Goal: Task Accomplishment & Management: Manage account settings

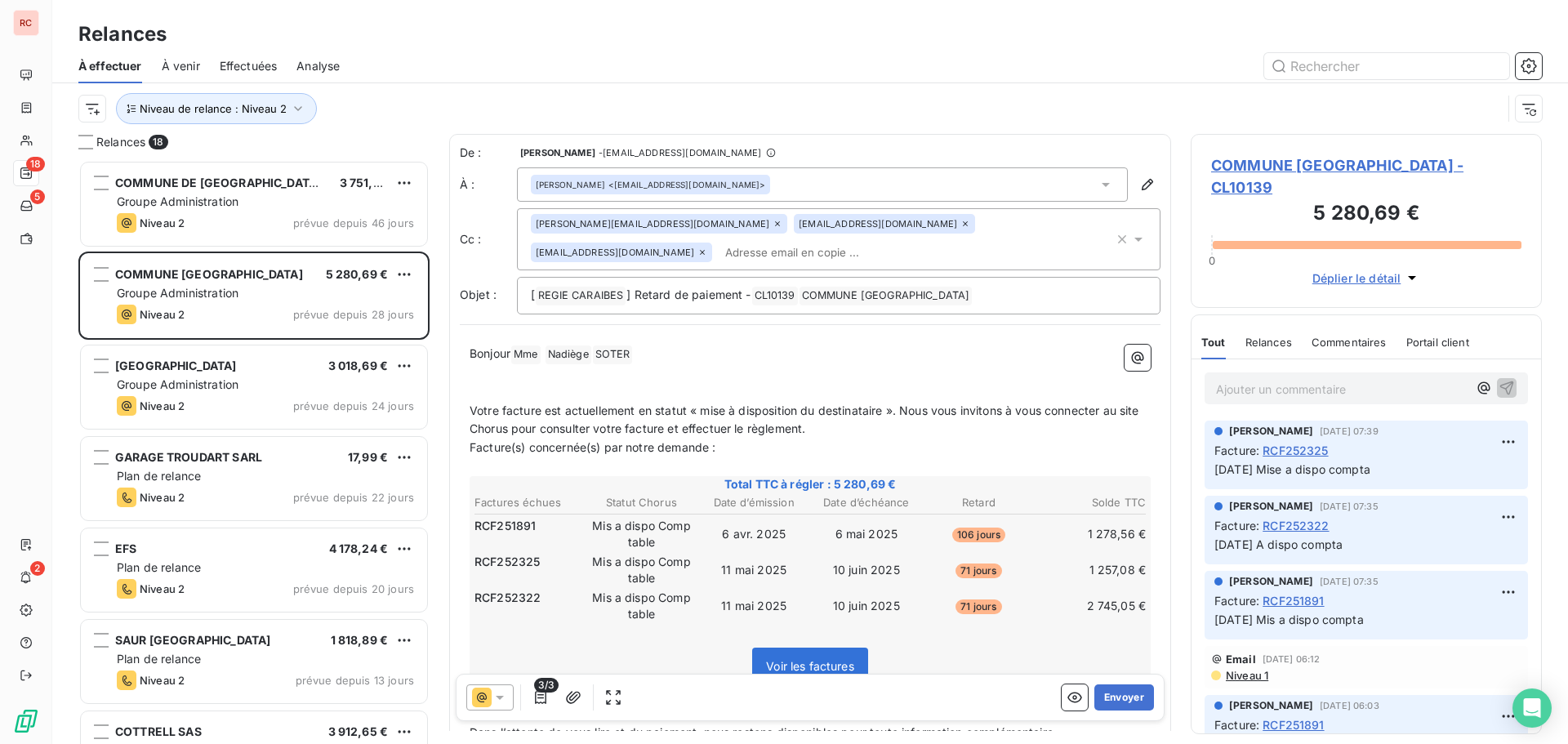
scroll to position [572, 339]
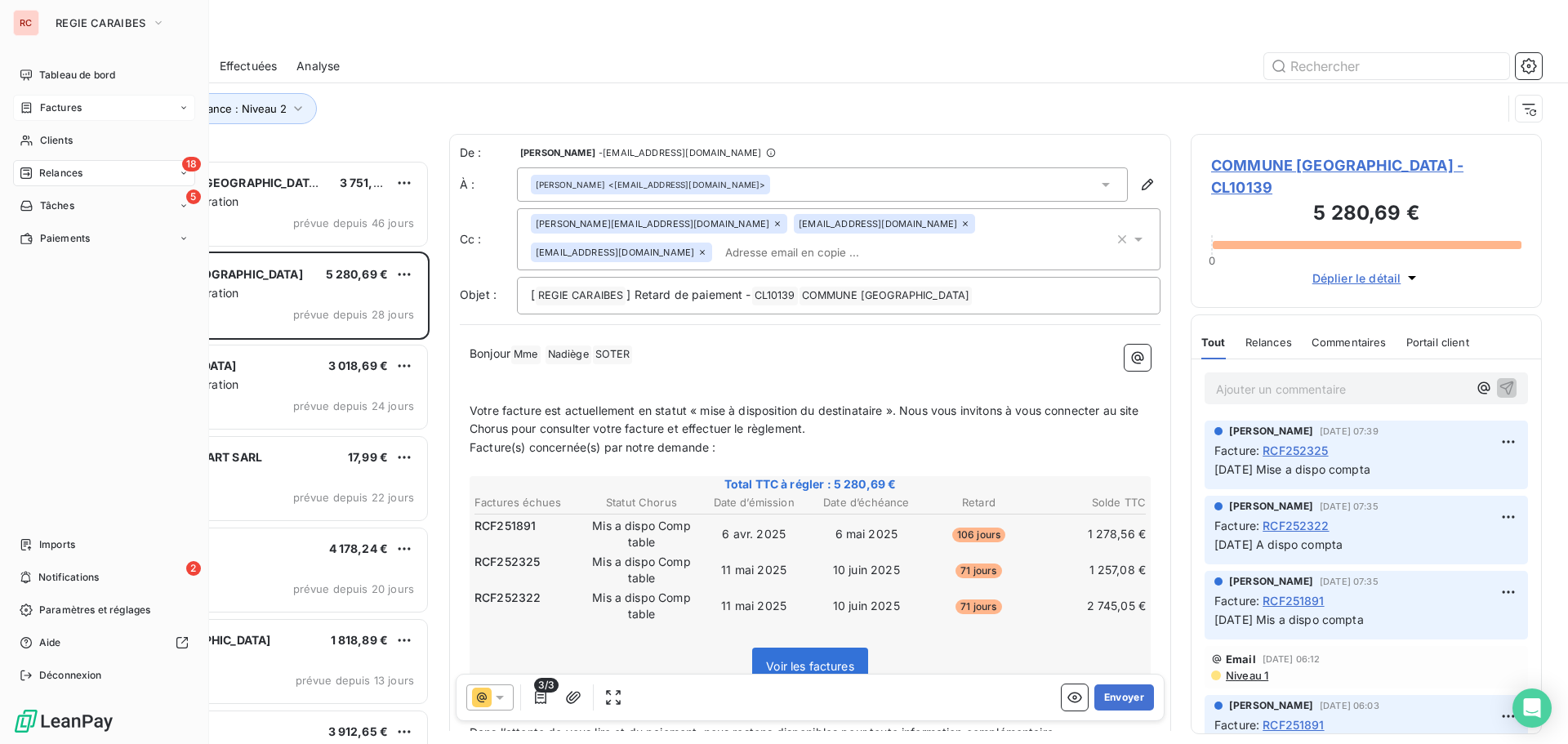
click at [44, 112] on span "Factures" at bounding box center [60, 108] width 41 height 14
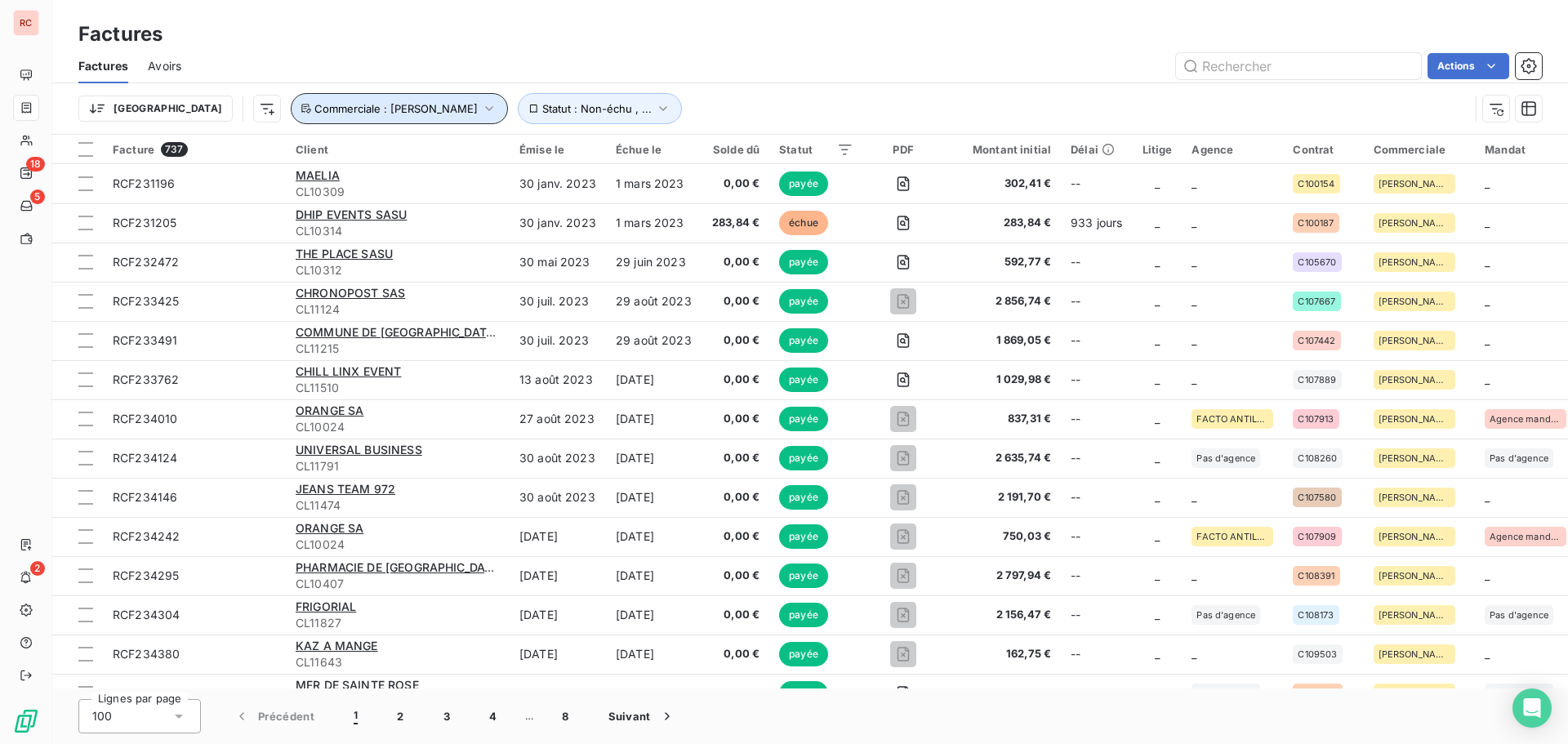
click at [481, 107] on icon "button" at bounding box center [489, 109] width 16 height 16
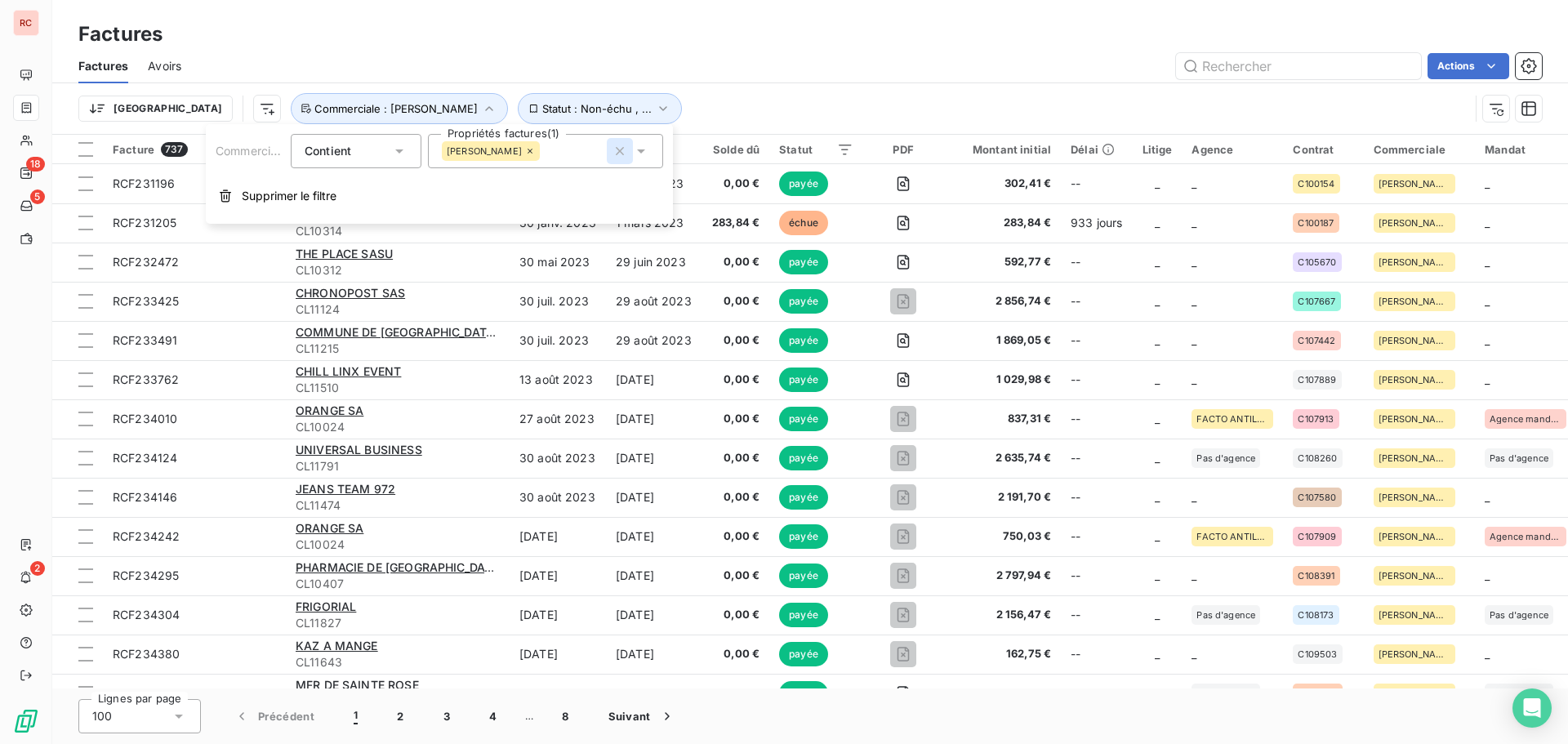
click at [612, 147] on icon "button" at bounding box center [620, 151] width 16 height 16
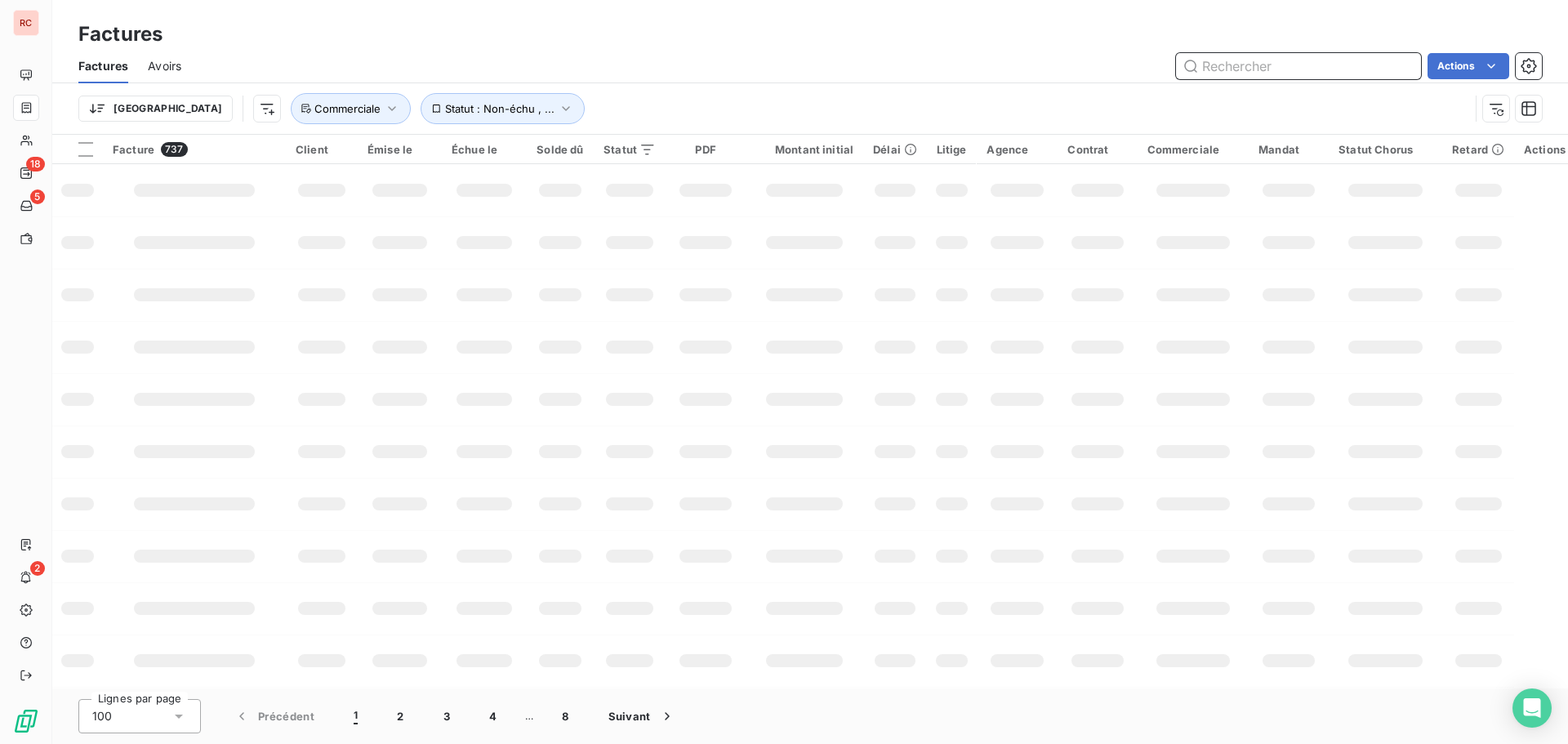
click at [1298, 68] on input "text" at bounding box center [1299, 66] width 245 height 26
type input "252833"
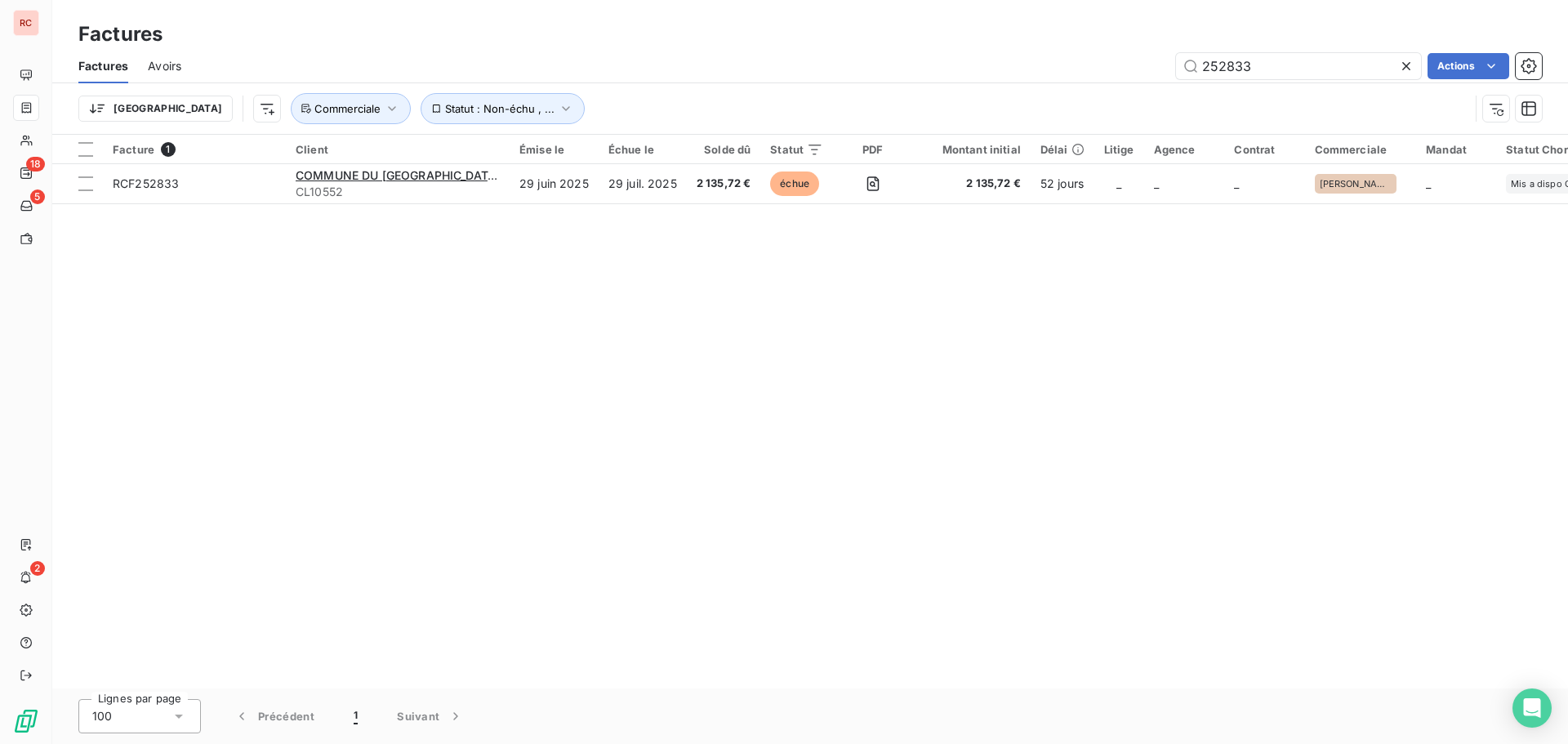
click at [513, 204] on table "Facture 1 Client Émise le Échue le Solde dû Statut PDF Montant initial Délai Li…" at bounding box center [897, 169] width 1690 height 69
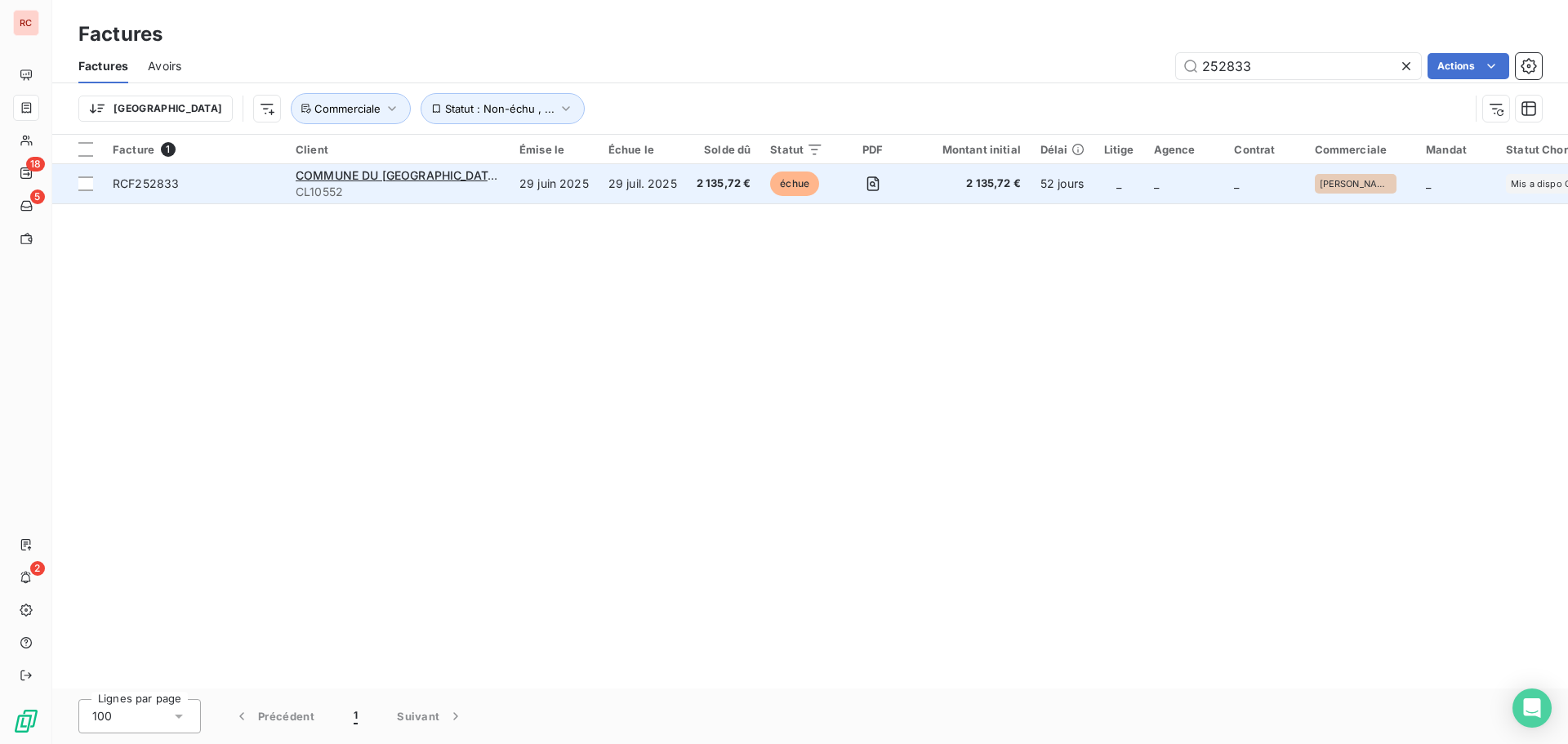
click at [510, 191] on td "29 juin 2025" at bounding box center [554, 184] width 89 height 40
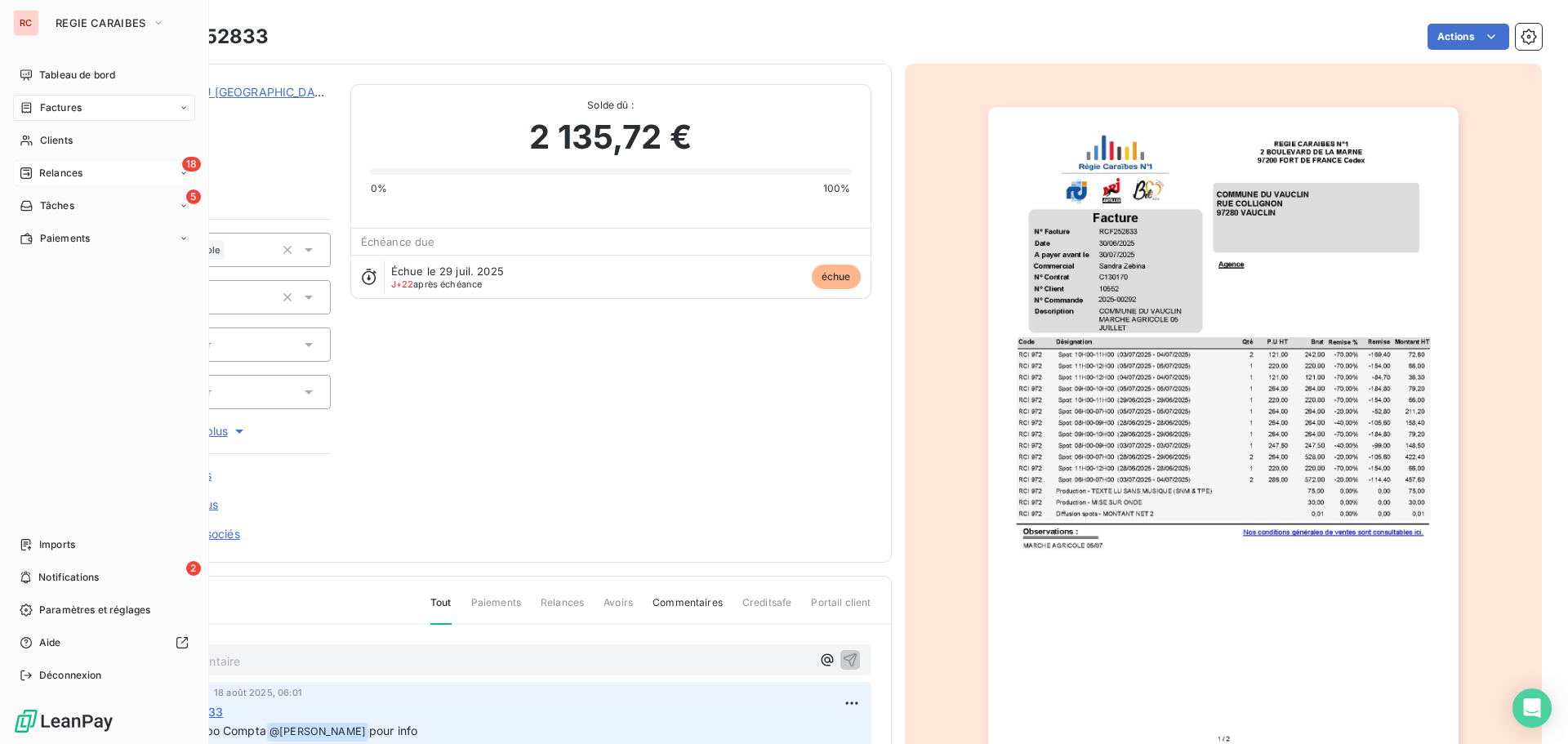
drag, startPoint x: 43, startPoint y: 175, endPoint x: 98, endPoint y: 172, distance: 55.1
click at [43, 175] on span "Relances" at bounding box center [61, 173] width 43 height 14
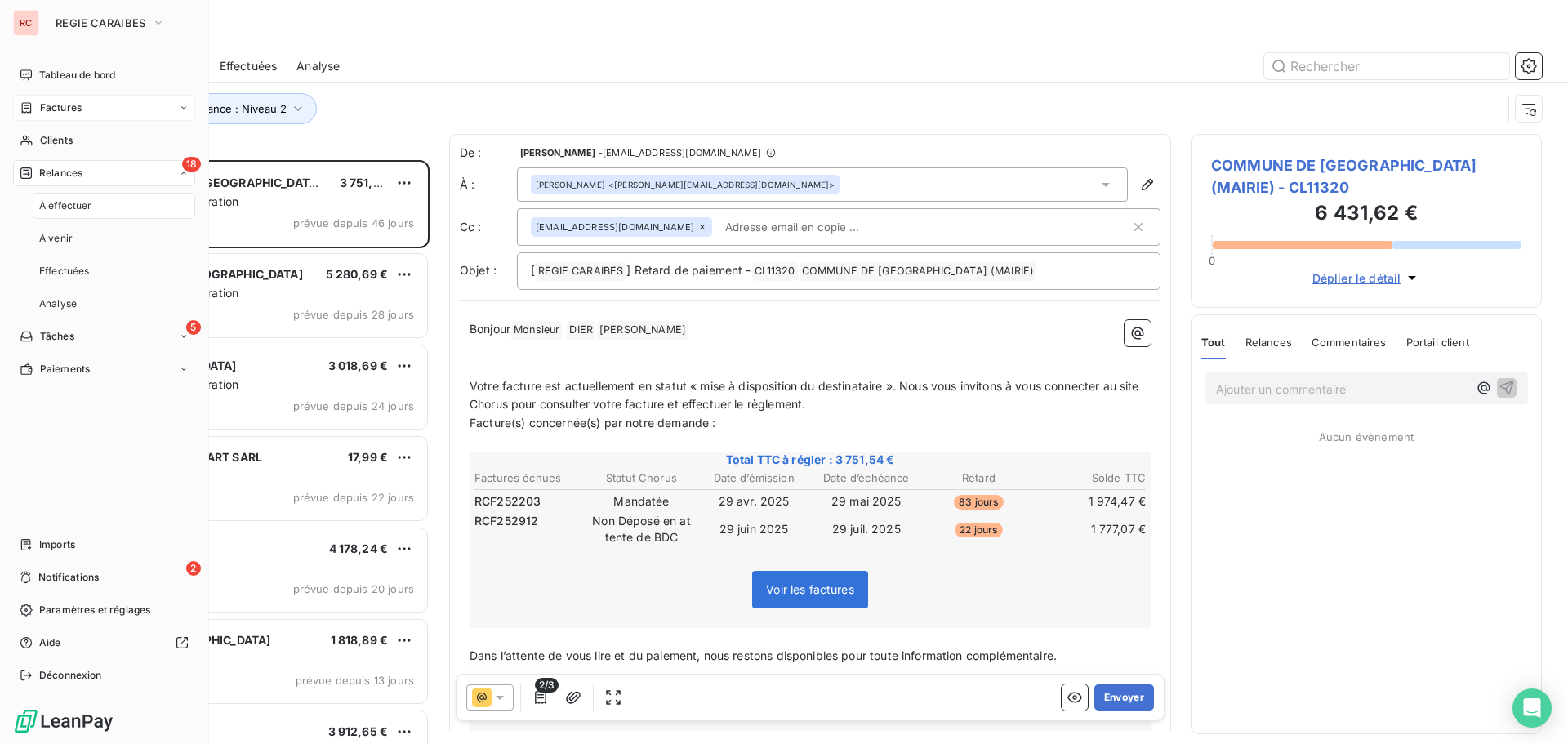
scroll to position [572, 339]
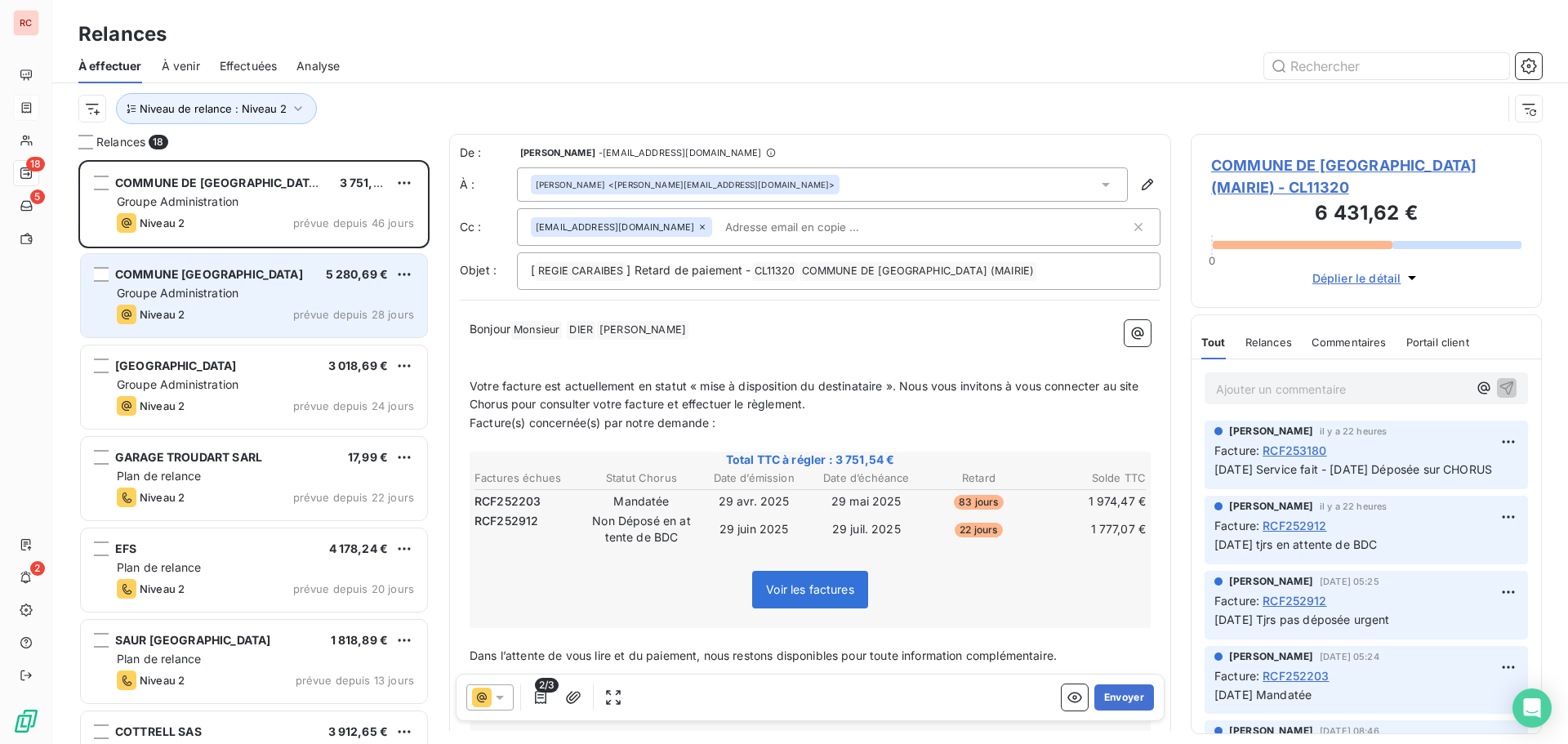
click at [232, 284] on div "COMMUNE [GEOGRAPHIC_DATA] 5 280,69 € Groupe Administration Niveau 2 prévue depu…" at bounding box center [254, 295] width 346 height 83
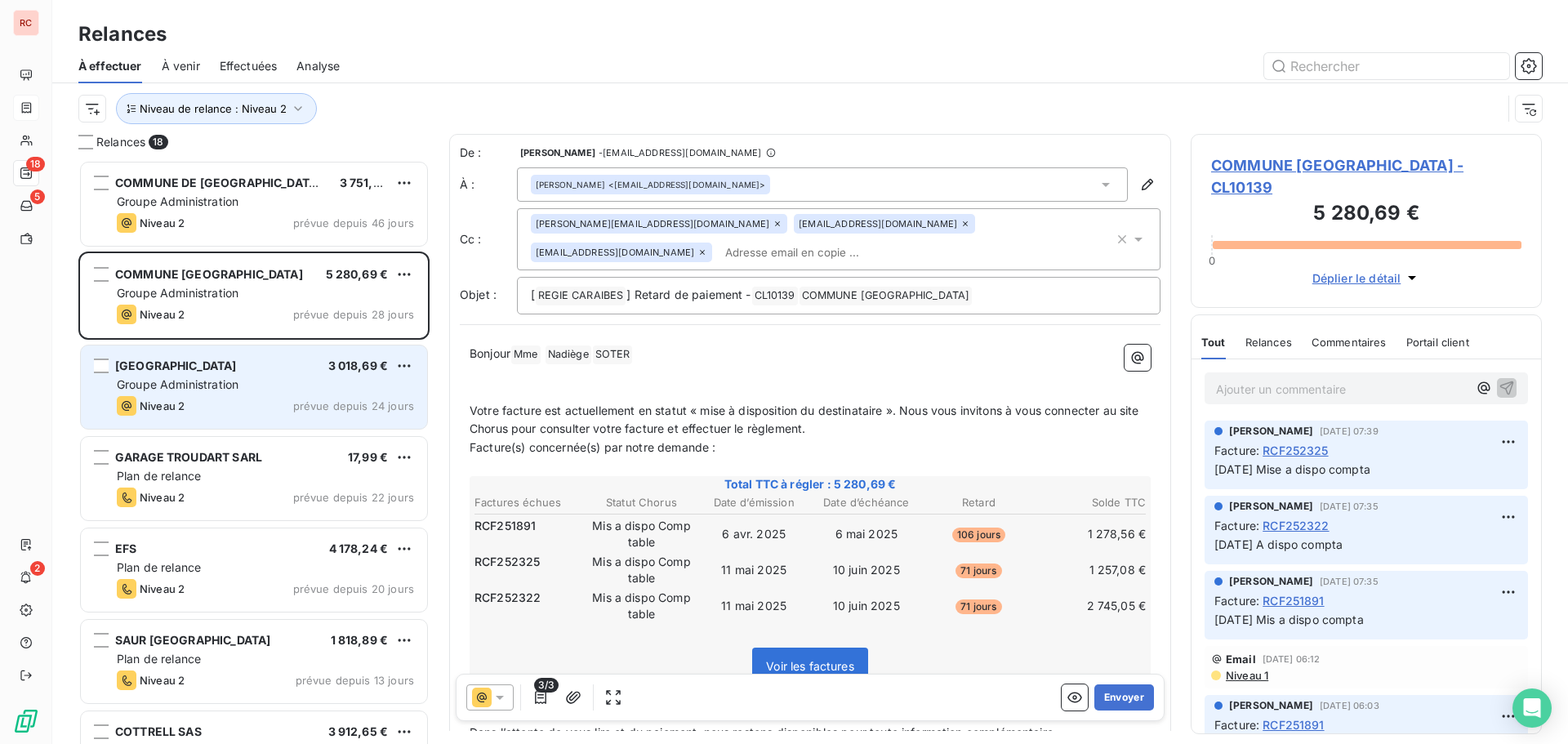
click at [226, 415] on div "Niveau 2 prévue depuis 24 jours" at bounding box center [266, 406] width 297 height 20
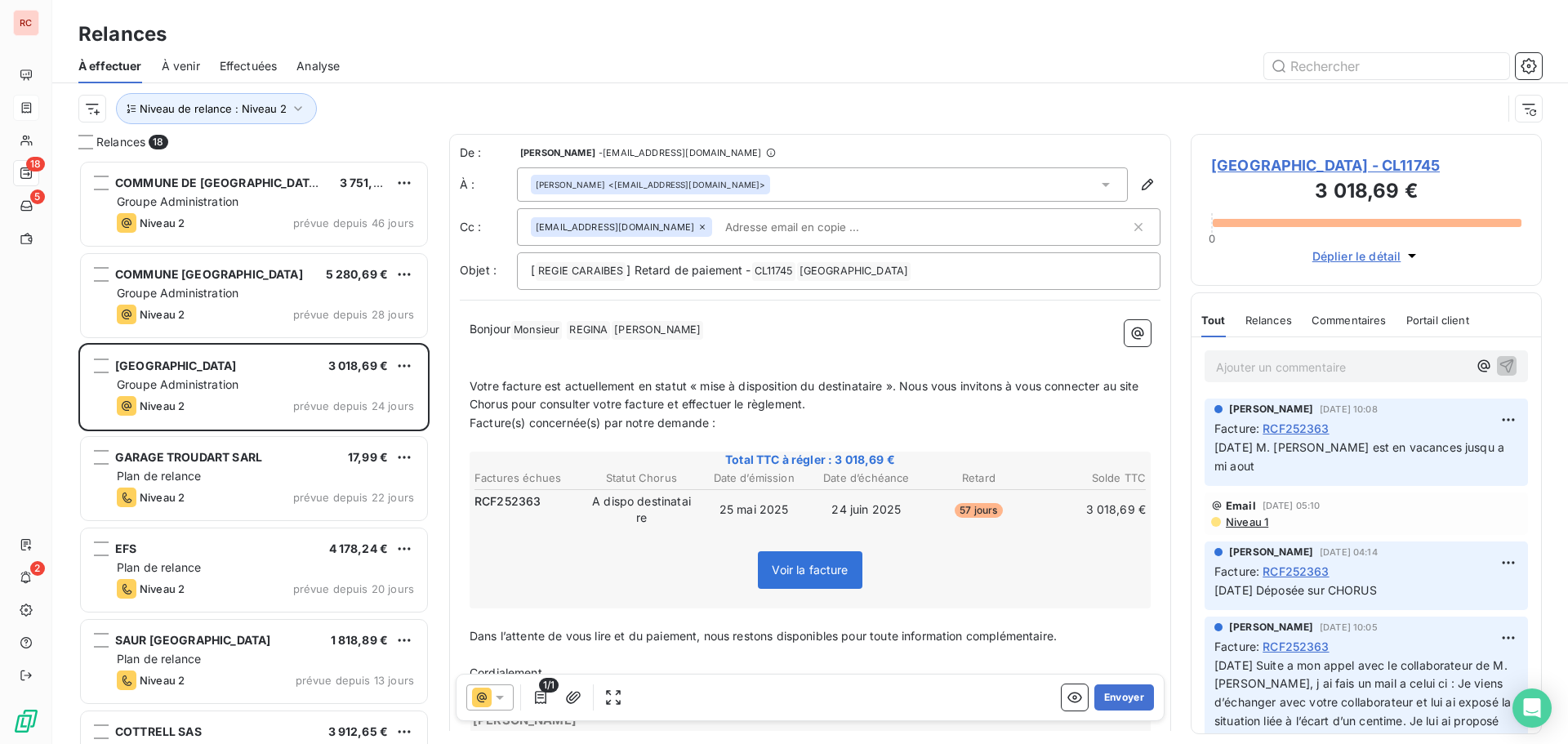
click at [894, 388] on span "Votre facture est actuellement en statut « mise à disposition du destinataire »…" at bounding box center [805, 395] width 673 height 32
click at [1011, 386] on span "Votre facture est actuellement en statut « mise à disposition du destinataire »…" at bounding box center [807, 395] width 676 height 32
click at [1024, 414] on p "Facture(s) concernée(s) par notre demande :" at bounding box center [810, 423] width 681 height 19
click at [1112, 695] on button "Envoyer" at bounding box center [1124, 697] width 59 height 26
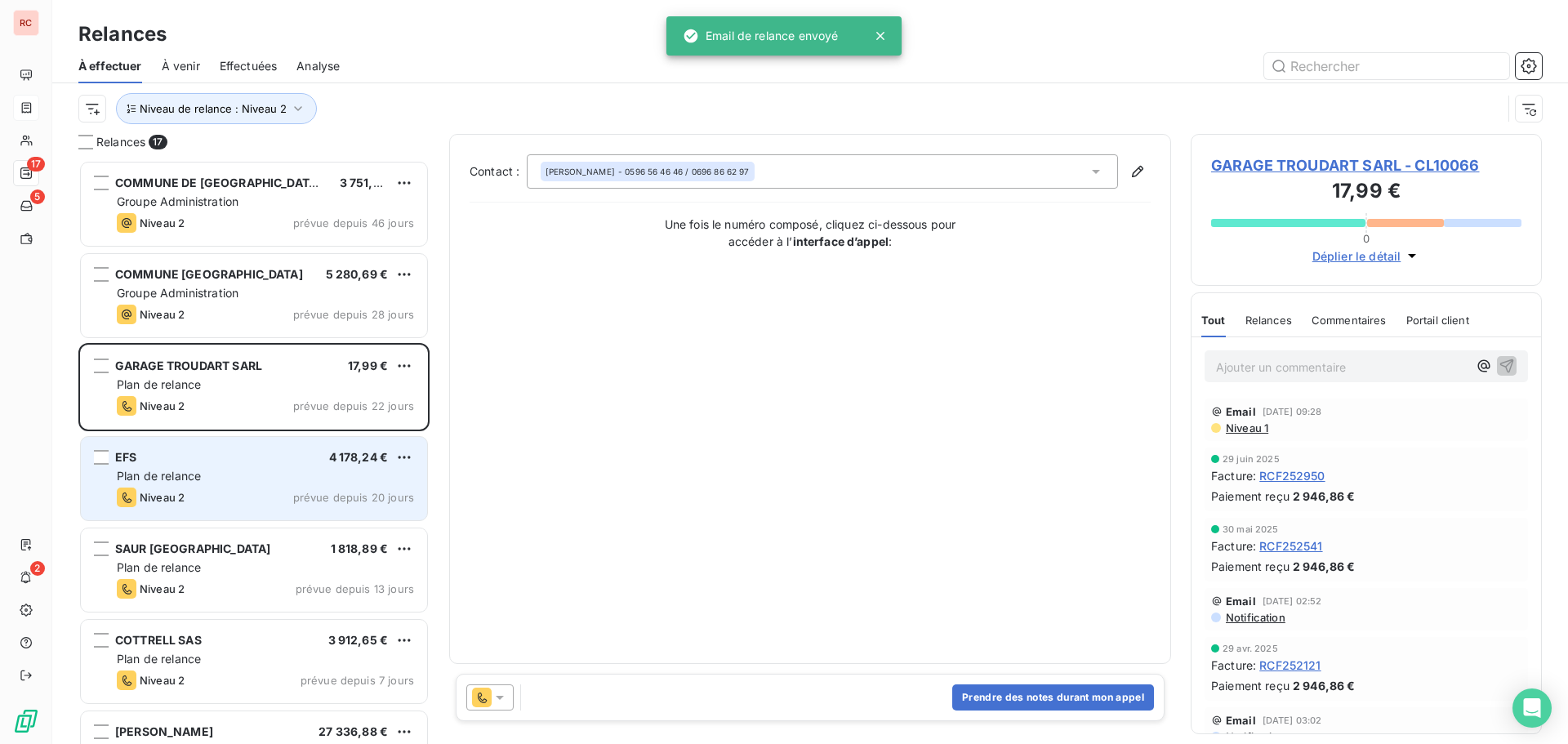
click at [209, 459] on div "EFS 4 178,24 €" at bounding box center [266, 458] width 297 height 14
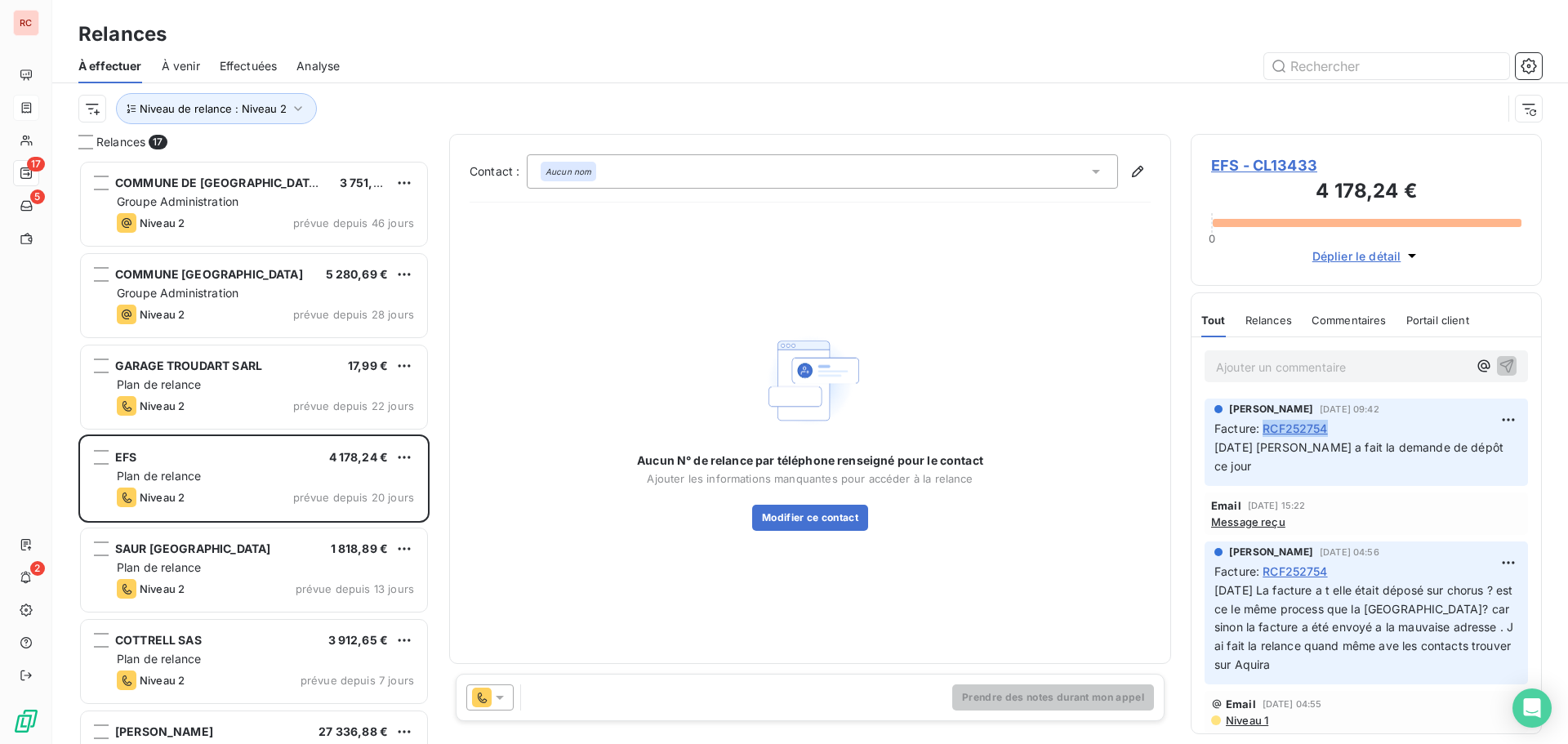
drag, startPoint x: 1334, startPoint y: 430, endPoint x: 1265, endPoint y: 426, distance: 69.1
click at [1265, 426] on div "Facture : RCF252754" at bounding box center [1365, 428] width 304 height 17
copy span "RCF252754"
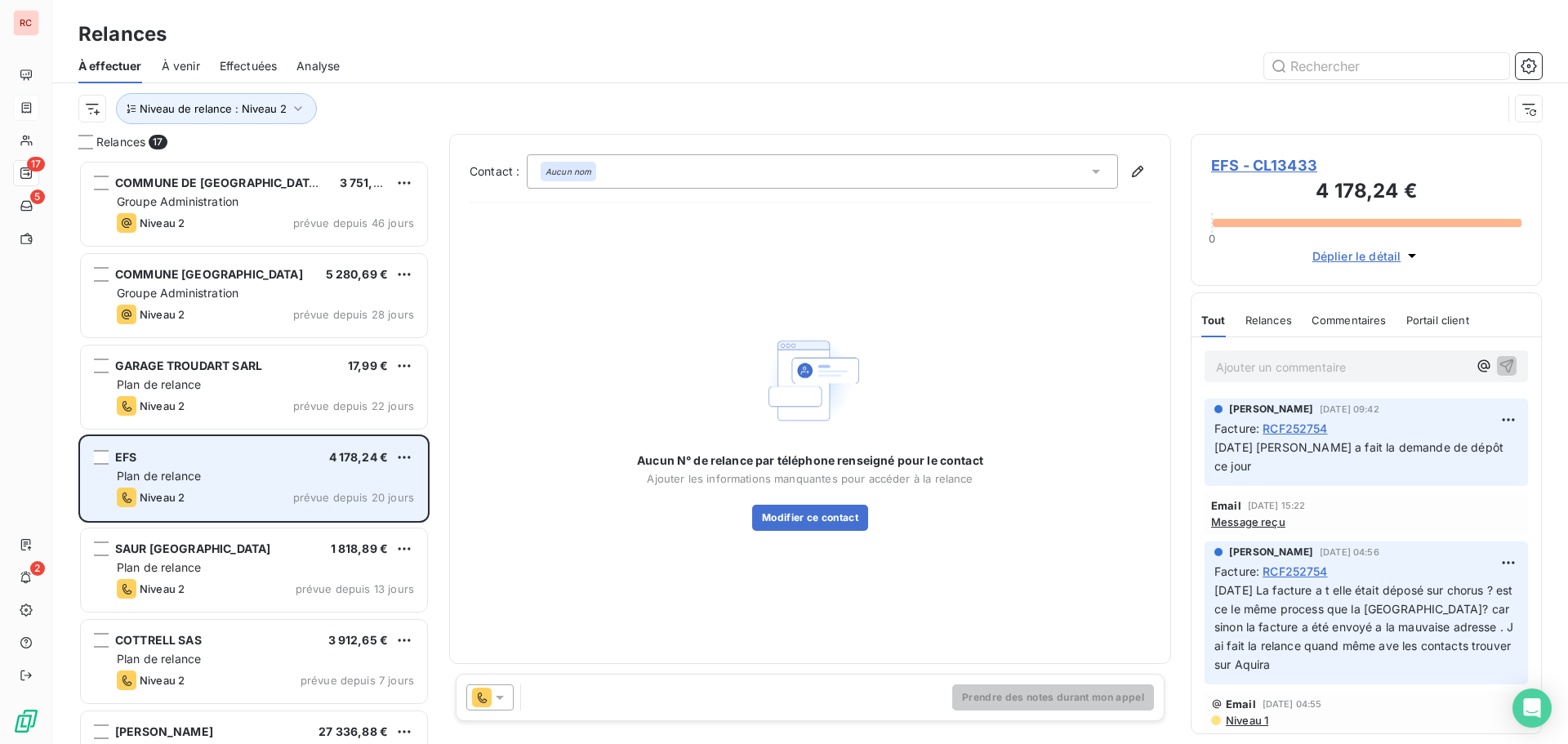
click at [260, 484] on div "Plan de relance" at bounding box center [266, 476] width 297 height 16
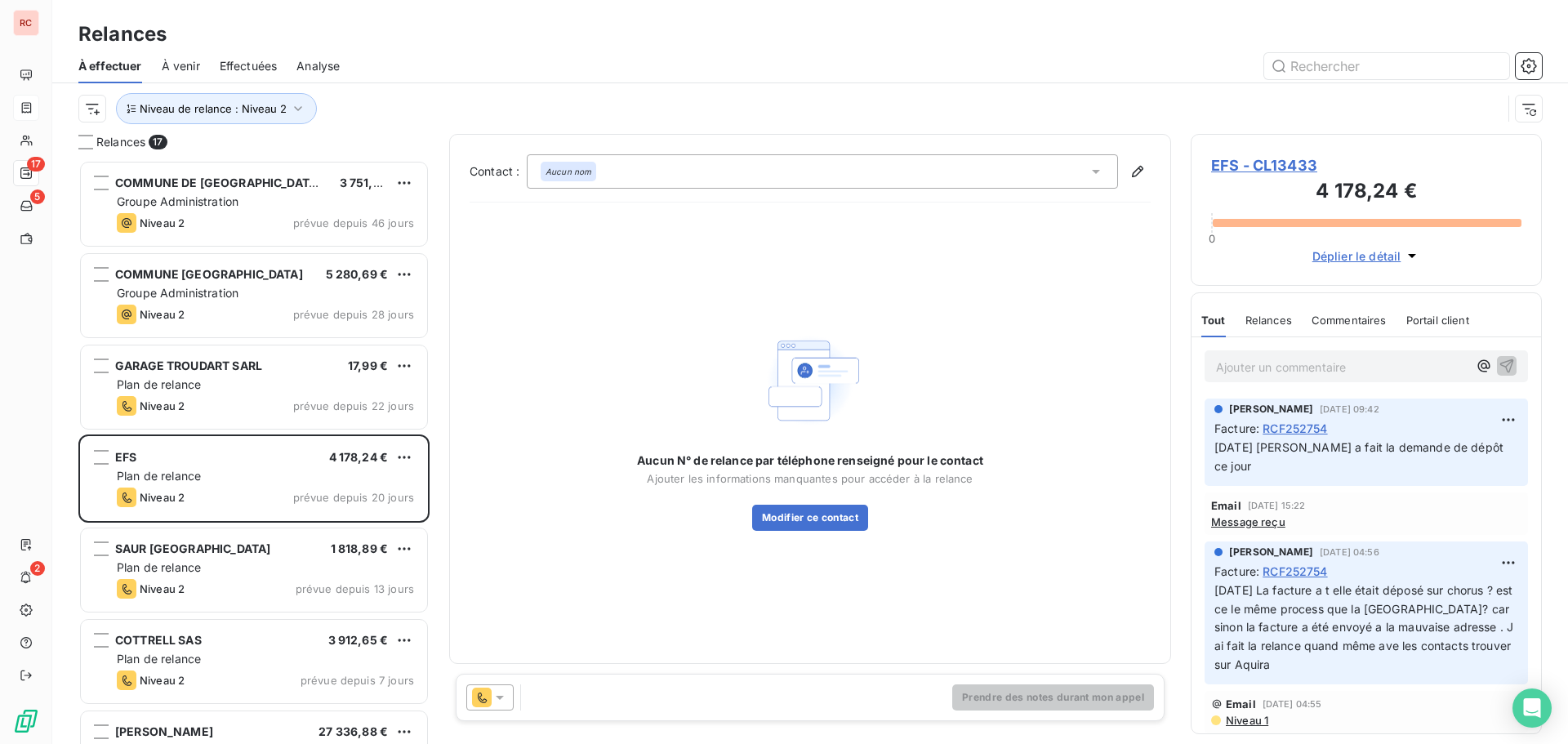
click at [1242, 163] on span "EFS - CL13433" at bounding box center [1366, 165] width 311 height 22
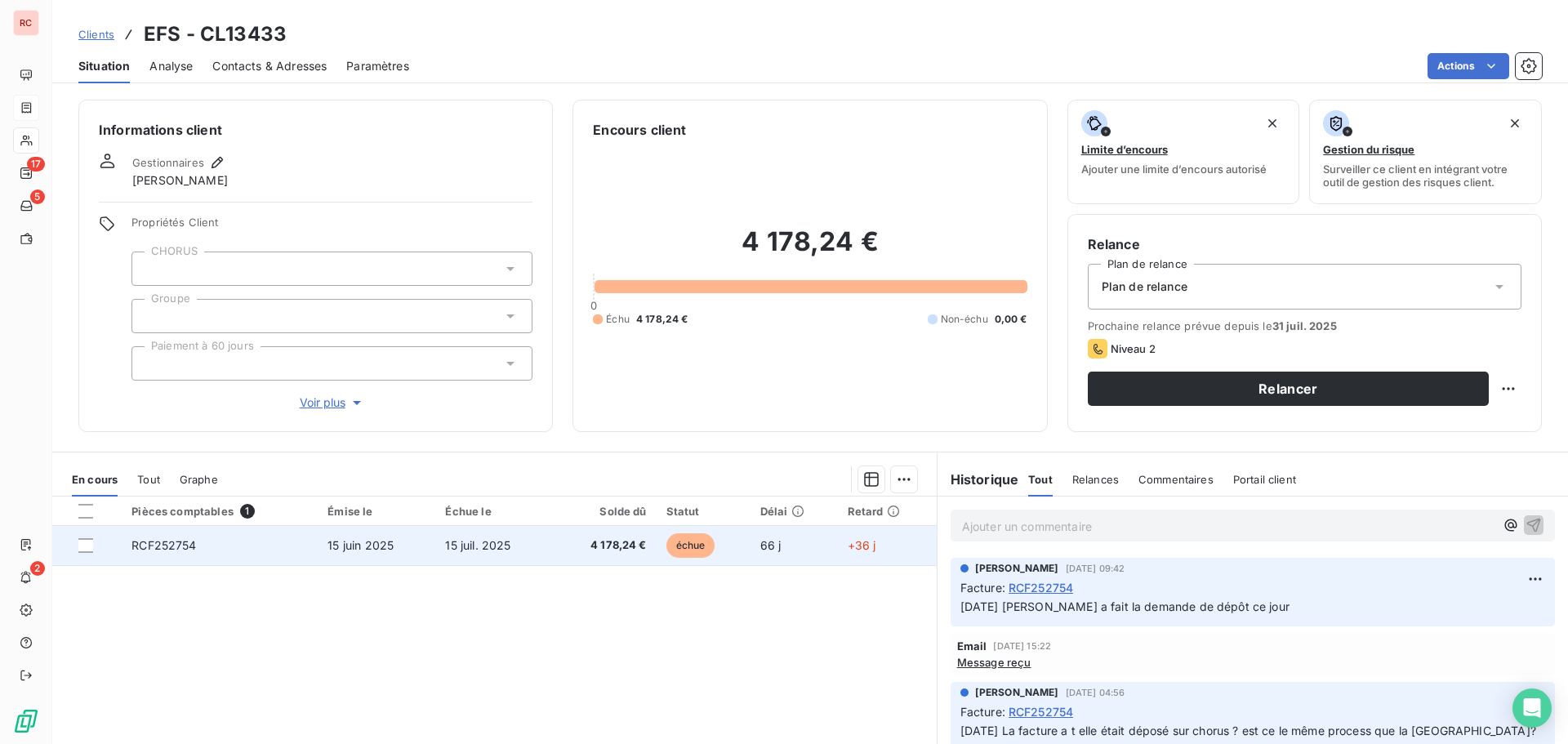
click at [208, 554] on td "RCF252754" at bounding box center [220, 546] width 196 height 40
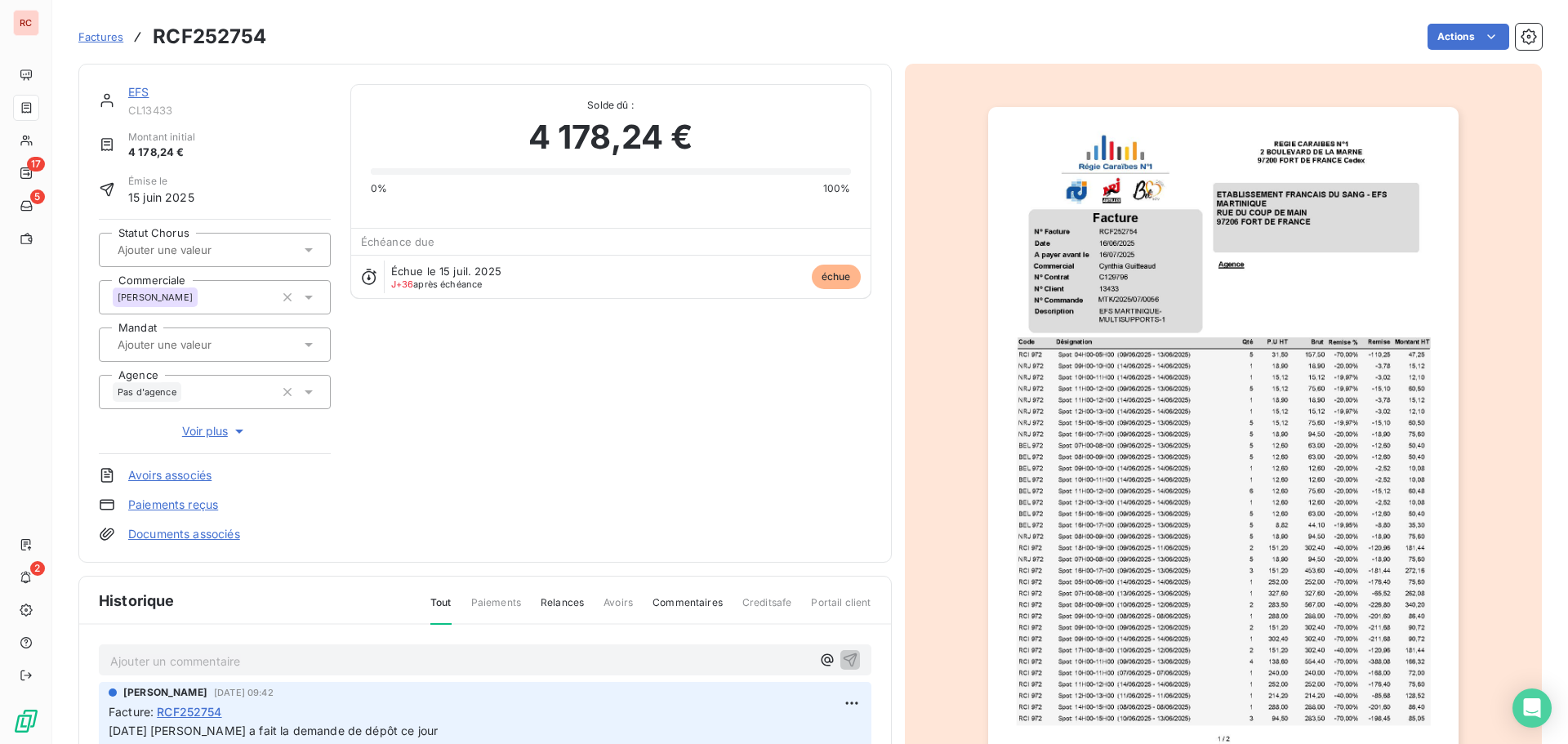
click at [136, 651] on p "Ajouter un commentaire ﻿" at bounding box center [460, 661] width 701 height 21
click at [842, 667] on icon "button" at bounding box center [850, 659] width 16 height 16
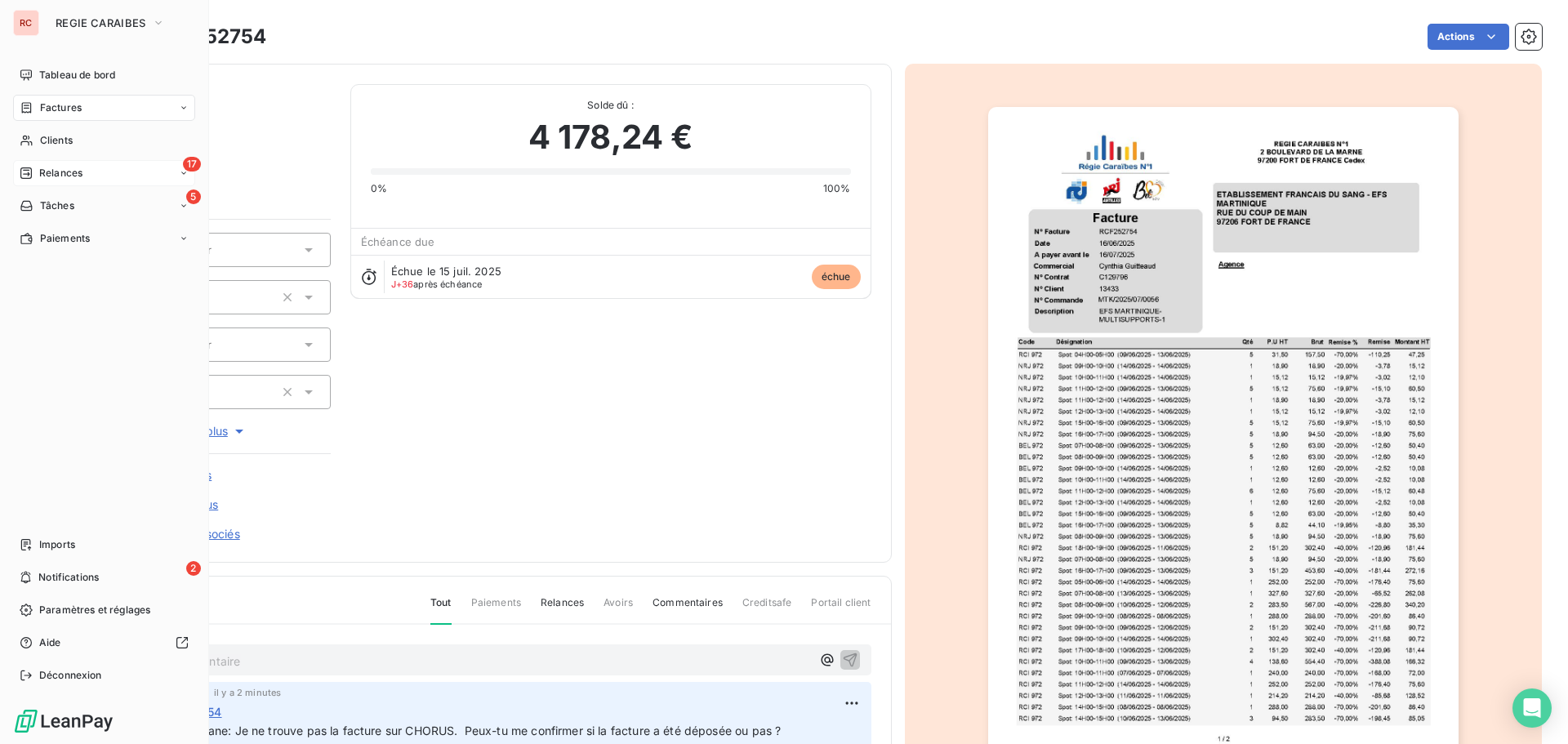
click at [35, 171] on div "Relances" at bounding box center [51, 173] width 63 height 14
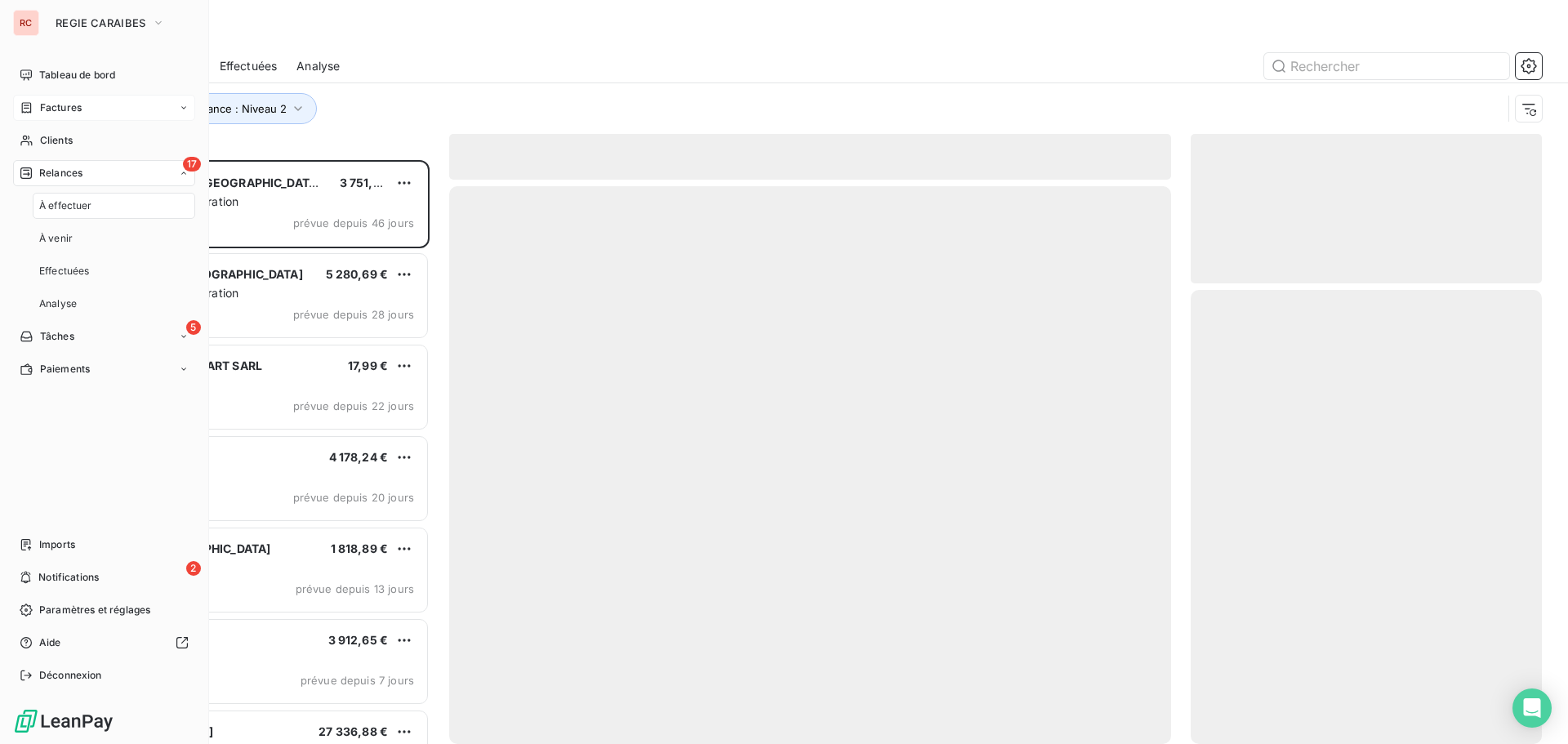
scroll to position [572, 339]
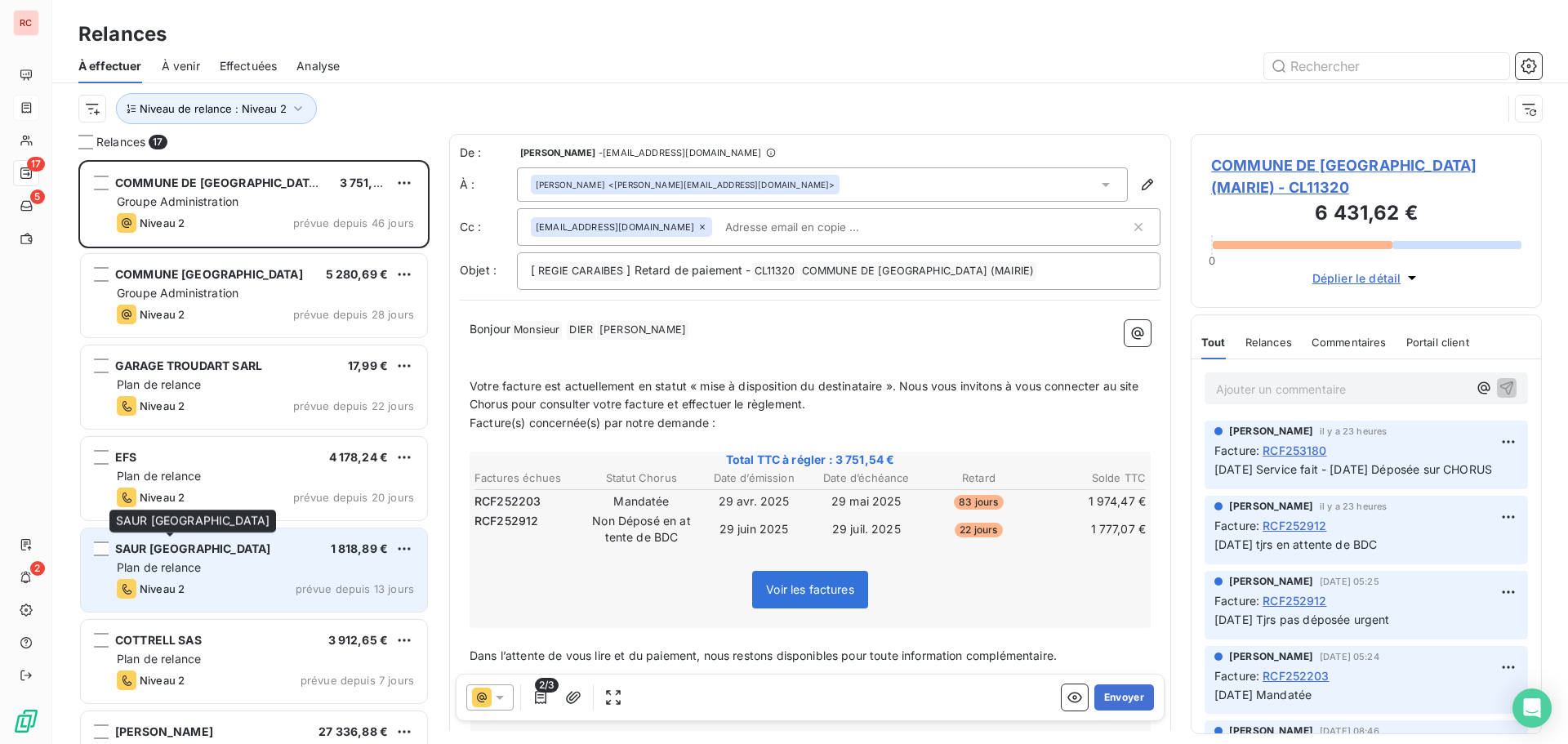
click at [206, 557] on div "SAUR [GEOGRAPHIC_DATA]" at bounding box center [193, 549] width 155 height 16
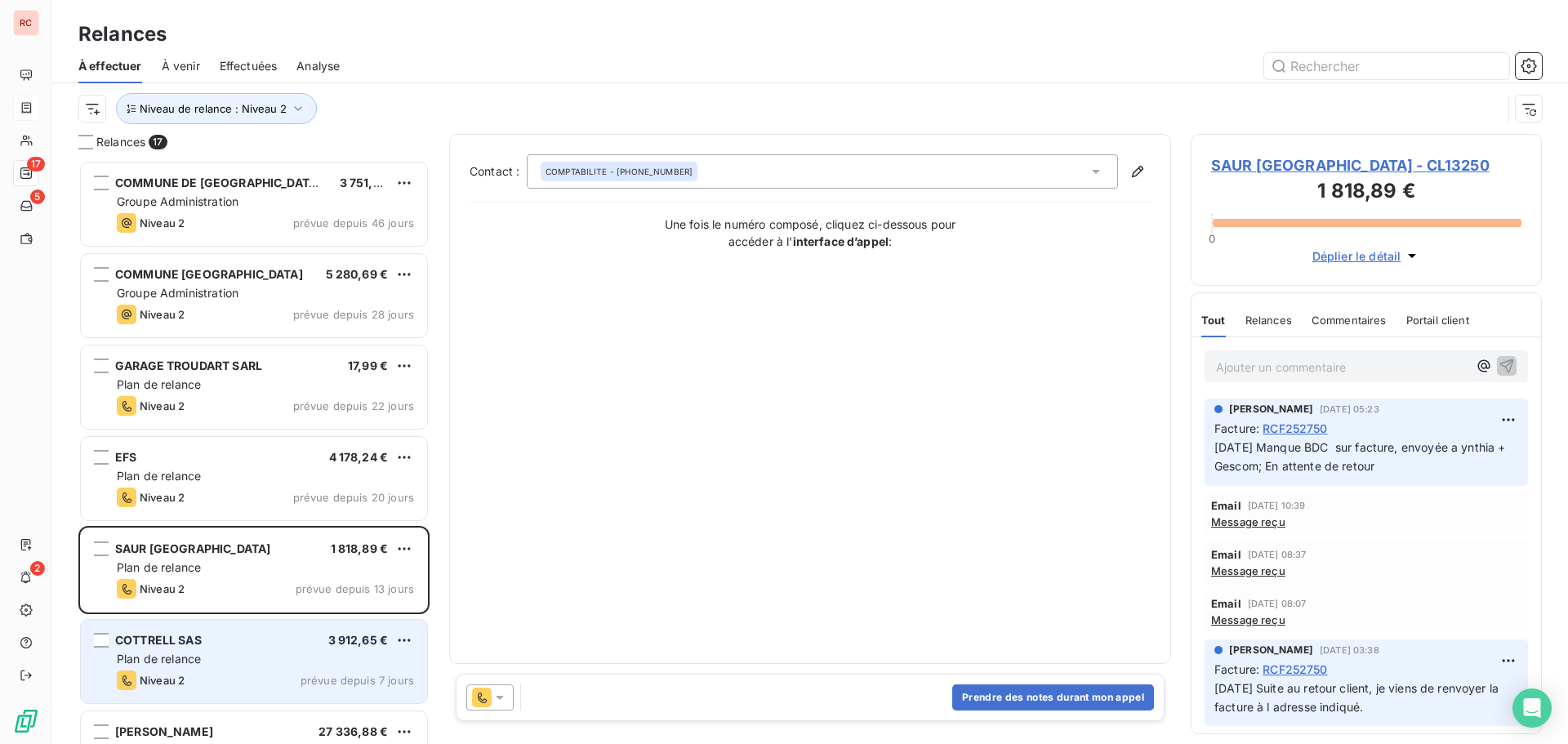
click at [121, 658] on span "Plan de relance" at bounding box center [159, 658] width 84 height 14
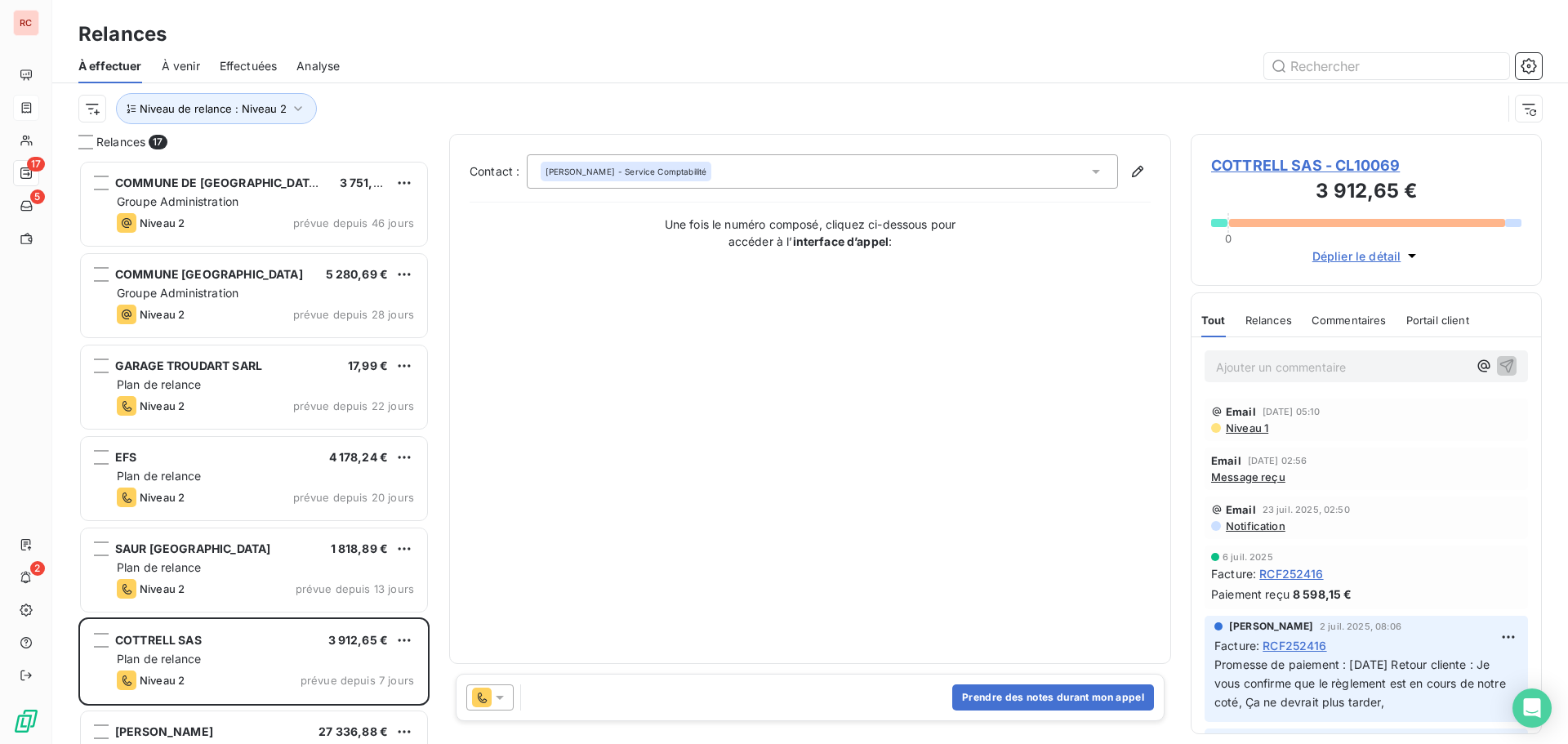
click at [503, 693] on icon at bounding box center [500, 697] width 16 height 16
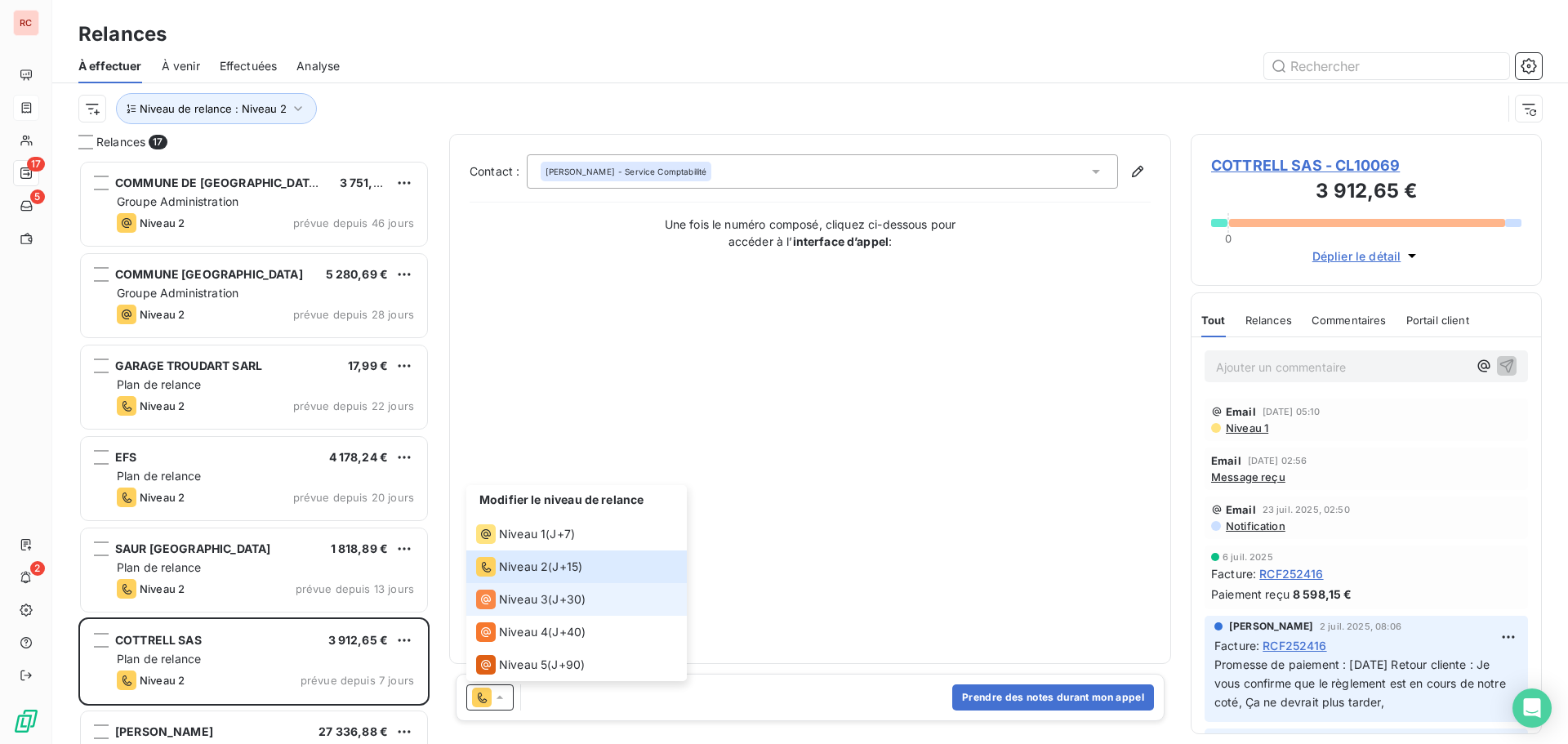
click at [521, 600] on span "Niveau 3" at bounding box center [523, 600] width 49 height 16
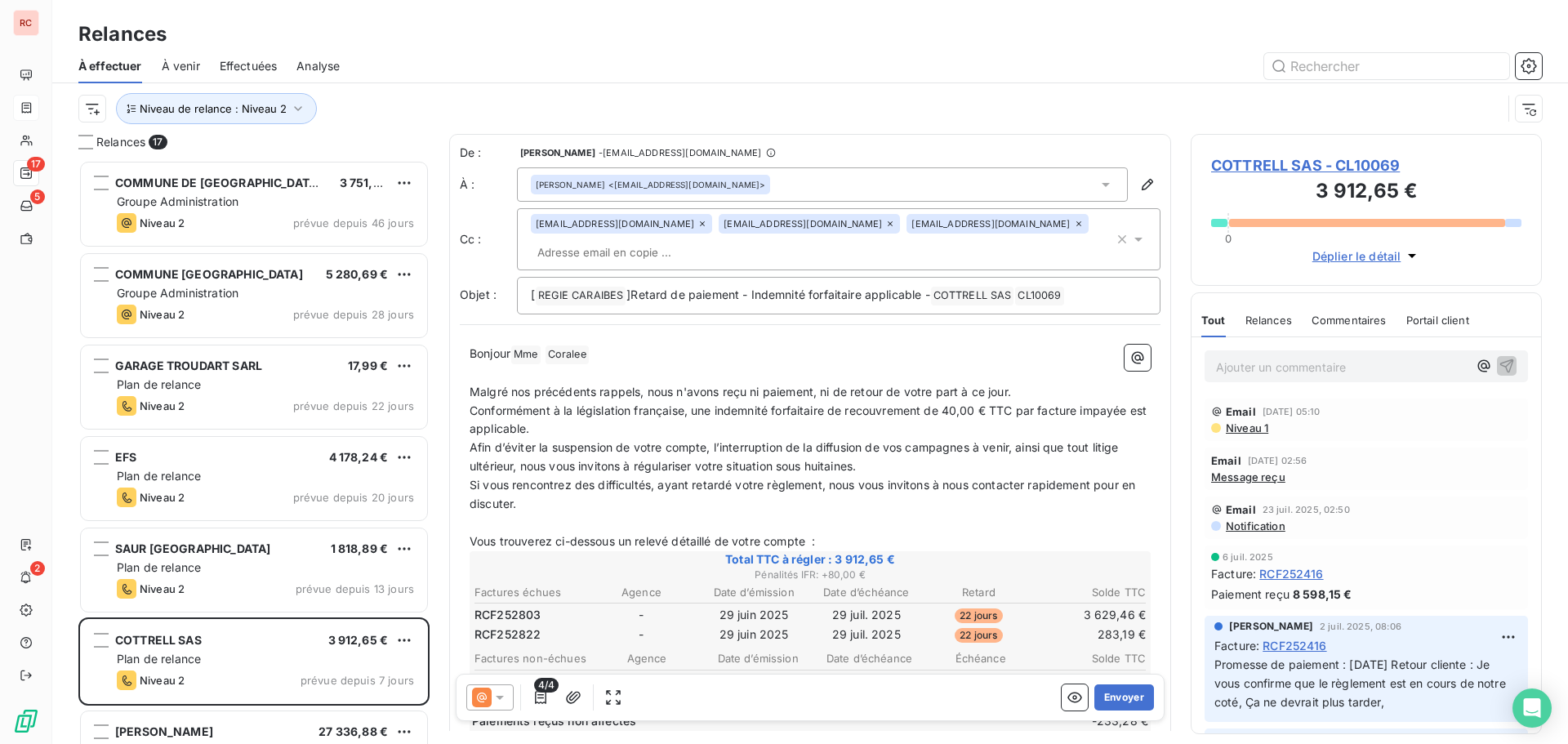
click at [503, 693] on icon at bounding box center [500, 697] width 16 height 16
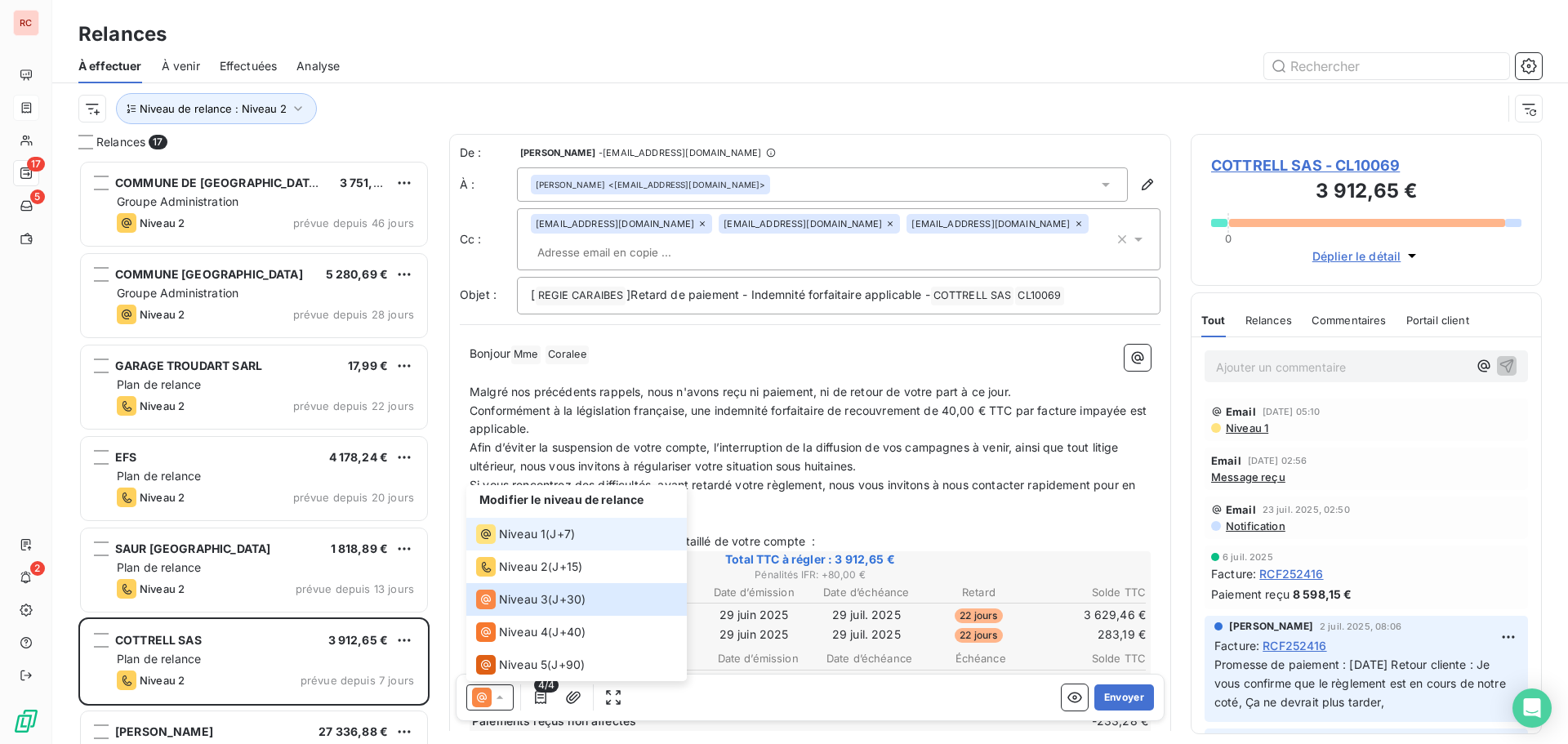
click at [522, 539] on span "Niveau 1" at bounding box center [522, 534] width 47 height 16
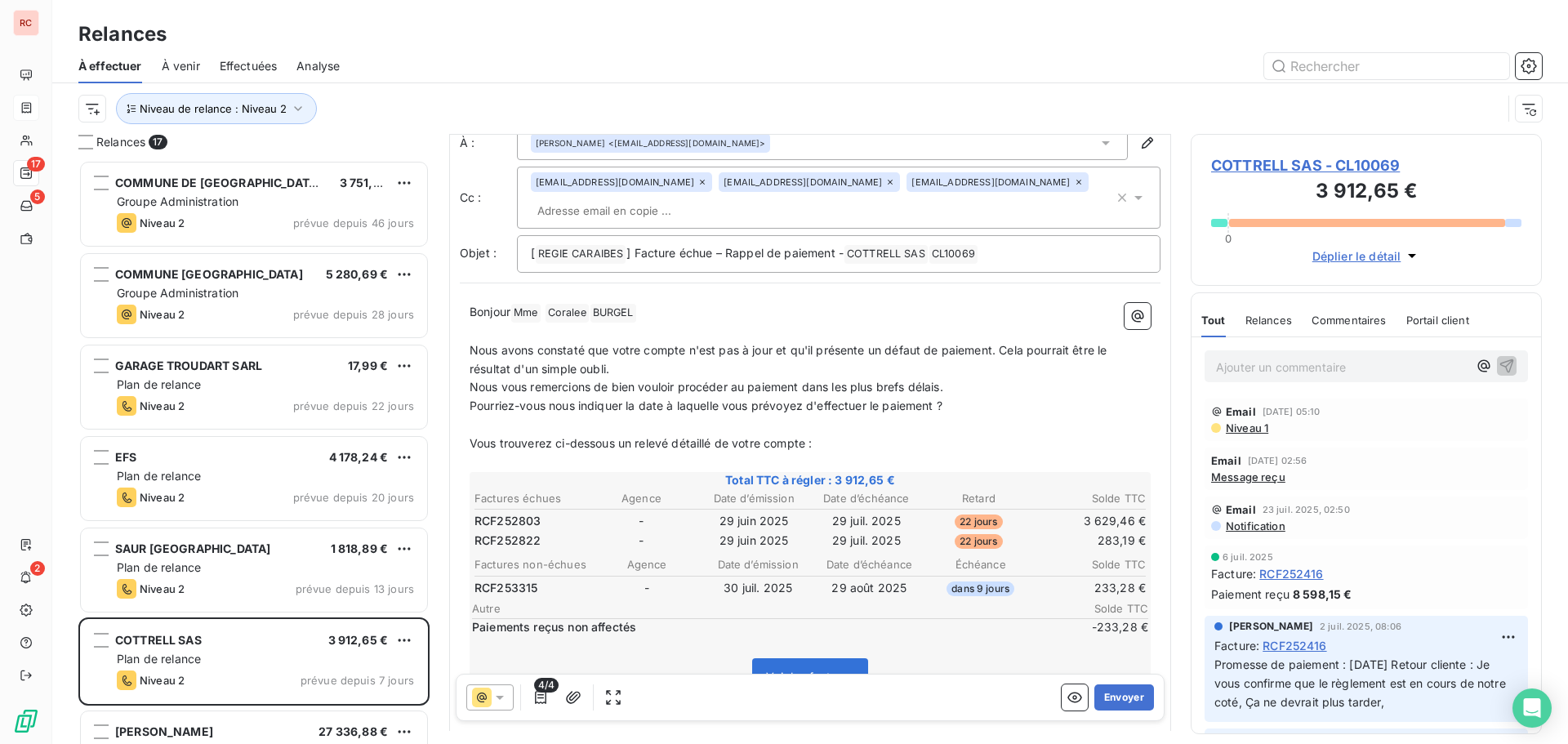
scroll to position [83, 0]
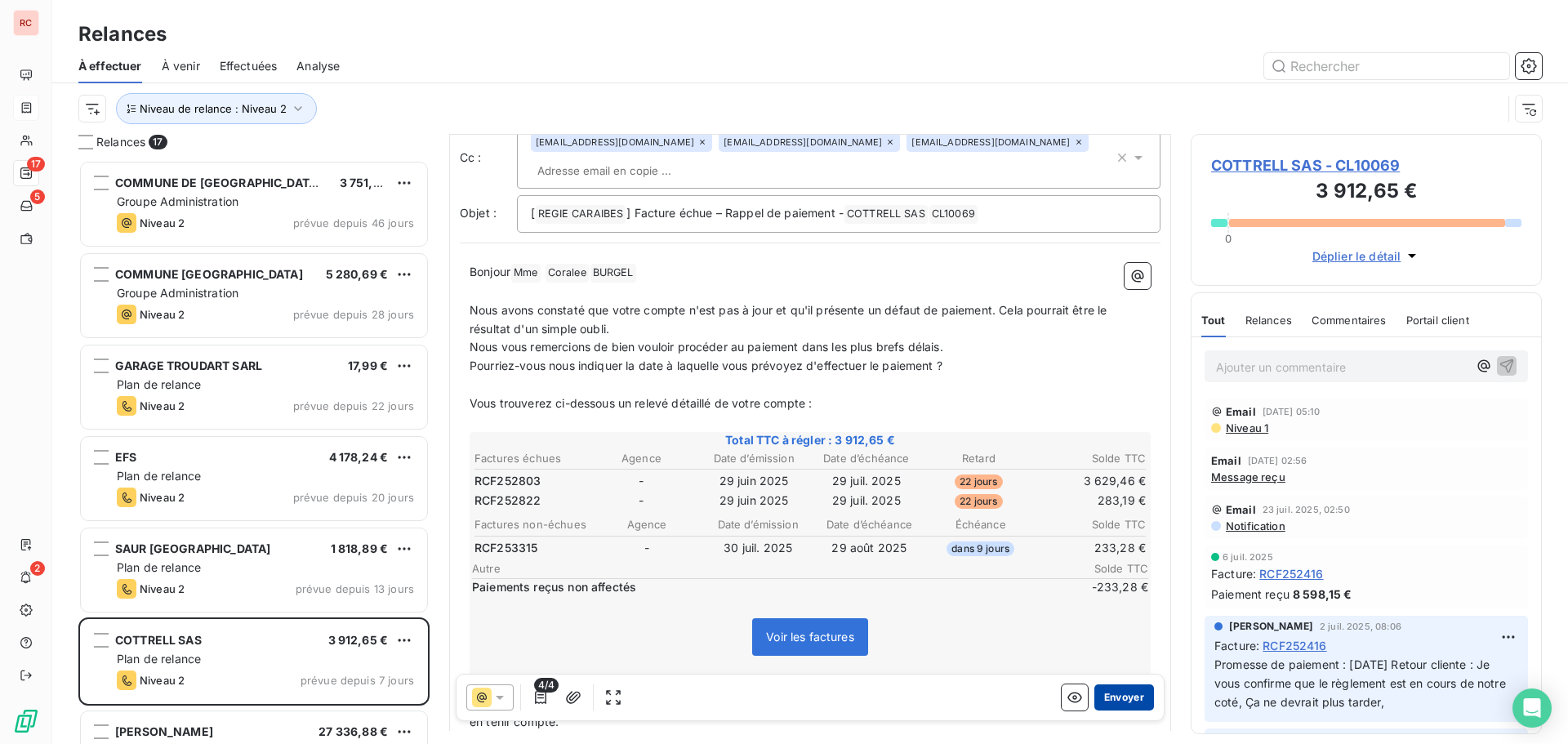
click at [1109, 696] on button "Envoyer" at bounding box center [1124, 697] width 59 height 26
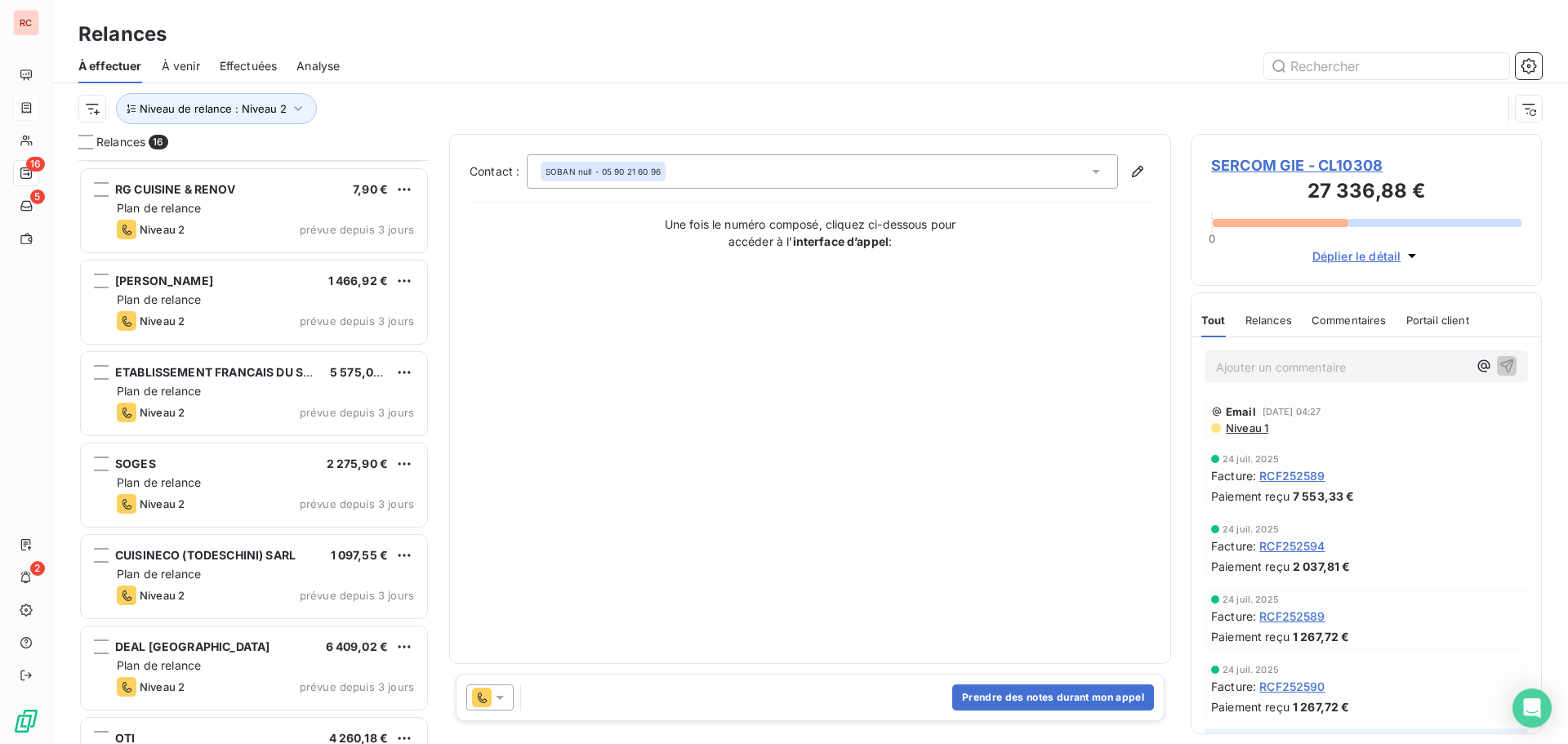
scroll to position [881, 0]
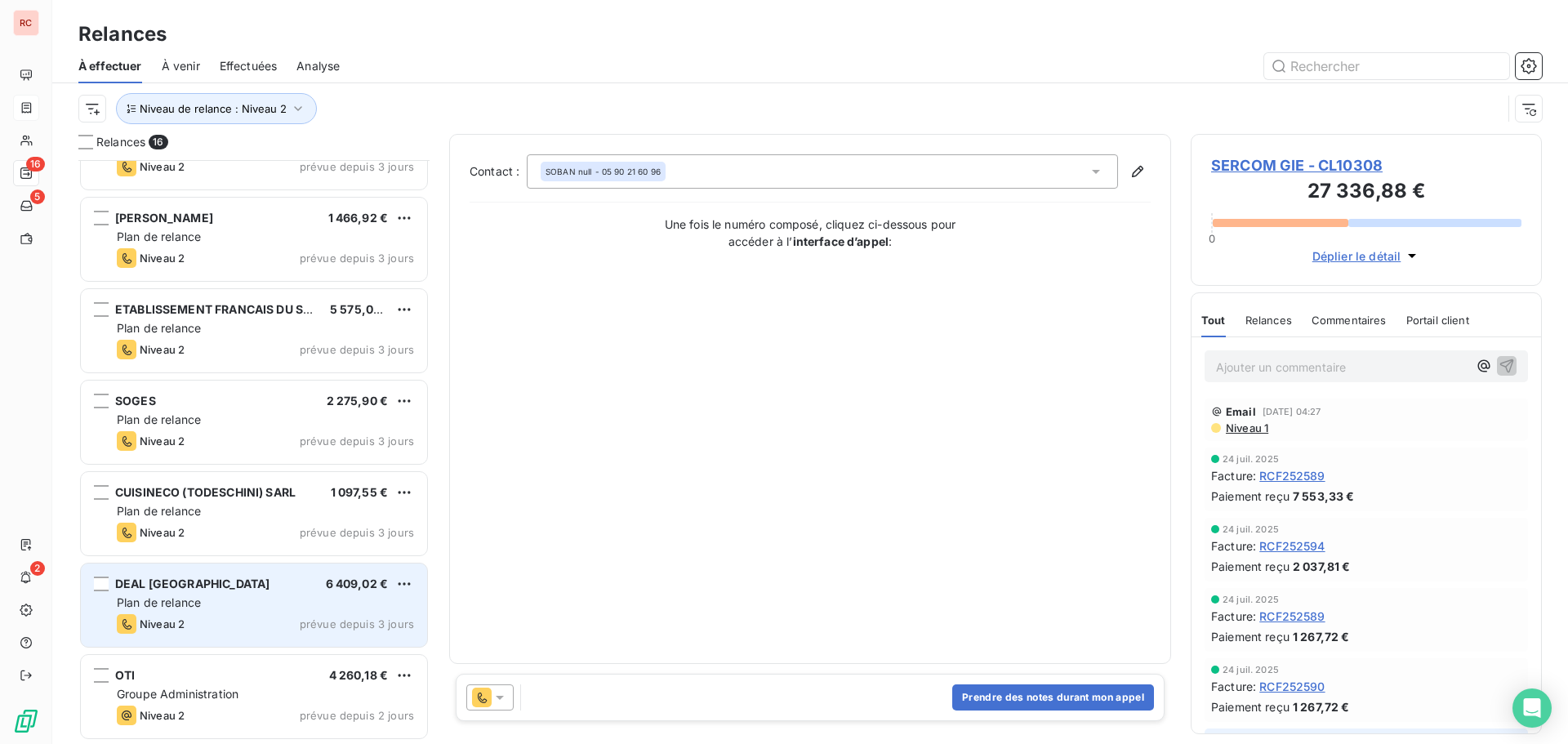
click at [230, 627] on div "Niveau 2 prévue depuis 3 jours" at bounding box center [266, 624] width 297 height 20
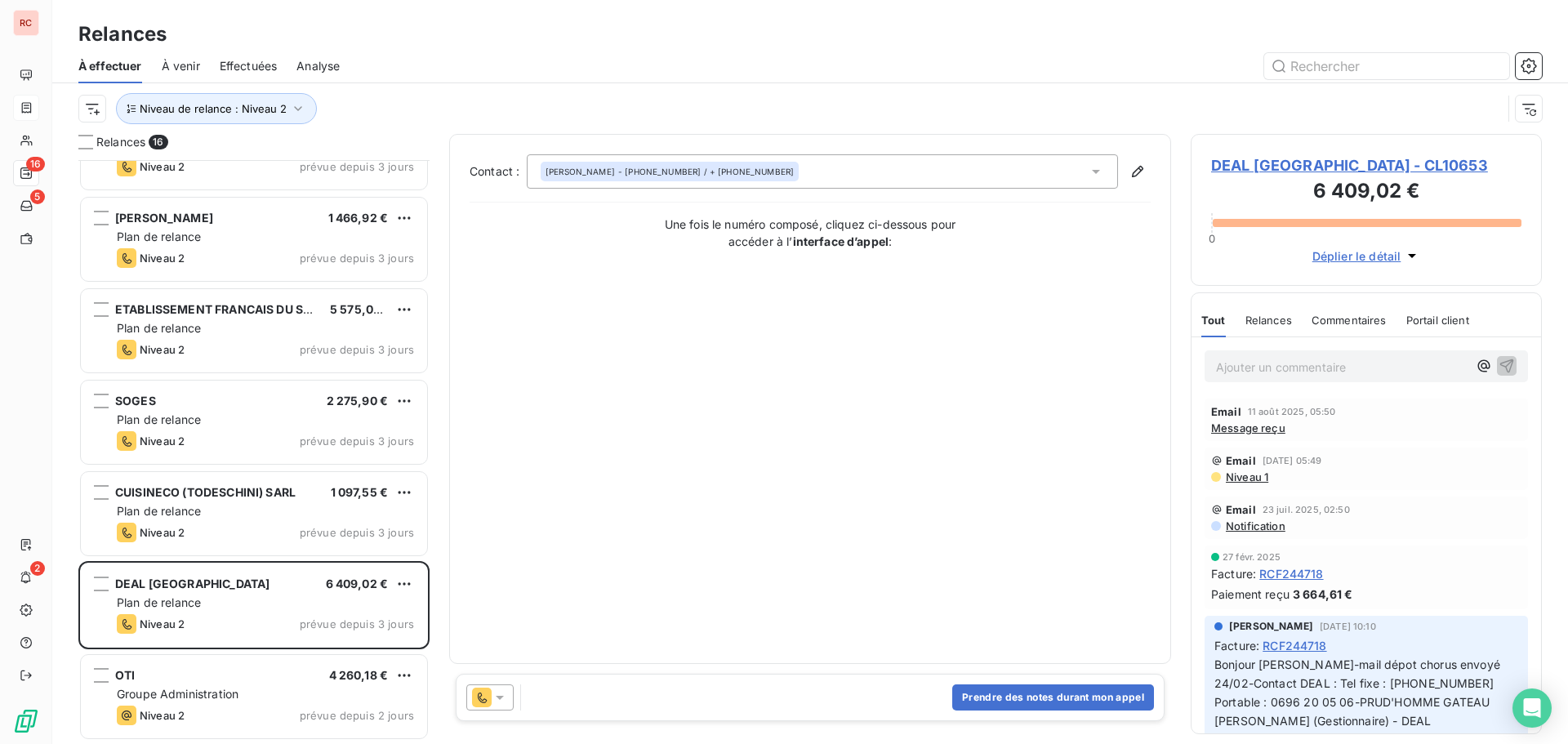
click at [1257, 159] on span "DEAL [GEOGRAPHIC_DATA] - CL10653" at bounding box center [1366, 165] width 311 height 22
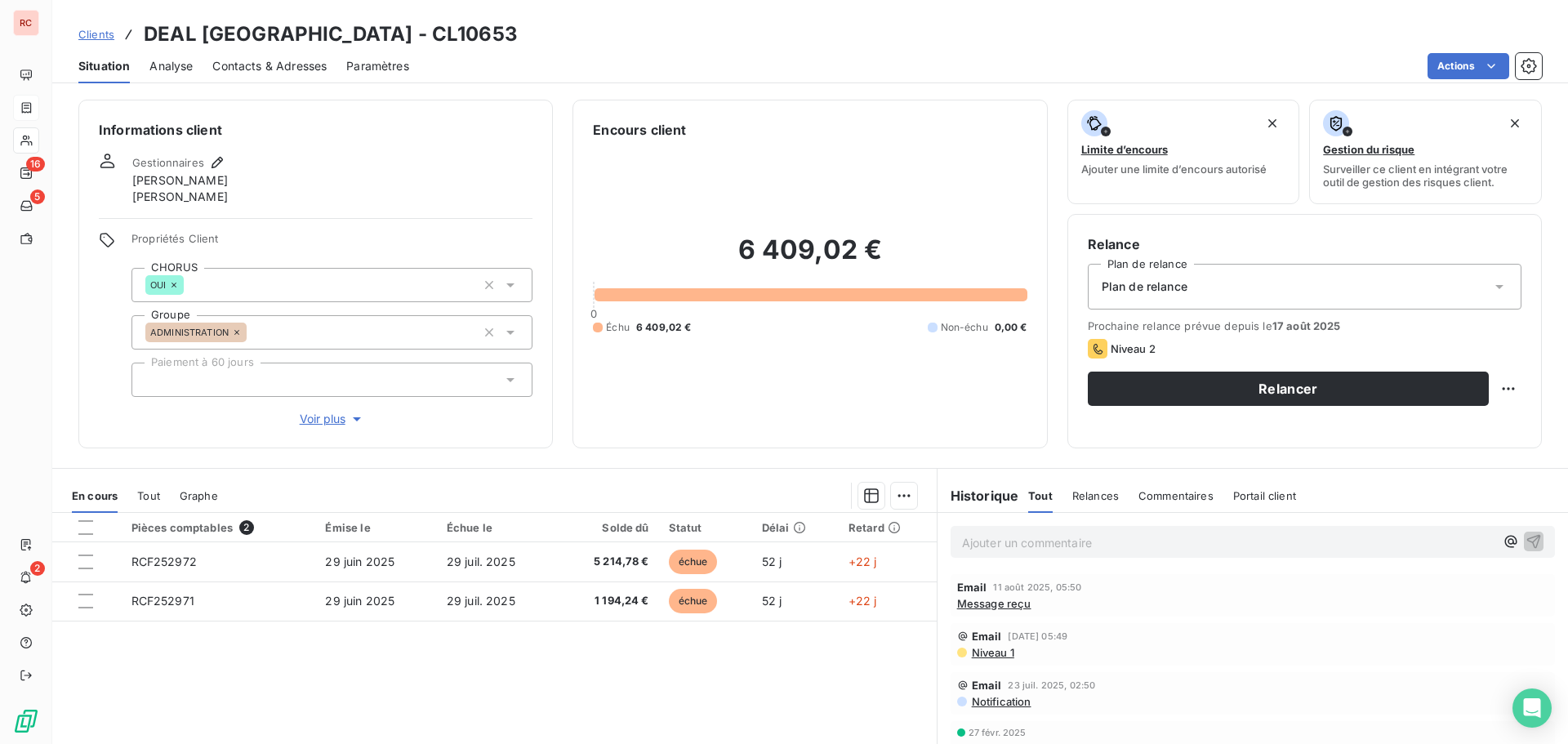
click at [962, 603] on span "Message reçu" at bounding box center [994, 603] width 75 height 14
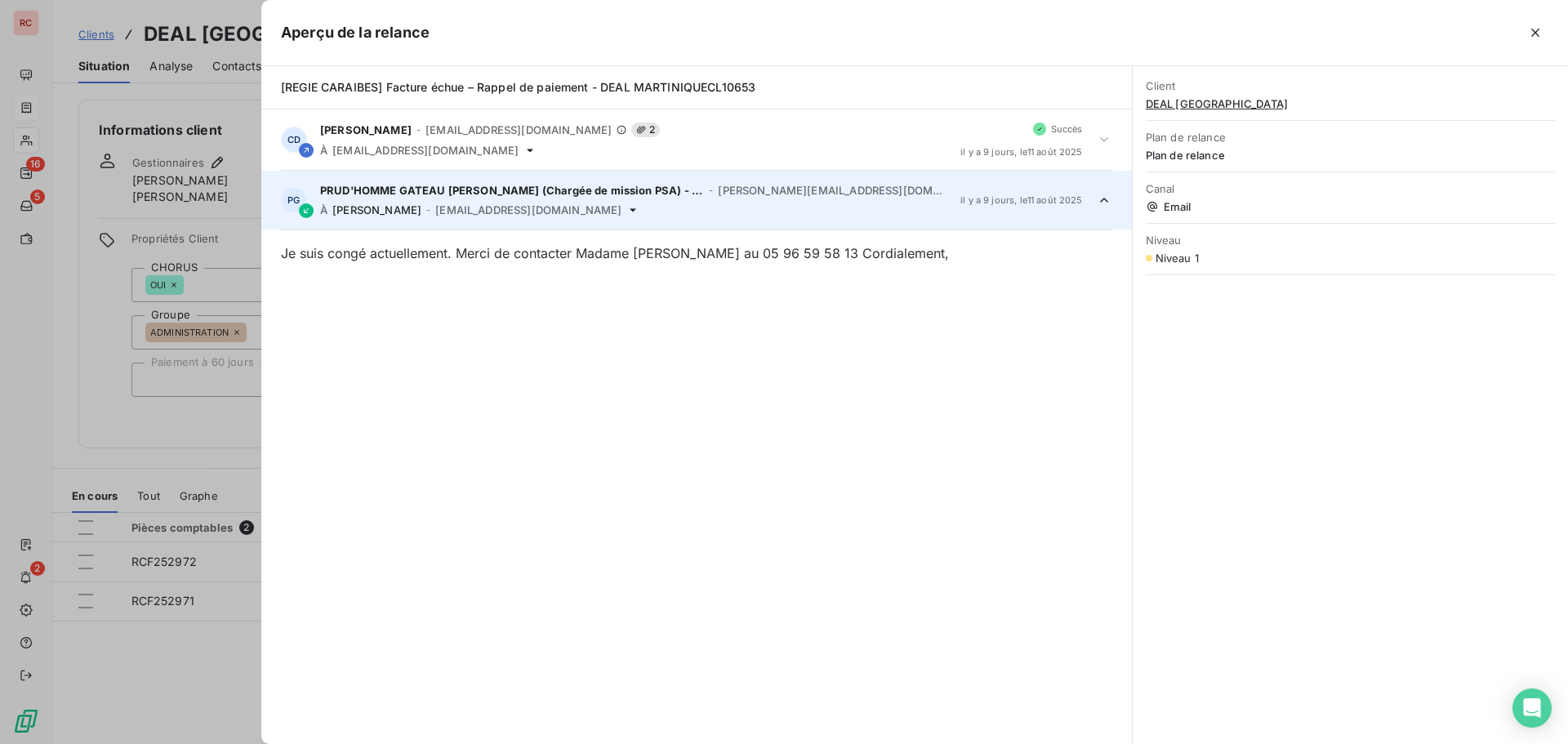
click at [214, 567] on div at bounding box center [784, 372] width 1568 height 744
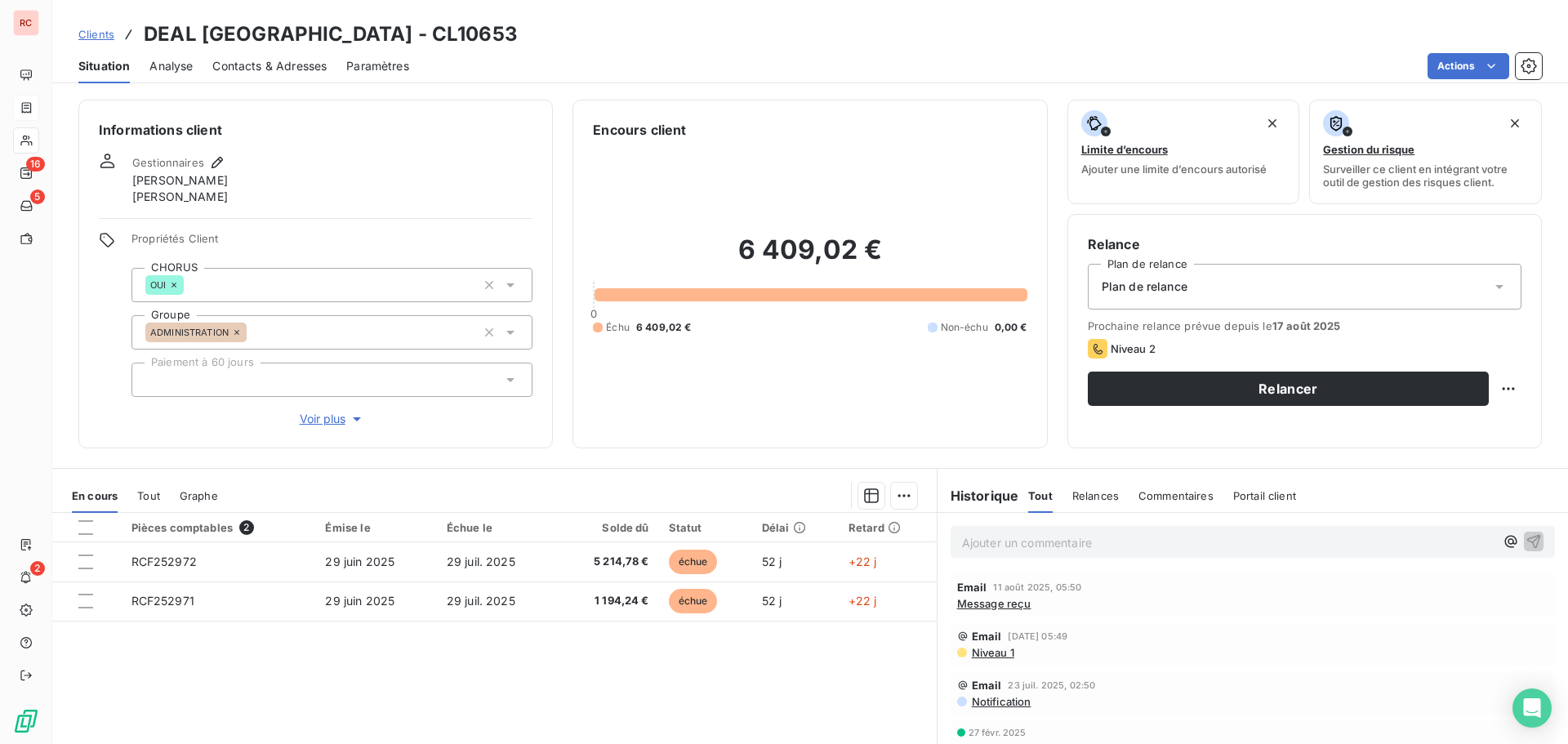
click at [267, 75] on div "Contacts & Adresses" at bounding box center [269, 66] width 114 height 34
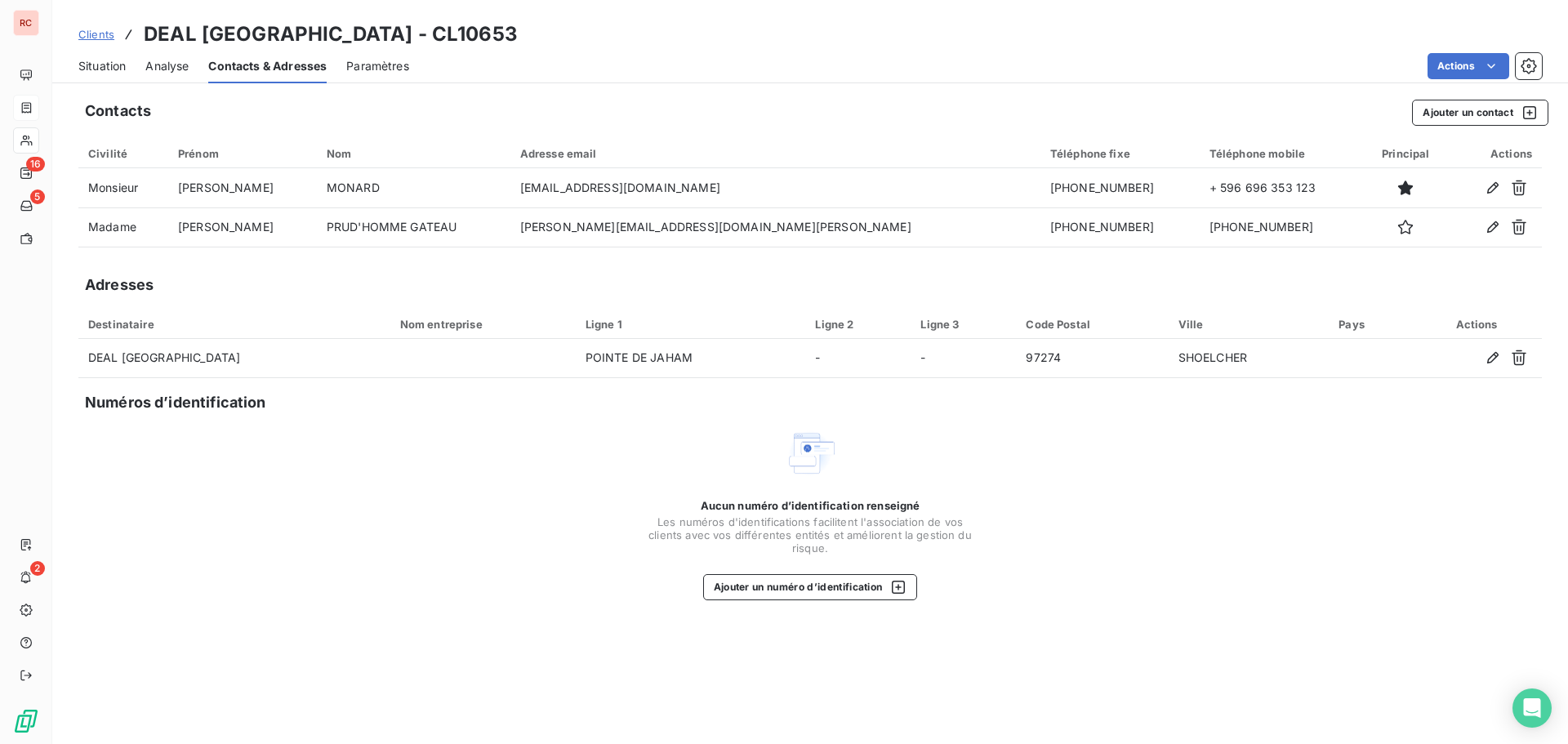
click at [102, 40] on span "Clients" at bounding box center [96, 34] width 36 height 14
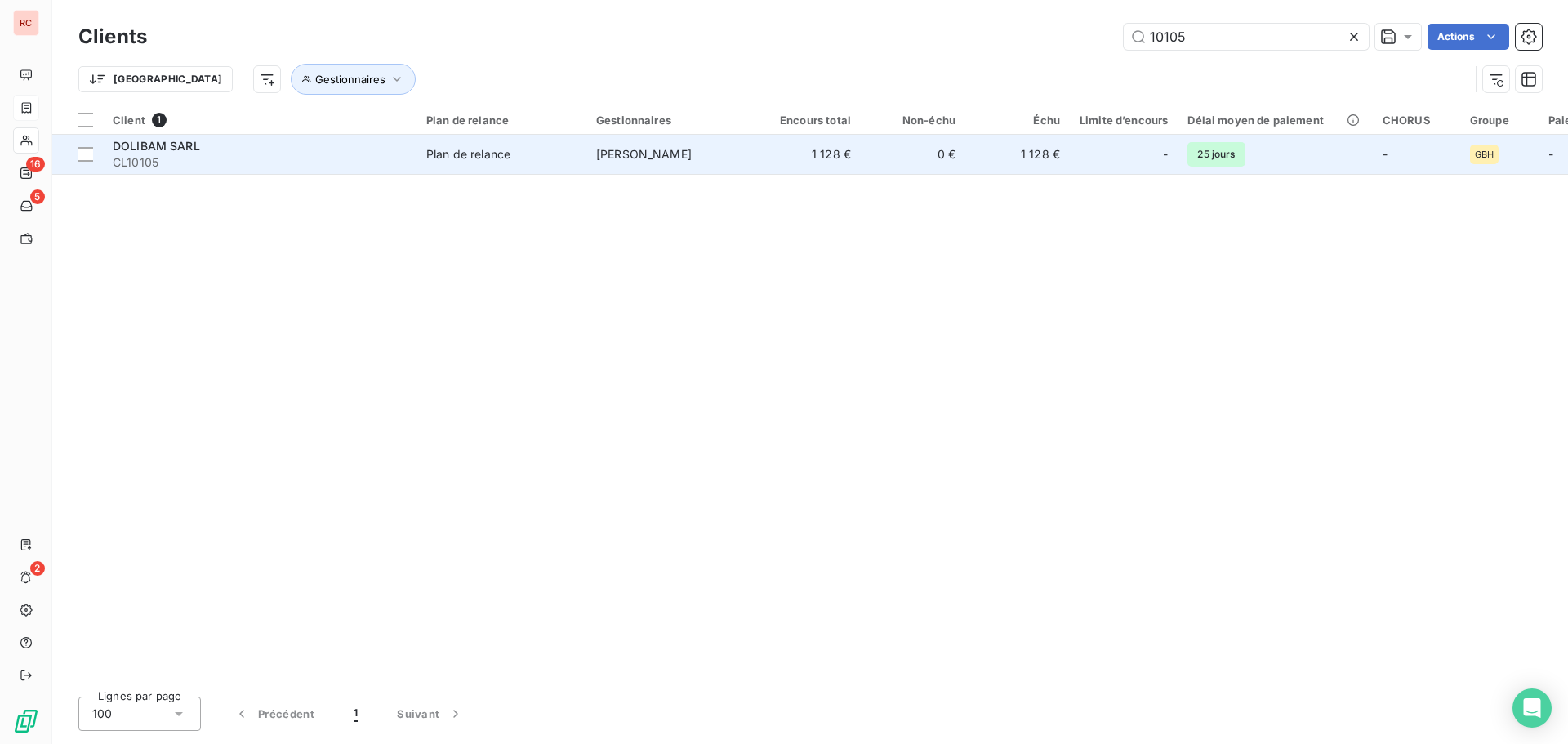
click at [290, 146] on div "DOLIBAM SARL" at bounding box center [259, 146] width 294 height 16
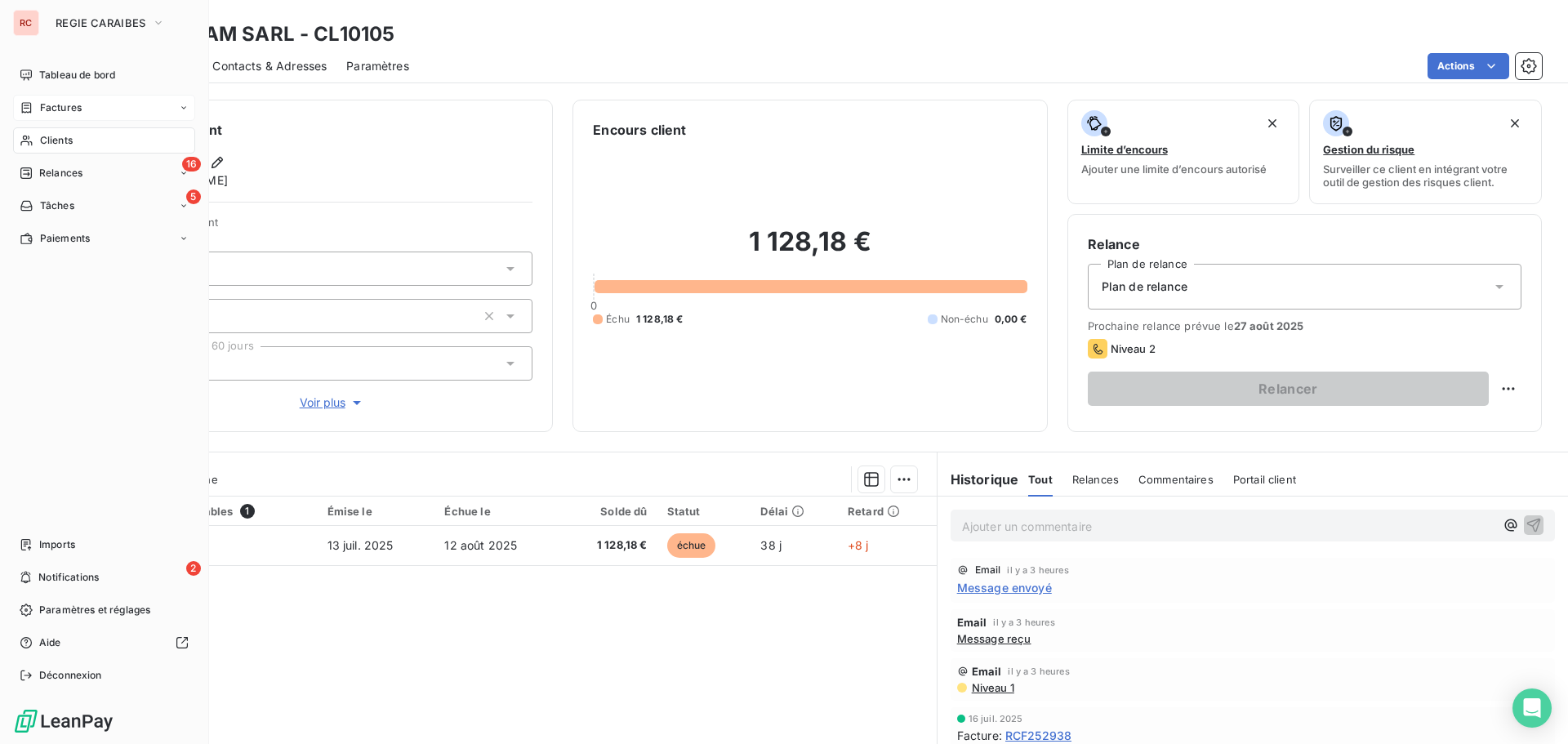
click at [47, 140] on span "Clients" at bounding box center [56, 141] width 32 height 14
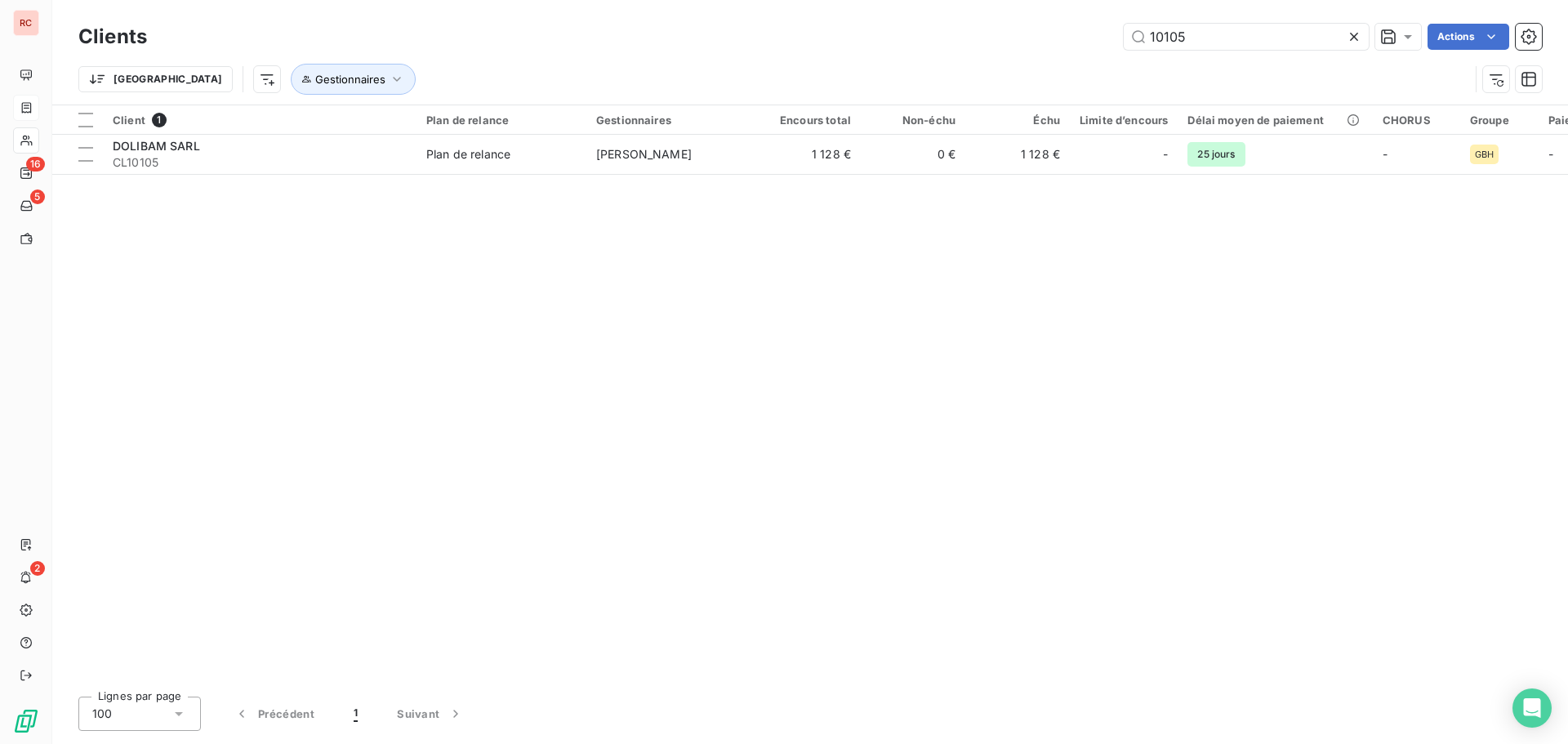
drag, startPoint x: 1242, startPoint y: 32, endPoint x: 1038, endPoint y: 34, distance: 204.0
click at [1038, 34] on div "10105 Actions" at bounding box center [854, 36] width 1375 height 26
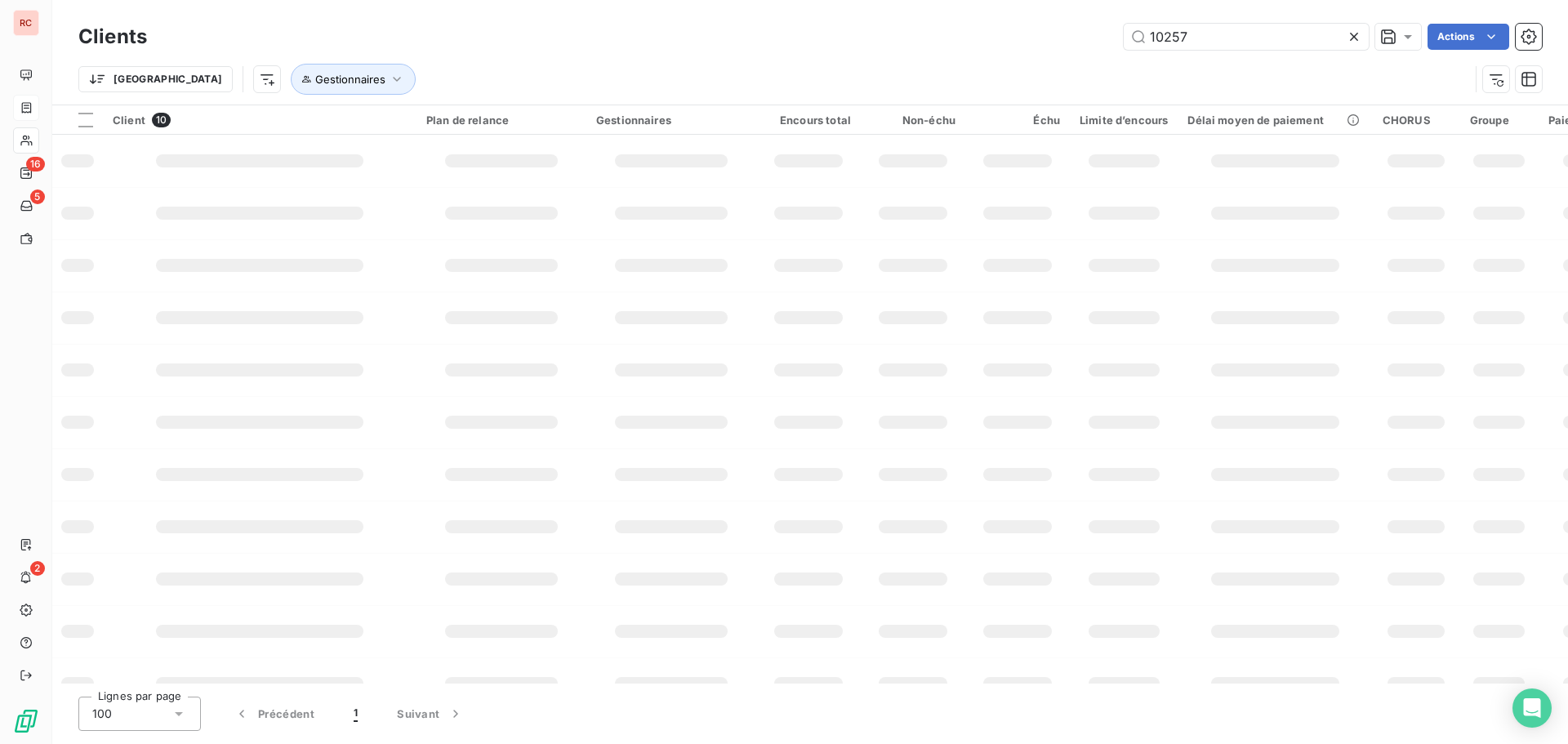
type input "10257"
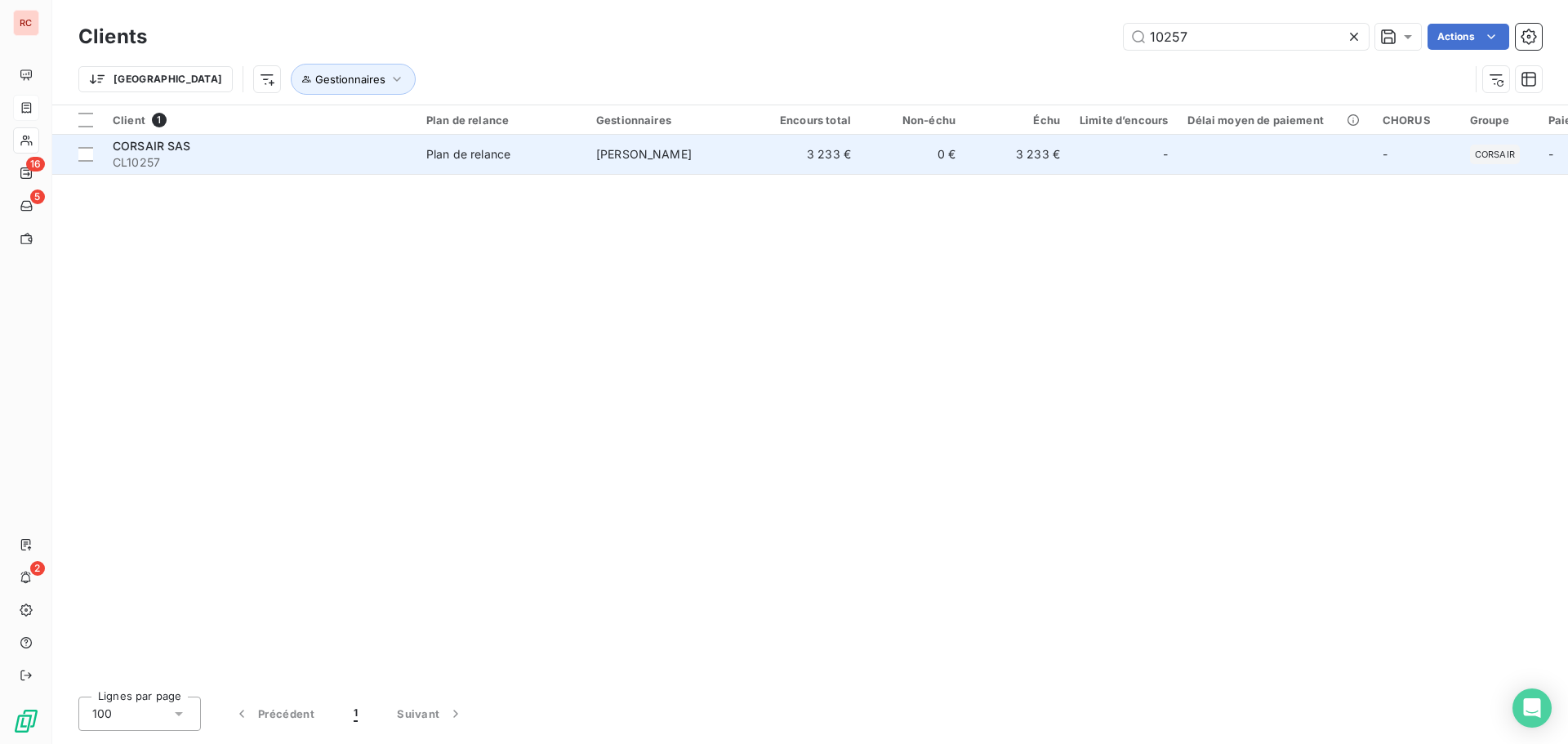
click at [658, 168] on td "[PERSON_NAME]" at bounding box center [671, 155] width 170 height 40
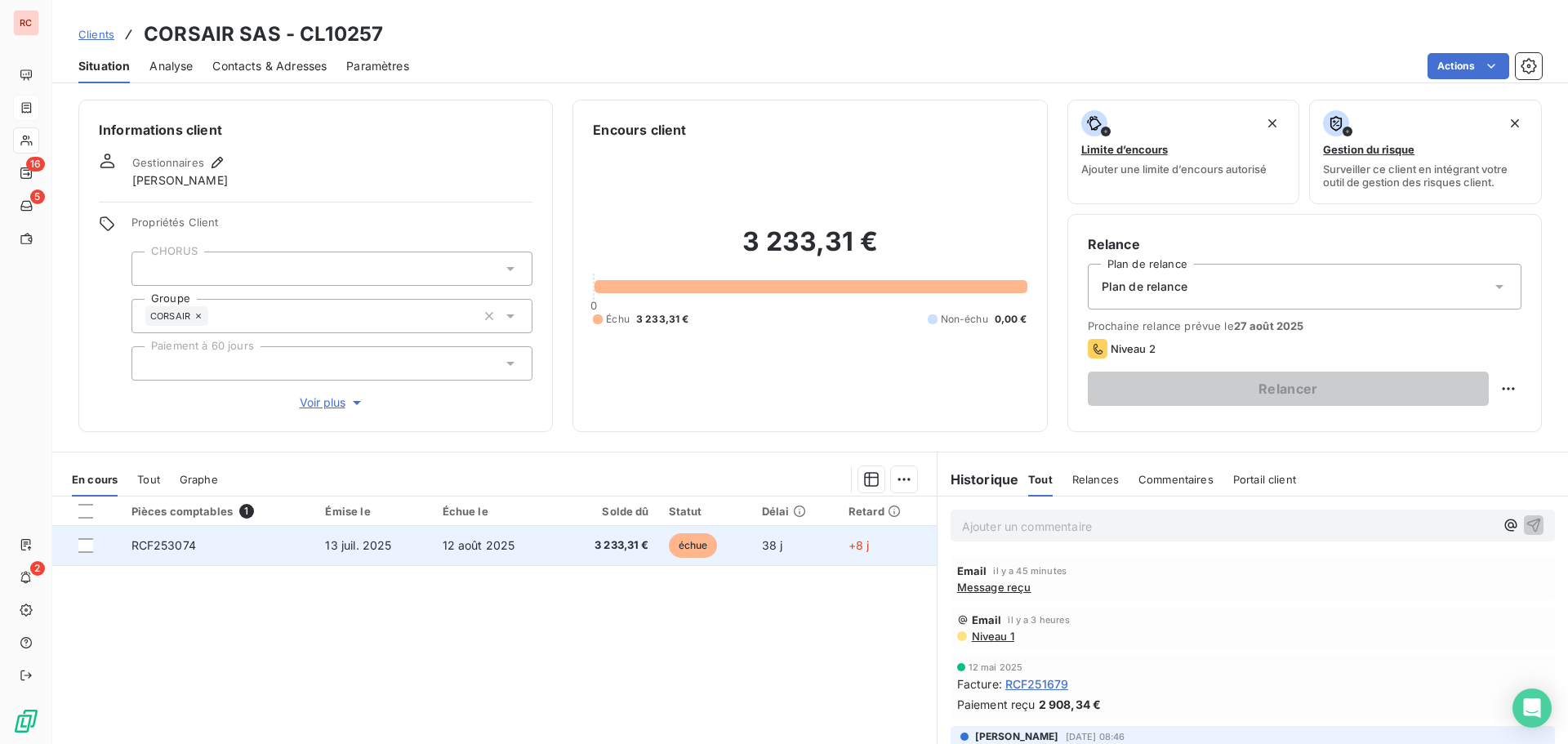
click at [231, 557] on td "RCF253074" at bounding box center [219, 546] width 195 height 40
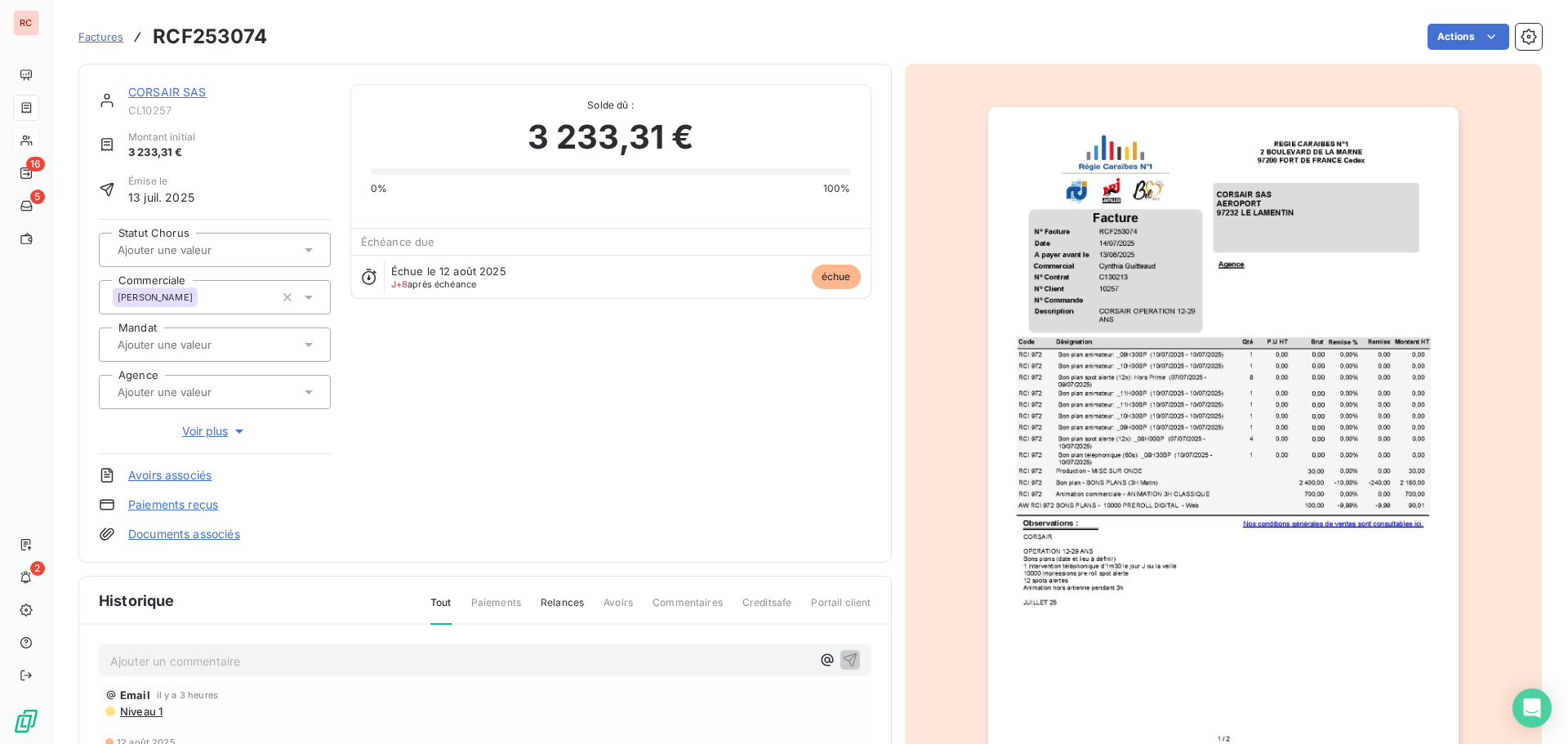
click at [231, 634] on div "Ajouter un commentaire ﻿ Email il y a 3 heures Niveau 1 [DATE] Échéance de la f…" at bounding box center [485, 758] width 811 height 266
click at [212, 661] on p "Ajouter un commentaire ﻿" at bounding box center [460, 661] width 701 height 21
click at [234, 664] on p "[DATE]" at bounding box center [460, 660] width 701 height 19
click at [212, 659] on p "Ajouter un commentaire ﻿" at bounding box center [460, 661] width 701 height 21
click at [331, 654] on p "20/08/2025 Retour client :" at bounding box center [460, 660] width 701 height 19
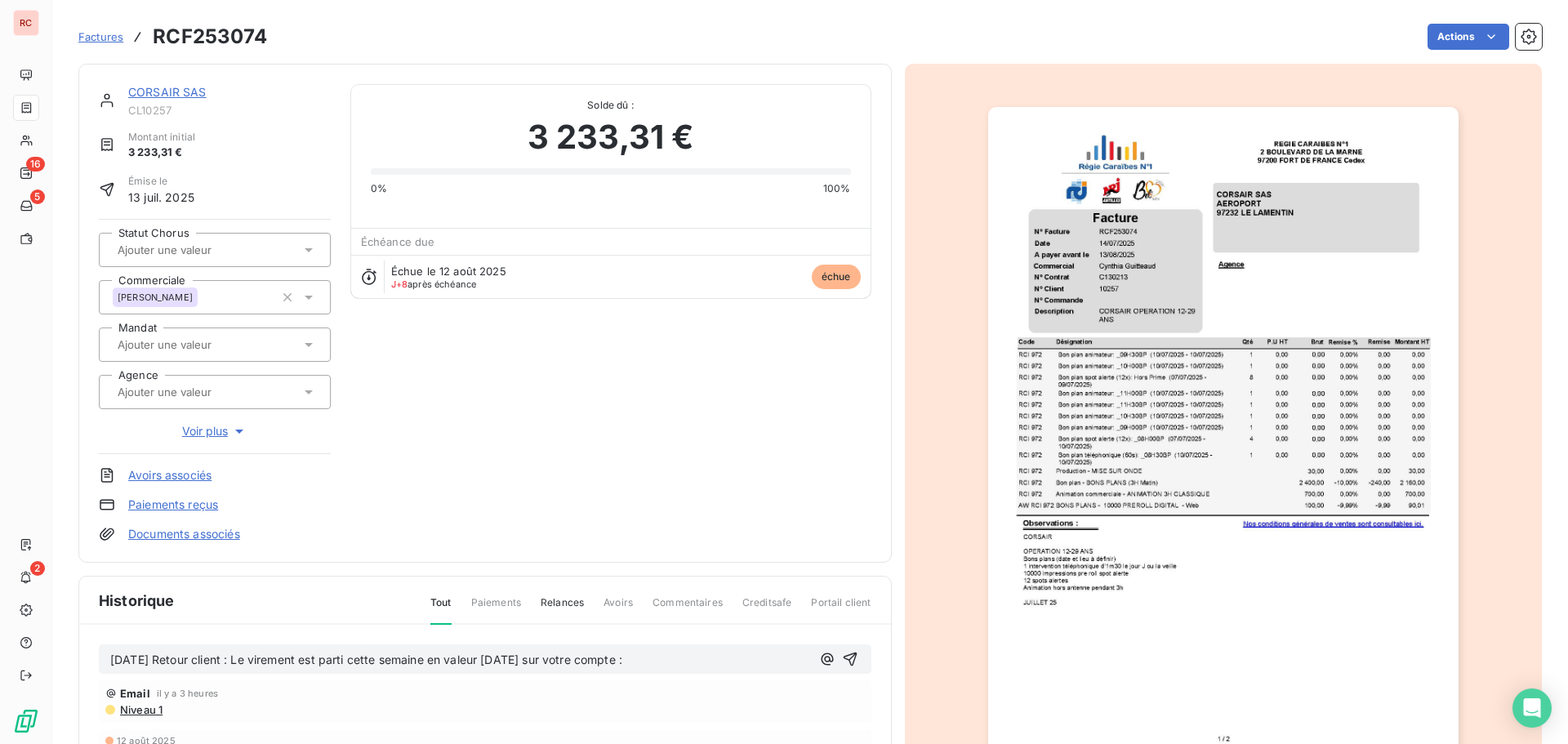
drag, startPoint x: 715, startPoint y: 661, endPoint x: 684, endPoint y: 666, distance: 31.4
click at [684, 666] on p "20/08/2025 Retour client : Le virement est parti cette semaine en valeur mardi …" at bounding box center [460, 660] width 701 height 19
click at [846, 658] on icon "button" at bounding box center [849, 659] width 14 height 14
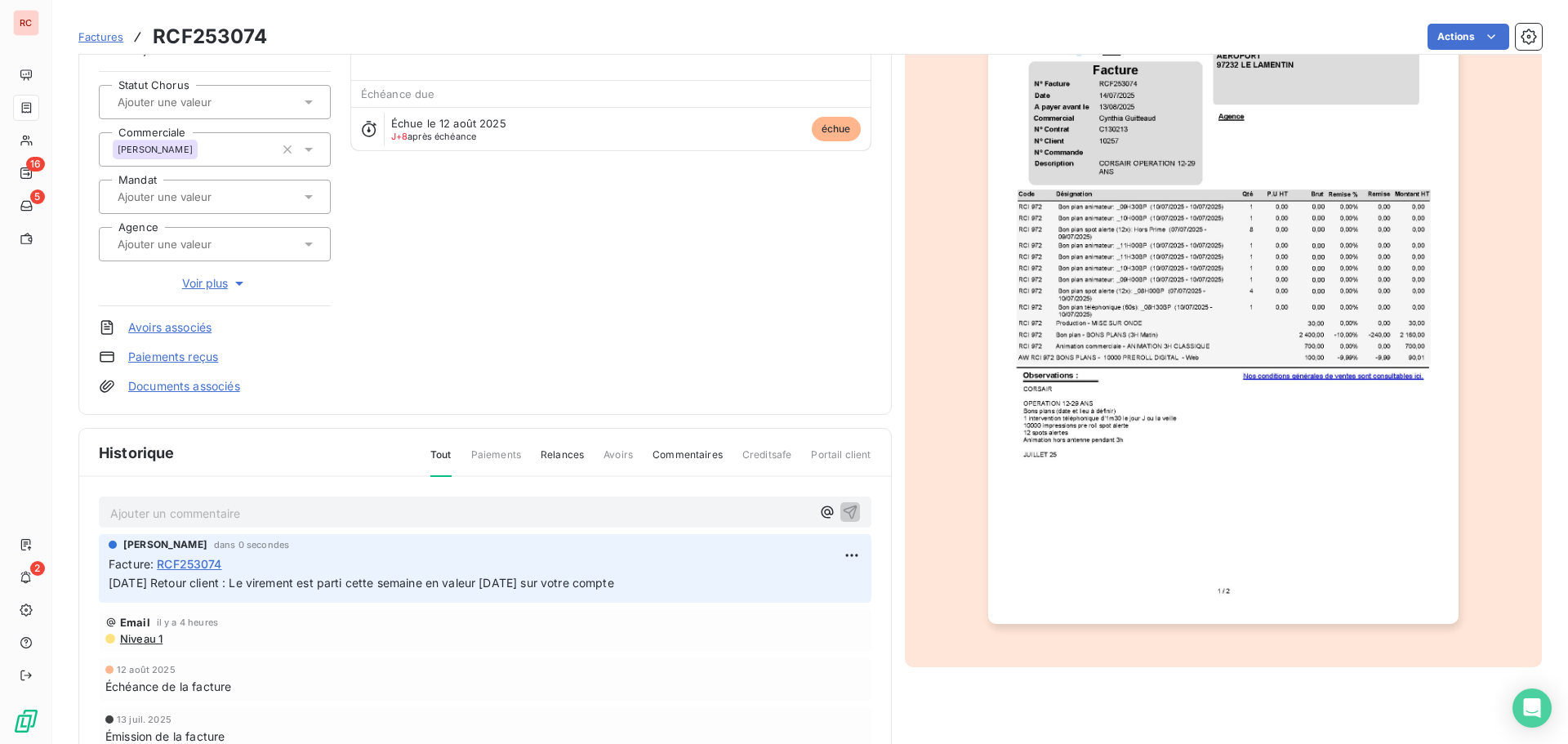
drag, startPoint x: 690, startPoint y: 726, endPoint x: 518, endPoint y: 685, distance: 176.8
click at [499, 727] on div "Claire DELAERE dans 0 secondes Facture : RCF253074 20/08/2025 Retour client : L…" at bounding box center [485, 676] width 773 height 283
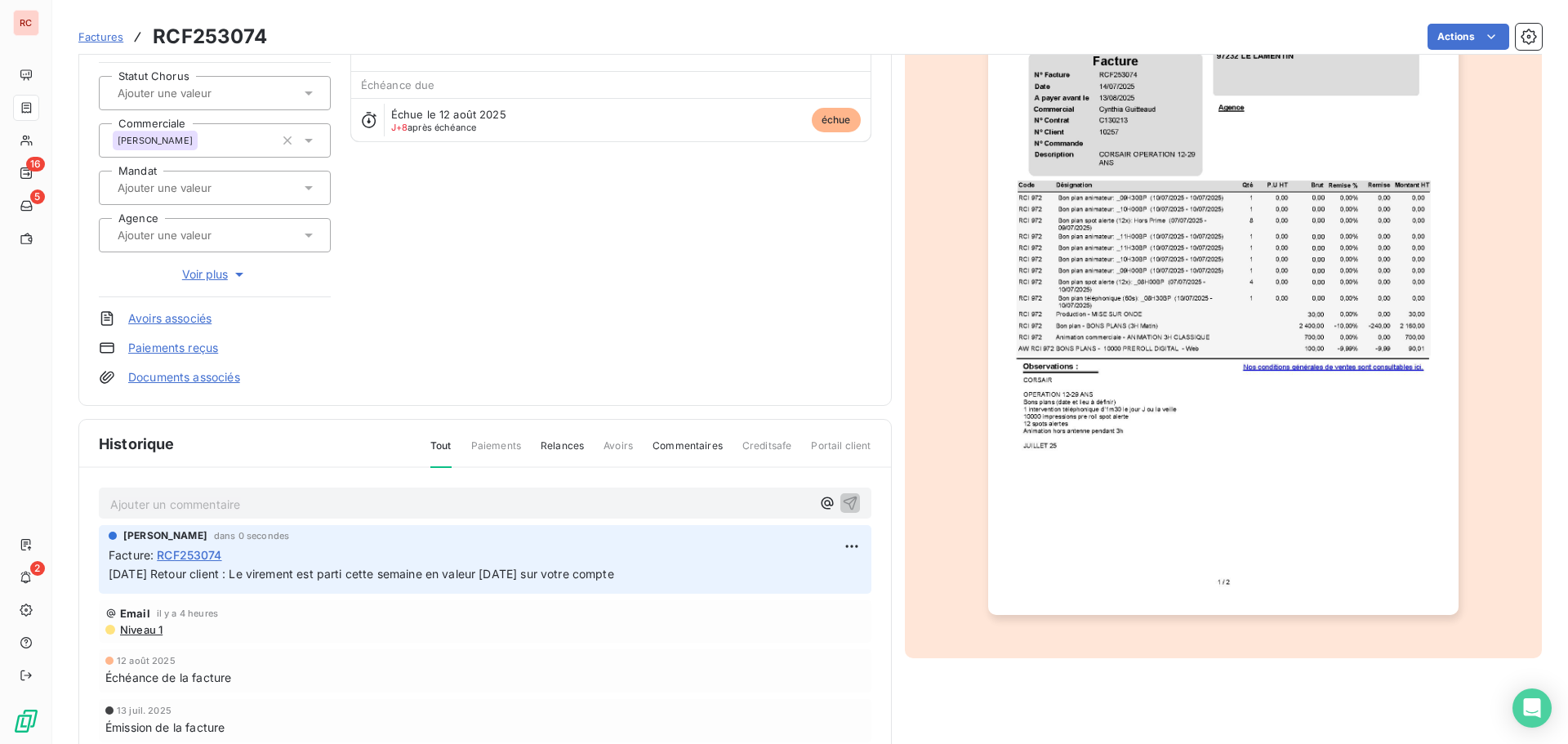
click at [742, 550] on div "Facture : RCF253074" at bounding box center [485, 555] width 753 height 17
drag, startPoint x: 700, startPoint y: 576, endPoint x: 85, endPoint y: 560, distance: 615.2
click at [85, 560] on div "Ajouter un commentaire ﻿ Claire DELAERE dans 0 secondes Facture : RCF253074 20/…" at bounding box center [485, 639] width 811 height 340
drag, startPoint x: 703, startPoint y: 574, endPoint x: 99, endPoint y: 581, distance: 604.0
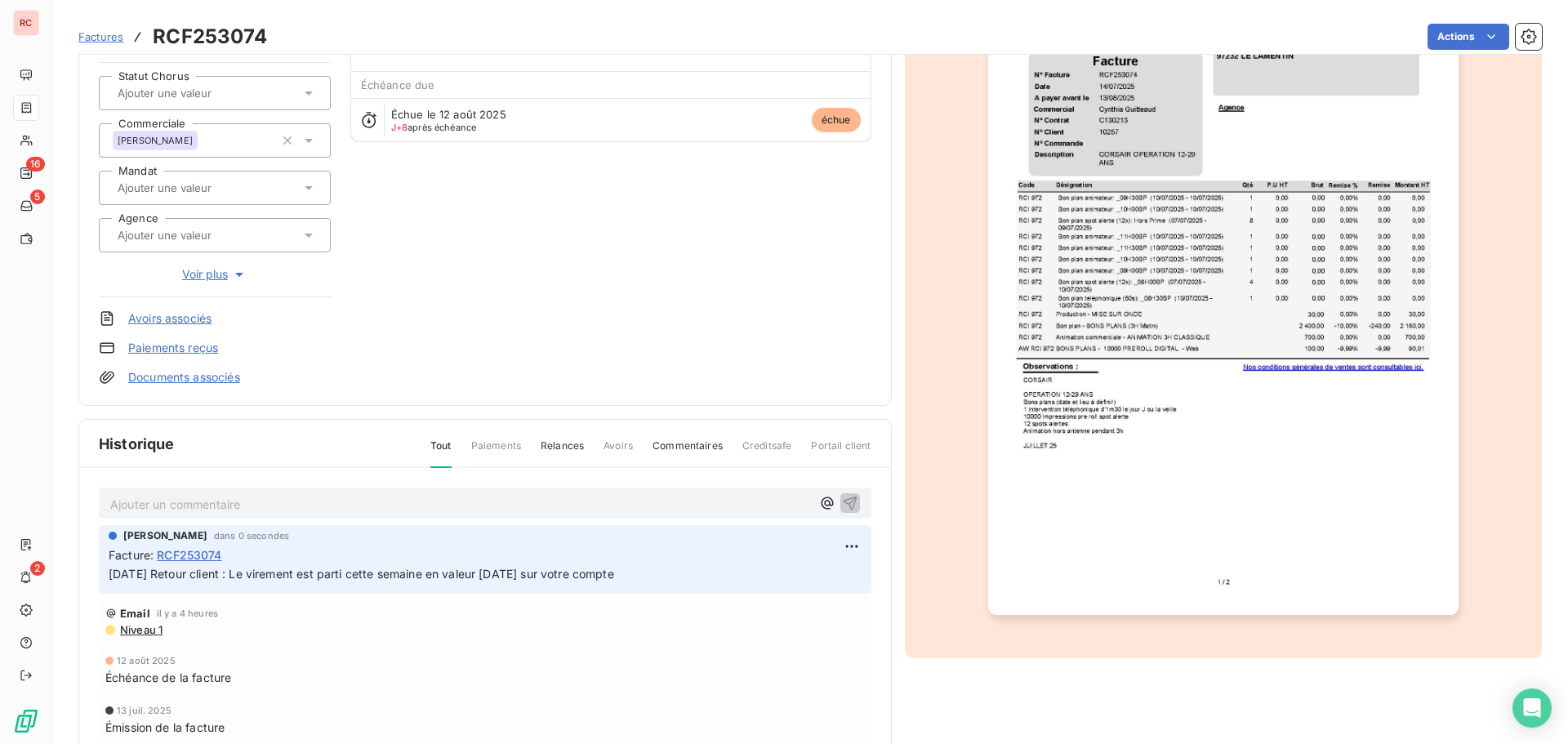
click at [99, 581] on div "Claire DELAERE dans 0 secondes Facture : RCF253074 20/08/2025 Retour client : L…" at bounding box center [485, 559] width 773 height 68
copy span "20/08/2025 Retour client : Le virement est parti cette semaine en valeur mardi …"
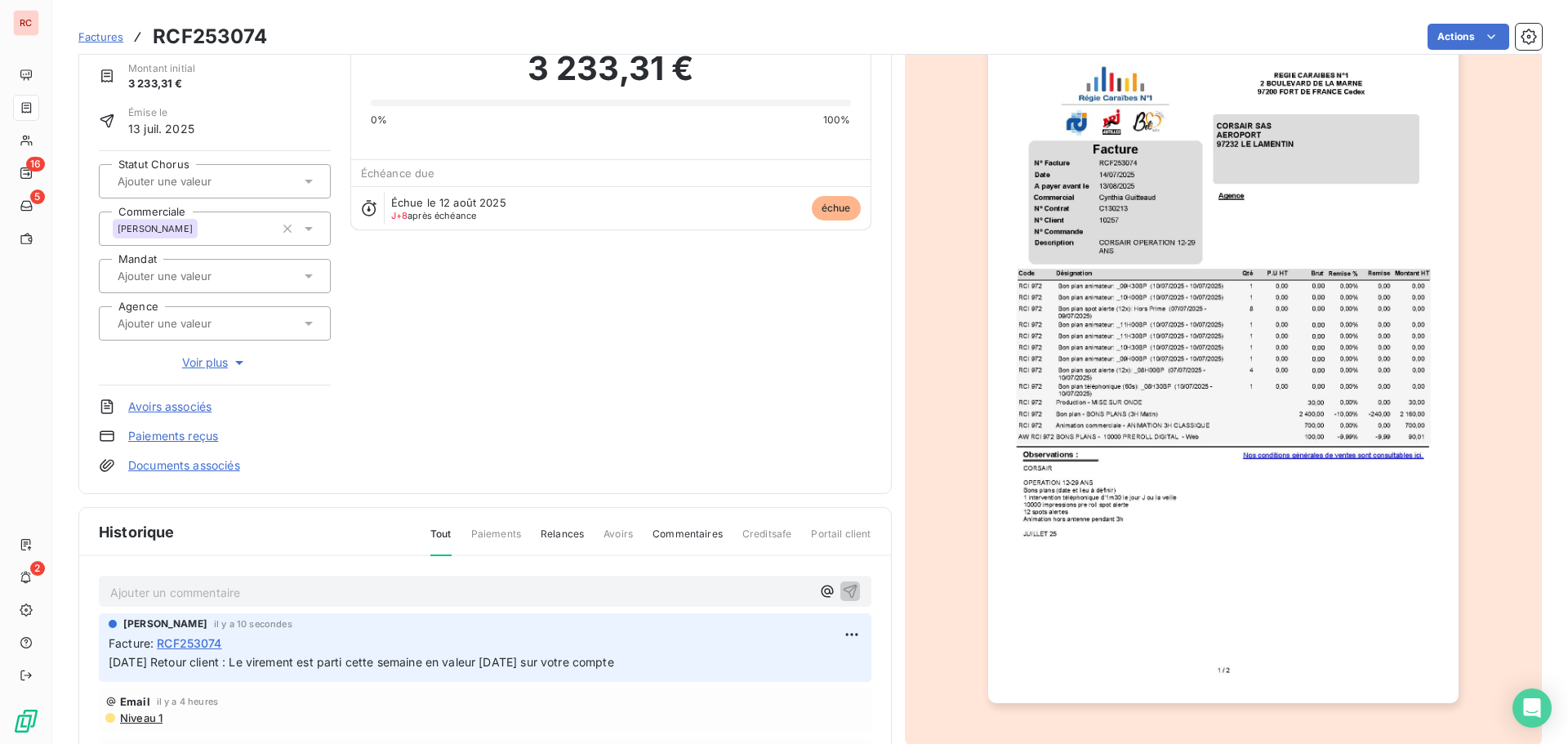
scroll to position [0, 0]
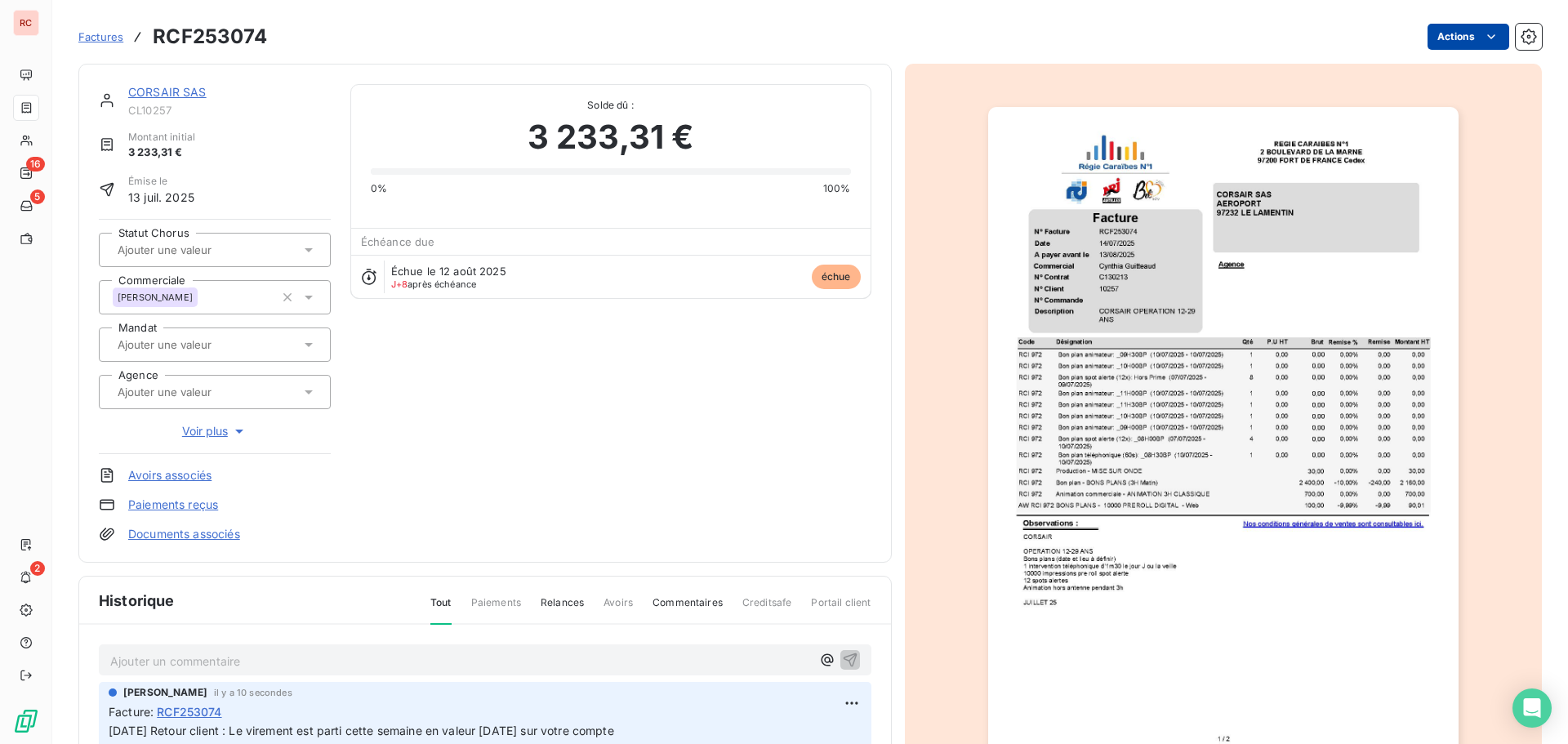
click at [1467, 41] on html "RC 16 5 2 Factures RCF253074 Actions CORSAIR SAS CL10257 Montant initial 3 233,…" at bounding box center [784, 372] width 1568 height 744
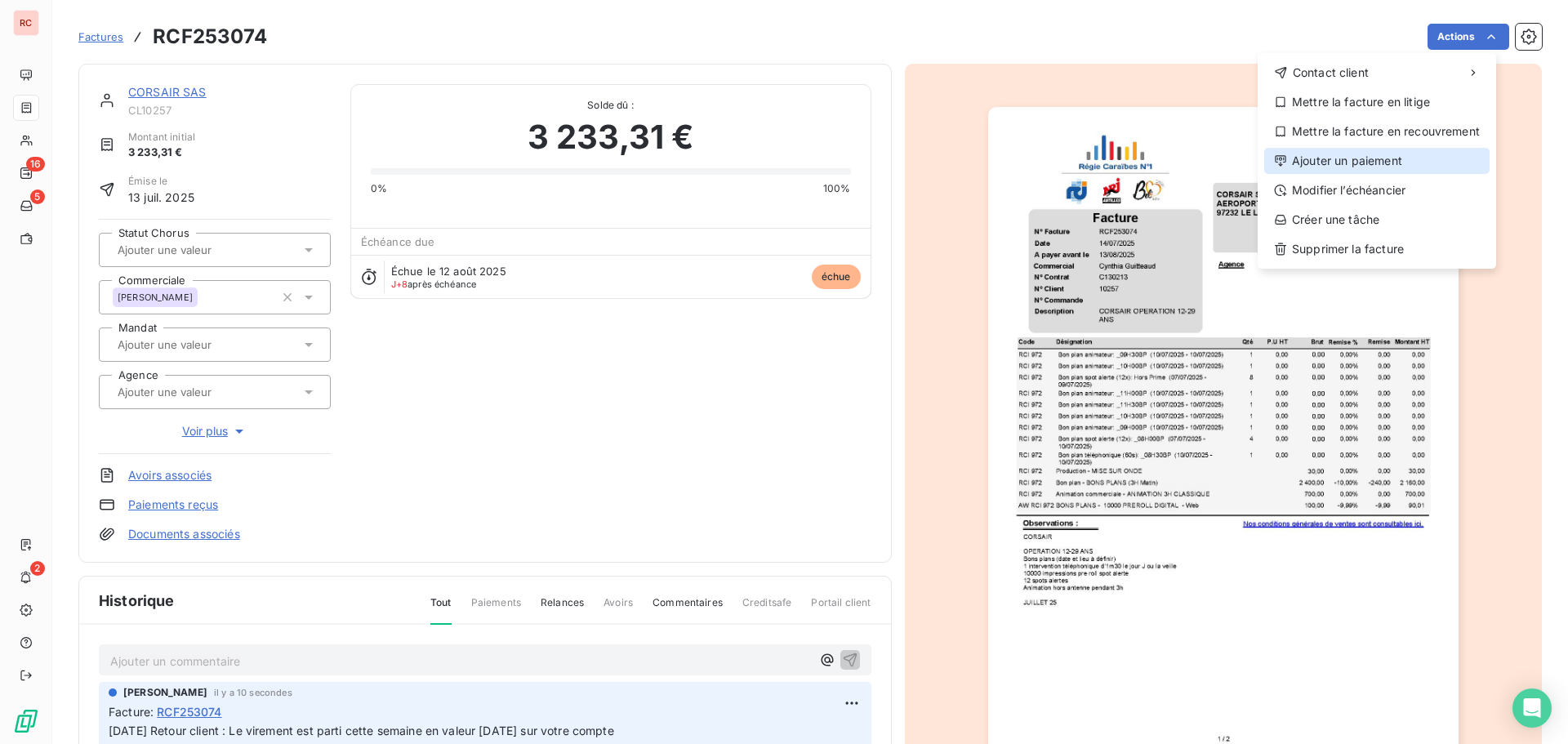
click at [1378, 162] on div "Ajouter un paiement" at bounding box center [1377, 160] width 225 height 26
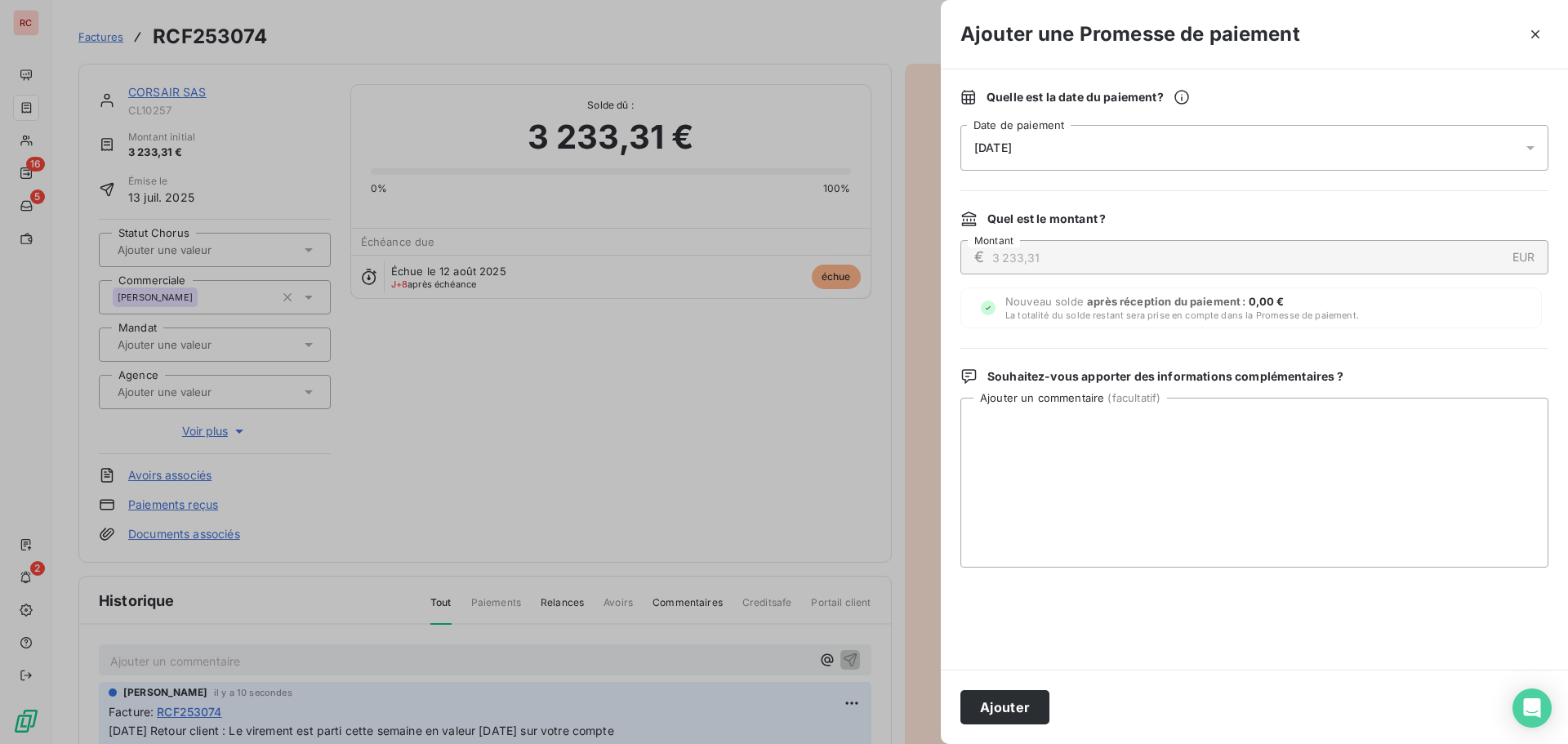
click at [1534, 150] on icon at bounding box center [1530, 148] width 16 height 16
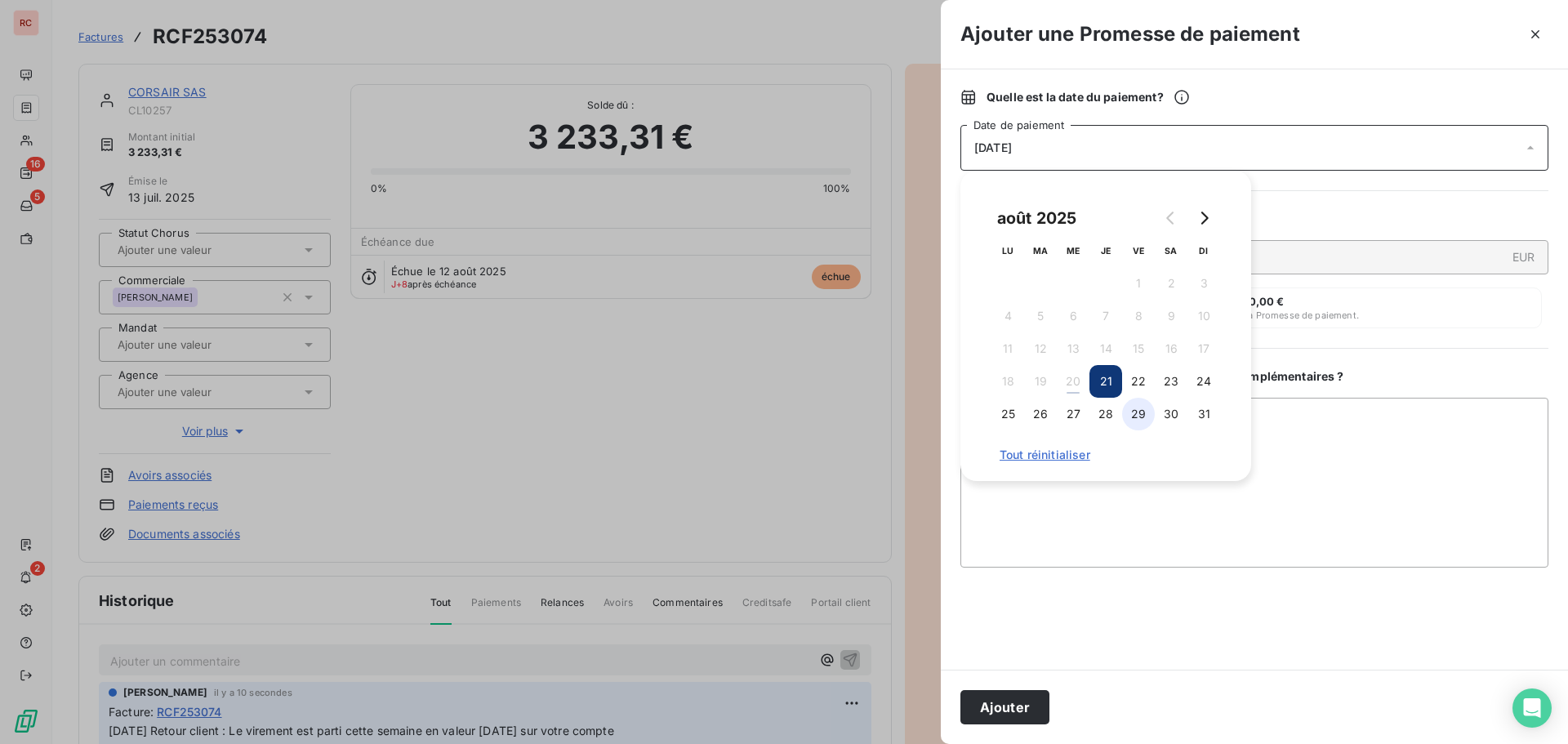
click at [1147, 414] on button "29" at bounding box center [1138, 414] width 32 height 32
click at [1108, 490] on textarea "Ajouter un commentaire ( facultatif )" at bounding box center [1254, 483] width 588 height 170
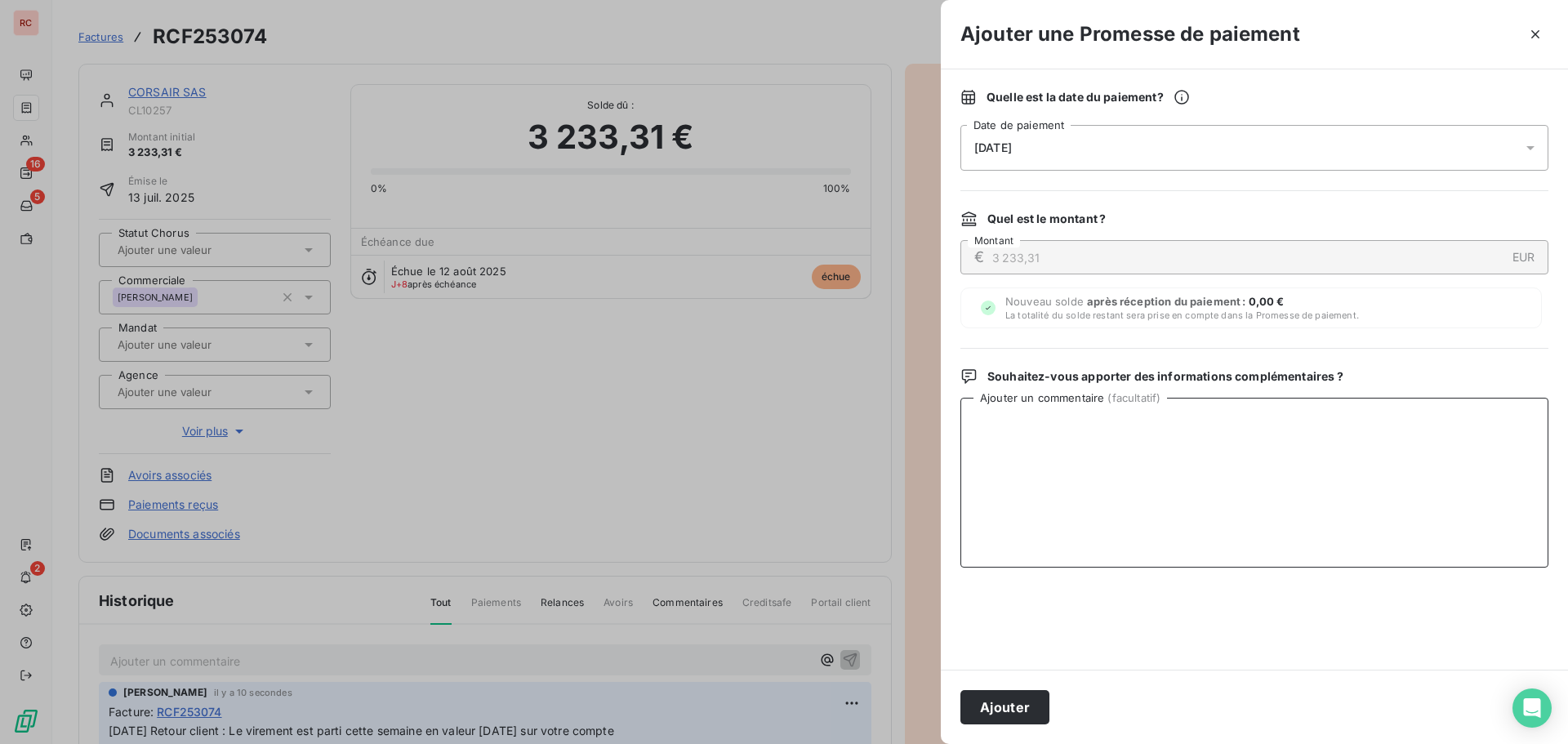
paste textarea "20/08/2025 Retour client : Le virement est parti cette semaine en valeur mardi …"
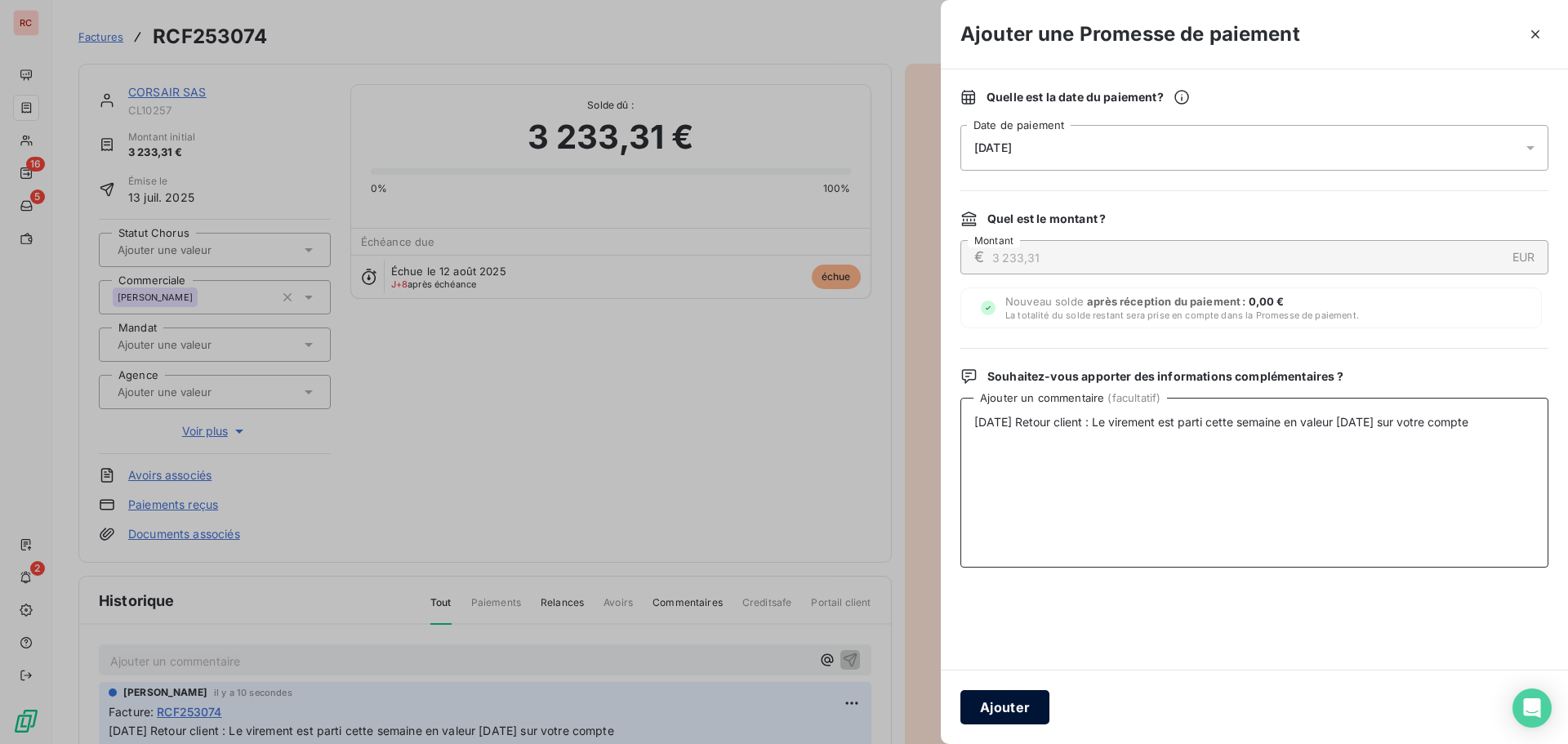
type textarea "20/08/2025 Retour client : Le virement est parti cette semaine en valeur mardi …"
click at [1009, 704] on button "Ajouter" at bounding box center [1004, 707] width 89 height 34
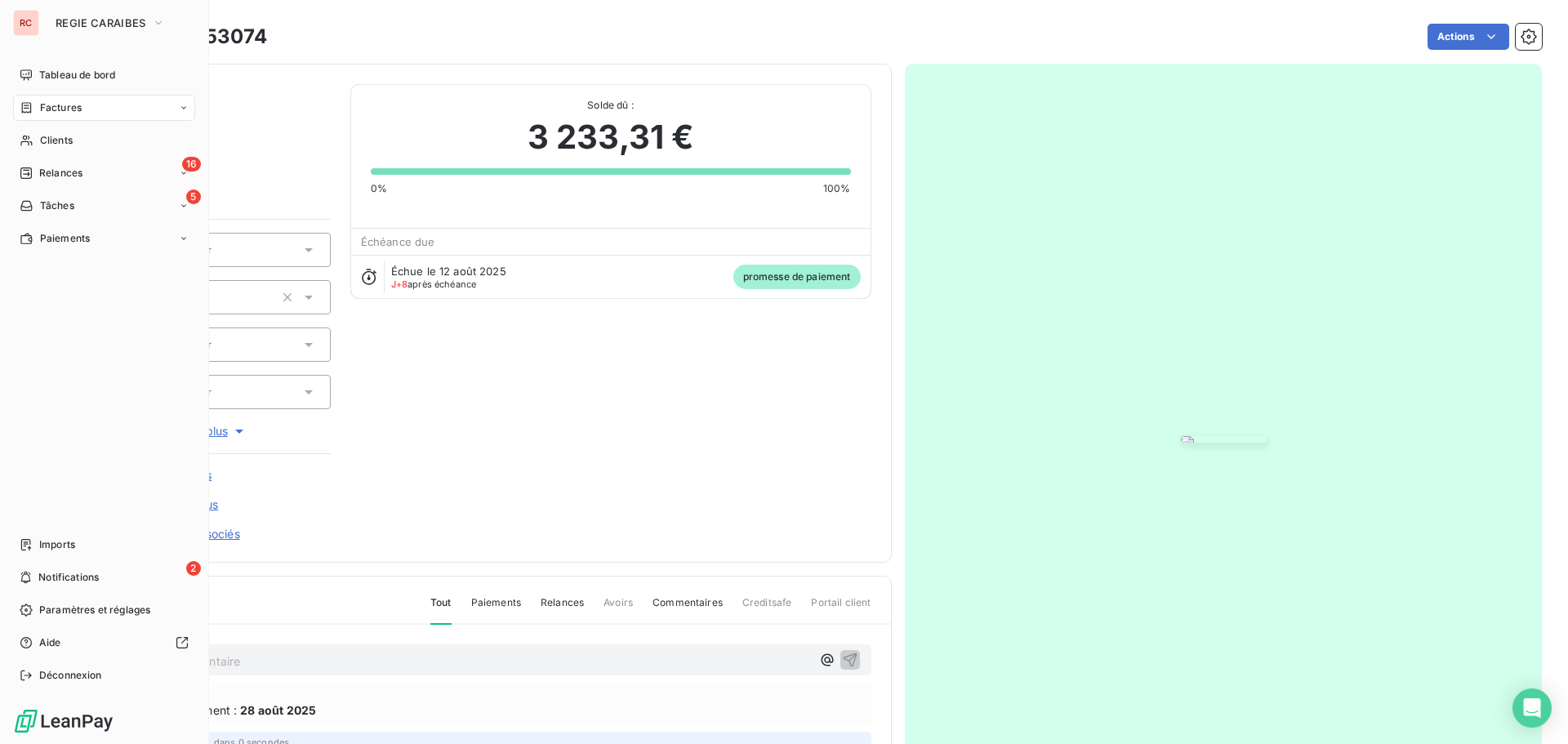
click at [45, 113] on span "Factures" at bounding box center [60, 108] width 41 height 14
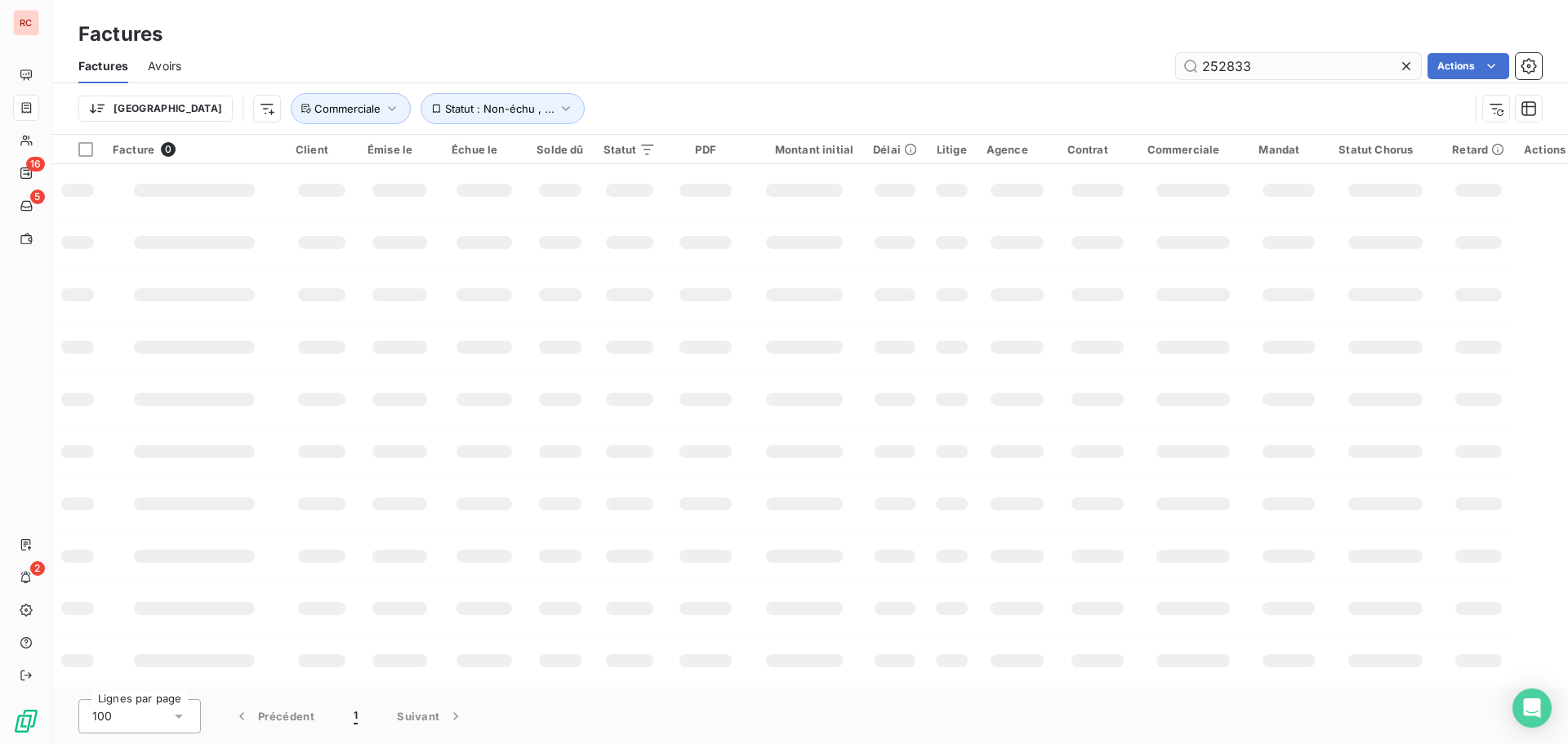
drag, startPoint x: 1268, startPoint y: 71, endPoint x: 1218, endPoint y: 64, distance: 50.5
click at [1218, 64] on input "252833" at bounding box center [1299, 66] width 245 height 26
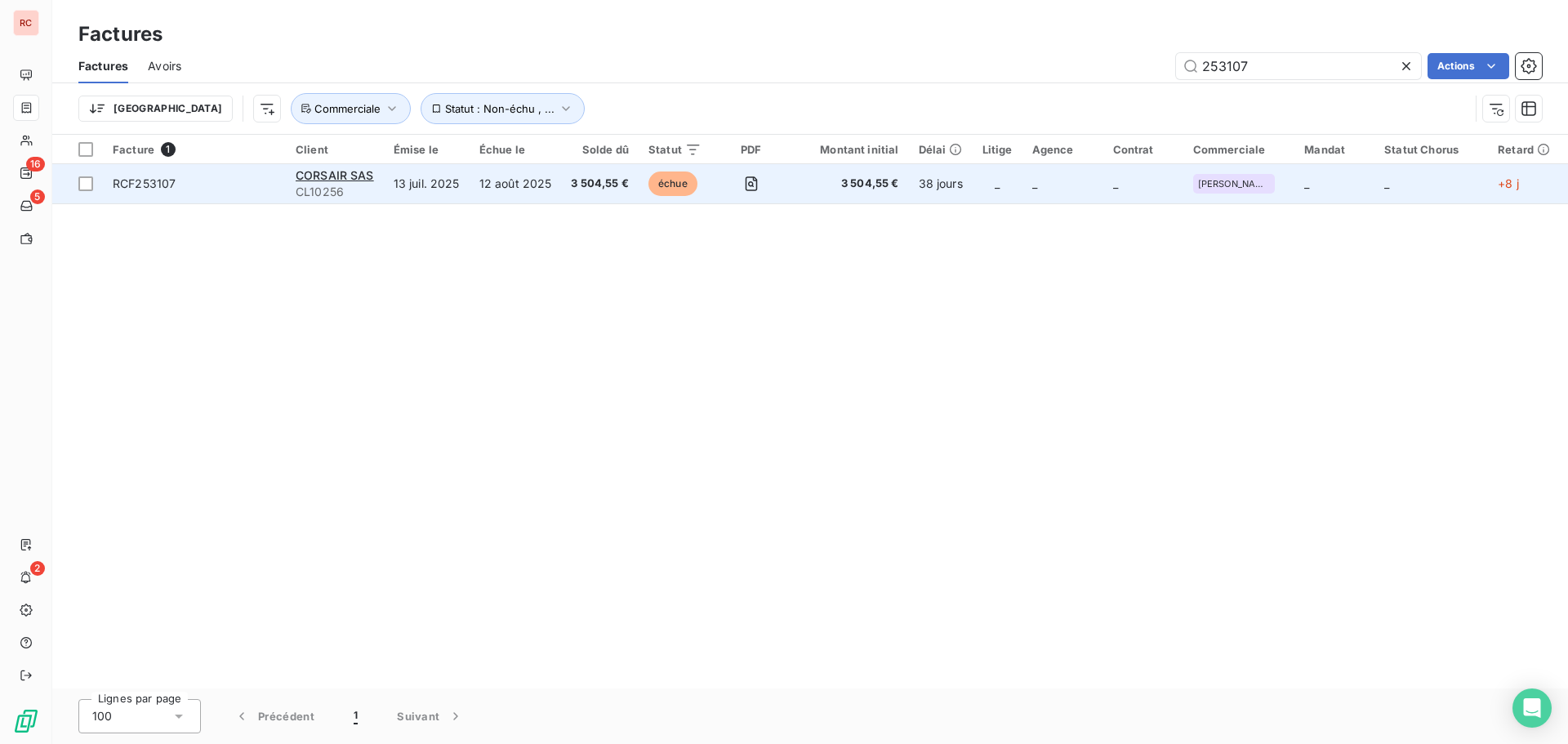
type input "253107"
click at [364, 182] on div "CORSAIR SAS" at bounding box center [334, 176] width 78 height 16
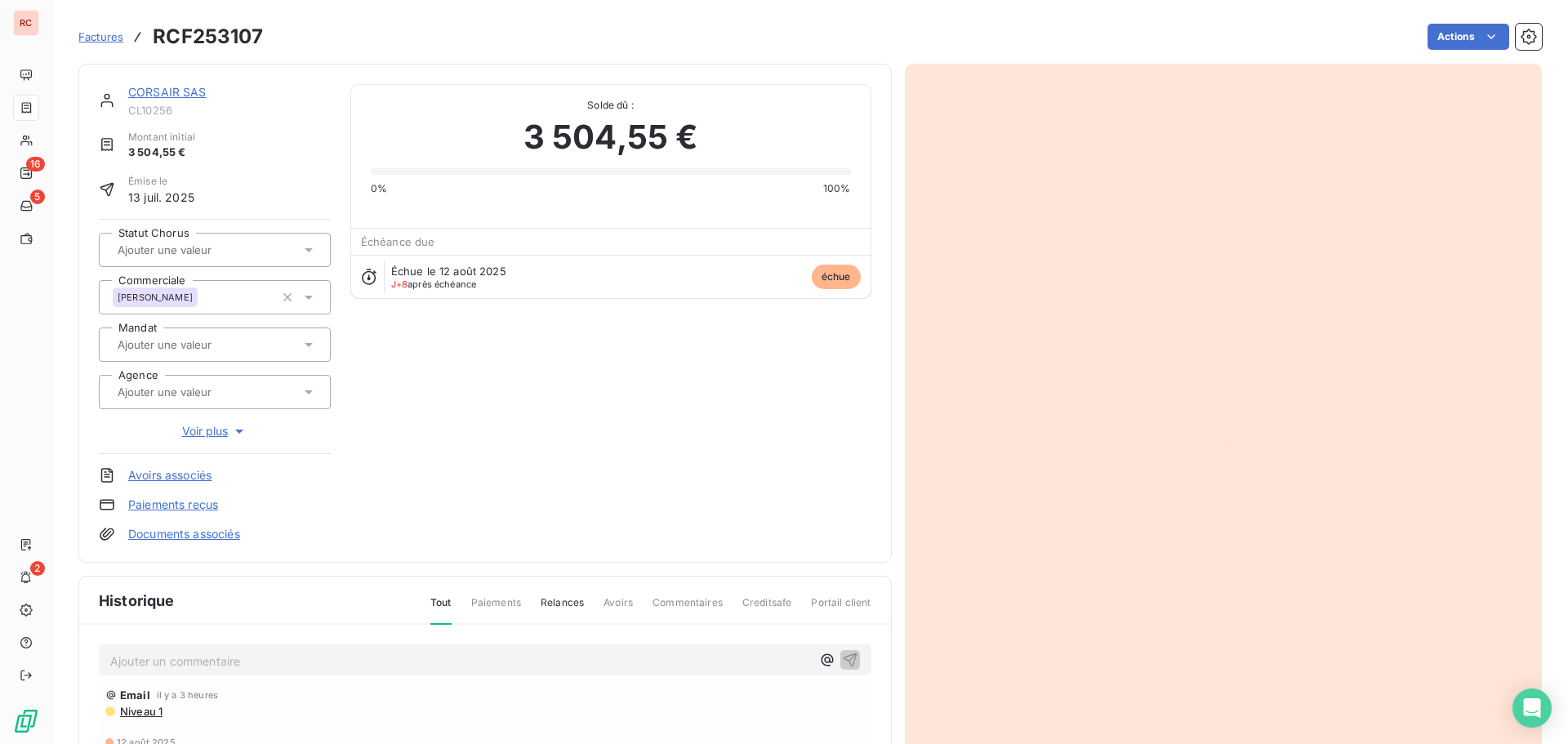
scroll to position [2, 0]
click at [248, 654] on p "Ajouter un commentaire ﻿" at bounding box center [460, 660] width 701 height 21
click at [713, 668] on p "20/08/2025 Retour client : Le virement est parti cette semaine en valeur mardi …" at bounding box center [460, 659] width 701 height 19
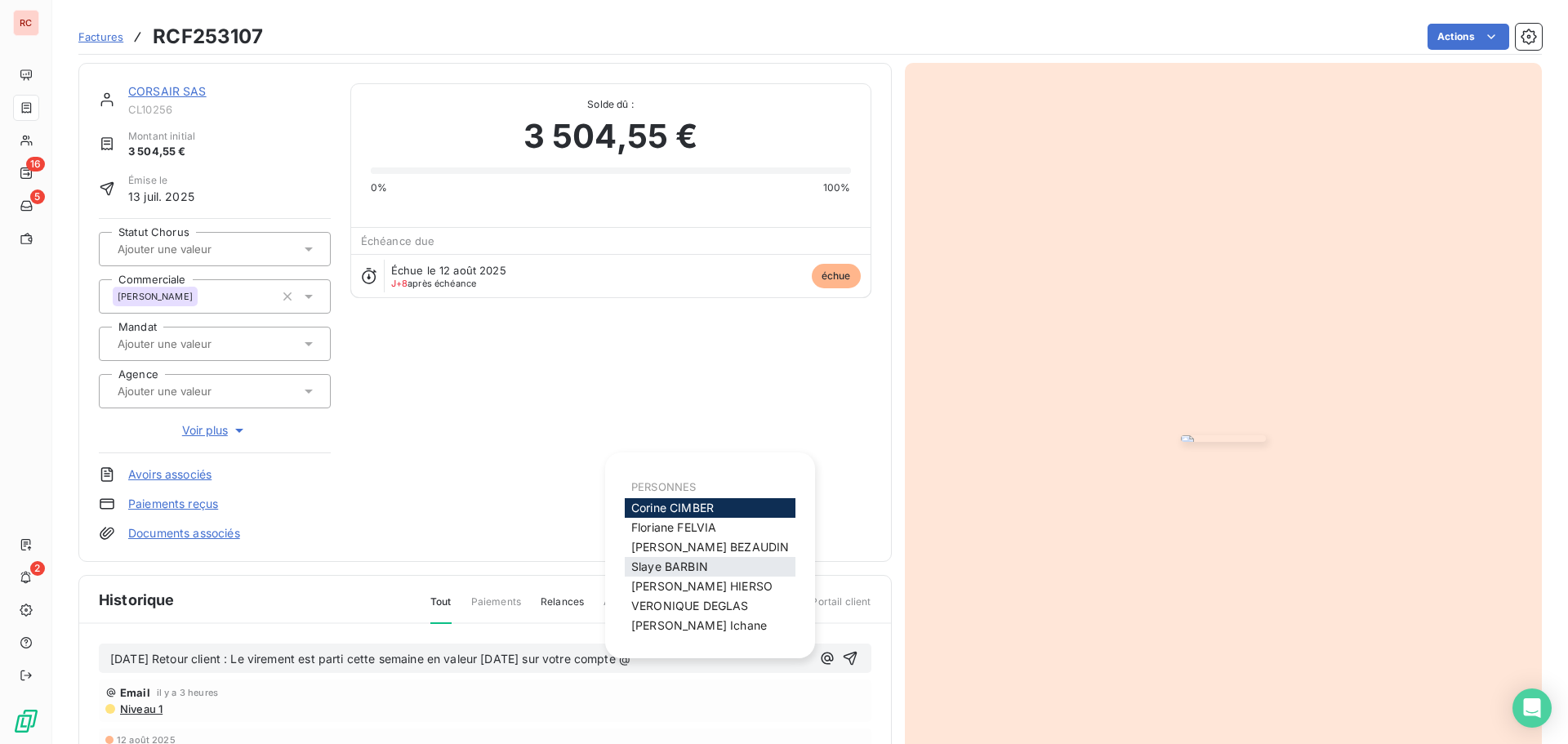
click at [710, 574] on div "Slaye BARBIN" at bounding box center [711, 567] width 171 height 20
click at [711, 565] on div "Slaye BARBIN" at bounding box center [711, 567] width 171 height 20
click at [664, 567] on span "Slaye BARBIN" at bounding box center [669, 566] width 77 height 14
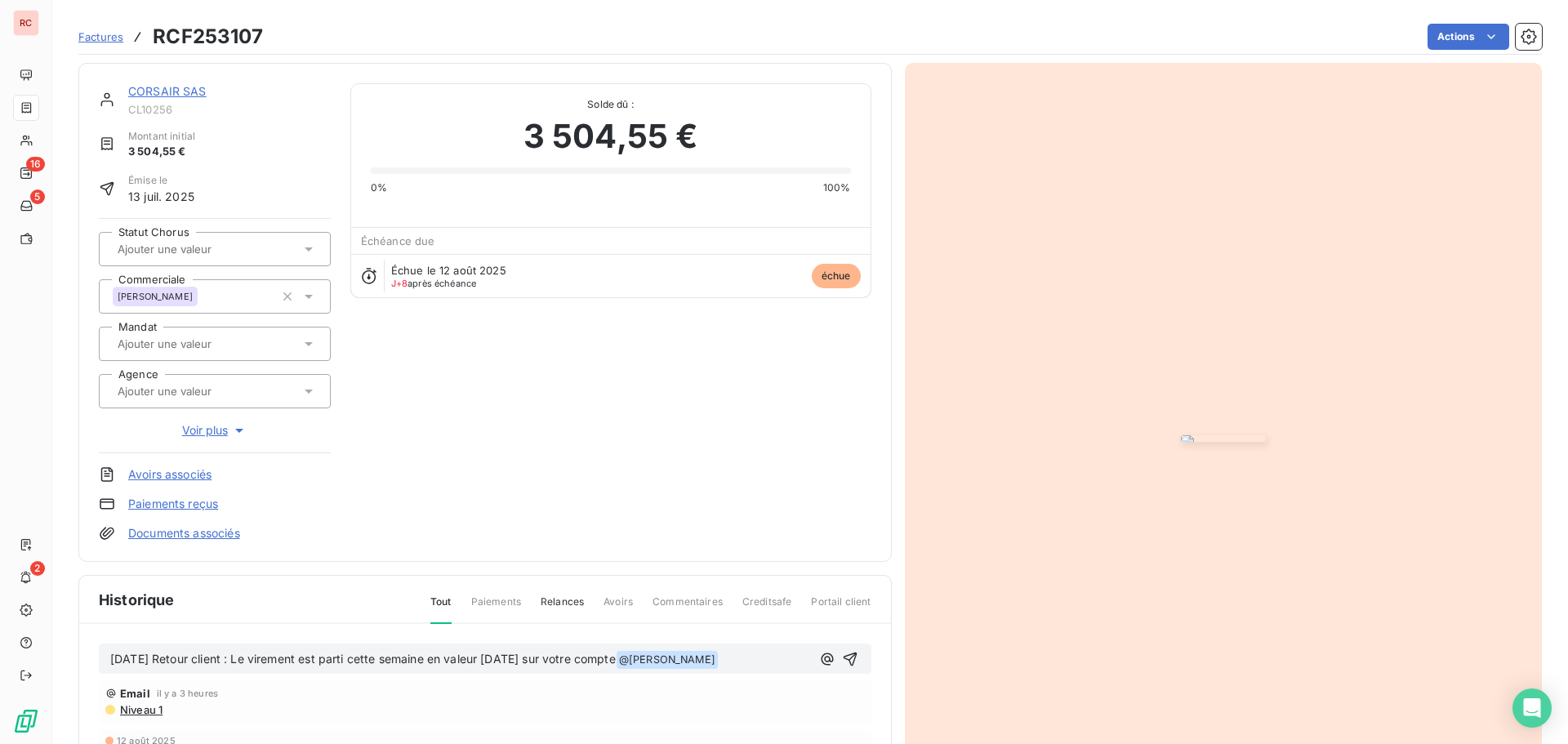
drag, startPoint x: 685, startPoint y: 658, endPoint x: 90, endPoint y: 644, distance: 595.2
click at [90, 644] on div "20/08/2025 Retour client : Le virement est parti cette semaine en valeur mardi …" at bounding box center [485, 757] width 811 height 265
copy span "20/08/2025 Retour client : Le virement est parti cette semaine en valeur mardi …"
click at [848, 662] on icon "button" at bounding box center [850, 659] width 16 height 16
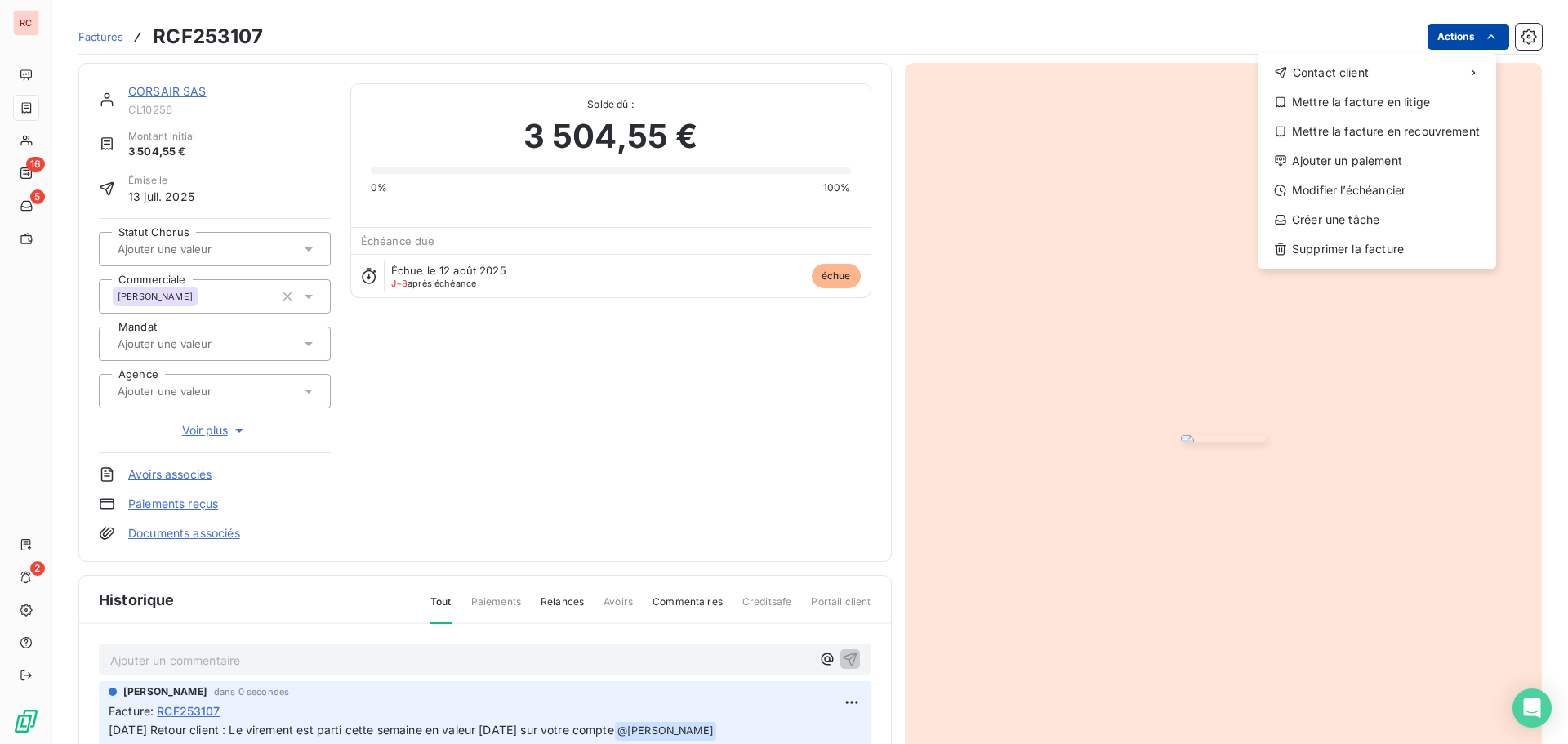
click at [1488, 31] on html "RC 16 5 2 Factures RCF253107 Actions Contact client Mettre la facture en litige…" at bounding box center [784, 372] width 1568 height 744
click at [1353, 157] on div "Ajouter un paiement" at bounding box center [1377, 160] width 225 height 26
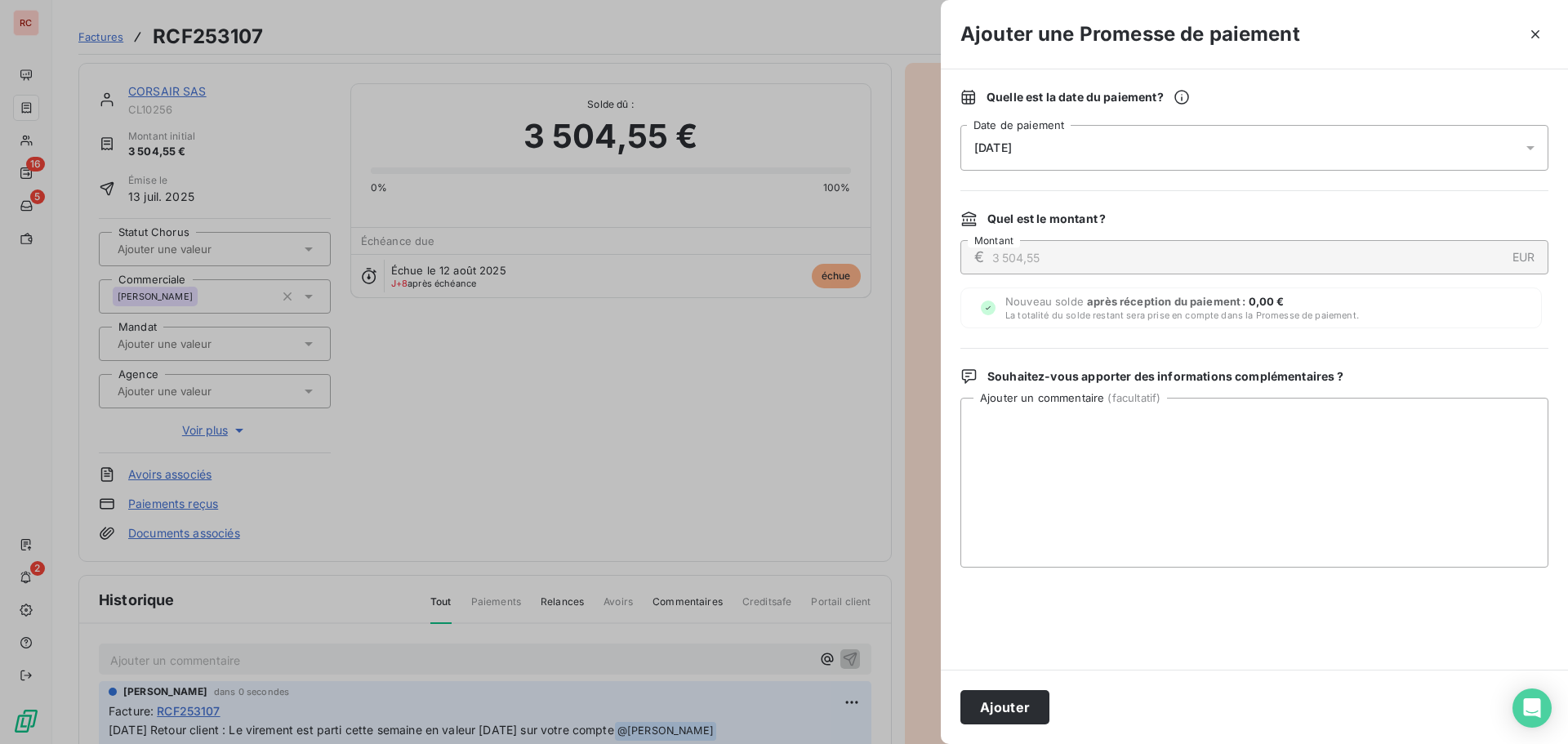
click at [1534, 147] on icon at bounding box center [1530, 148] width 8 height 5
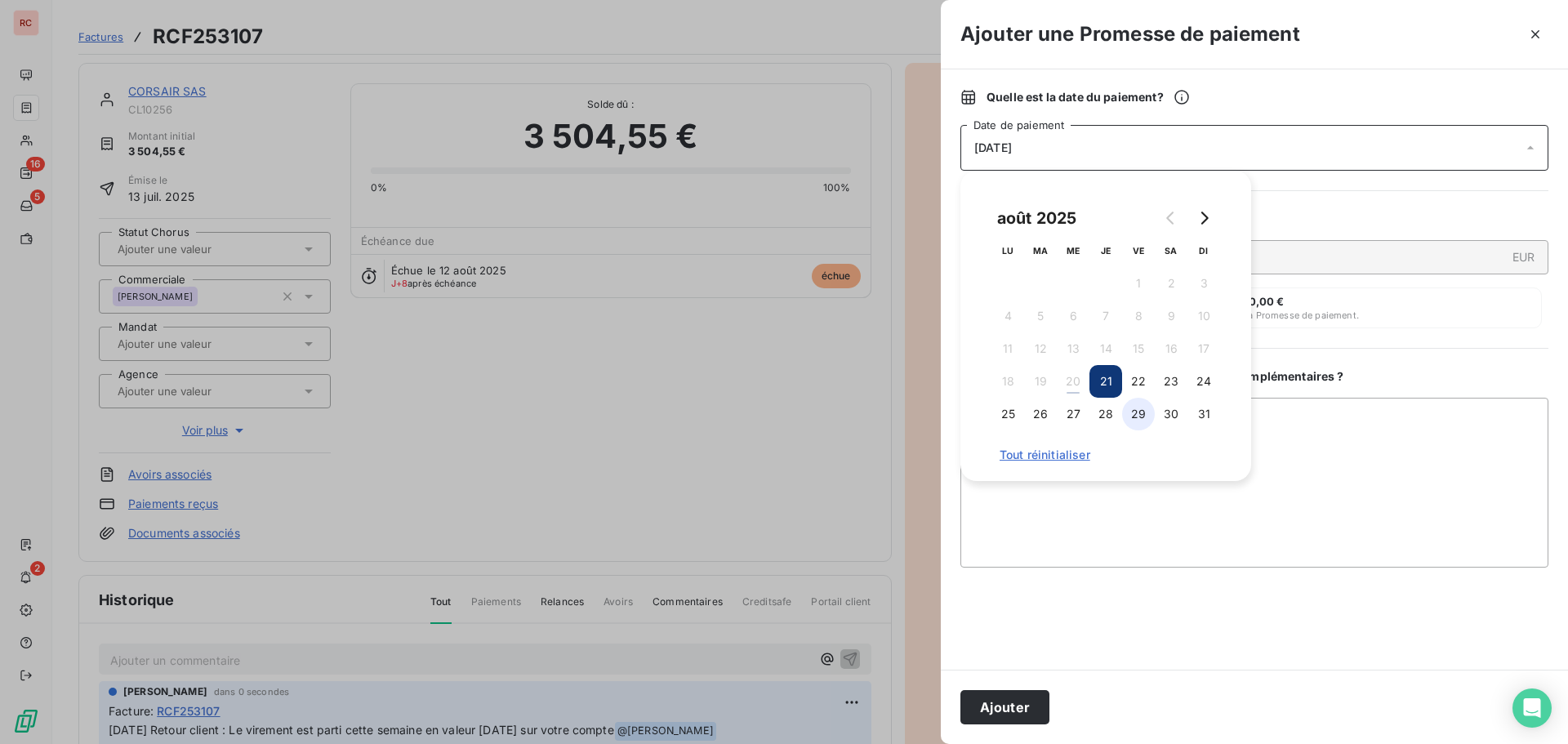
click at [1140, 418] on button "29" at bounding box center [1138, 414] width 32 height 32
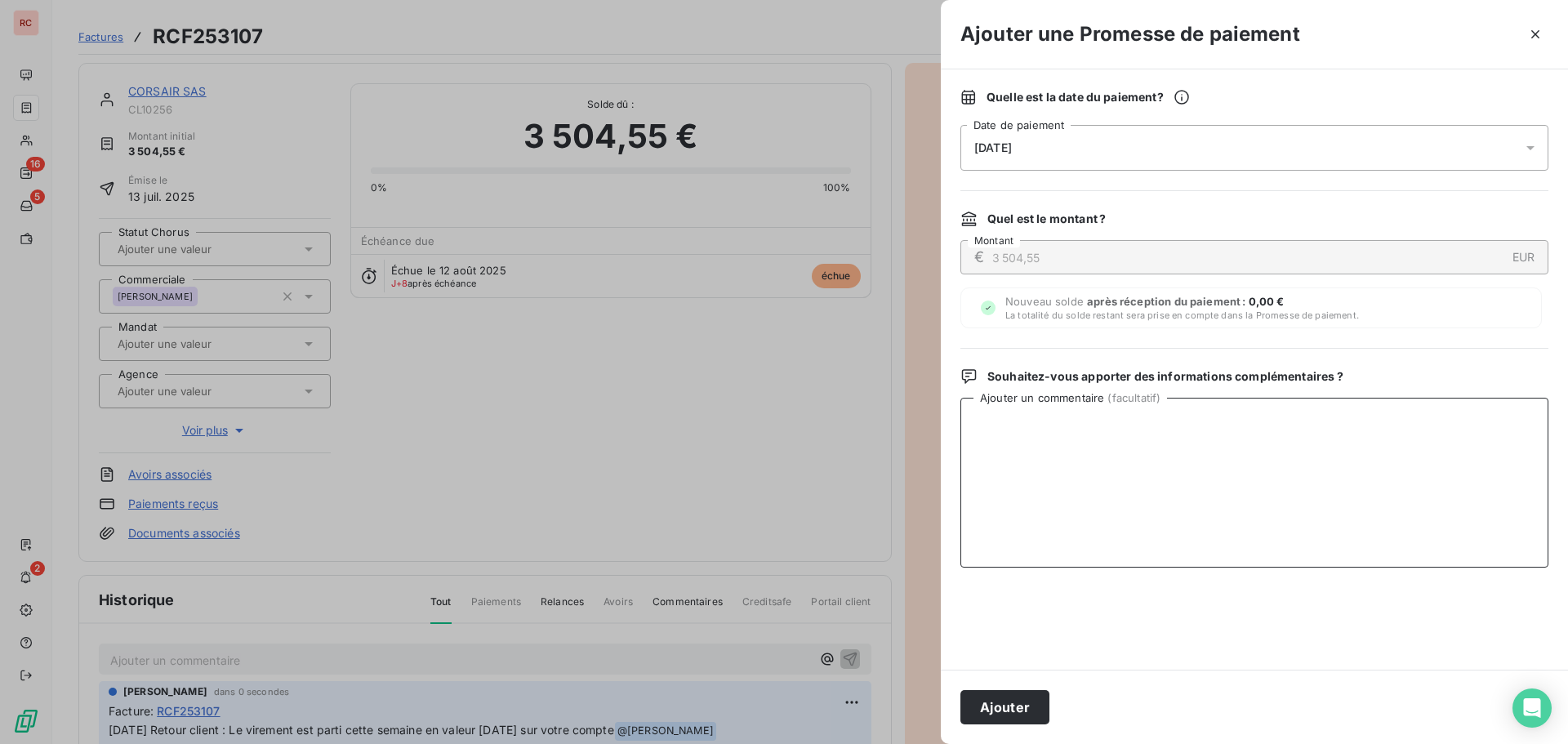
click at [1119, 511] on textarea "Ajouter un commentaire ( facultatif )" at bounding box center [1254, 483] width 588 height 170
paste textarea "20/08/2025 Retour client : Le virement est parti cette semaine en valeur mardi …"
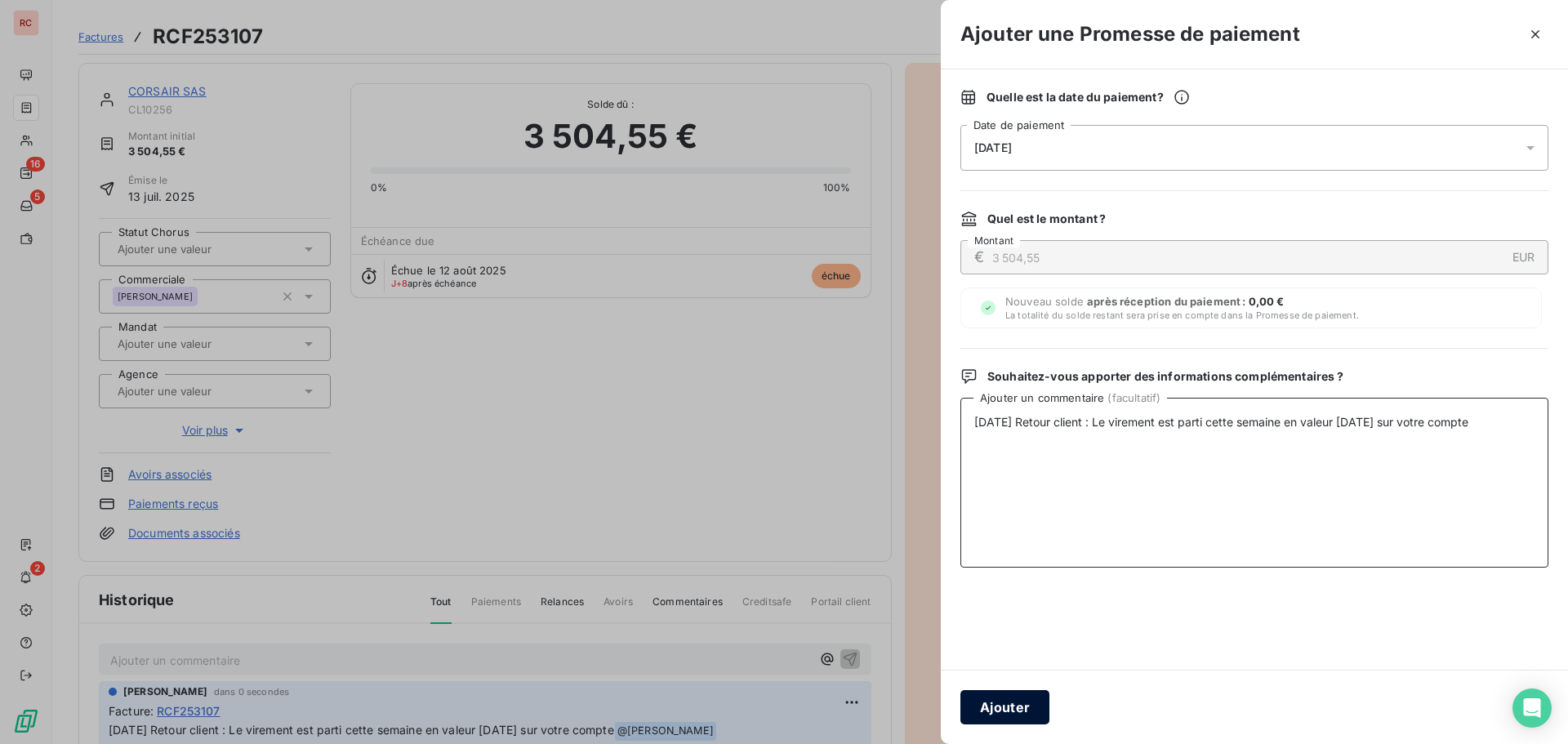
type textarea "20/08/2025 Retour client : Le virement est parti cette semaine en valeur mardi …"
click at [1003, 704] on button "Ajouter" at bounding box center [1004, 707] width 89 height 34
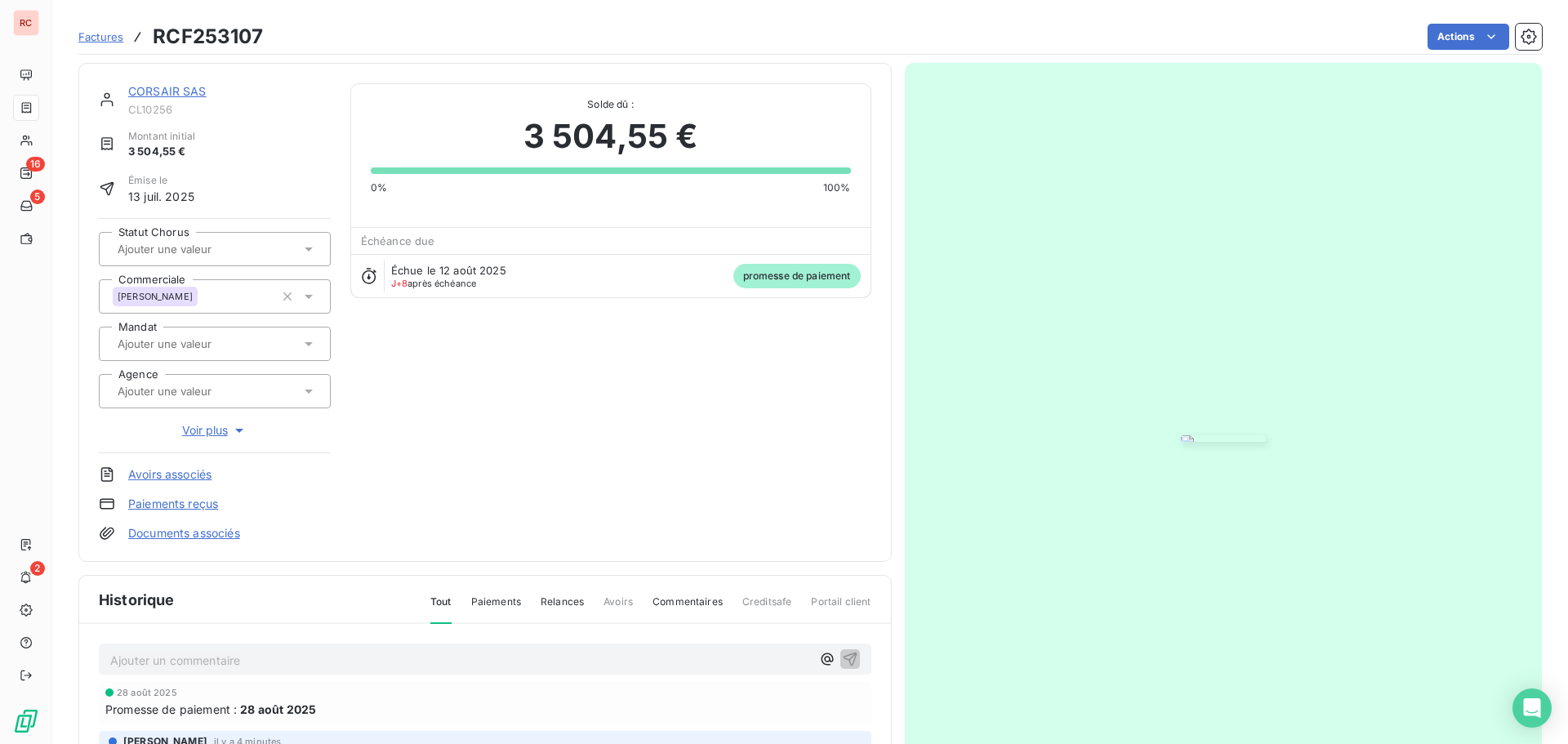
click at [179, 84] on link "CORSAIR SAS" at bounding box center [167, 90] width 78 height 14
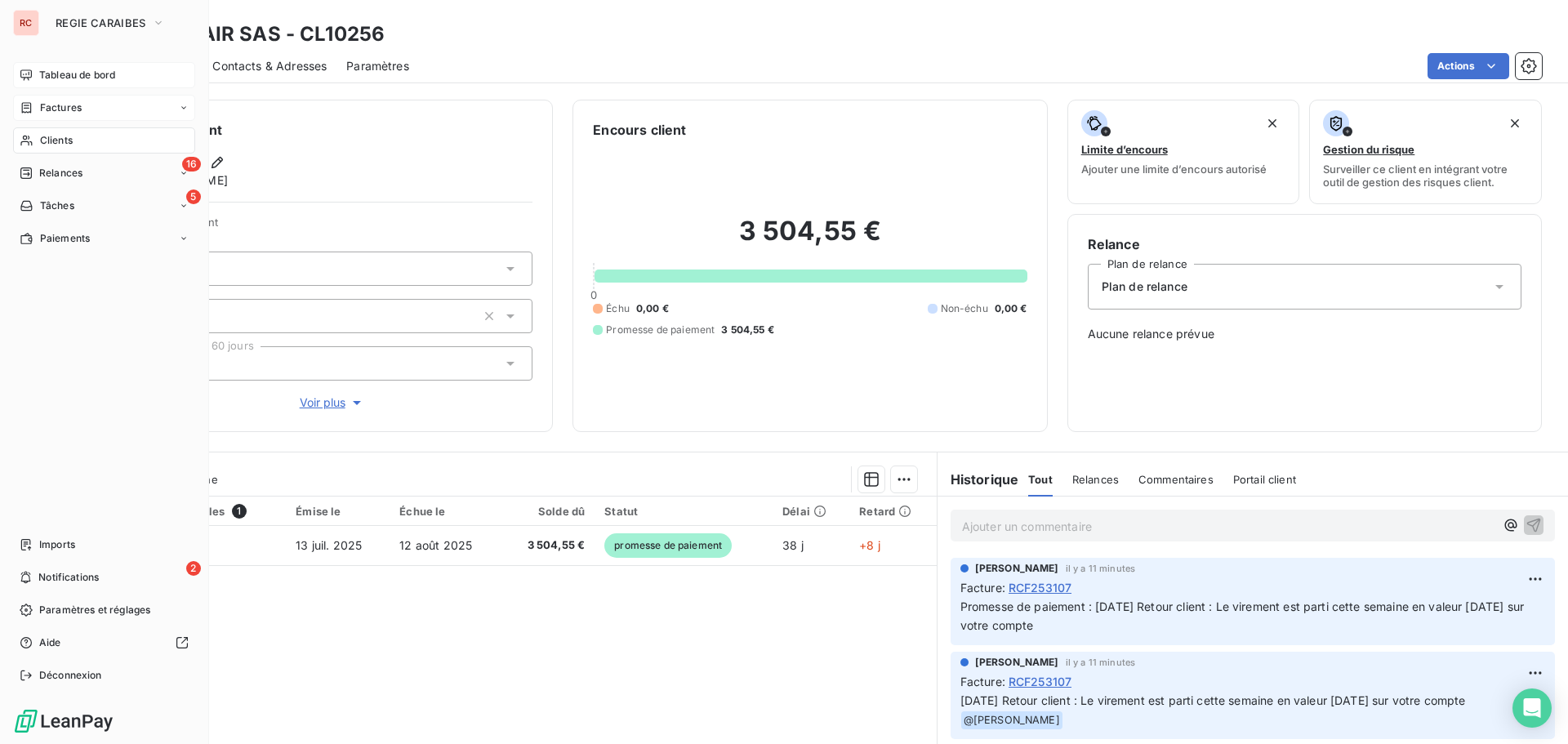
click at [67, 73] on span "Tableau de bord" at bounding box center [77, 75] width 76 height 14
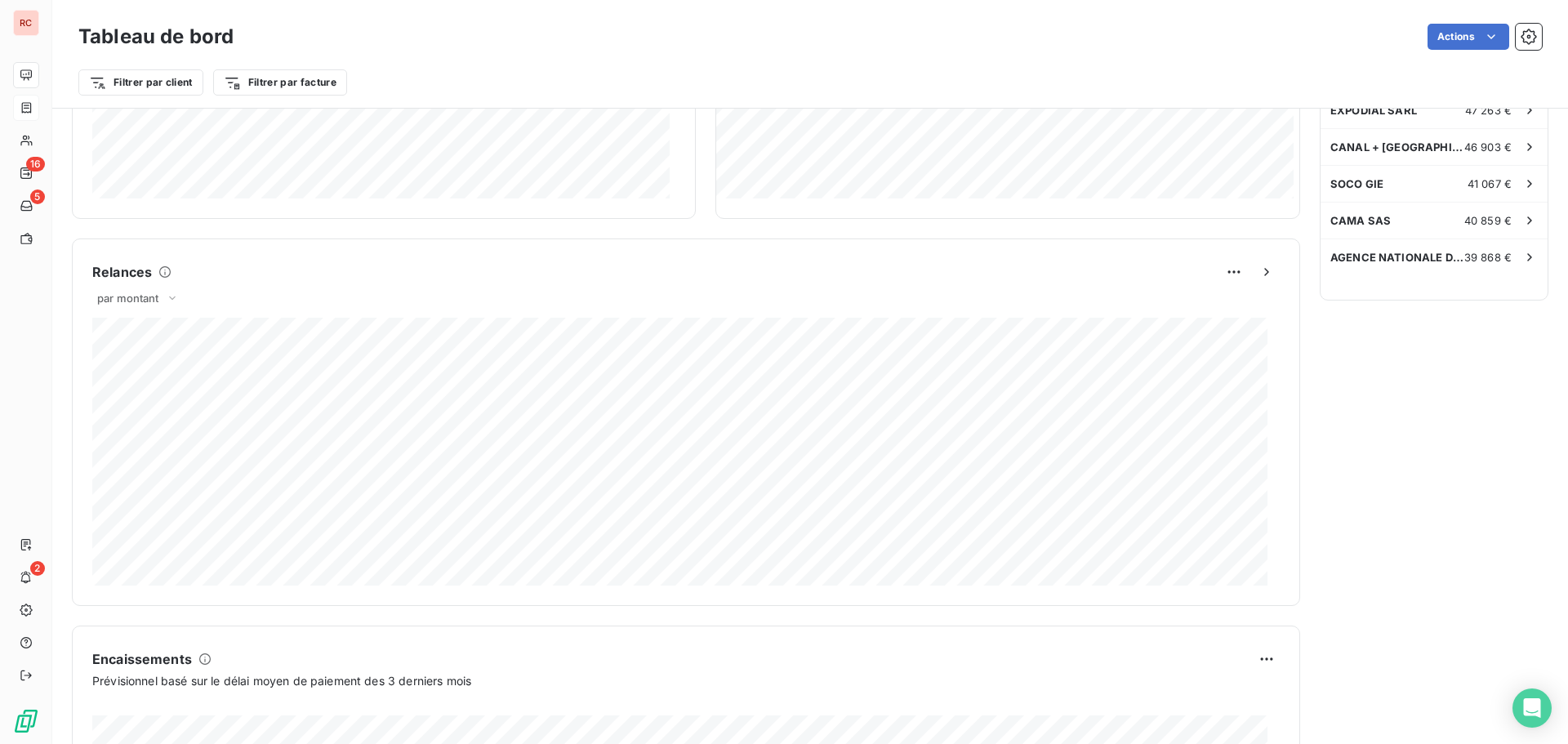
scroll to position [328, 0]
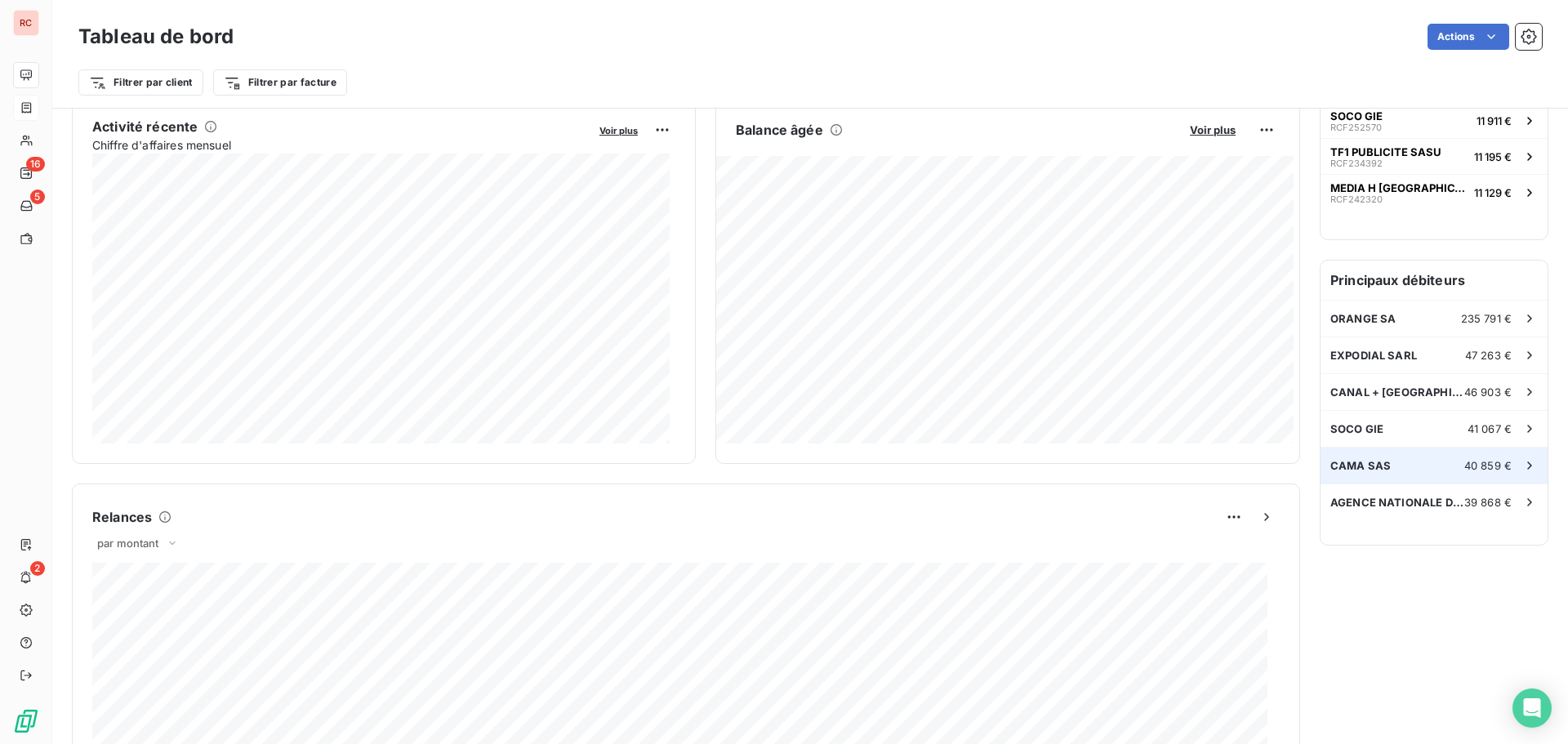
click at [1410, 448] on div "CAMA SAS 40 859 €" at bounding box center [1434, 466] width 227 height 36
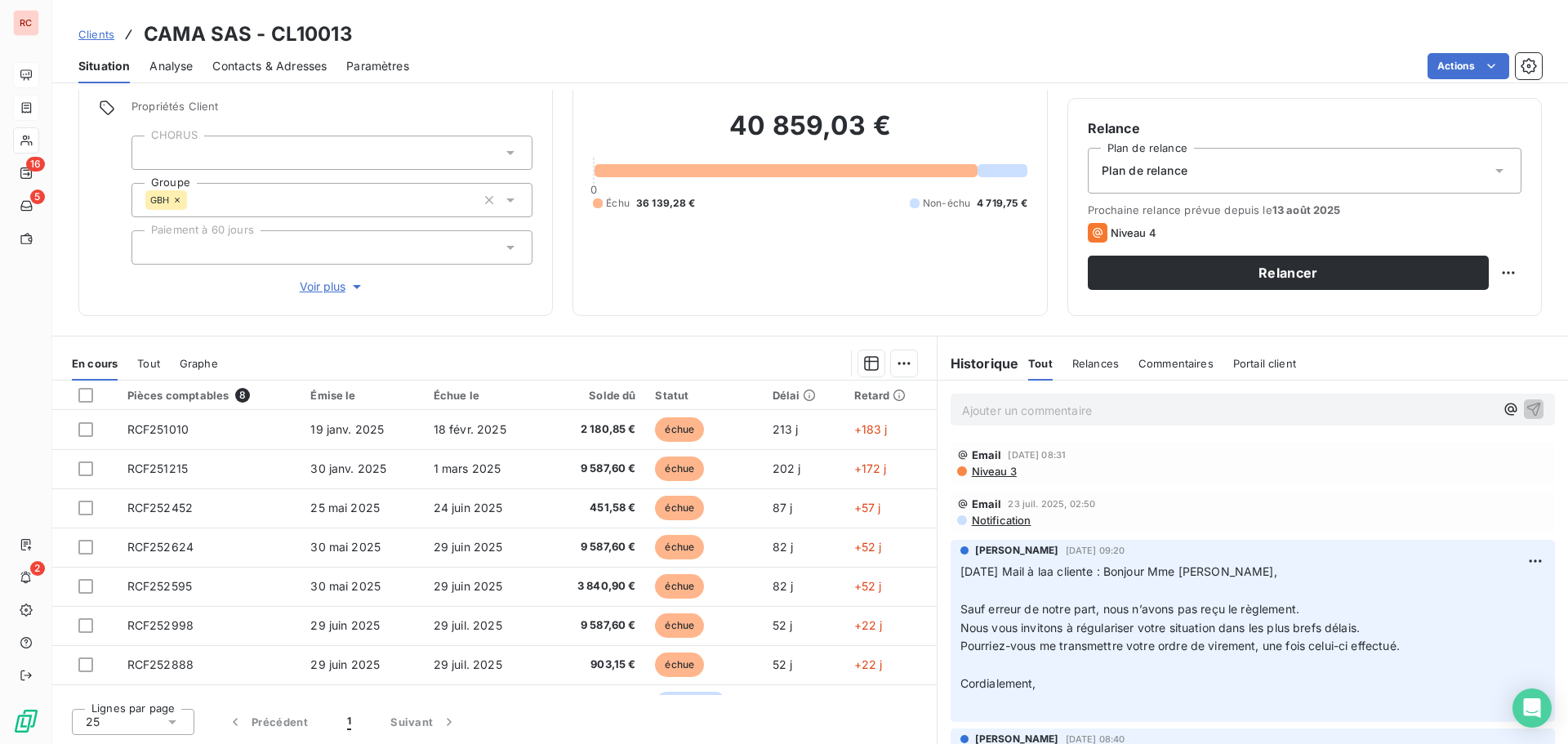
click at [994, 468] on span "Niveau 3" at bounding box center [993, 471] width 47 height 14
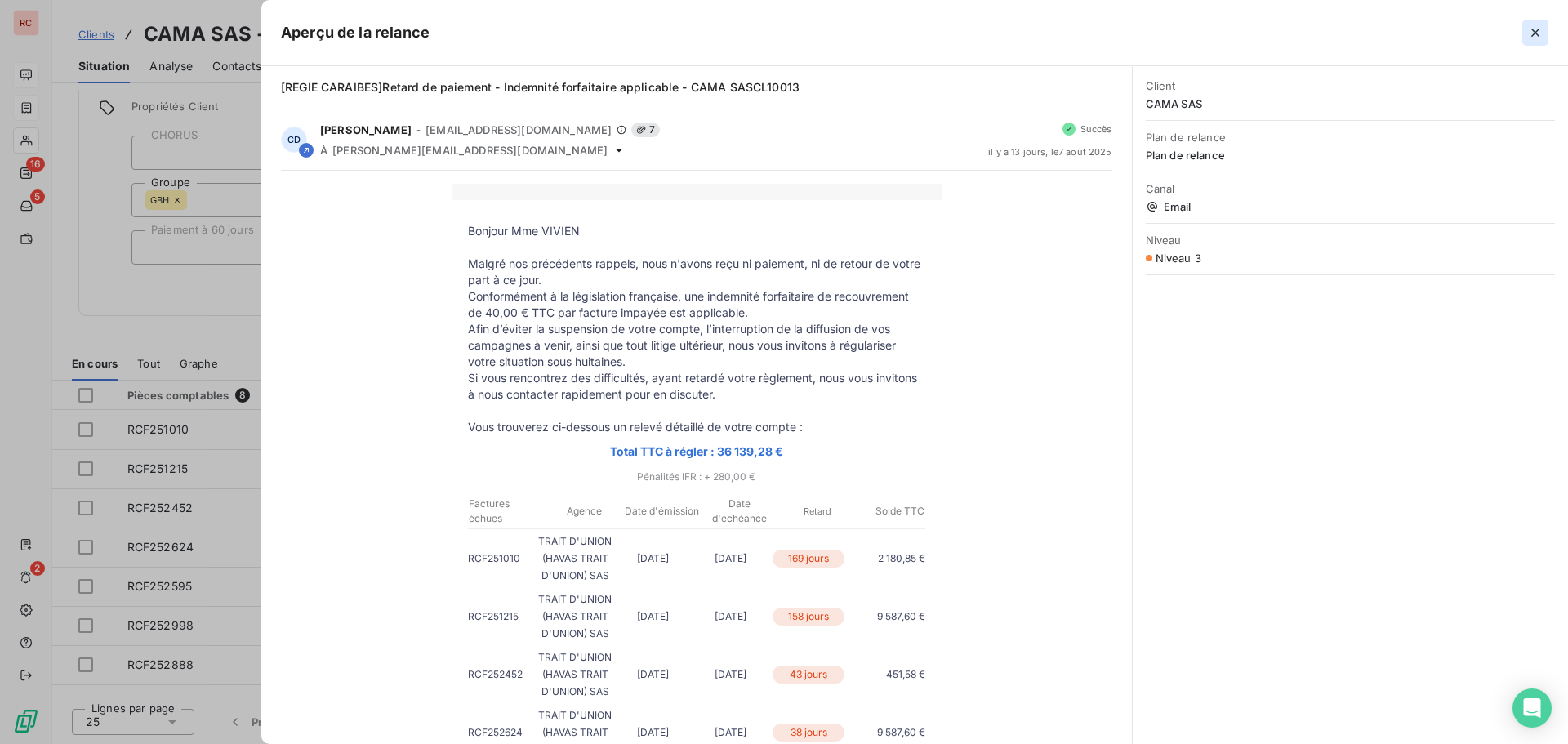
click at [1537, 31] on icon "button" at bounding box center [1535, 32] width 8 height 8
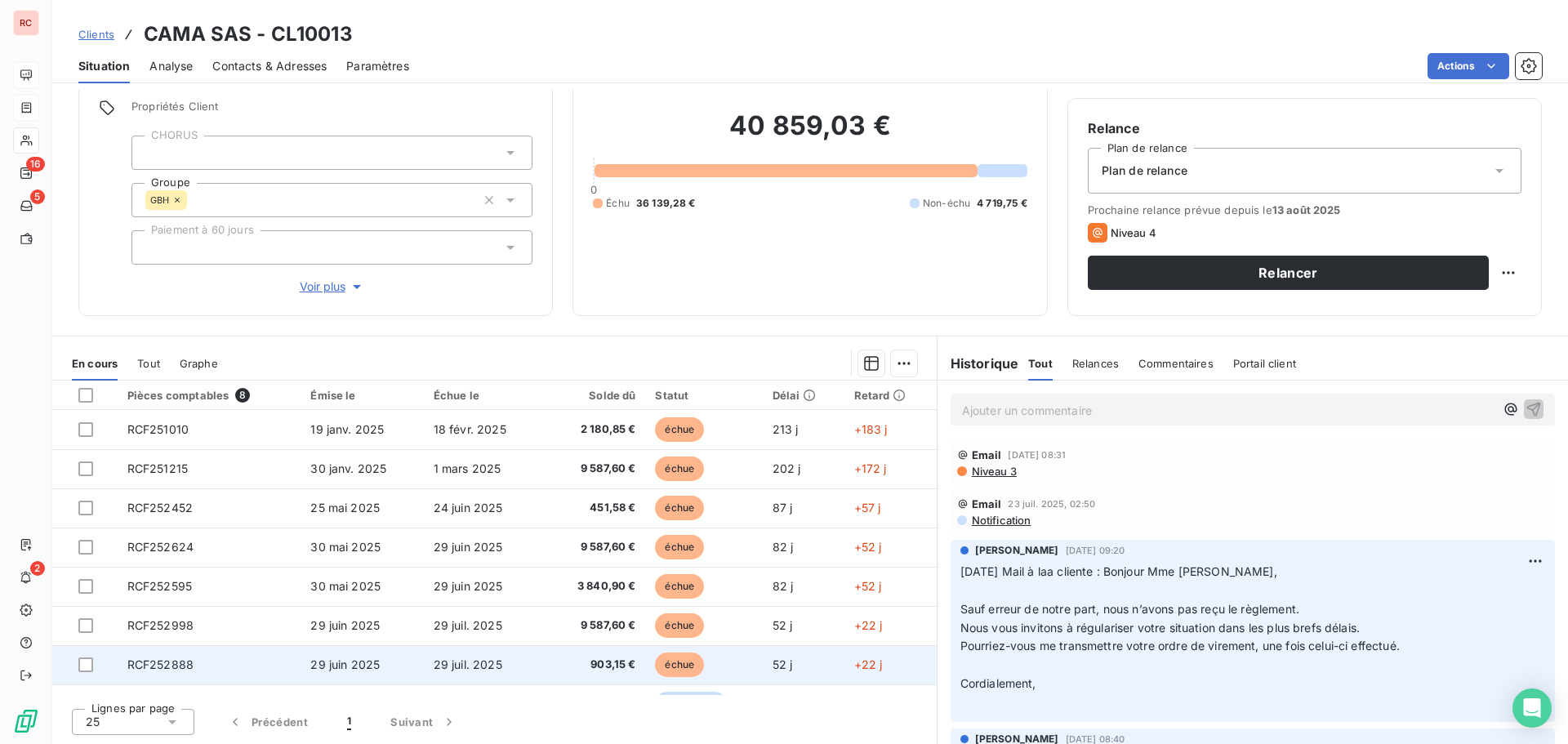
scroll to position [30, 0]
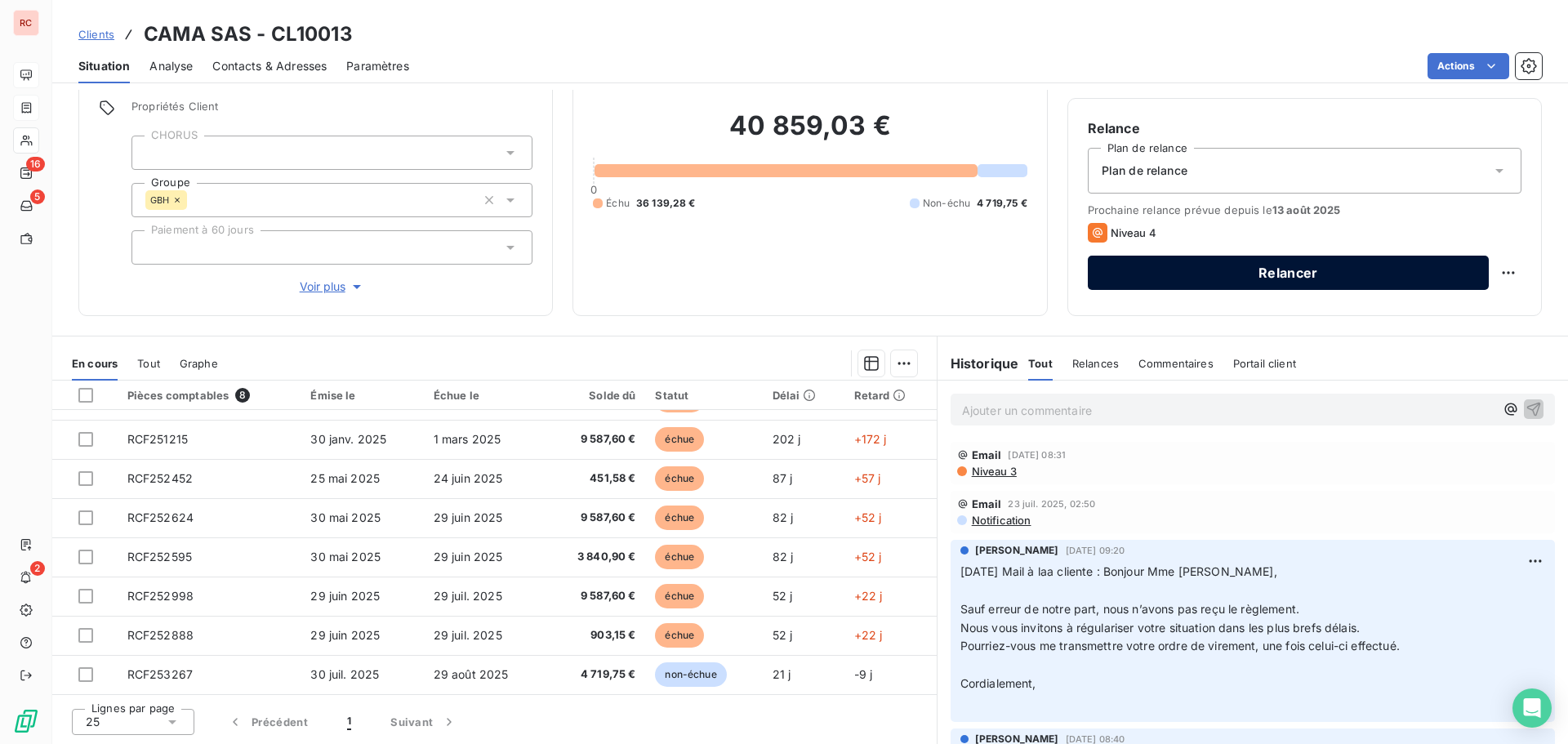
click at [1342, 273] on button "Relancer" at bounding box center [1288, 273] width 401 height 34
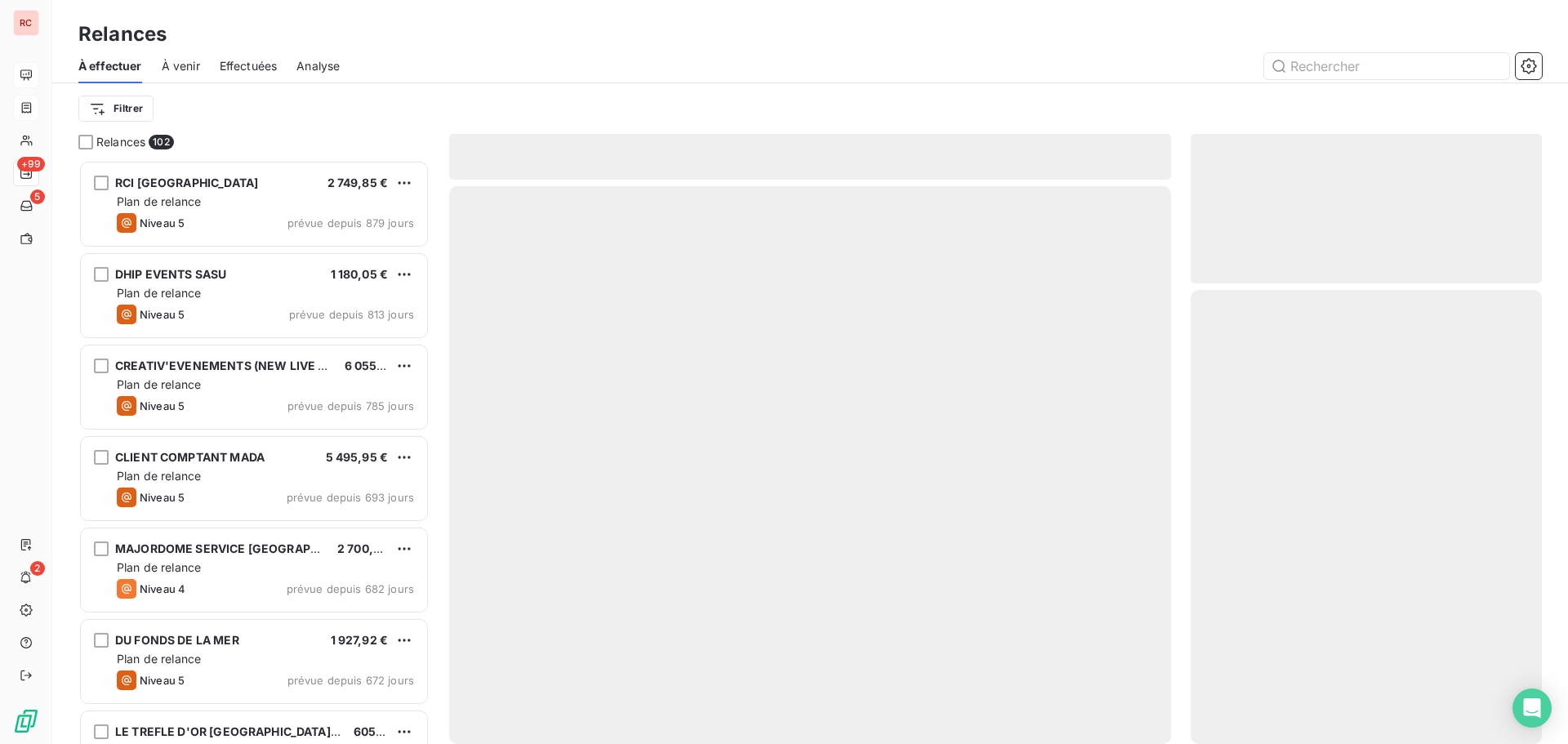
scroll to position [572, 339]
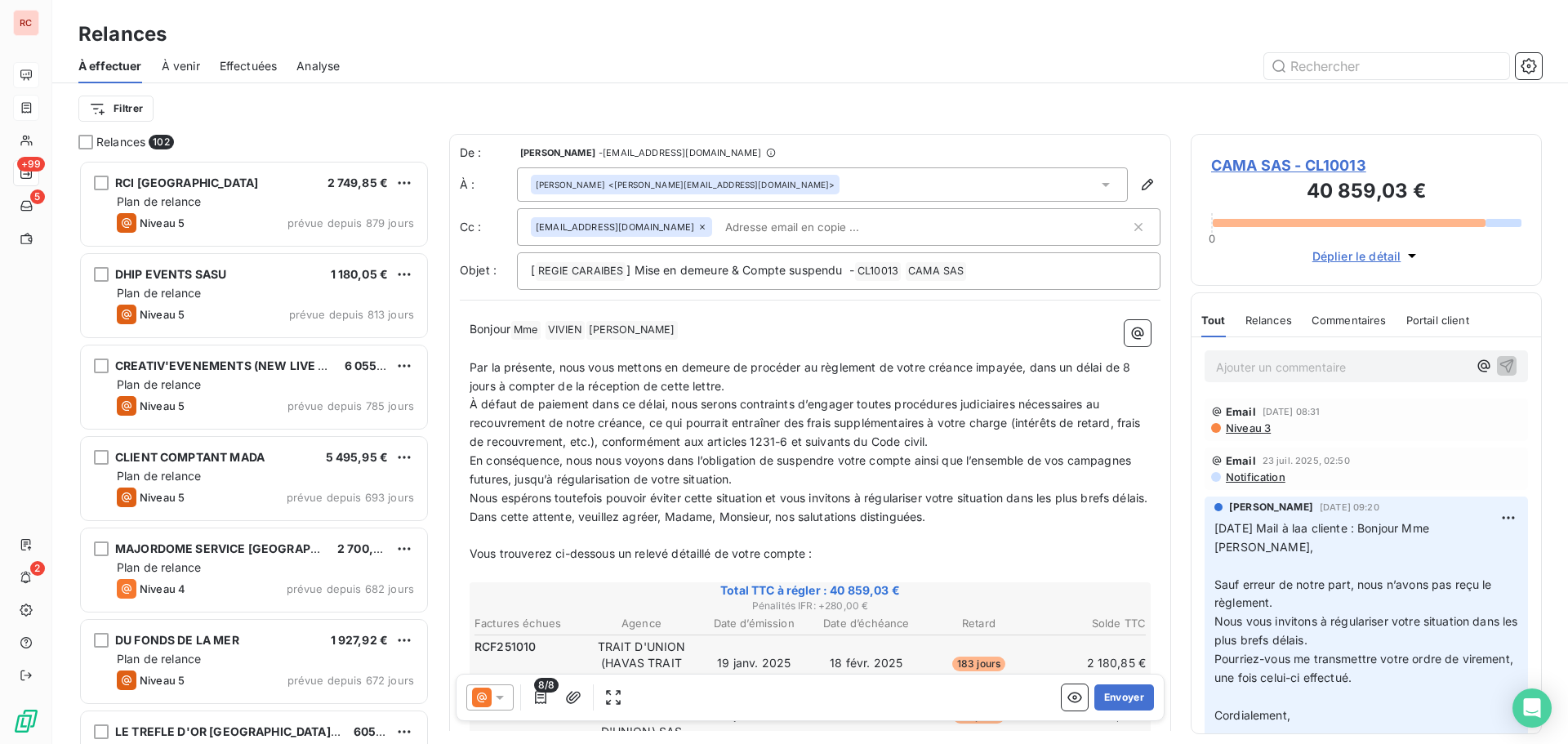
click at [501, 703] on icon at bounding box center [500, 697] width 16 height 16
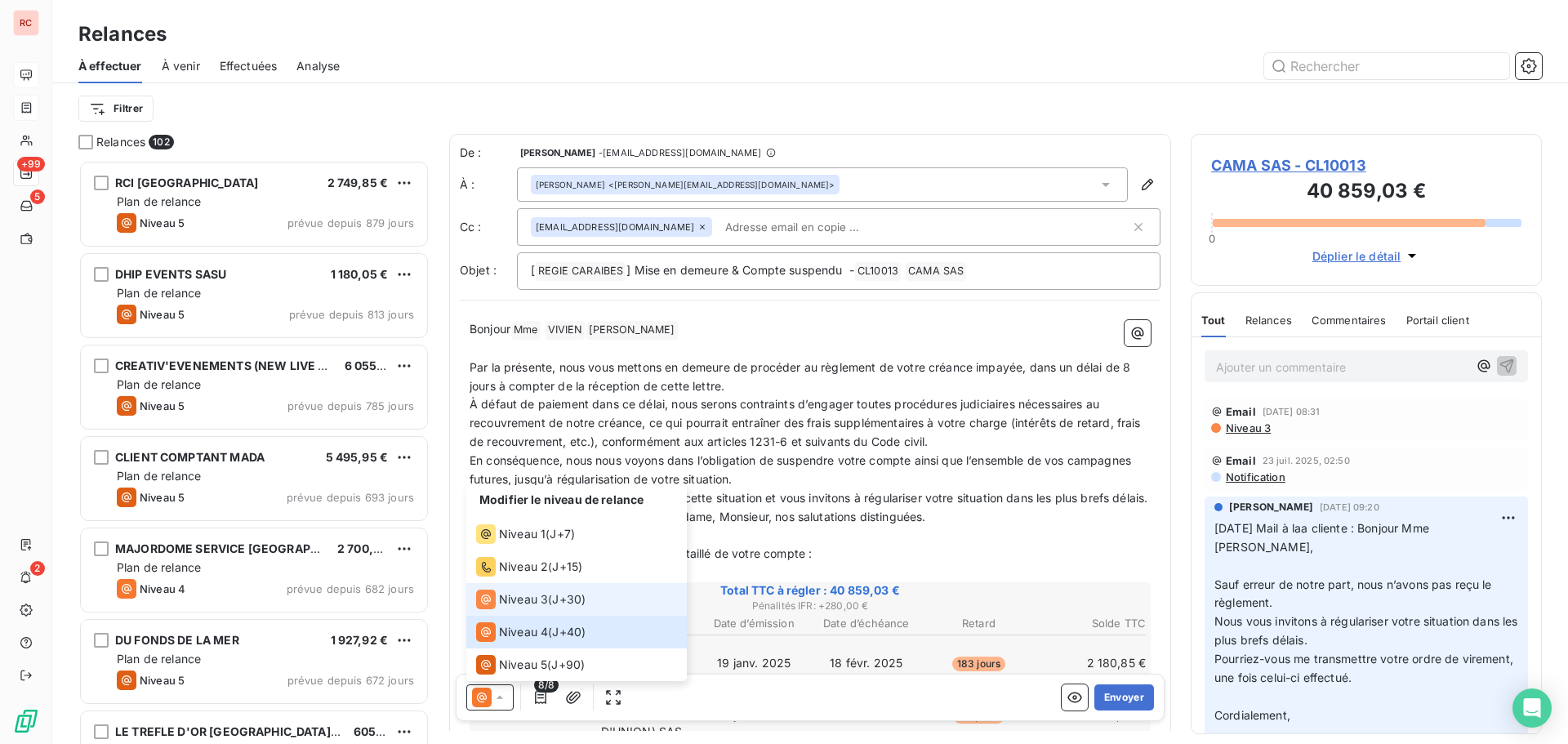
click at [530, 595] on span "Niveau 3" at bounding box center [523, 600] width 49 height 16
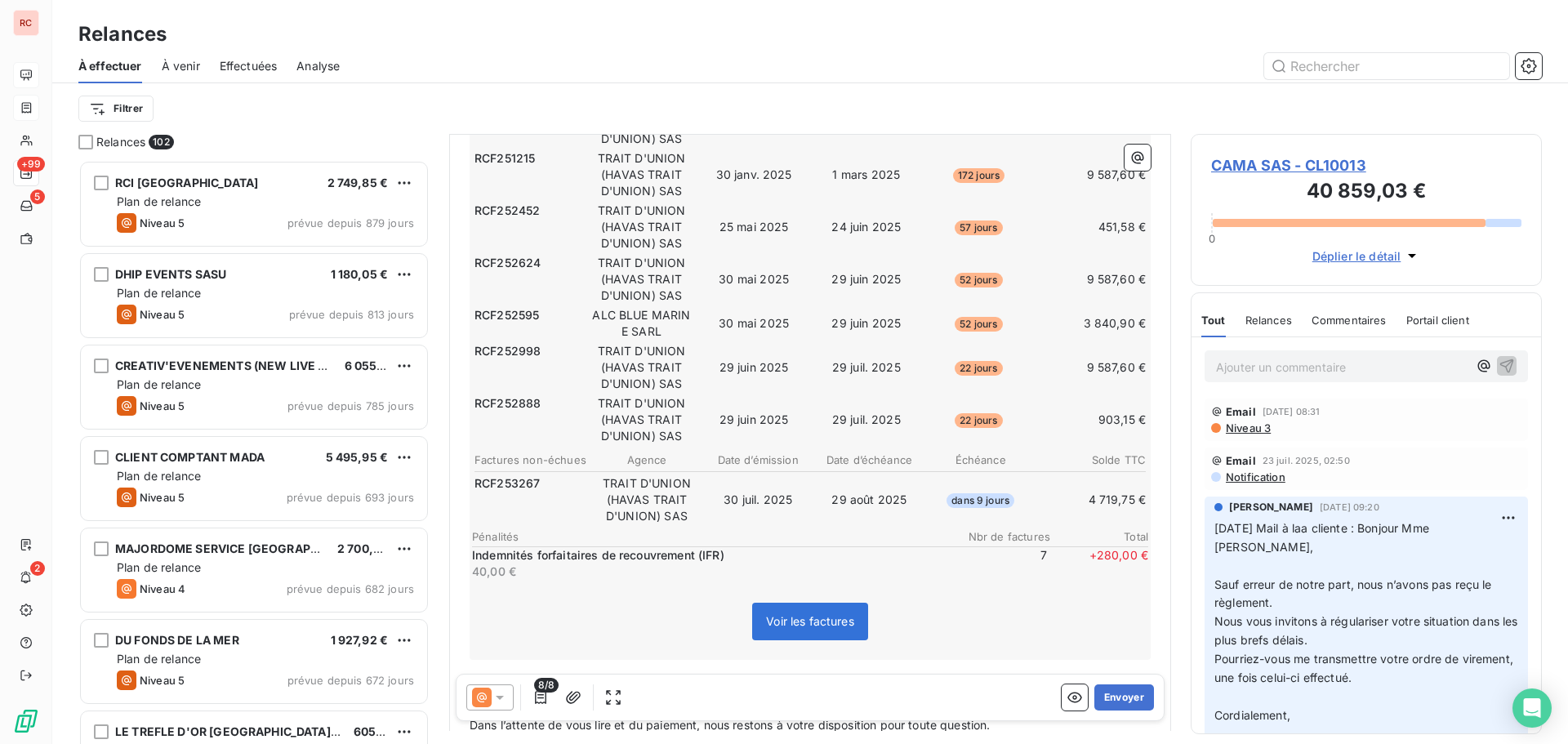
scroll to position [328, 0]
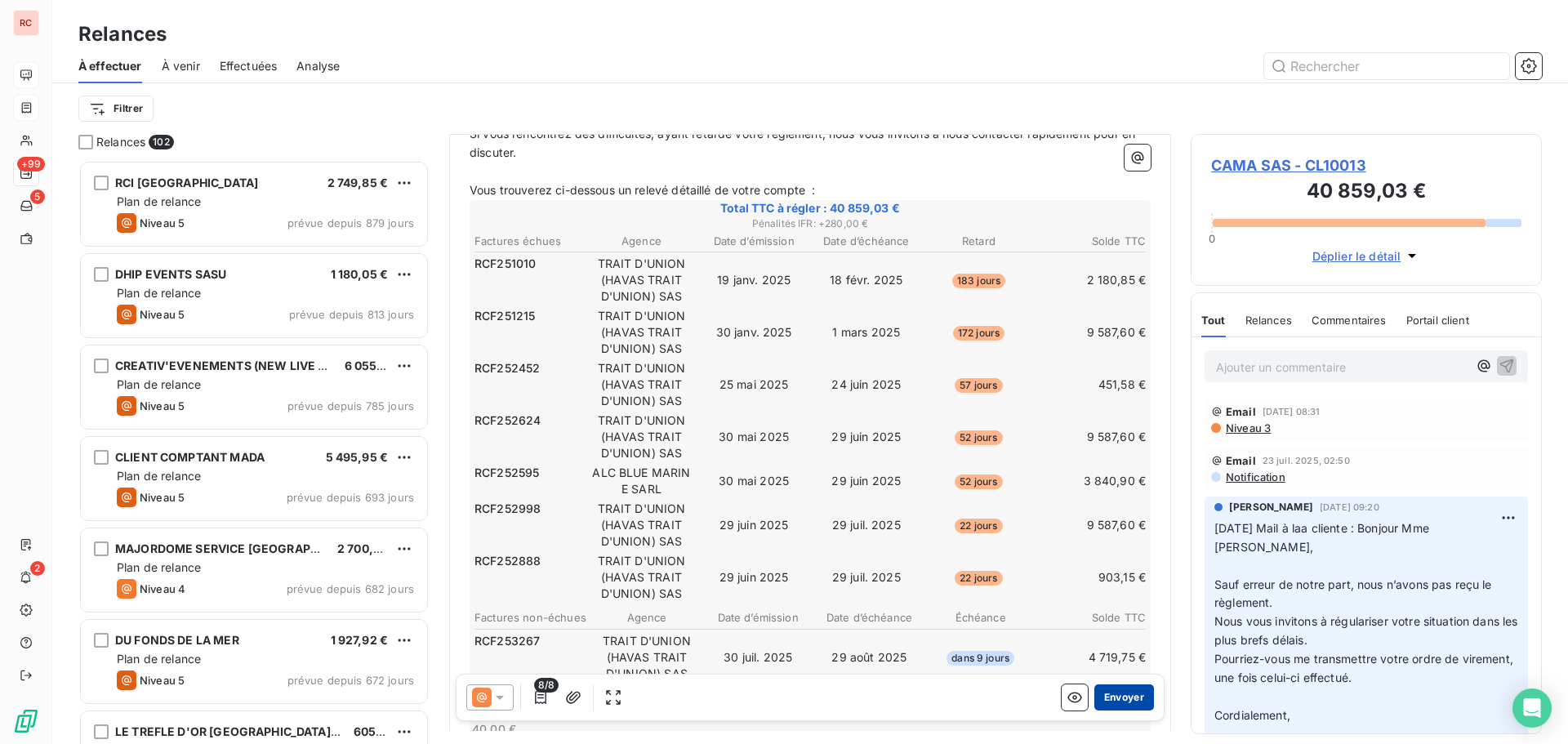
click at [1120, 695] on button "Envoyer" at bounding box center [1124, 697] width 59 height 26
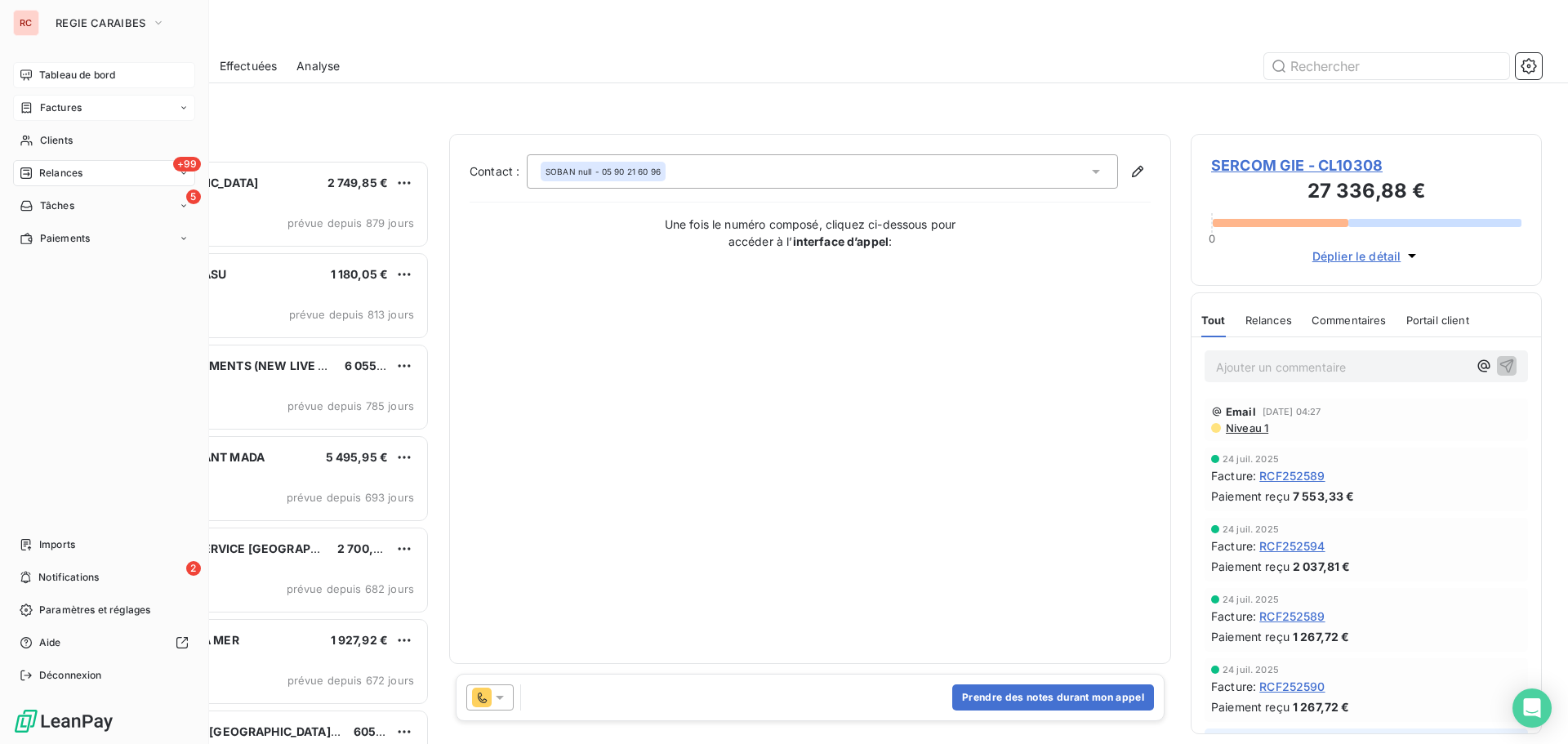
click at [72, 75] on span "Tableau de bord" at bounding box center [77, 75] width 76 height 14
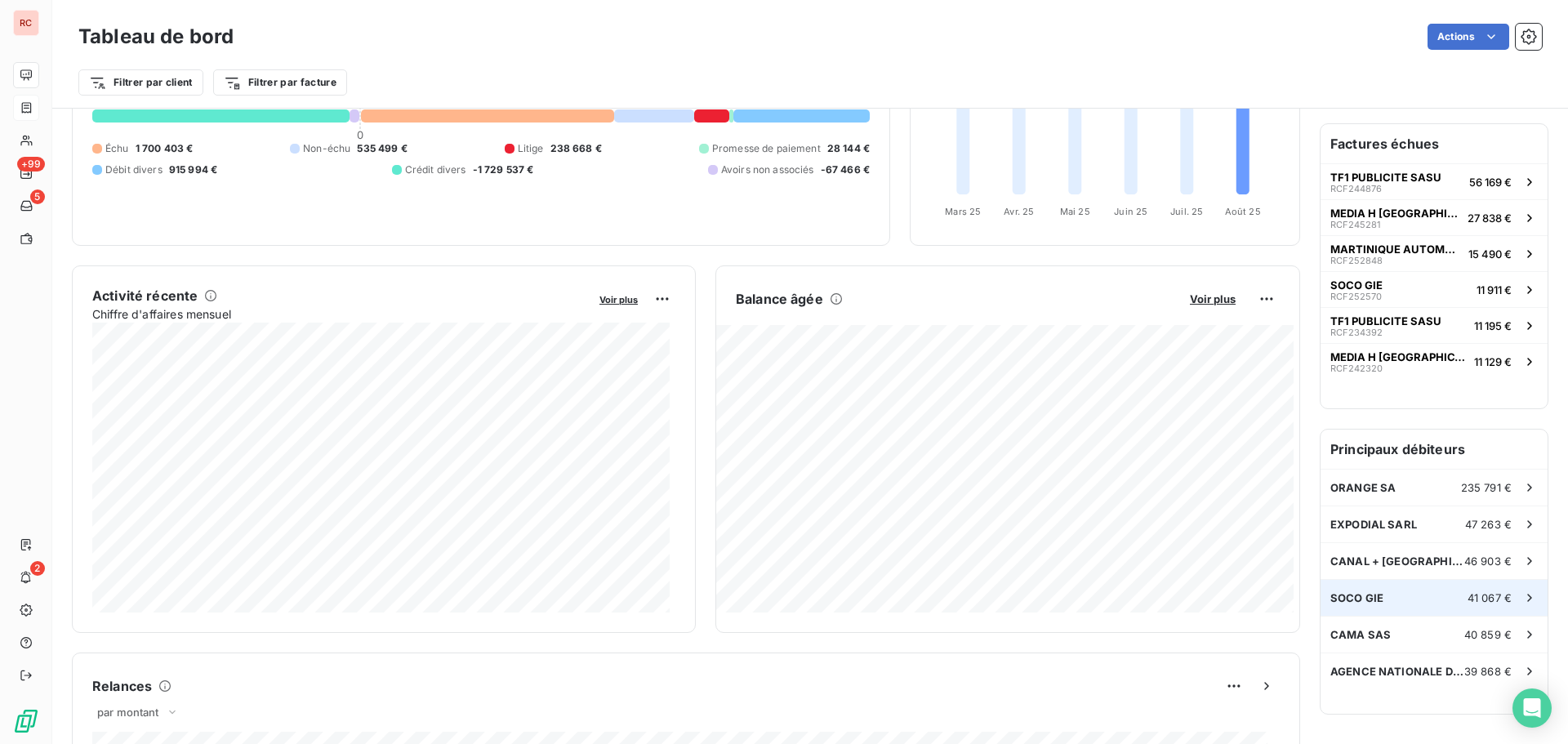
scroll to position [166, 0]
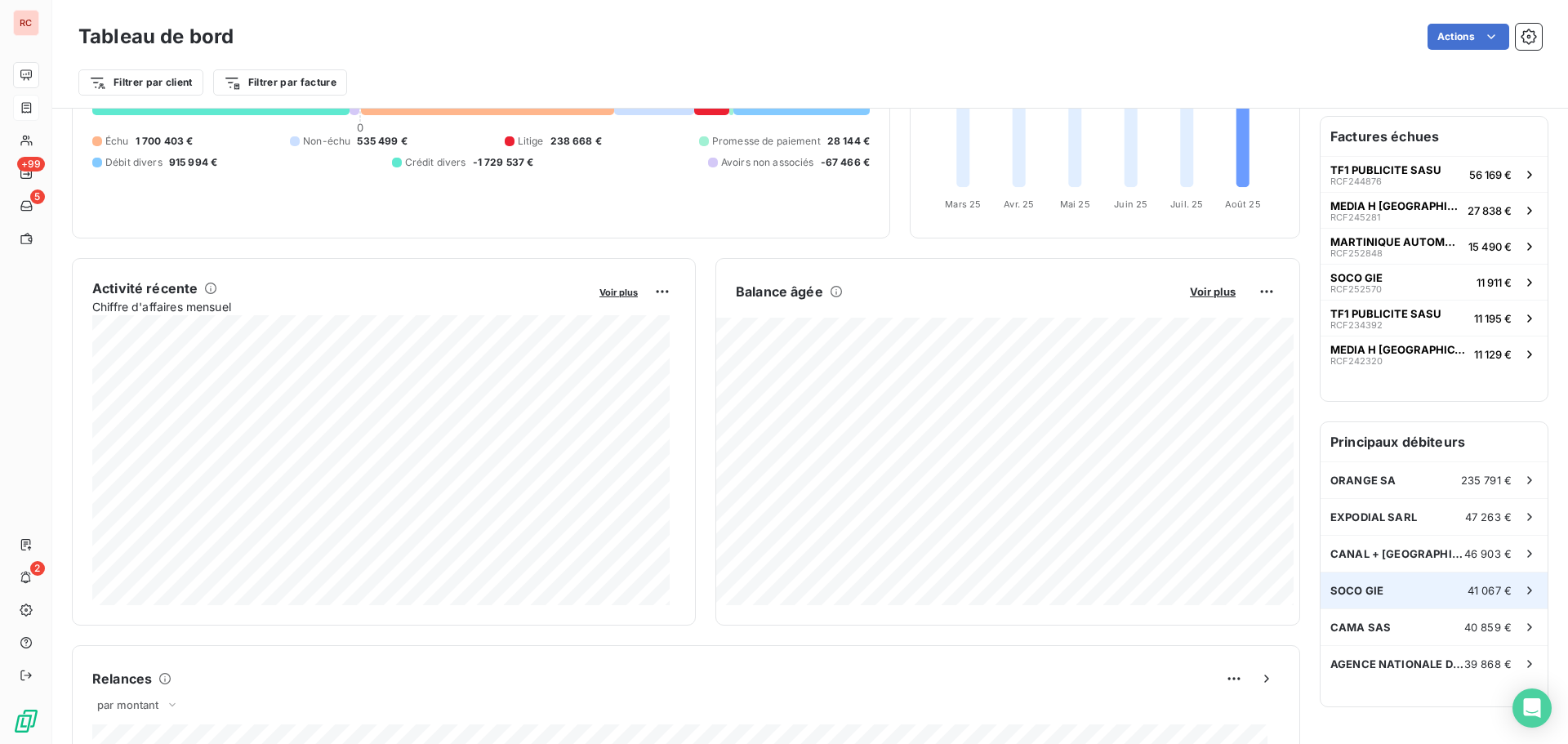
click at [1388, 580] on div "SOCO GIE 41 067 €" at bounding box center [1434, 591] width 227 height 36
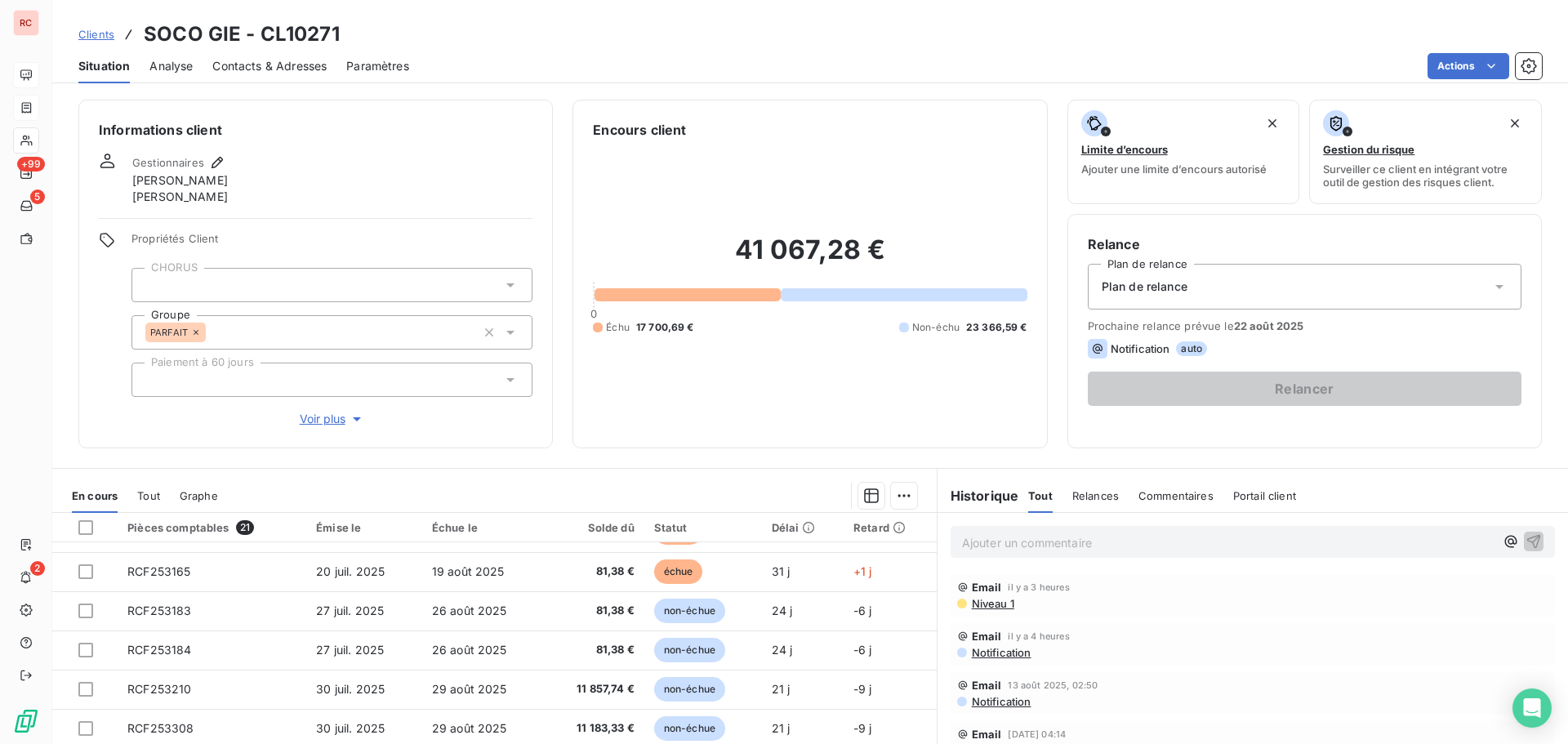
scroll to position [131, 0]
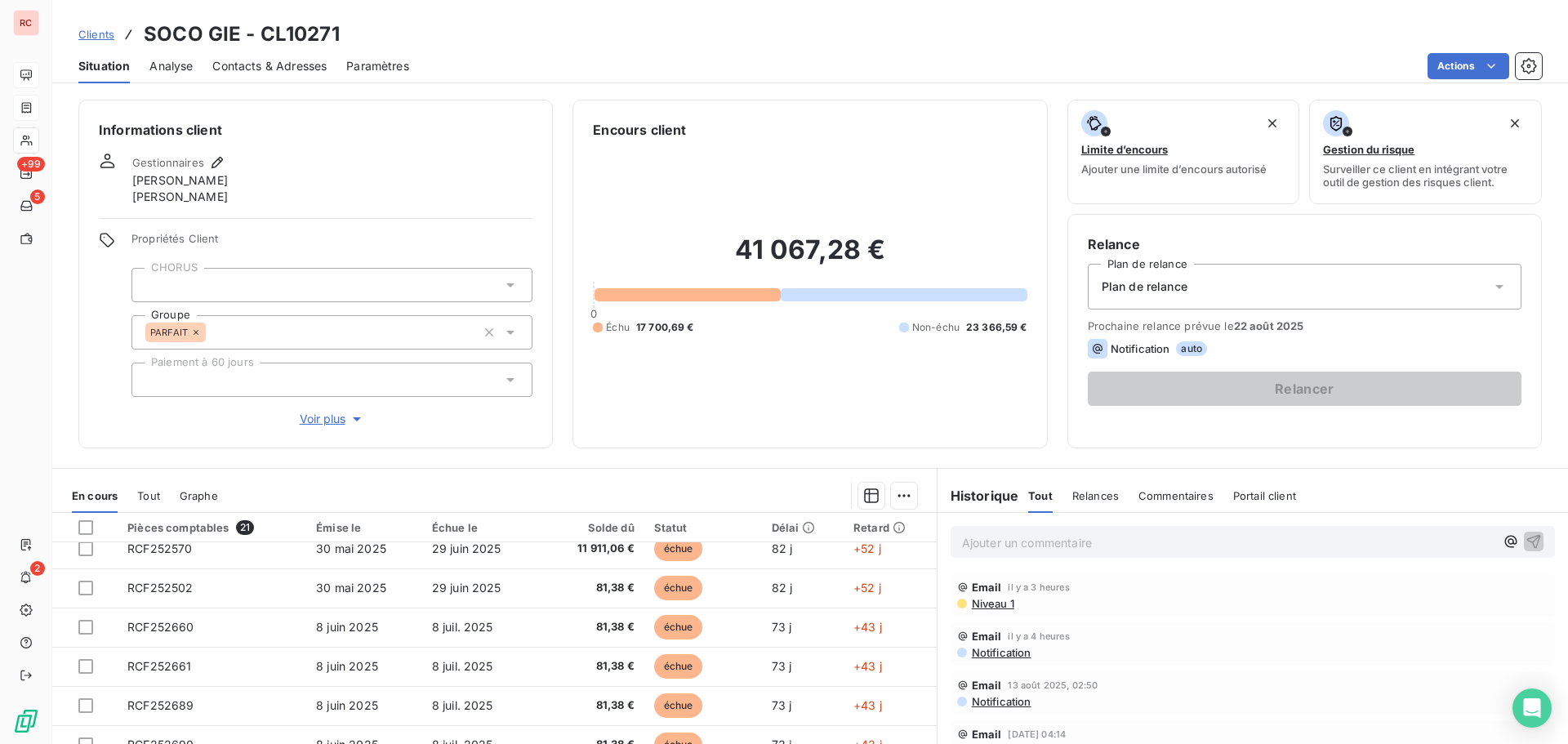
click at [91, 34] on span "Clients" at bounding box center [96, 34] width 36 height 14
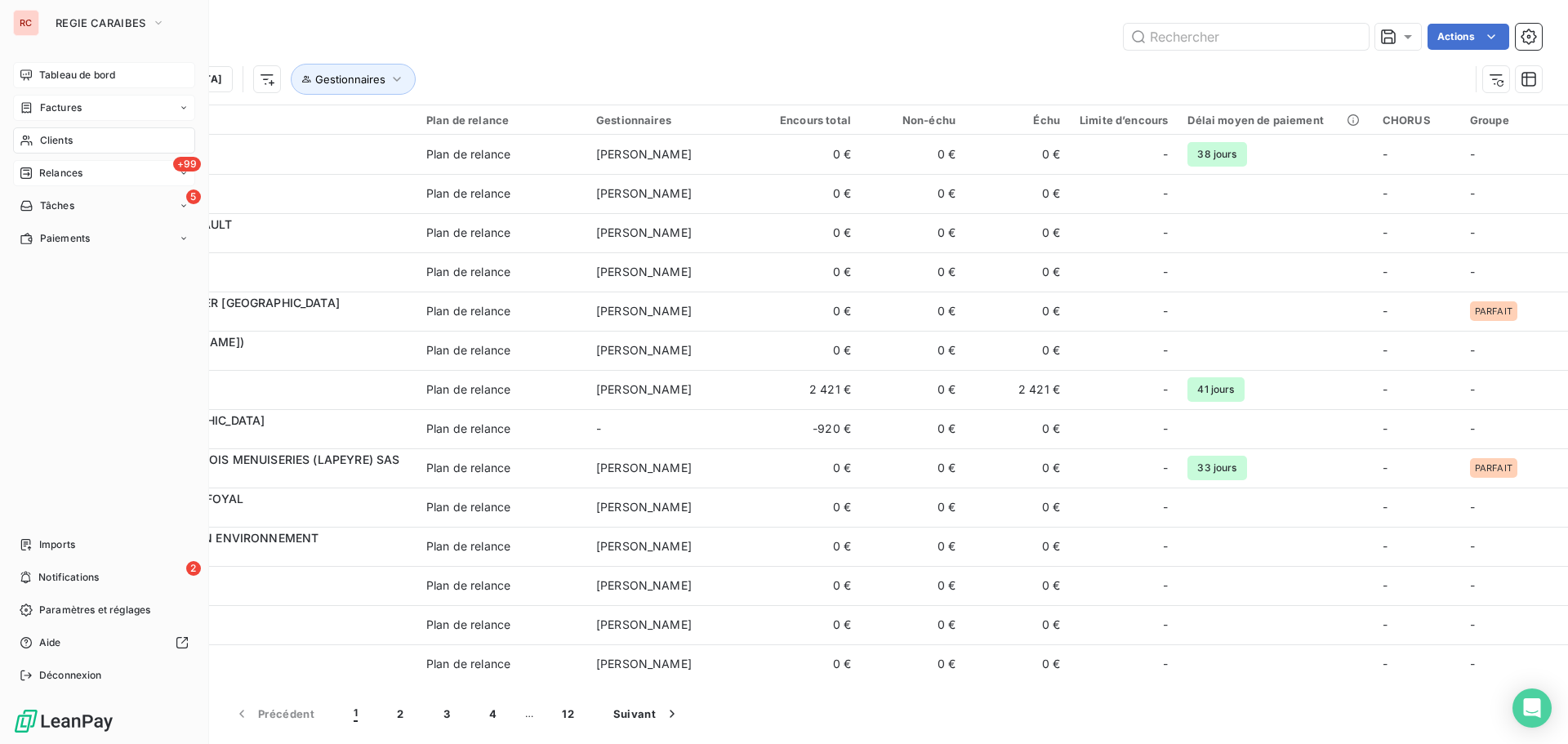
click at [43, 164] on div "+99 Relances" at bounding box center [104, 173] width 182 height 26
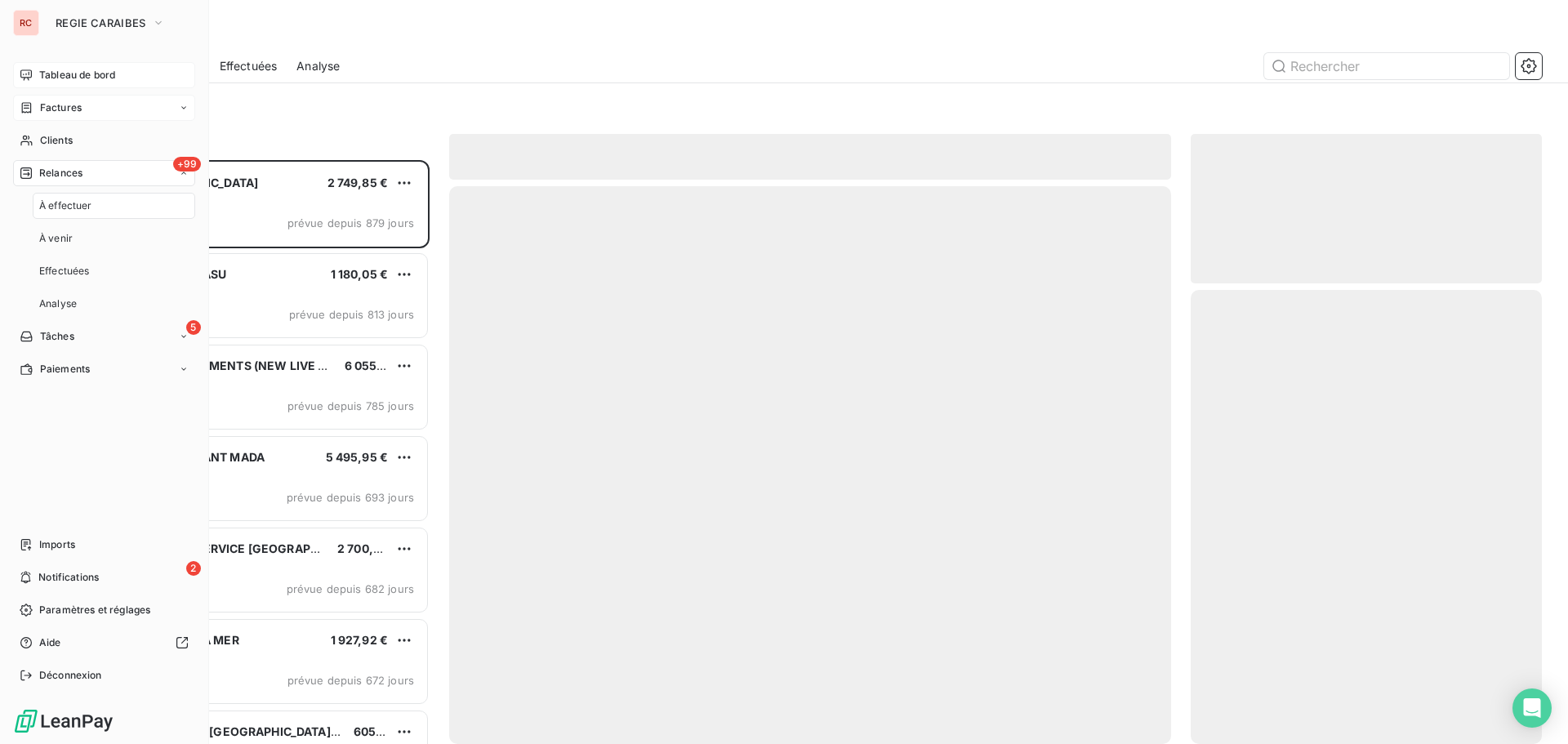
scroll to position [572, 339]
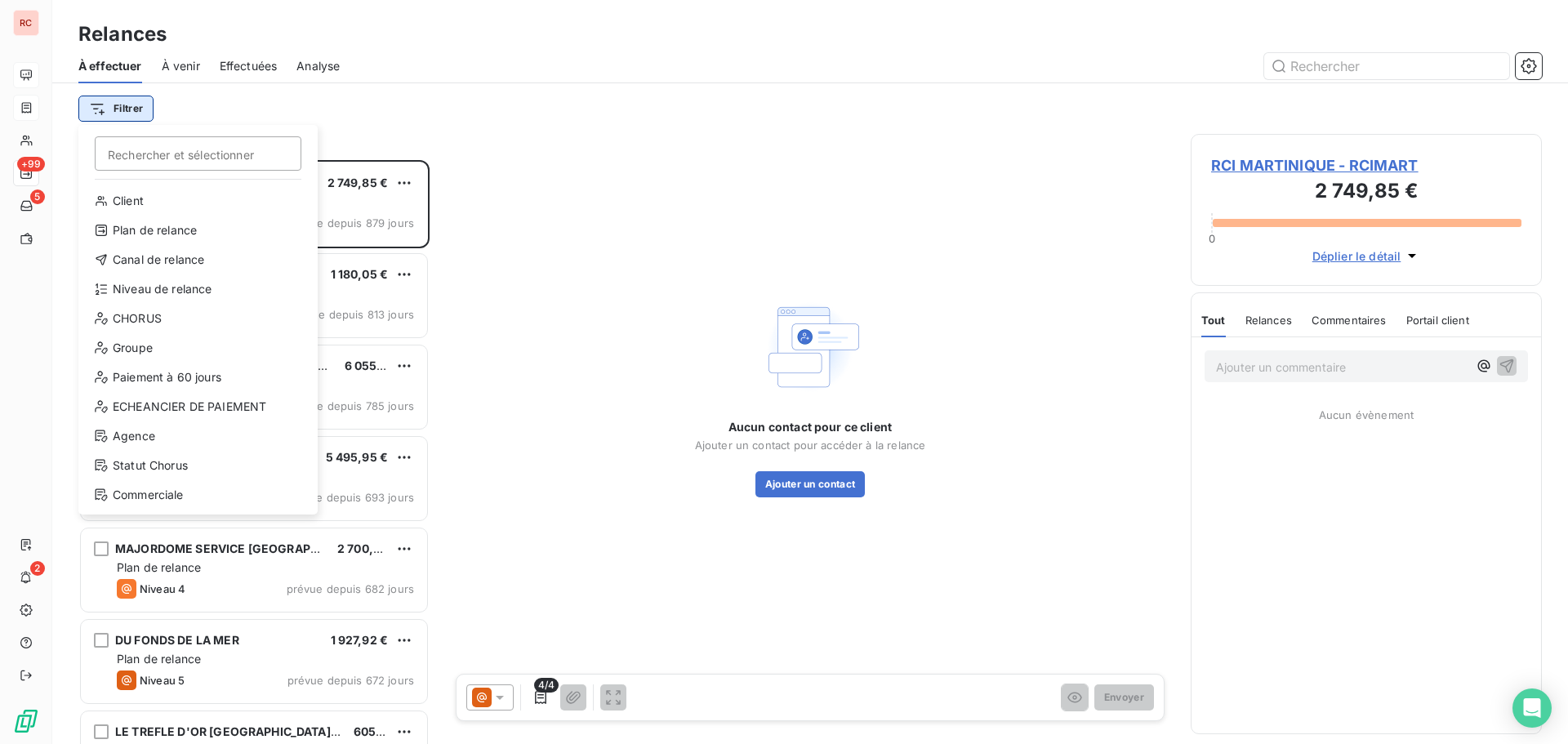
click at [114, 113] on html "RC +99 5 2 Relances À effectuer À venir Effectuées Analyse Filtrer Rechercher e…" at bounding box center [784, 372] width 1568 height 744
click at [130, 281] on div "Niveau de relance" at bounding box center [197, 288] width 226 height 26
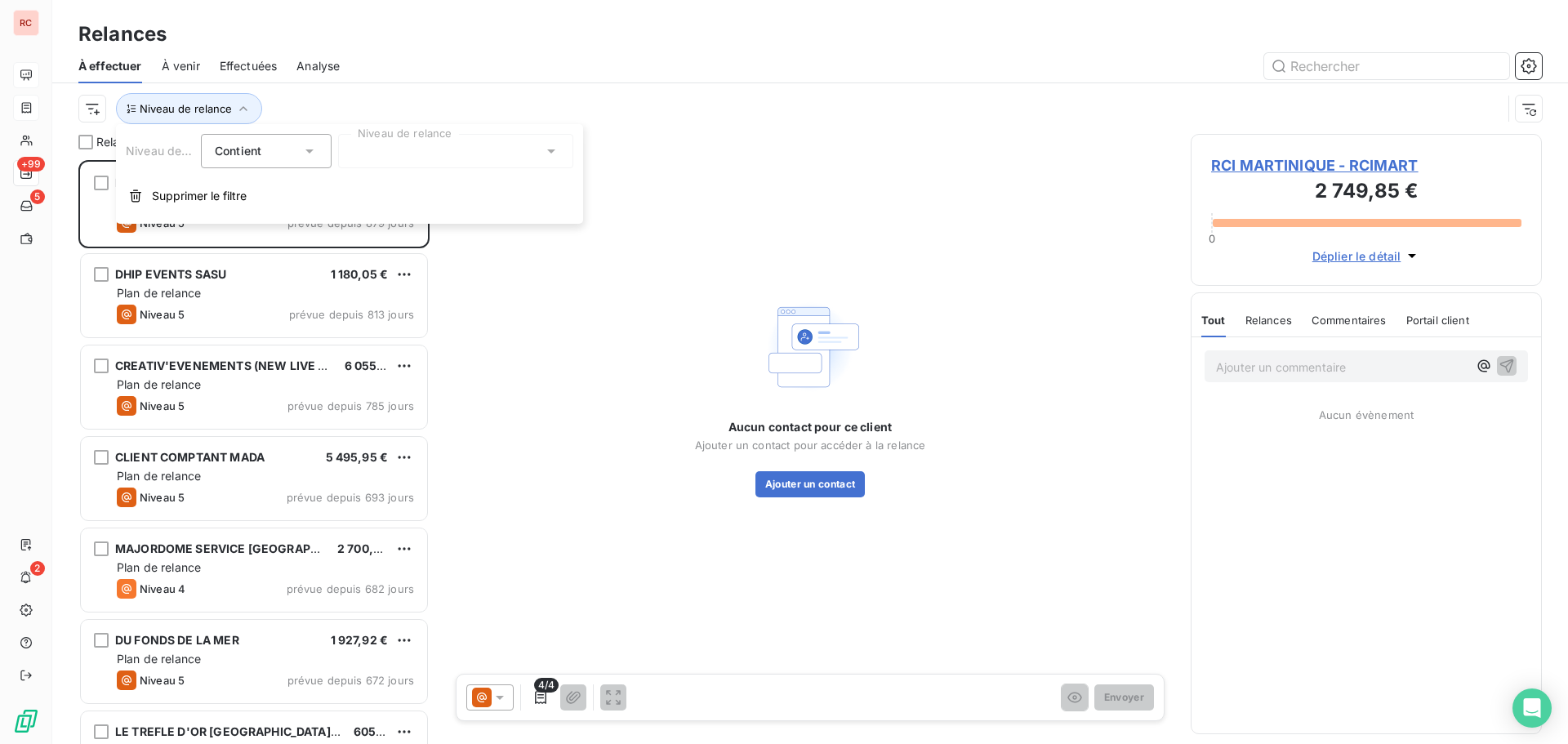
click at [565, 155] on div at bounding box center [455, 151] width 235 height 34
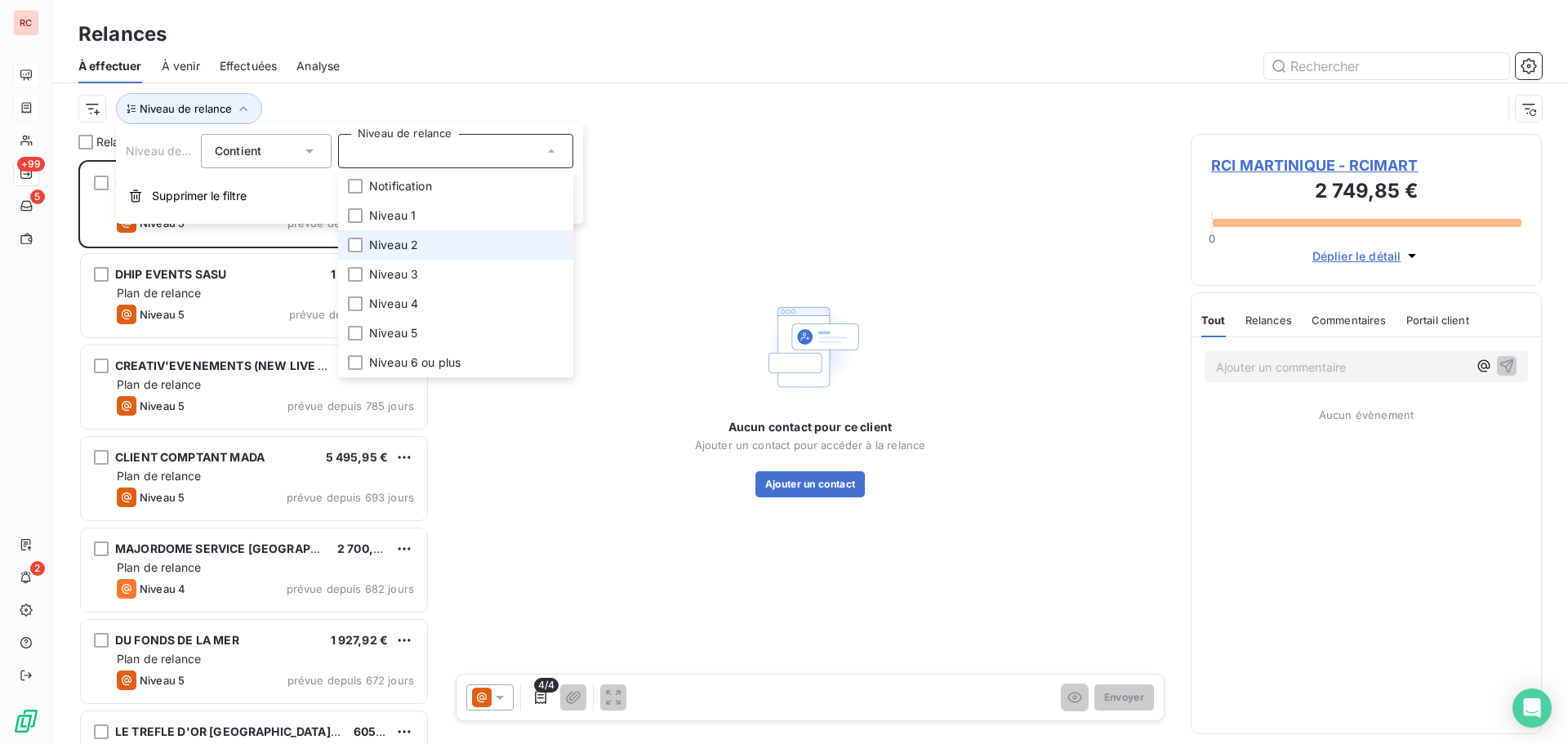
click at [385, 253] on li "Niveau 2" at bounding box center [455, 245] width 235 height 30
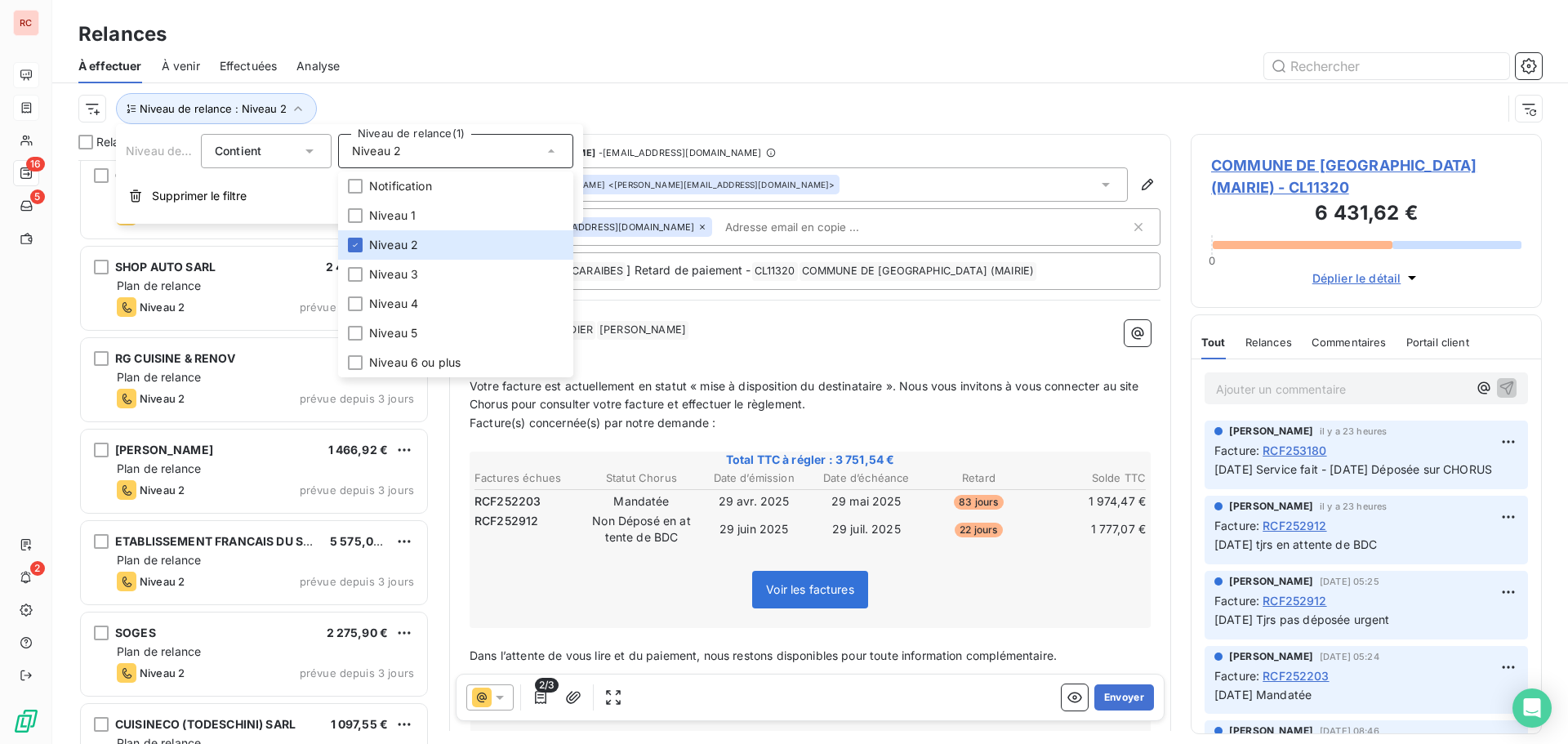
scroll to position [736, 0]
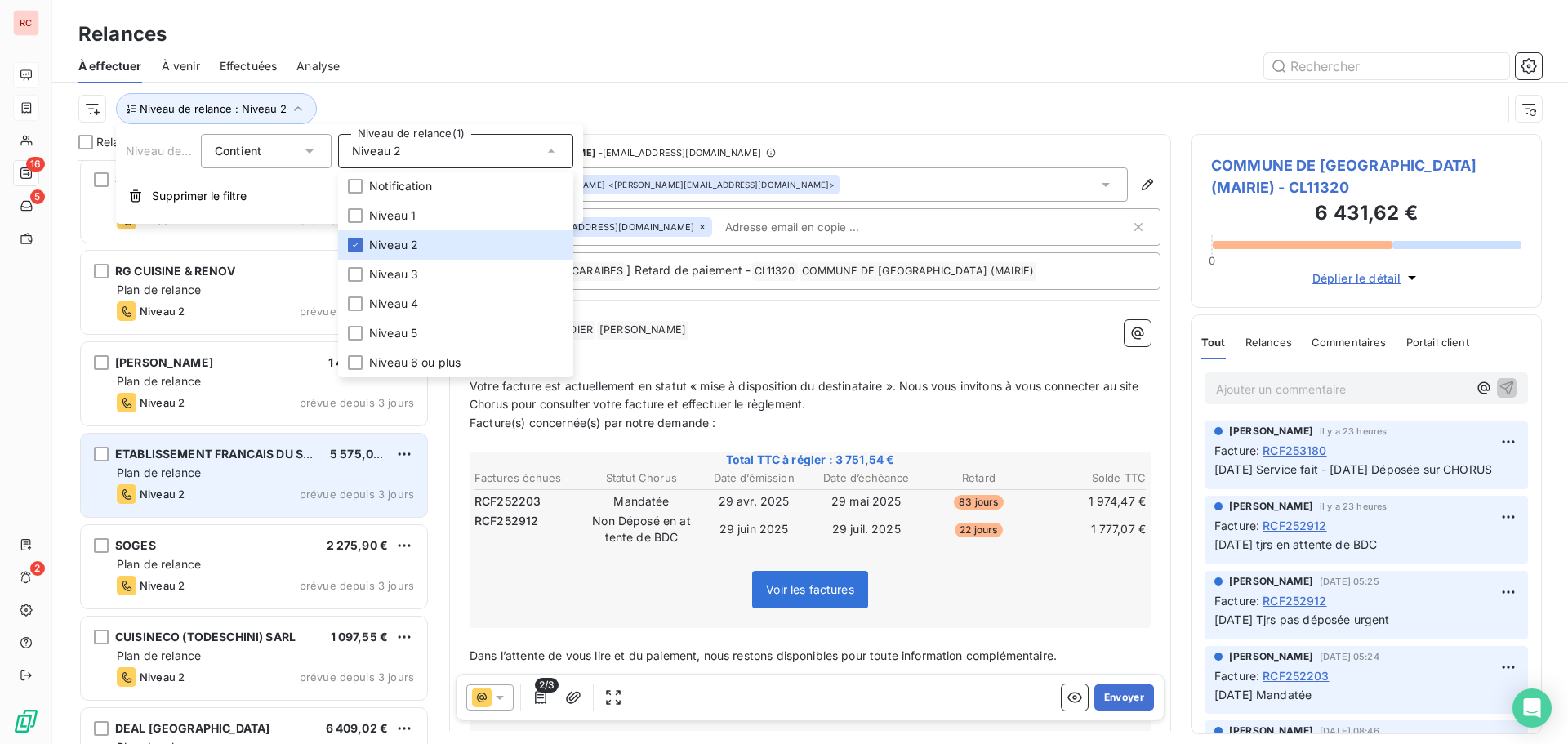
click at [284, 465] on div "Plan de relance" at bounding box center [266, 473] width 297 height 16
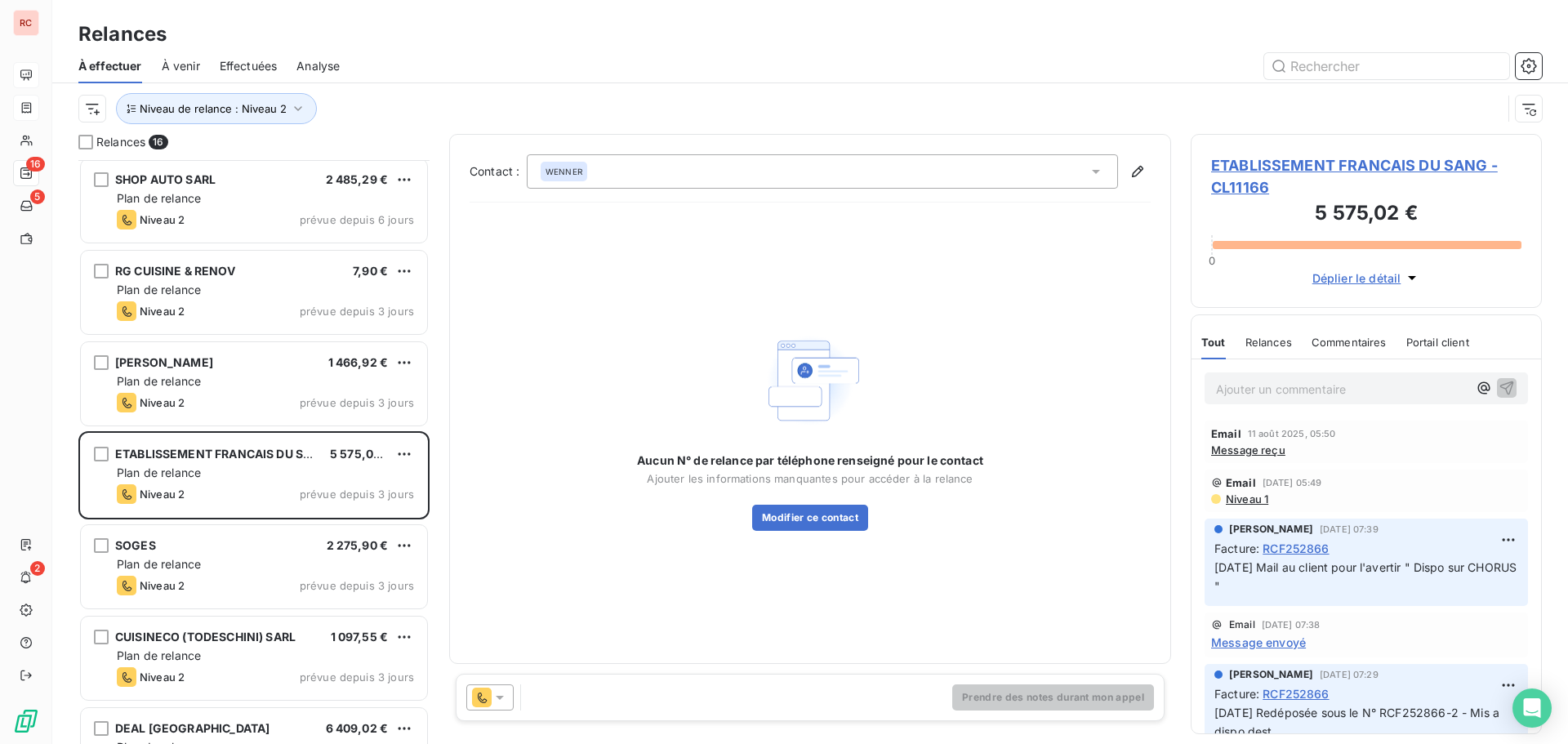
click at [1232, 452] on span "Message reçu" at bounding box center [1248, 449] width 75 height 14
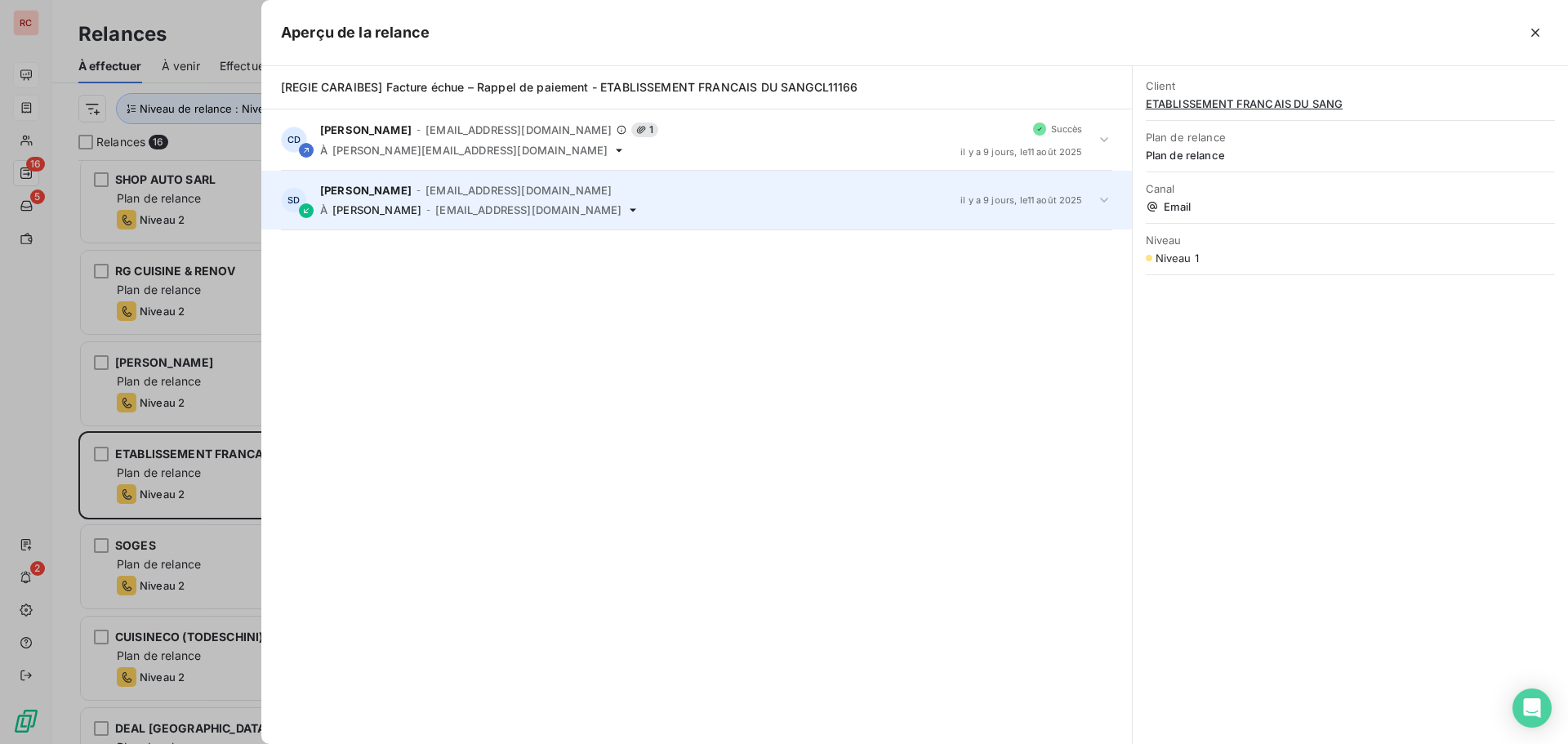
click at [1102, 202] on icon at bounding box center [1104, 200] width 16 height 16
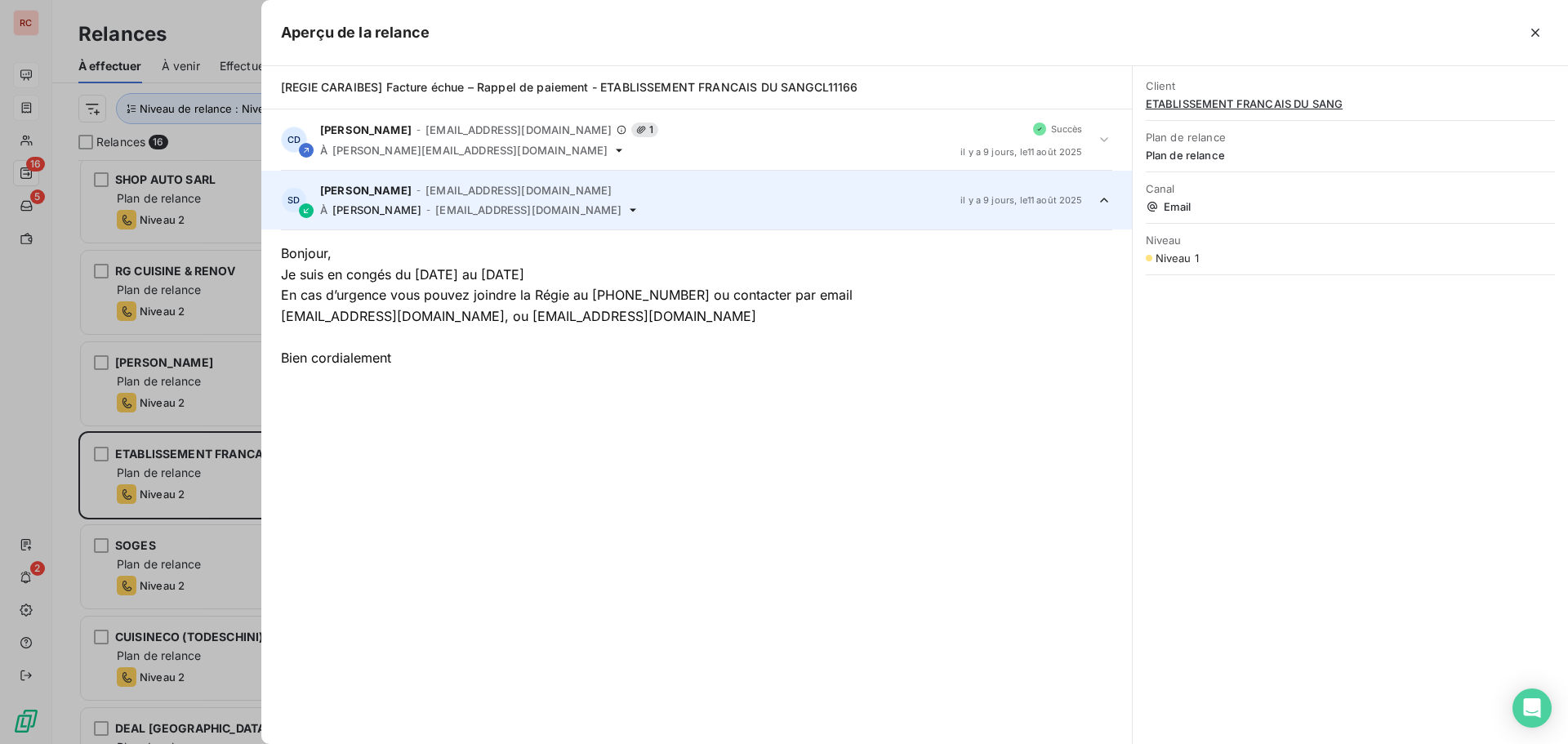
click at [1102, 202] on icon at bounding box center [1104, 200] width 16 height 16
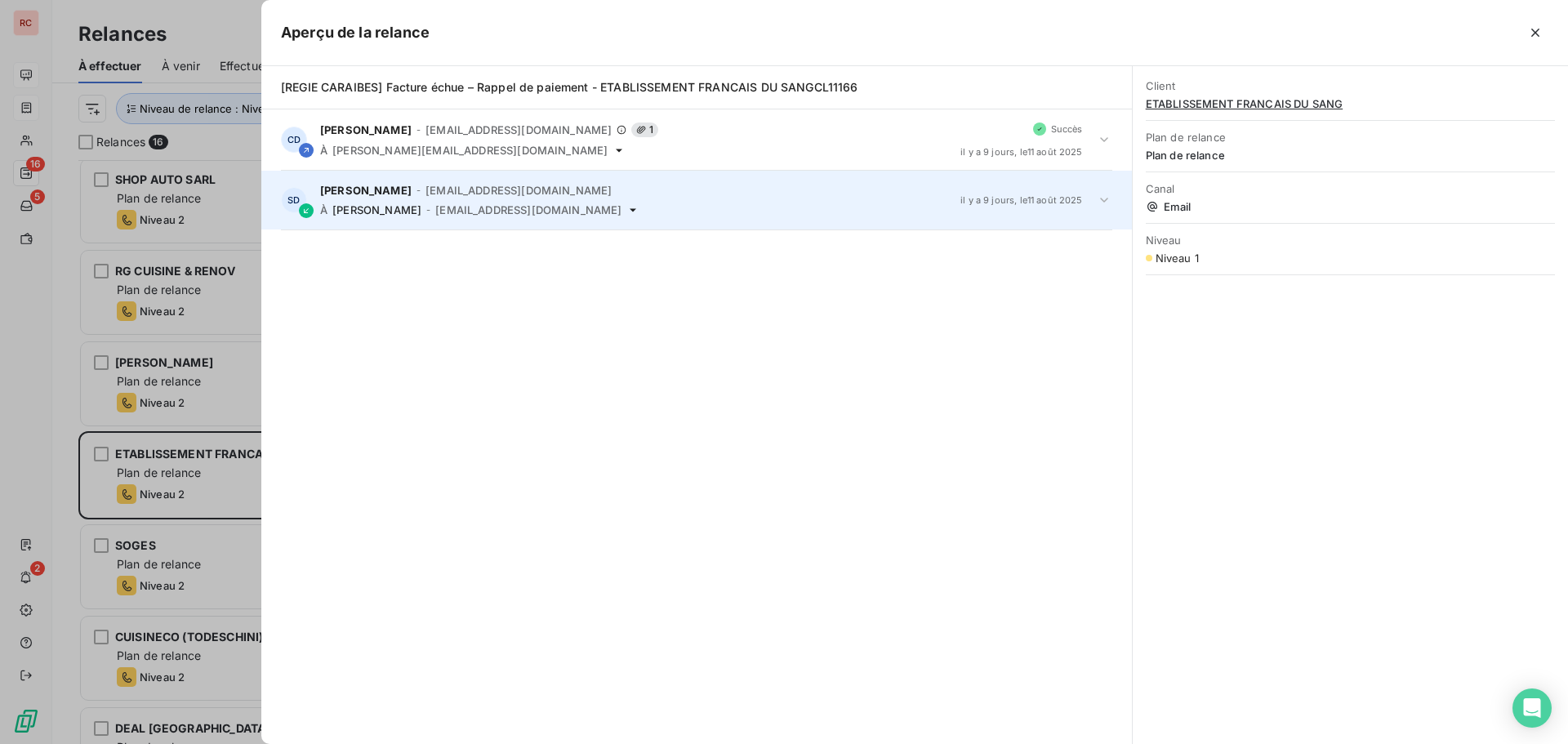
click at [170, 464] on div at bounding box center [784, 372] width 1568 height 744
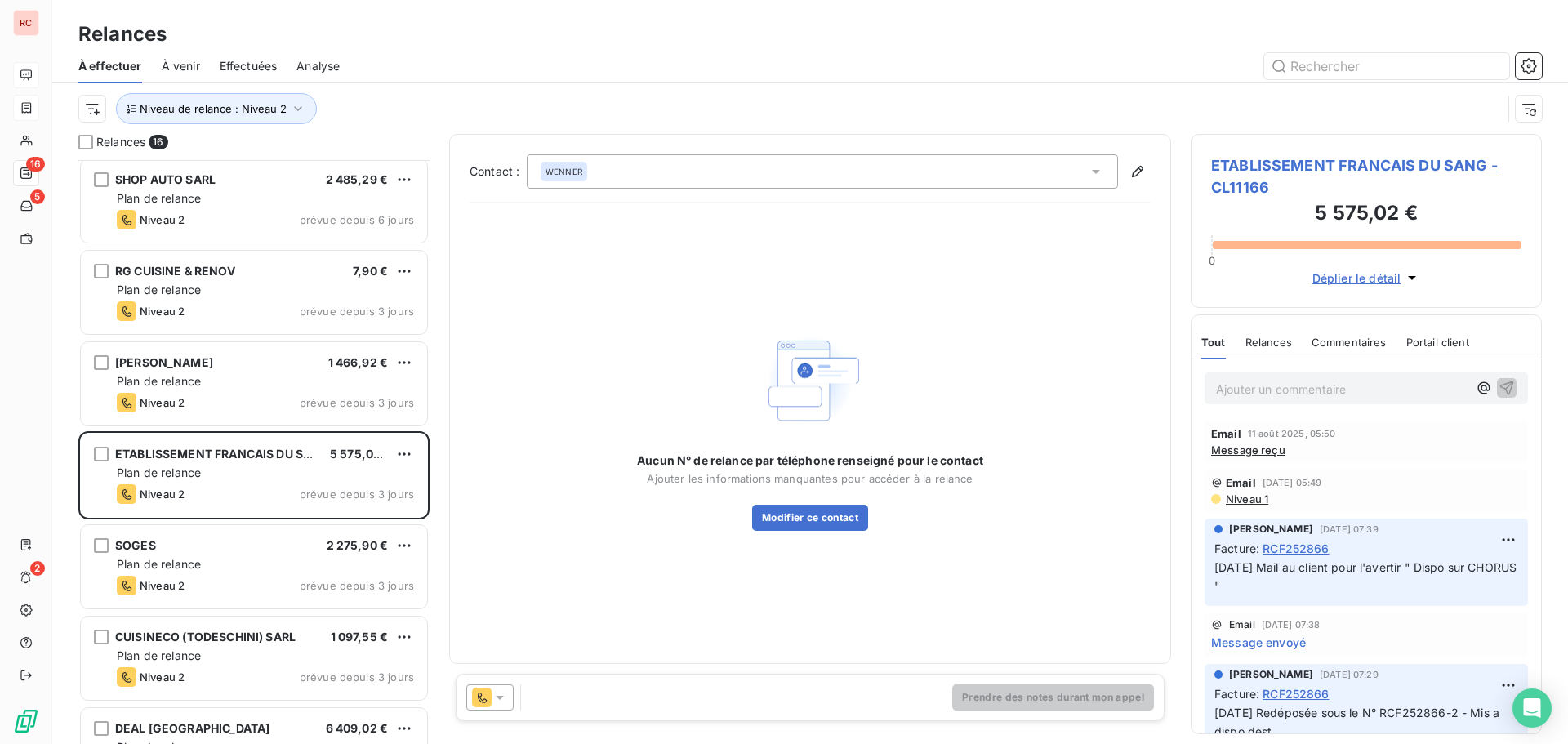
click at [1248, 164] on span "ETABLISSEMENT FRANCAIS DU SANG - CL11166" at bounding box center [1366, 176] width 311 height 44
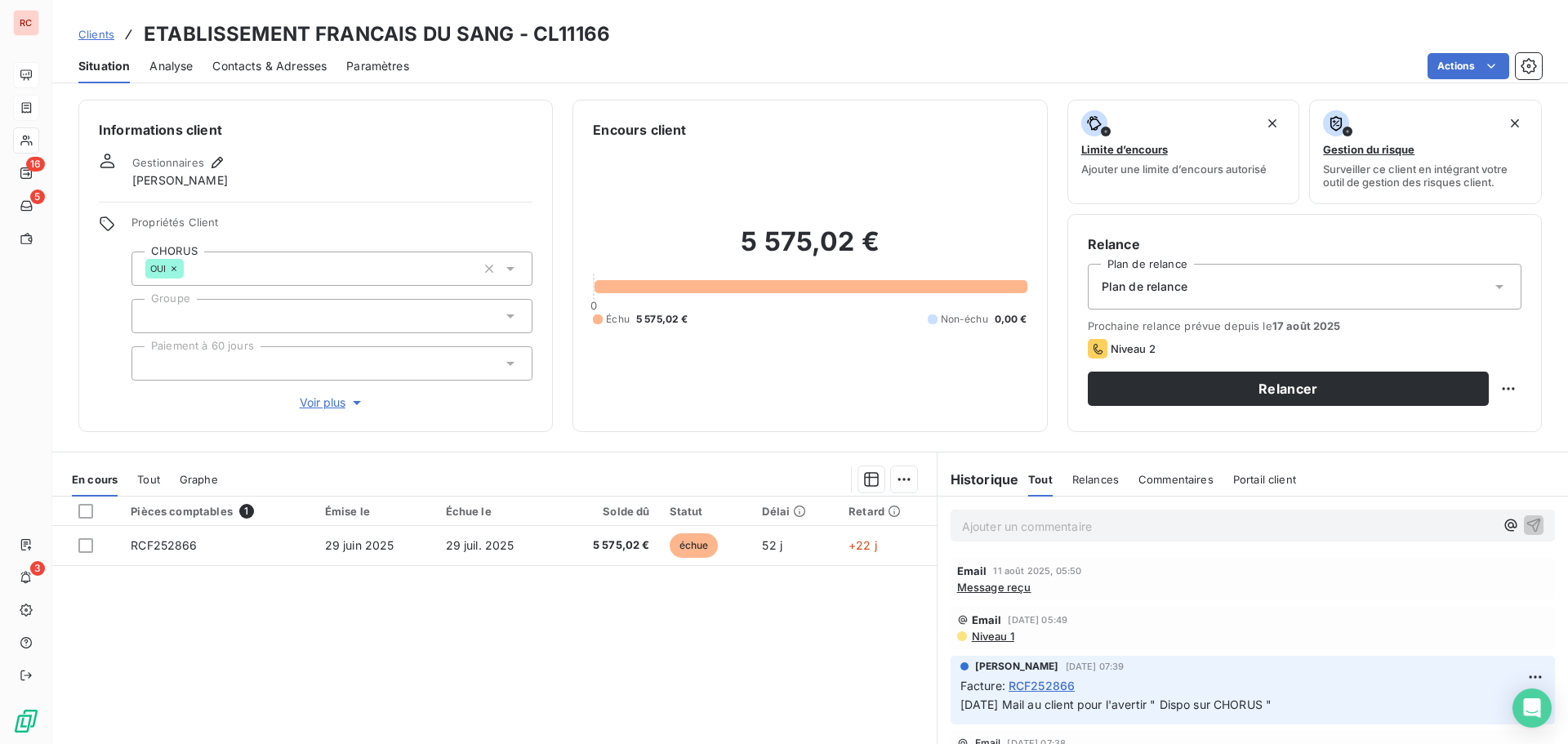
click at [303, 72] on span "Contacts & Adresses" at bounding box center [269, 66] width 114 height 16
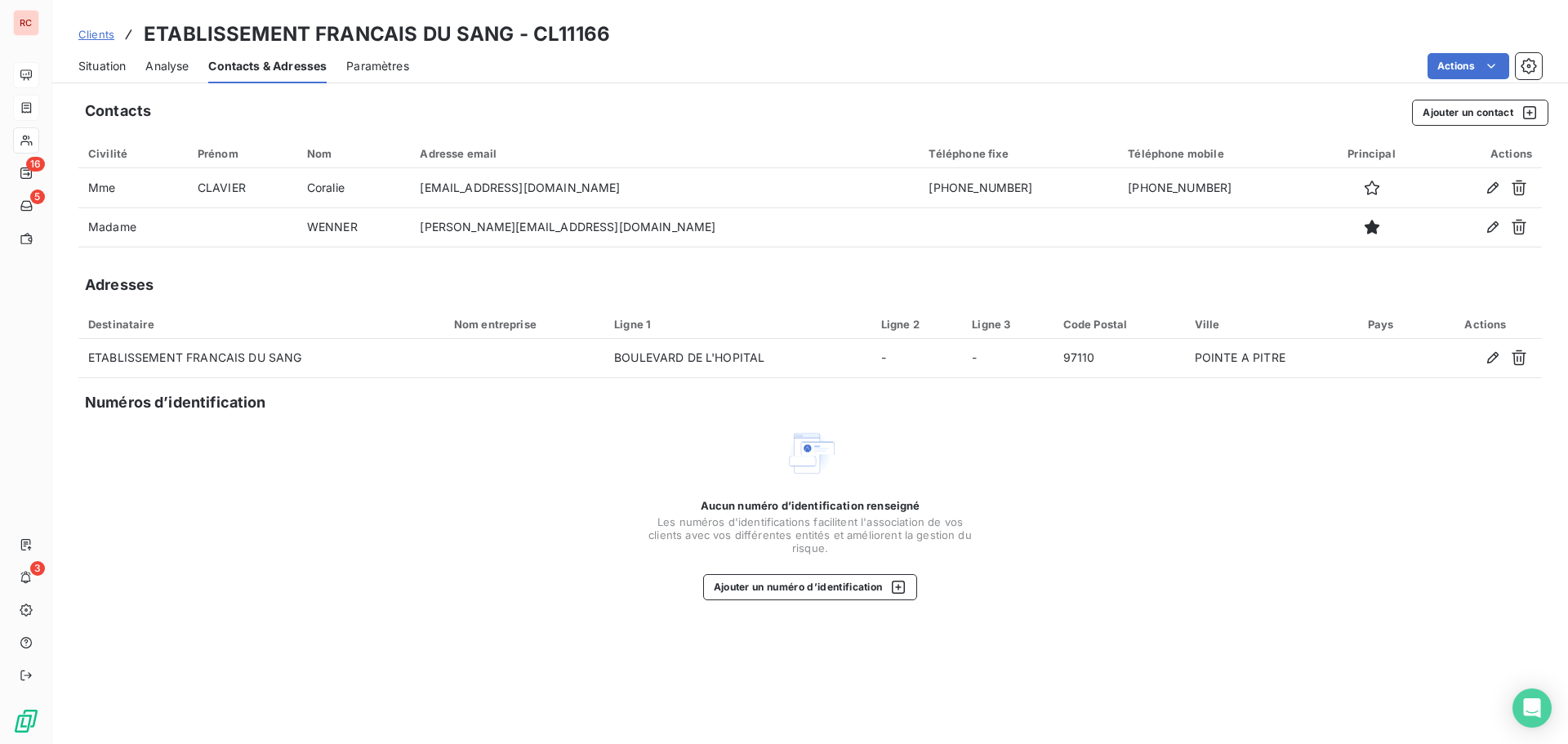
click at [99, 63] on span "Situation" at bounding box center [102, 66] width 48 height 16
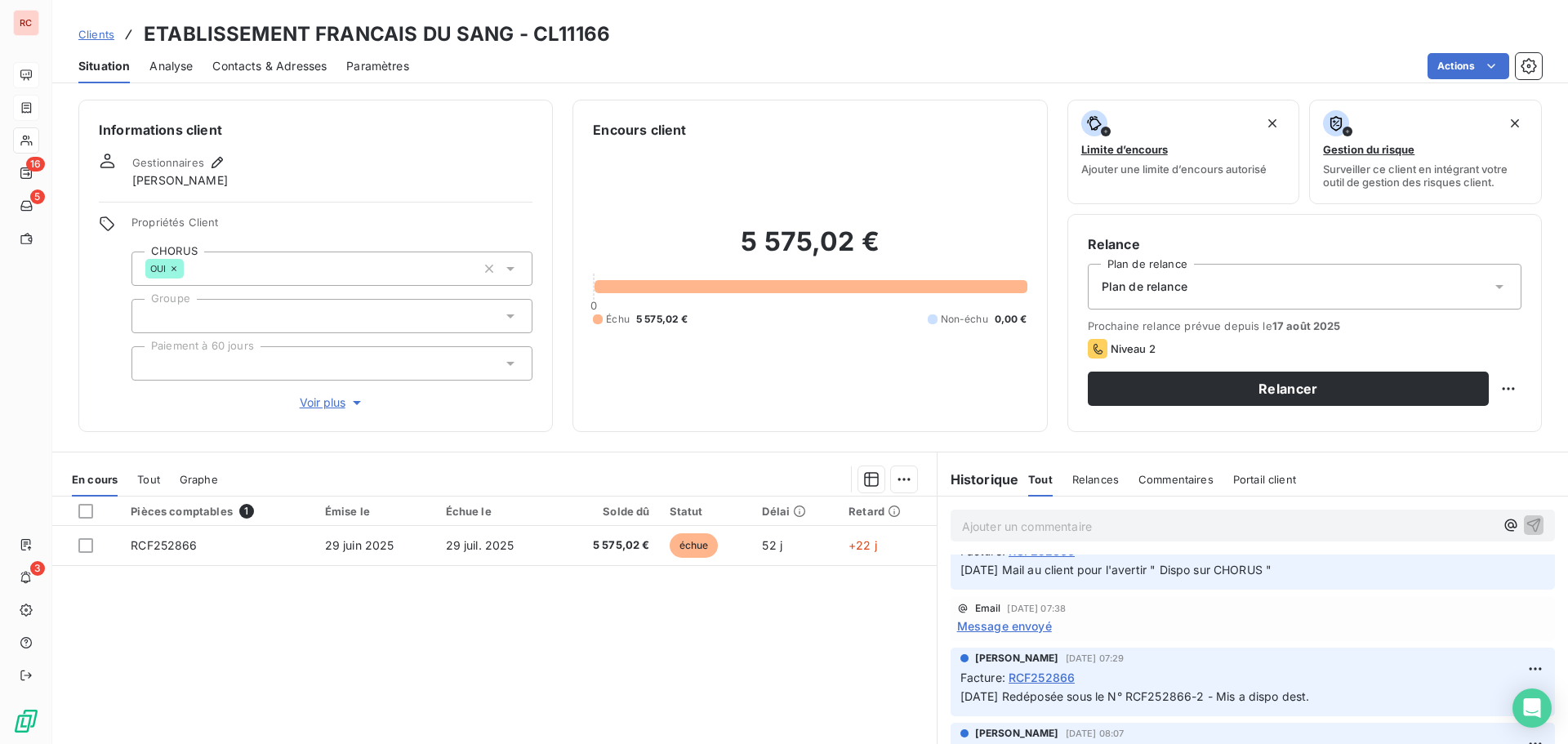
scroll to position [163, 0]
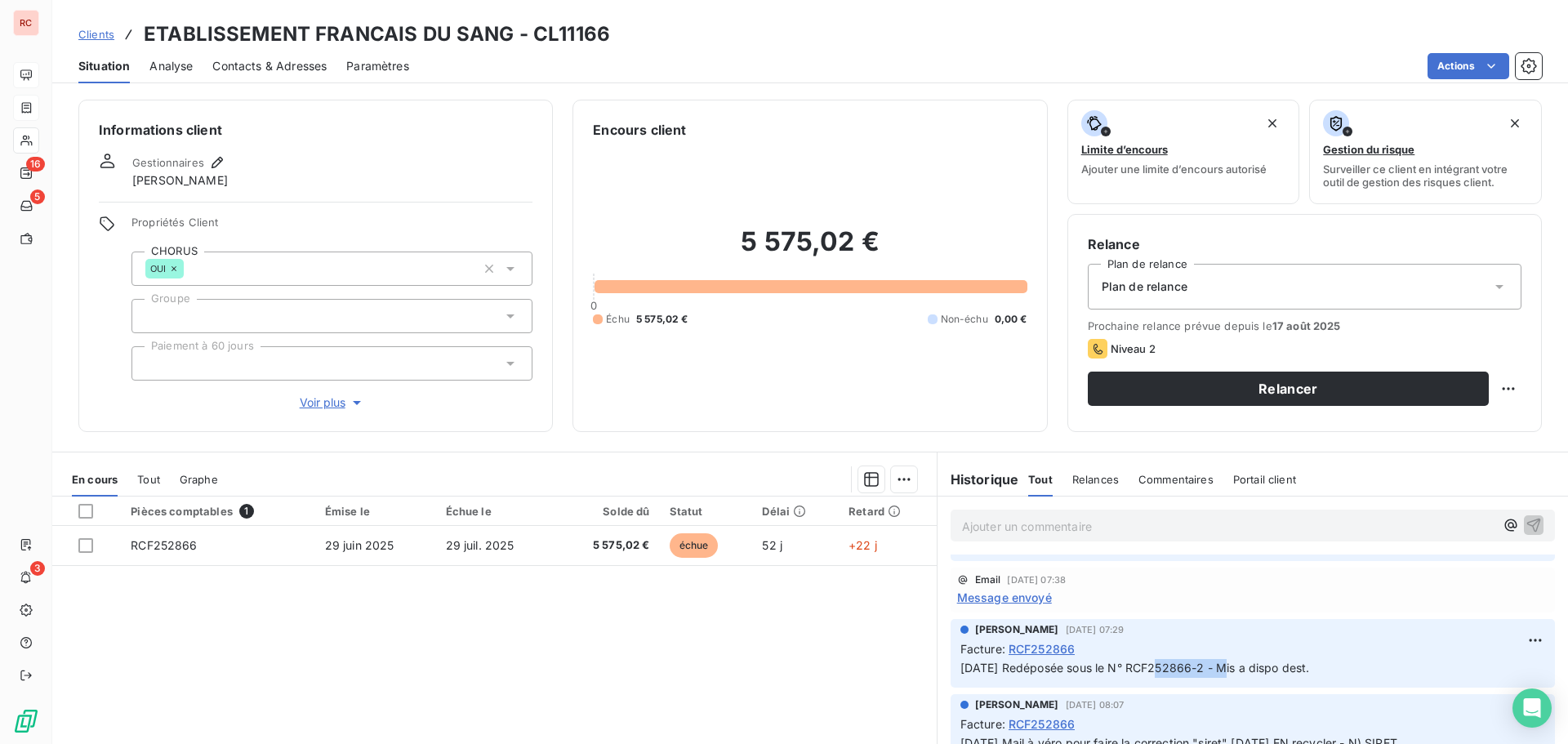
drag, startPoint x: 1224, startPoint y: 667, endPoint x: 1150, endPoint y: 672, distance: 74.2
click at [1150, 672] on span "29/07/2025 Redéposée sous le N° RCF252866-2 - Mis a dispo dest." at bounding box center [1135, 667] width 349 height 14
copy span "RCF252866-2"
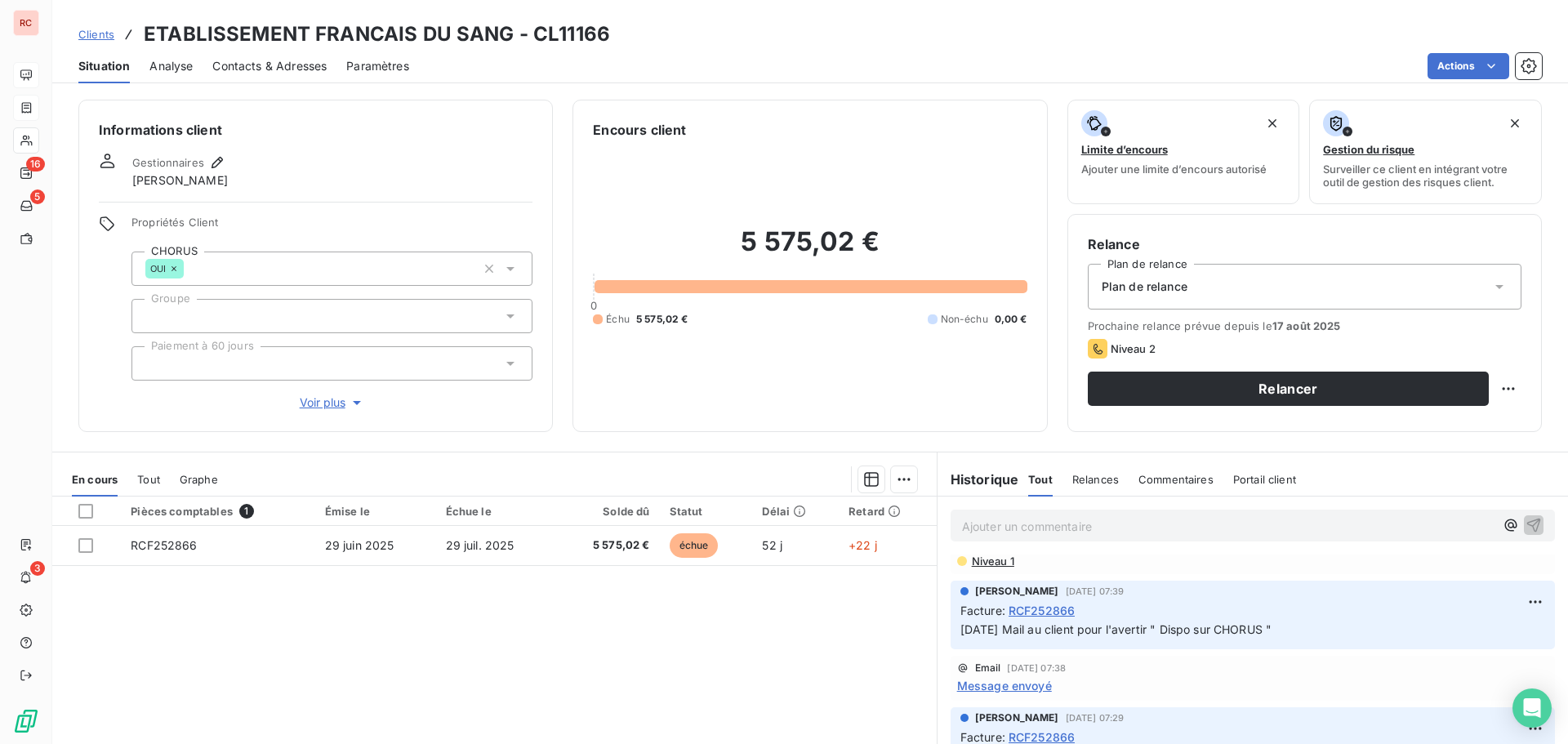
scroll to position [0, 0]
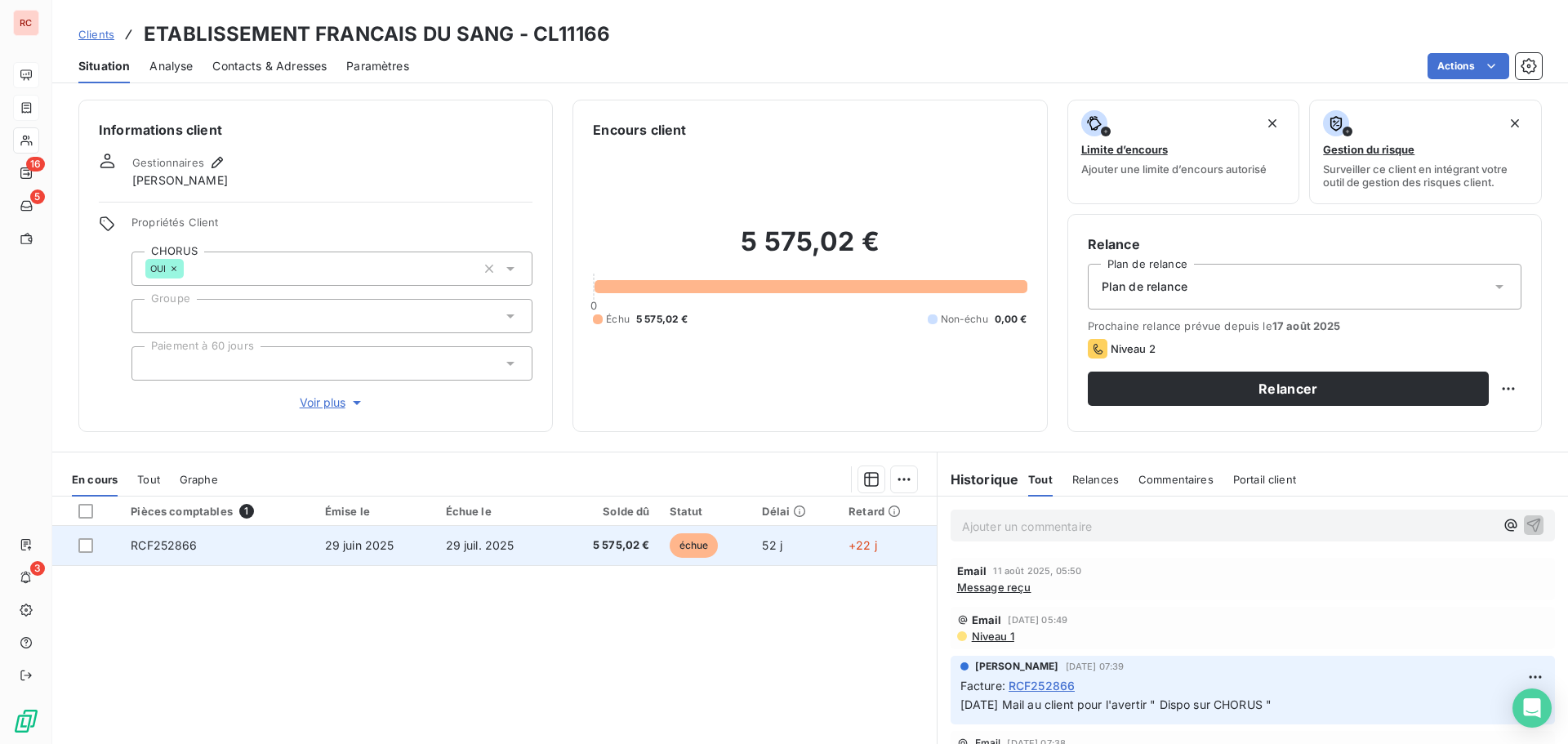
click at [542, 558] on td "29 juil. 2025" at bounding box center [495, 546] width 120 height 40
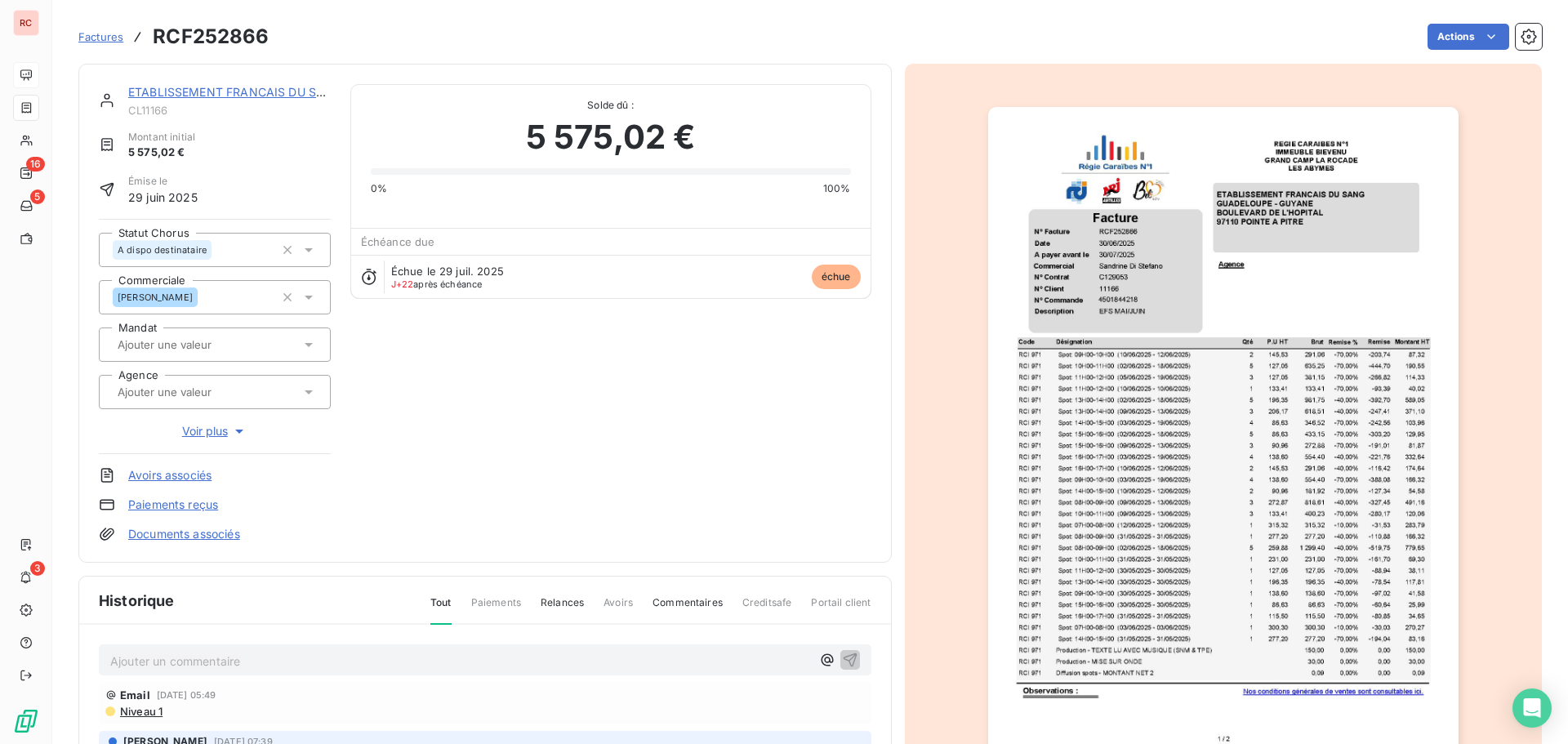
click at [209, 664] on p "Ajouter un commentaire ﻿" at bounding box center [460, 661] width 701 height 21
click at [208, 659] on span "20/08/2025 Tjrs a dipo dest depuis 29/07/2025 (date de dépôt)" at bounding box center [259, 659] width 299 height 14
click at [222, 661] on span "20/08/2025 Tjrs à dipo dest depuis 29/07/2025 (date de dépôt)" at bounding box center [259, 659] width 299 height 14
drag, startPoint x: 516, startPoint y: 649, endPoint x: 547, endPoint y: 649, distance: 31.0
click at [517, 649] on div "20/08/2025 Tjrs à dispo dest depuis 29/07/2025 (date de dépôt)" at bounding box center [460, 659] width 701 height 21
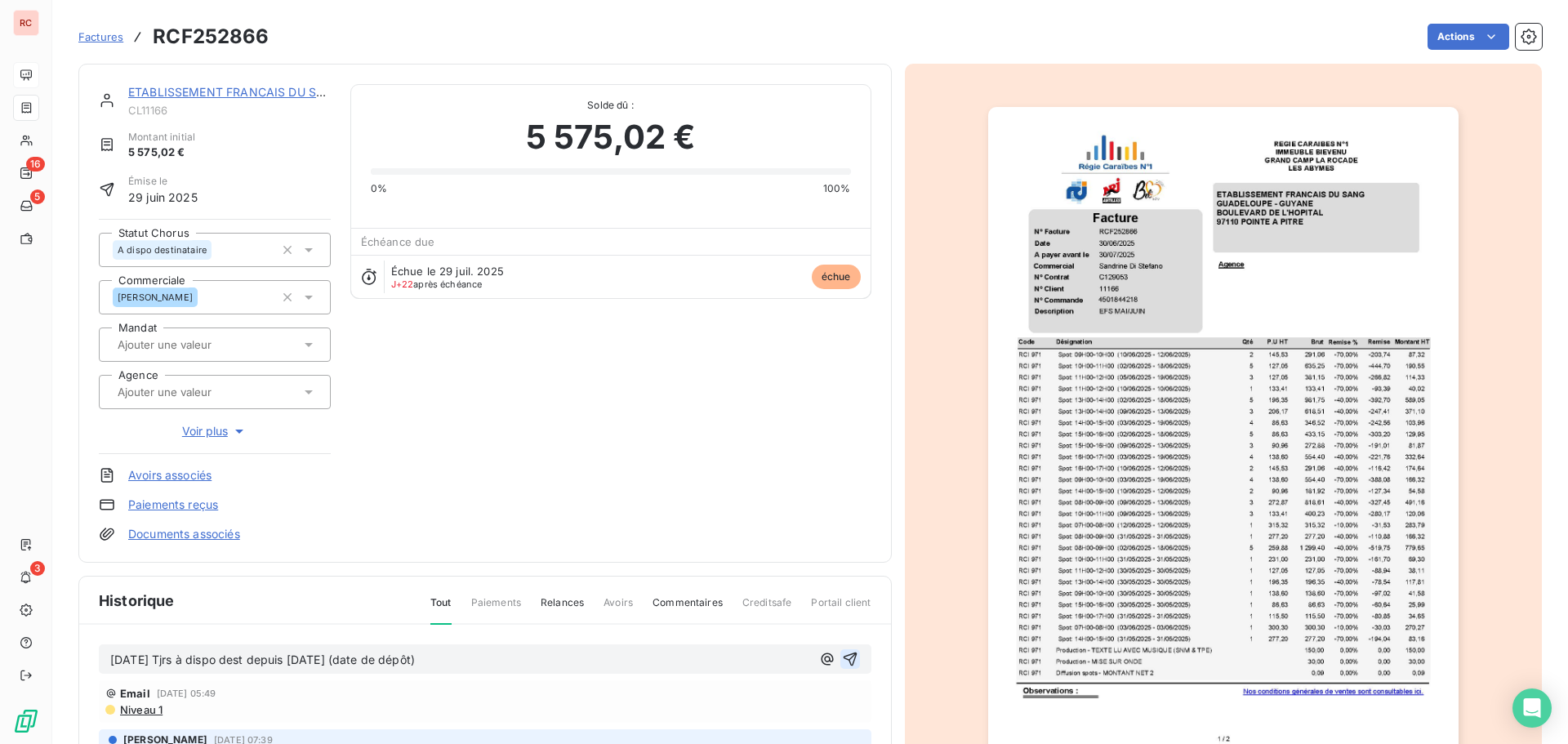
click at [842, 653] on icon "button" at bounding box center [850, 659] width 16 height 16
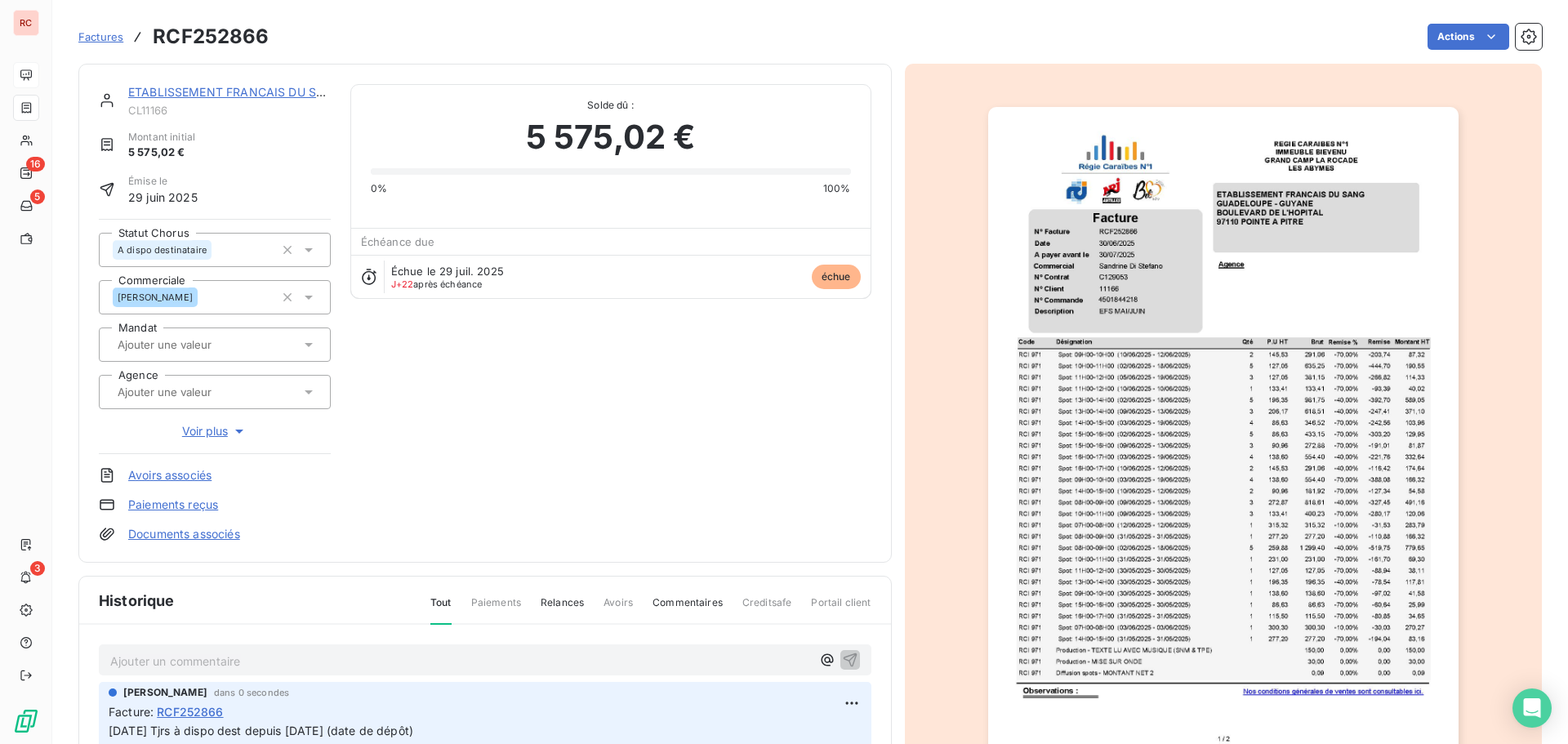
click at [232, 79] on div "ETABLISSEMENT FRANCAIS DU SANG CL11166 Montant initial 5 575,02 € Émise le 29 j…" at bounding box center [485, 313] width 813 height 499
click at [229, 92] on link "ETABLISSEMENT FRANCAIS DU SANG" at bounding box center [235, 91] width 214 height 14
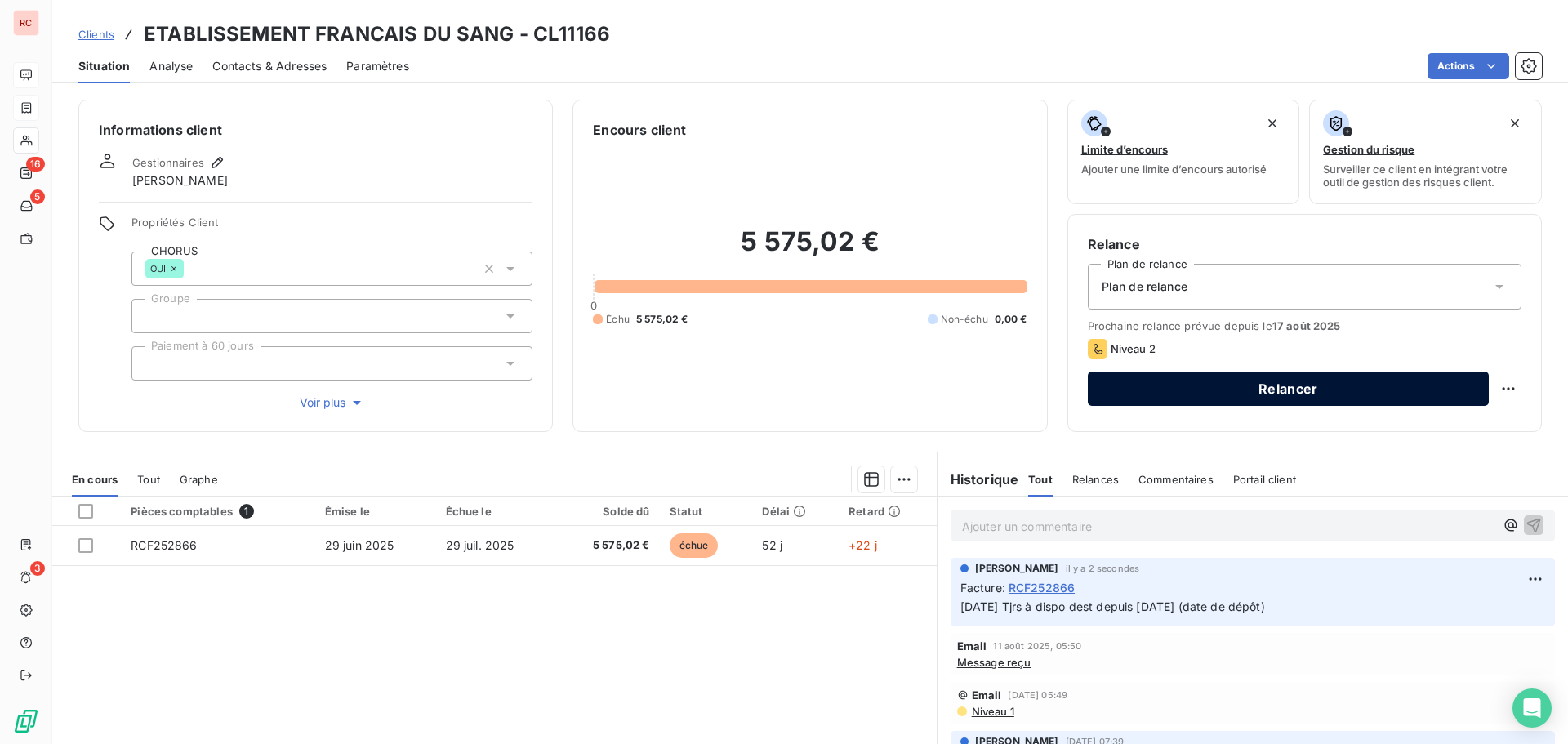
click at [1215, 397] on button "Relancer" at bounding box center [1288, 389] width 401 height 34
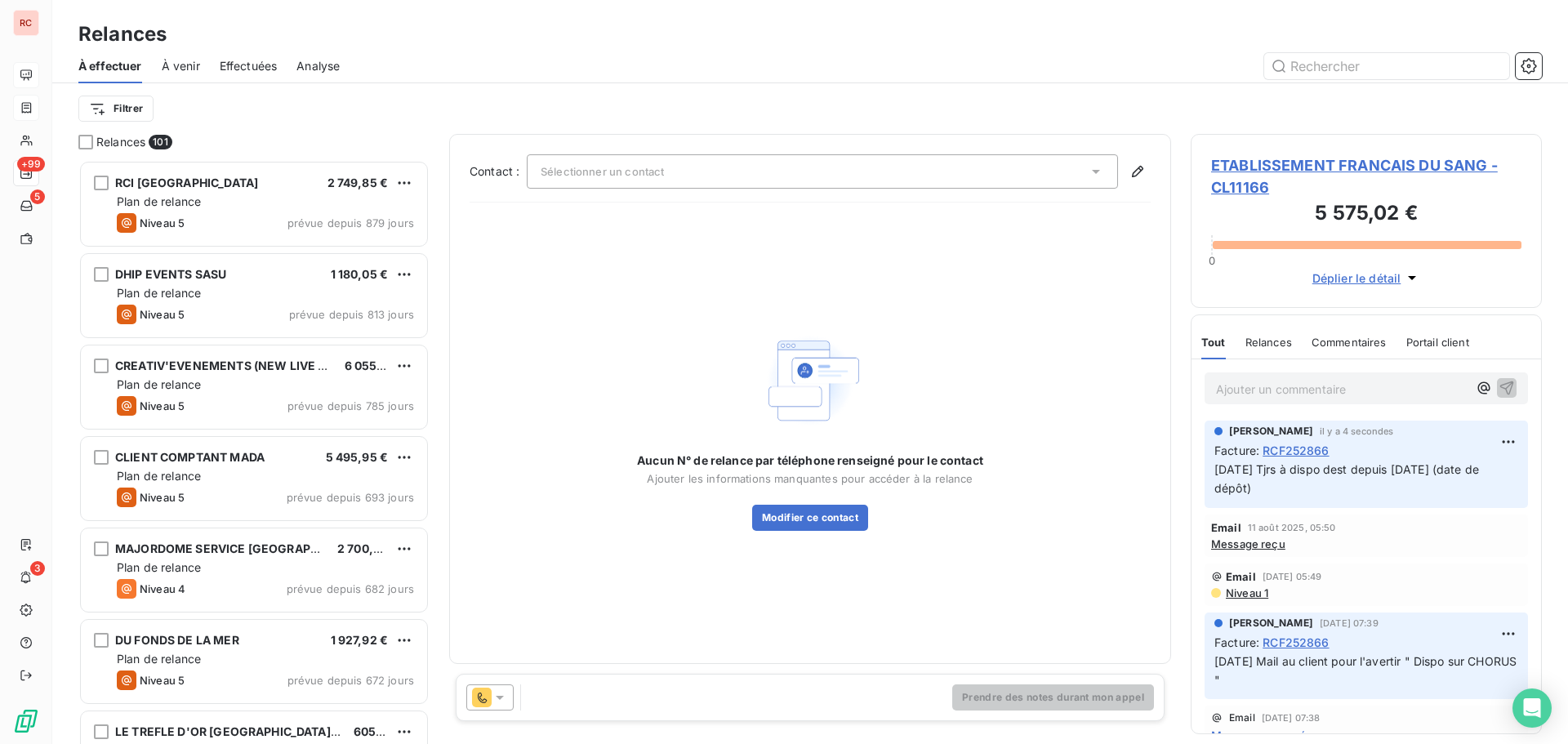
scroll to position [572, 339]
click at [1292, 162] on span "ETABLISSEMENT FRANCAIS DU SANG - CL11166" at bounding box center [1366, 176] width 311 height 44
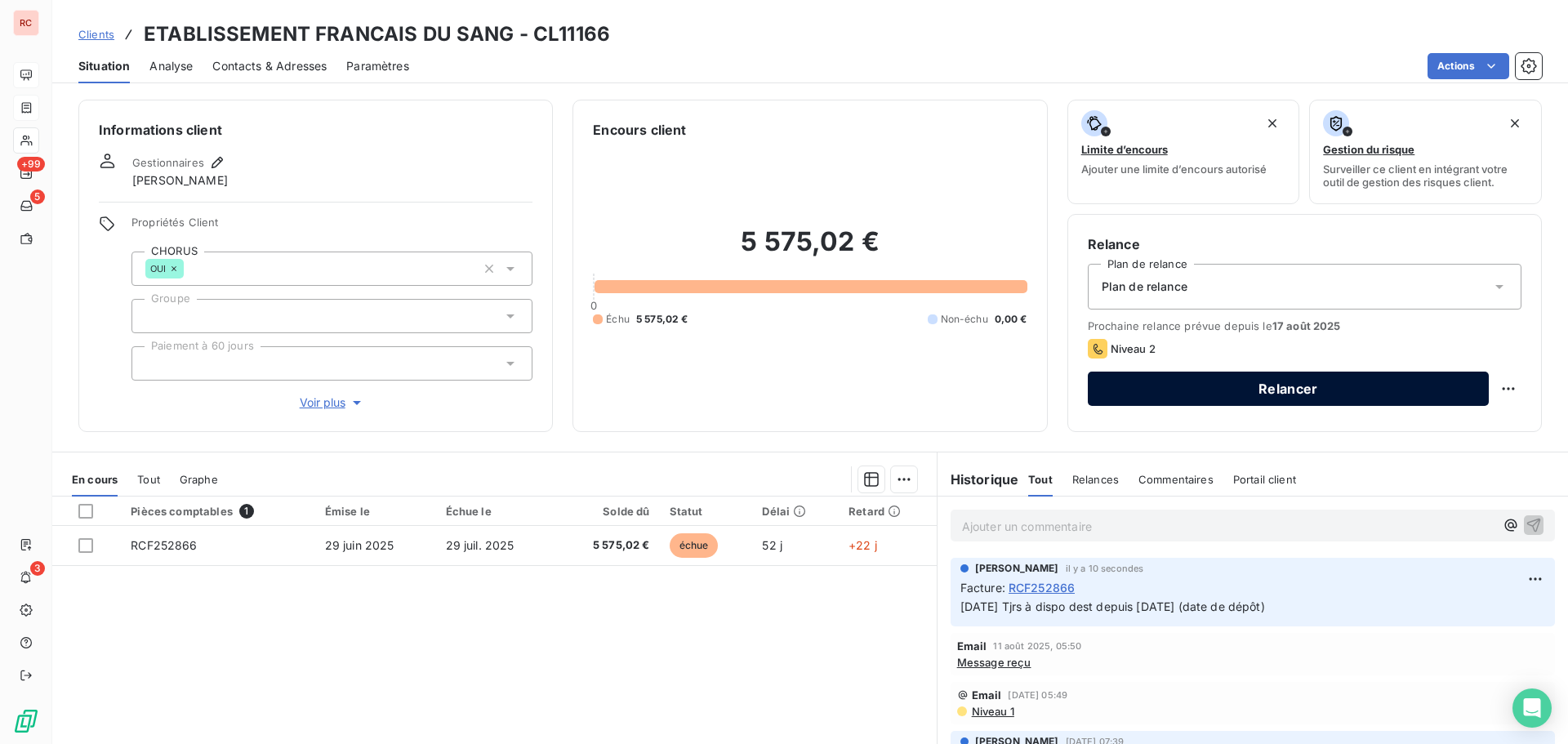
click at [1196, 384] on button "Relancer" at bounding box center [1288, 389] width 401 height 34
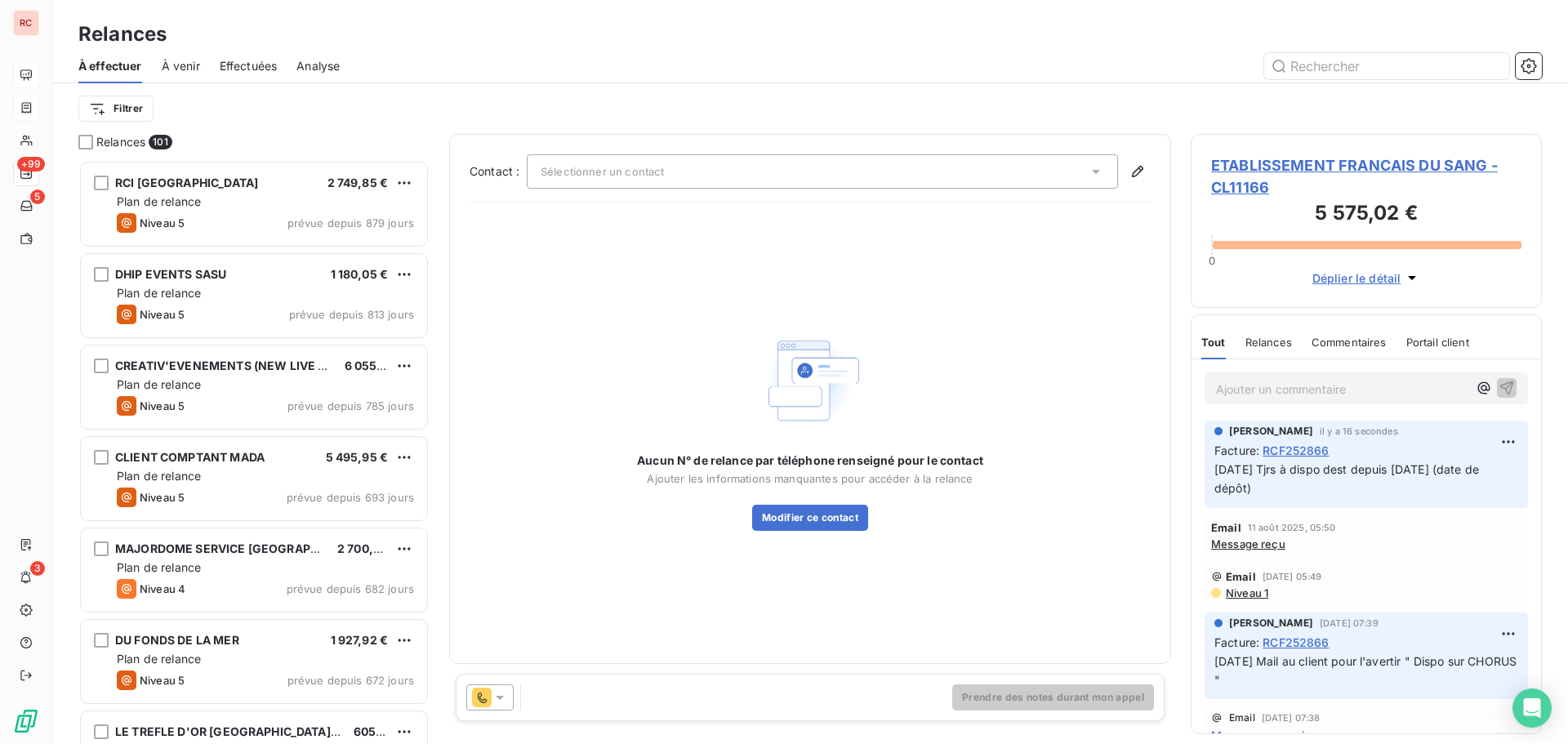
scroll to position [572, 339]
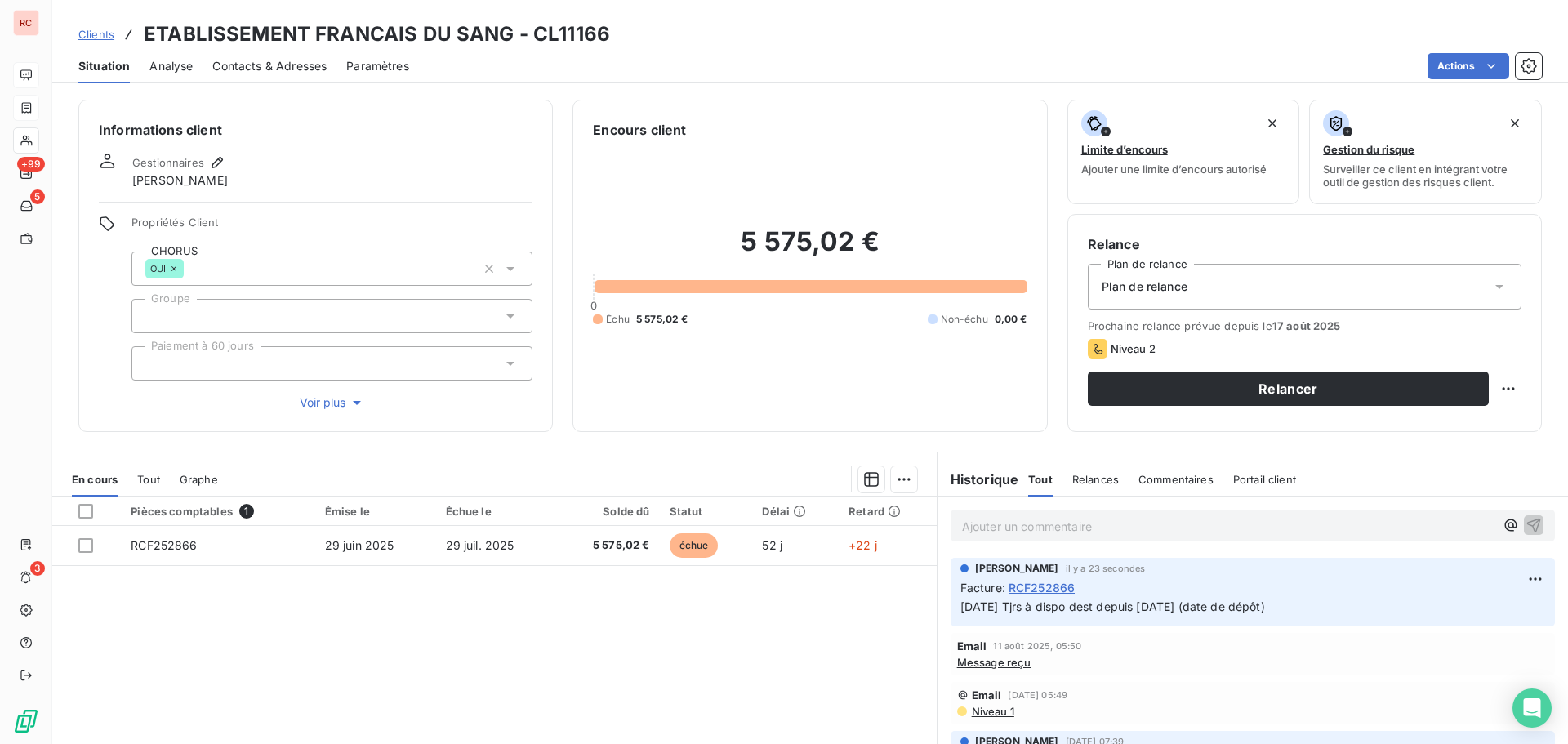
click at [1153, 294] on span "Plan de relance" at bounding box center [1144, 286] width 86 height 16
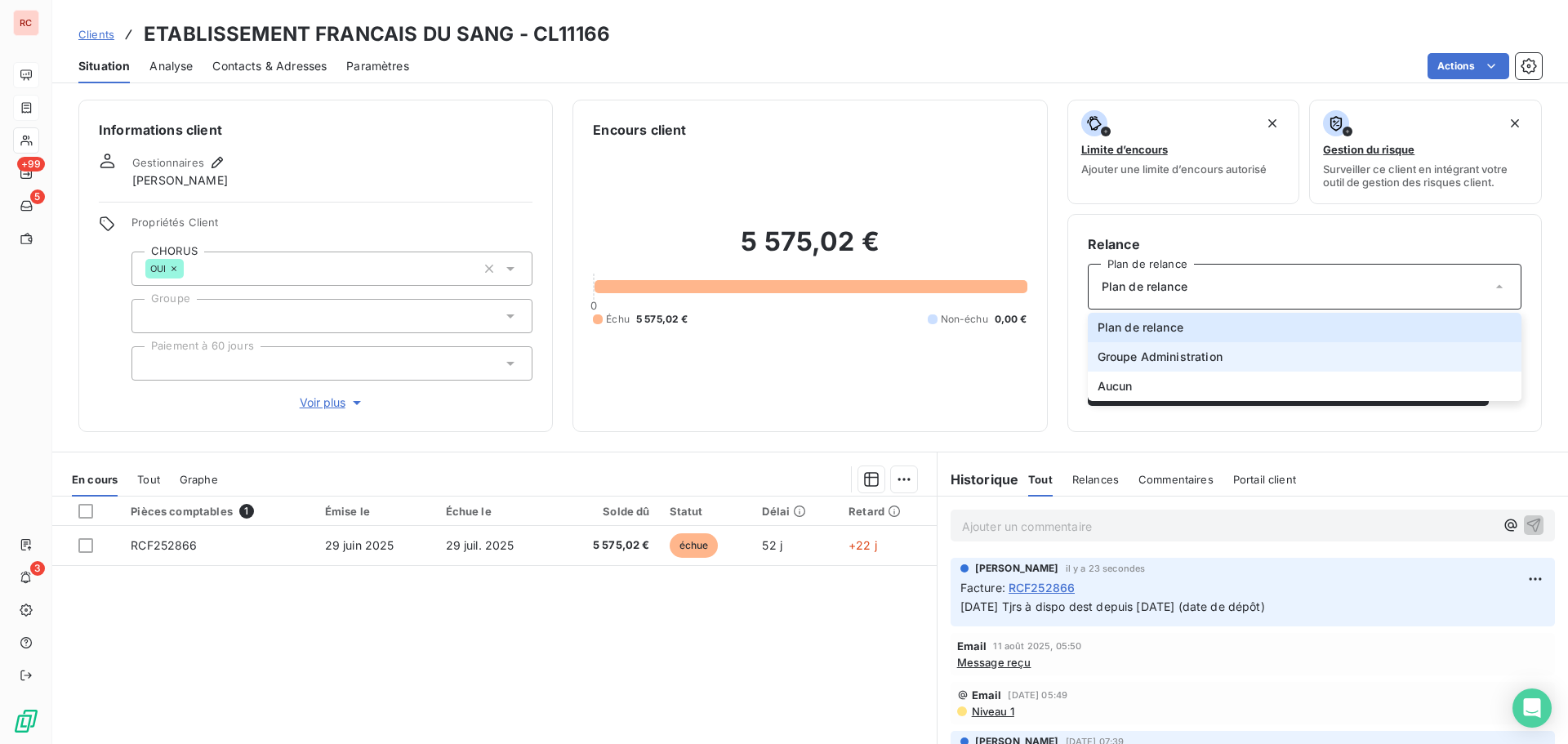
click at [1162, 352] on span "Groupe Administration" at bounding box center [1160, 357] width 125 height 16
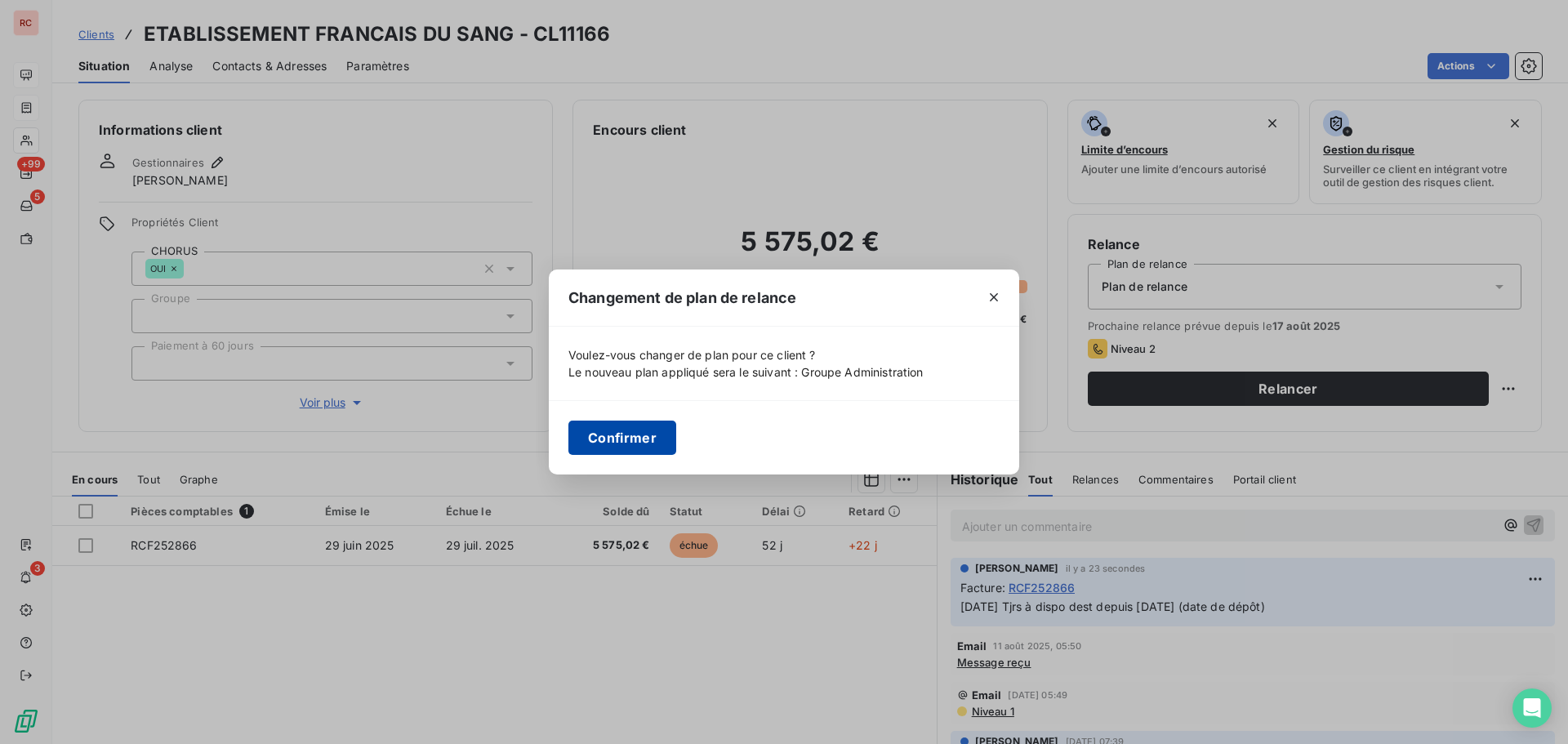
click at [642, 426] on button "Confirmer" at bounding box center [622, 438] width 108 height 34
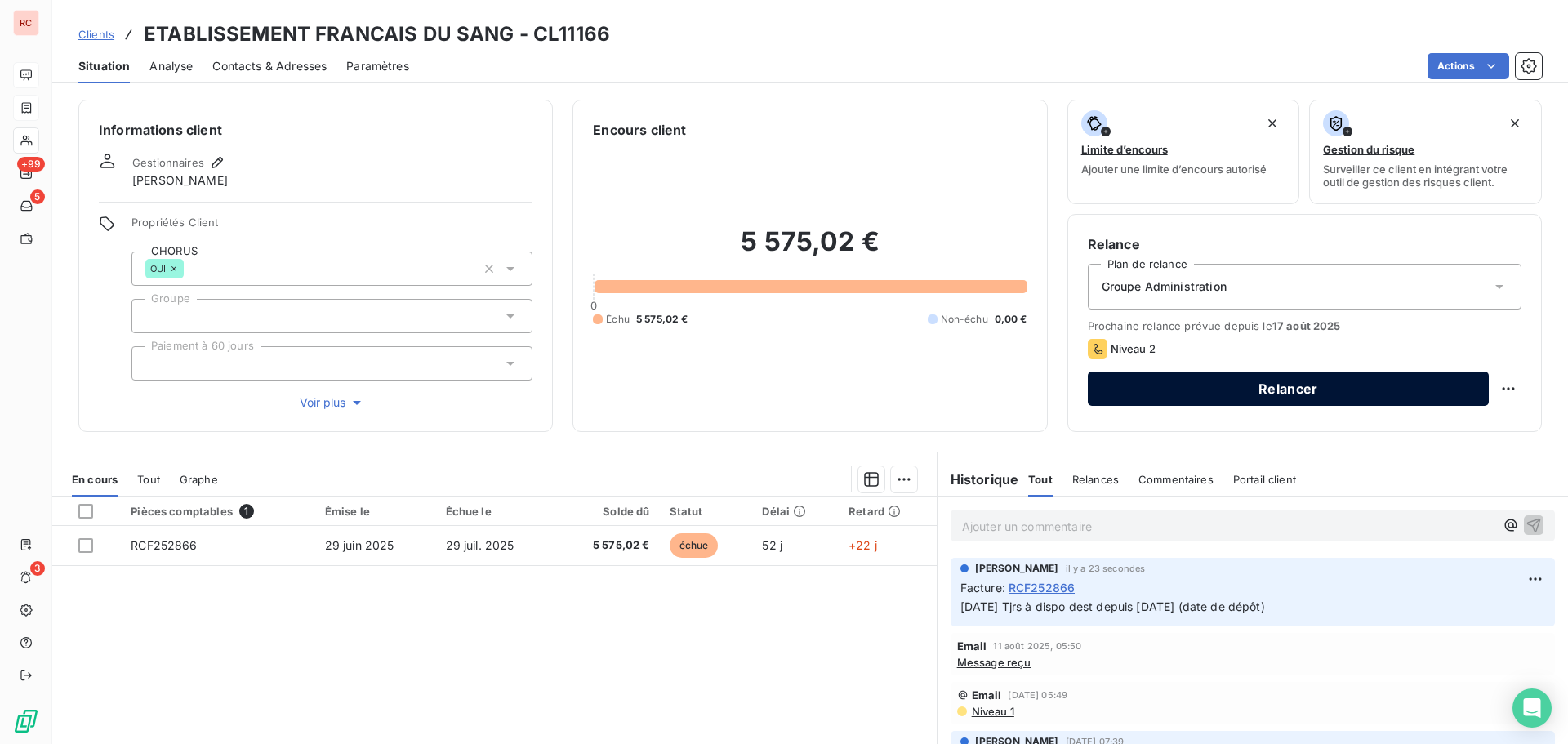
click at [1105, 380] on button "Relancer" at bounding box center [1288, 389] width 401 height 34
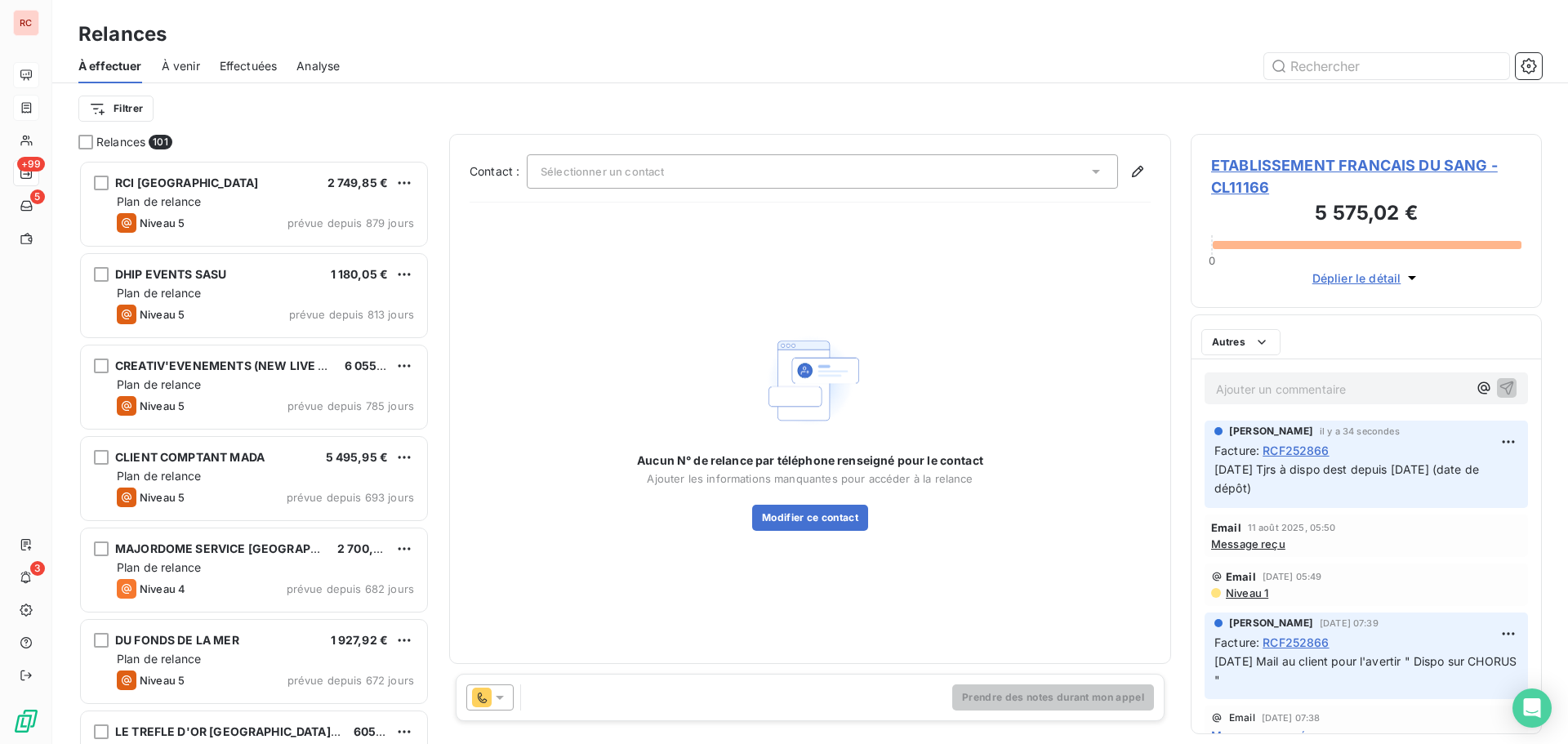
scroll to position [572, 339]
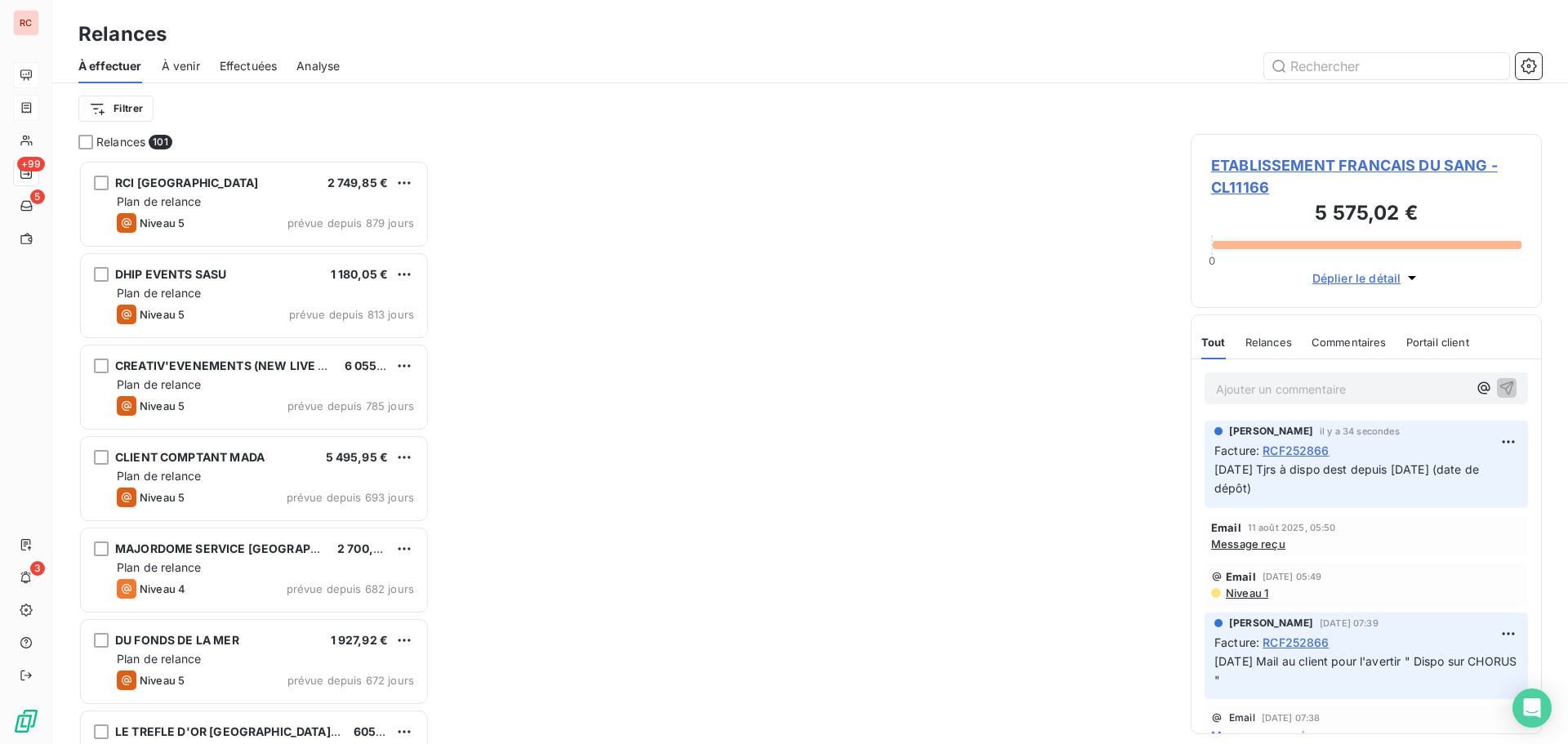
click at [1229, 175] on span "ETABLISSEMENT FRANCAIS DU SANG - CL11166" at bounding box center [1366, 176] width 311 height 44
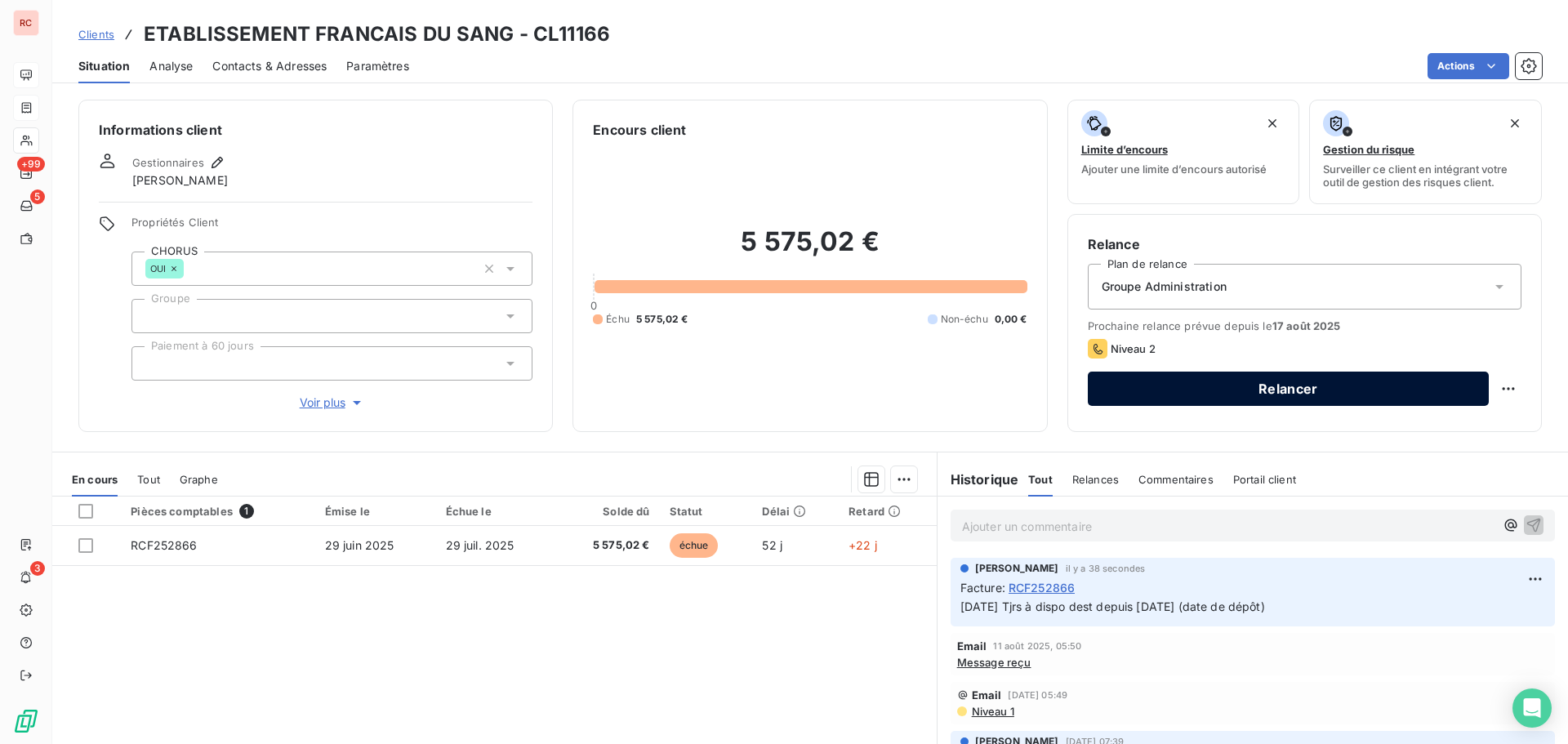
click at [1208, 399] on button "Relancer" at bounding box center [1288, 389] width 401 height 34
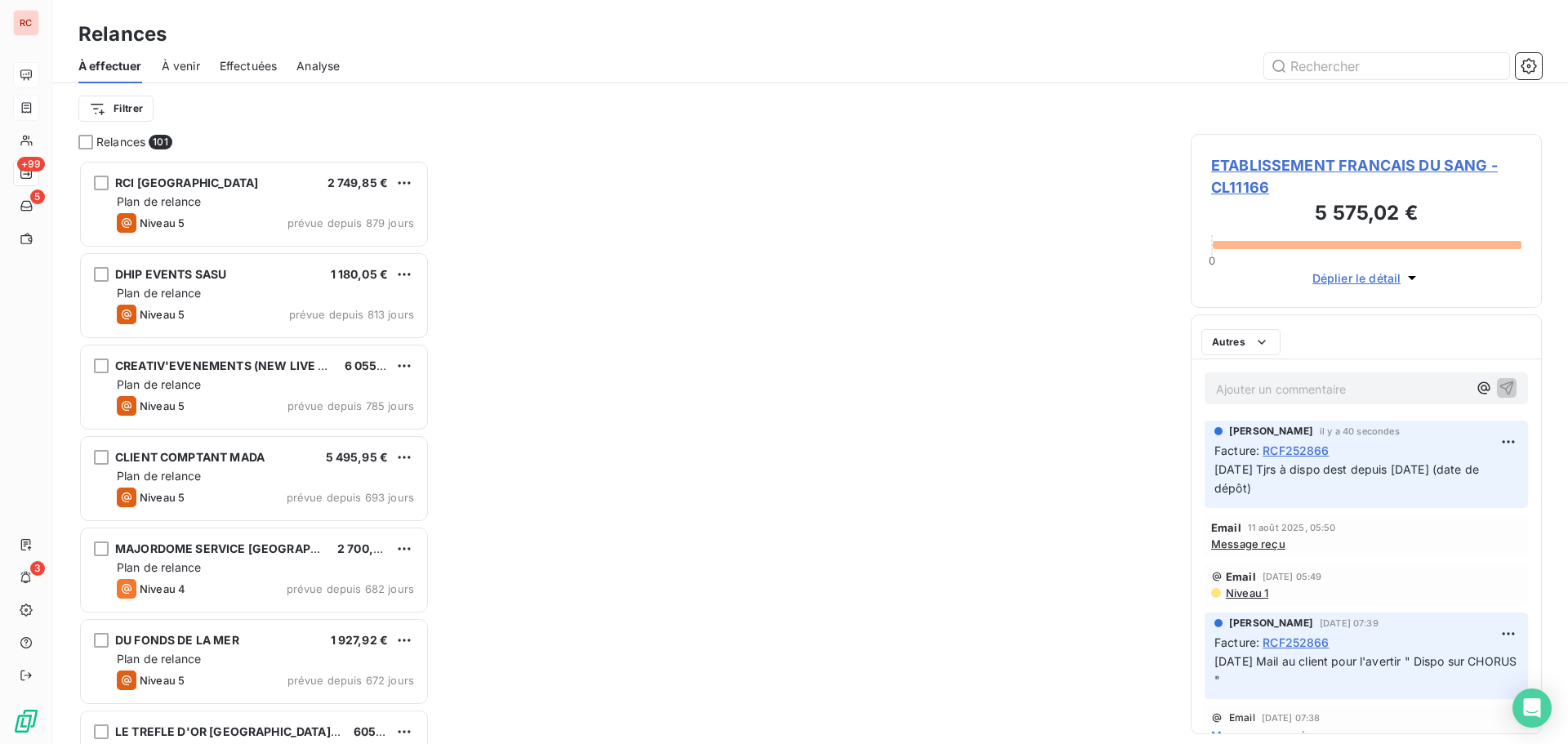
scroll to position [572, 339]
click at [1229, 190] on span "ETABLISSEMENT FRANCAIS DU SANG - CL11166" at bounding box center [1366, 176] width 311 height 44
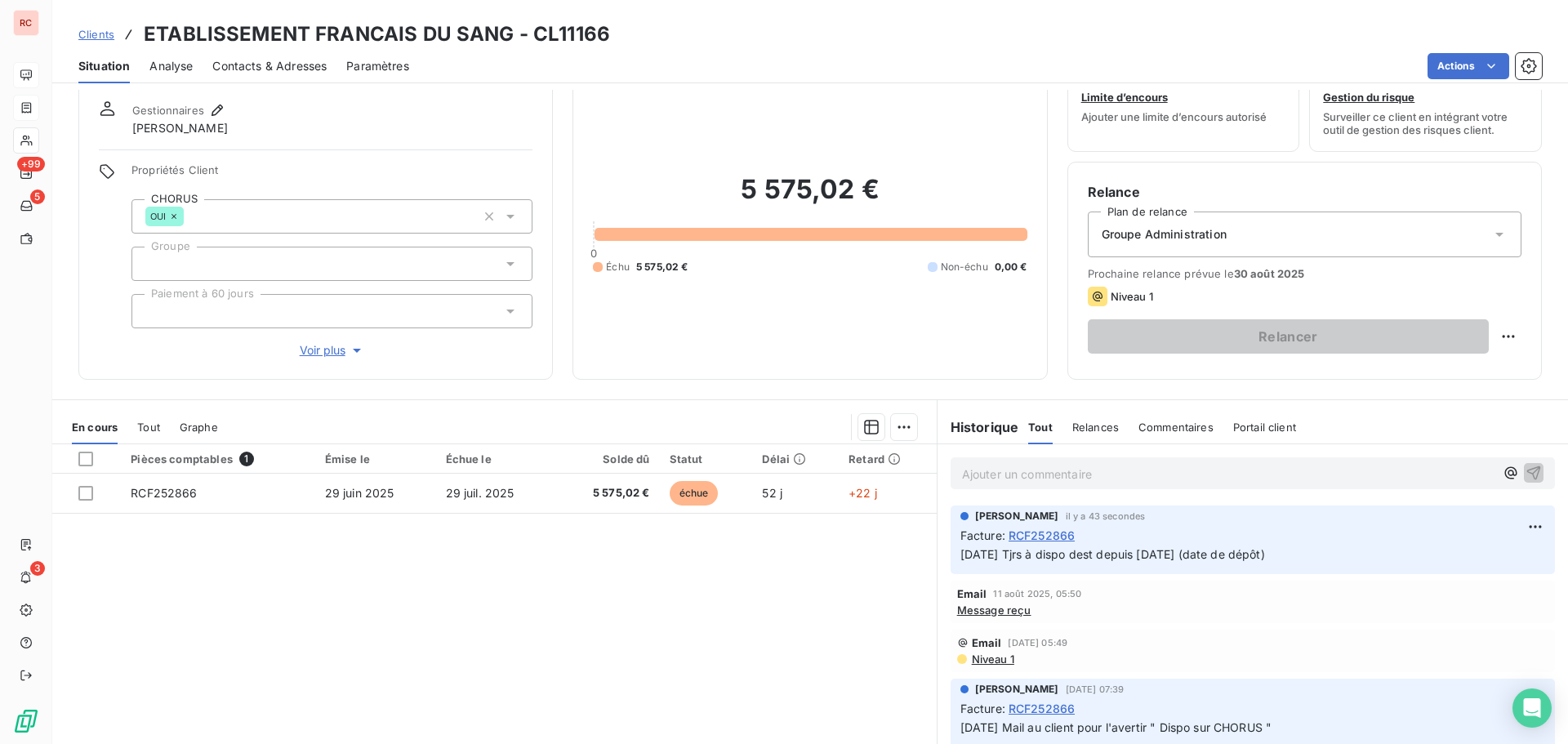
scroll to position [116, 0]
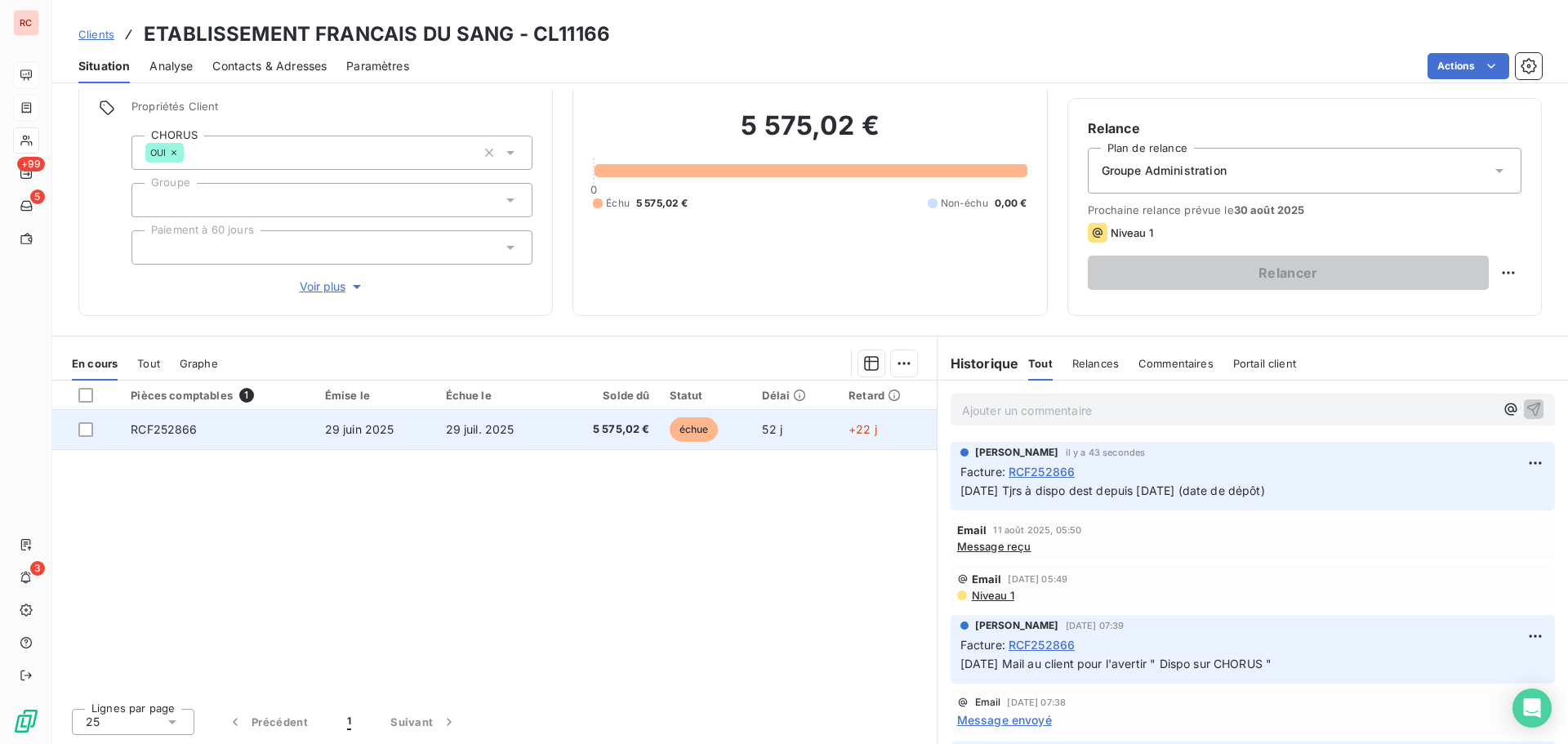
click at [436, 420] on td "29 juil. 2025" at bounding box center [495, 430] width 120 height 40
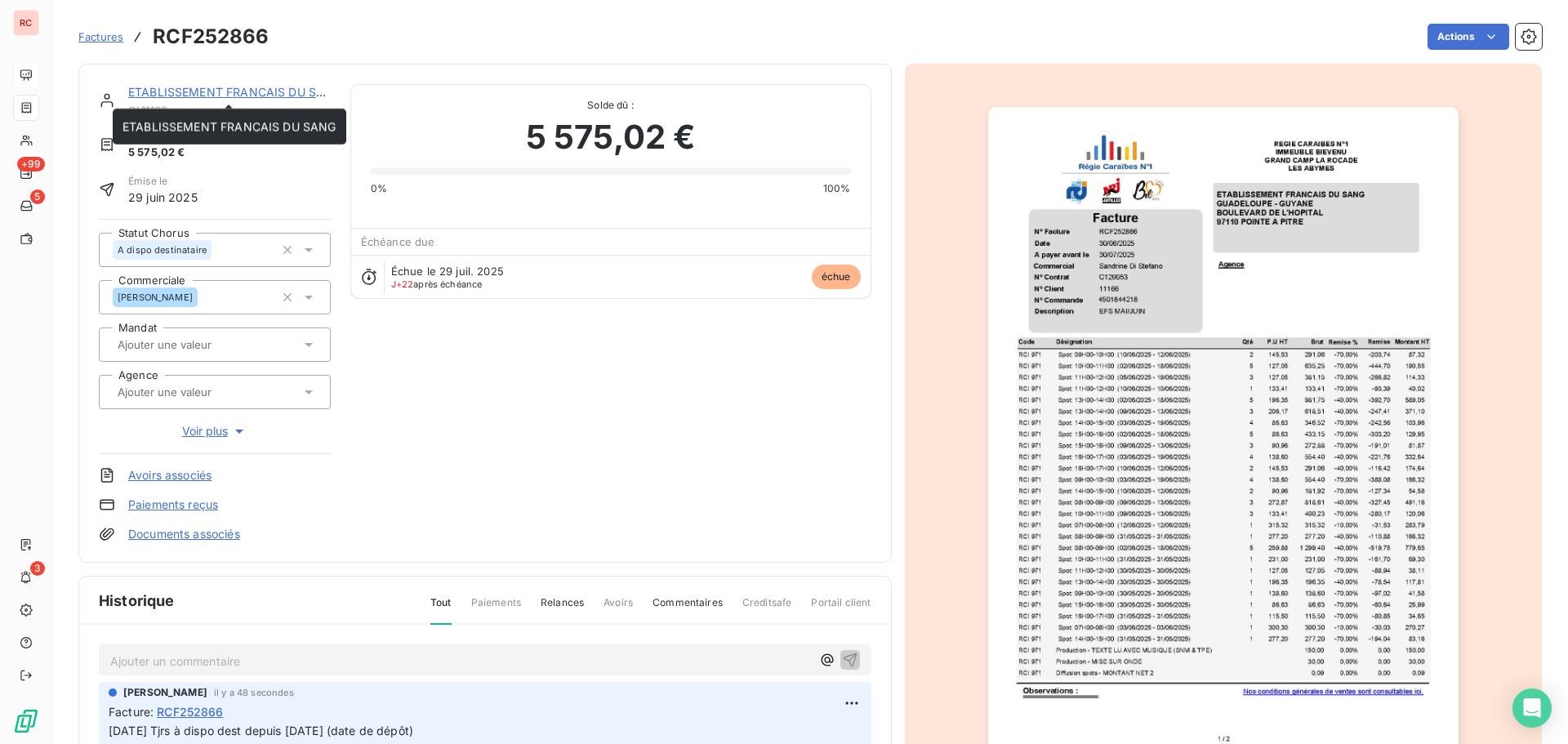
click at [145, 95] on link "ETABLISSEMENT FRANCAIS DU SANG" at bounding box center [235, 91] width 214 height 14
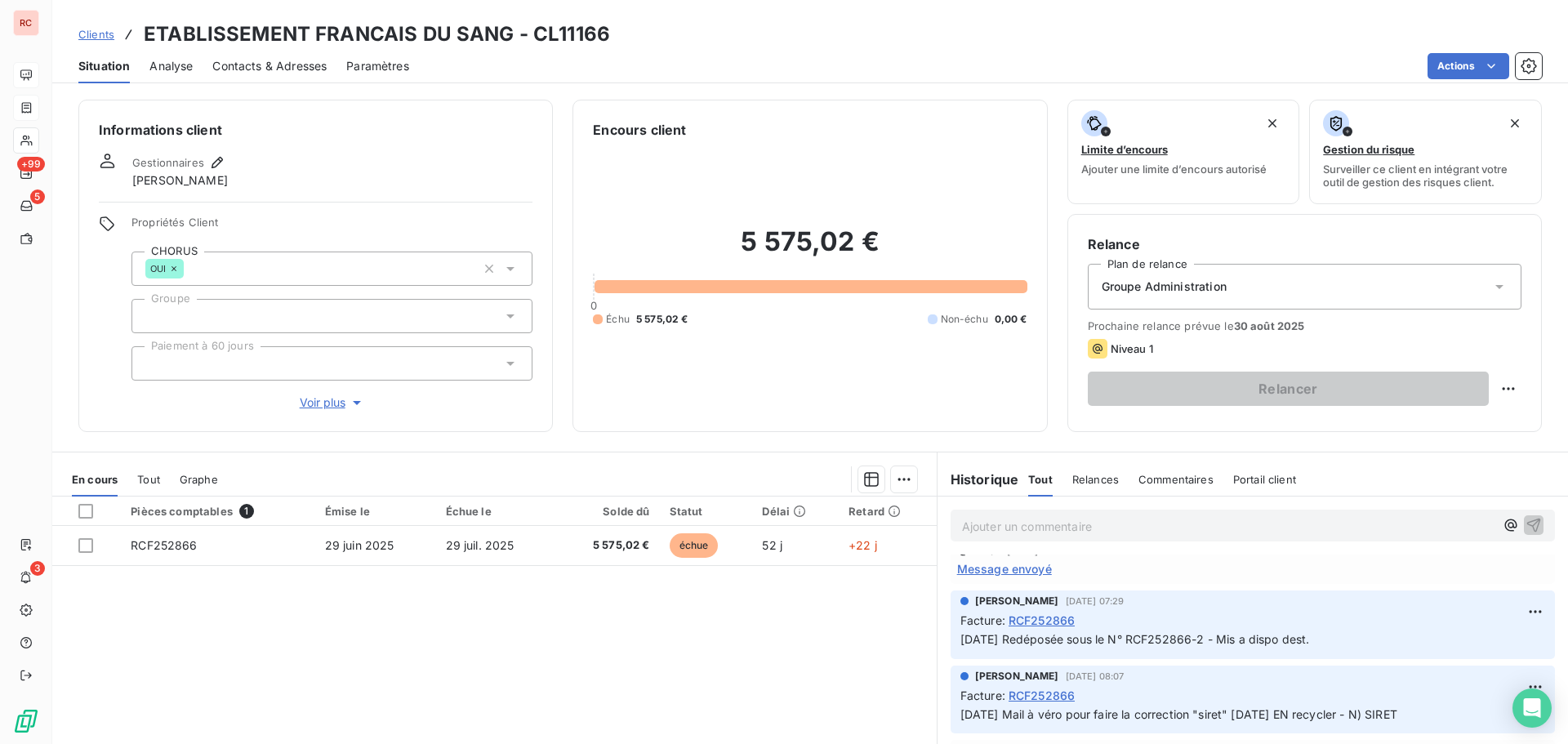
scroll to position [245, 0]
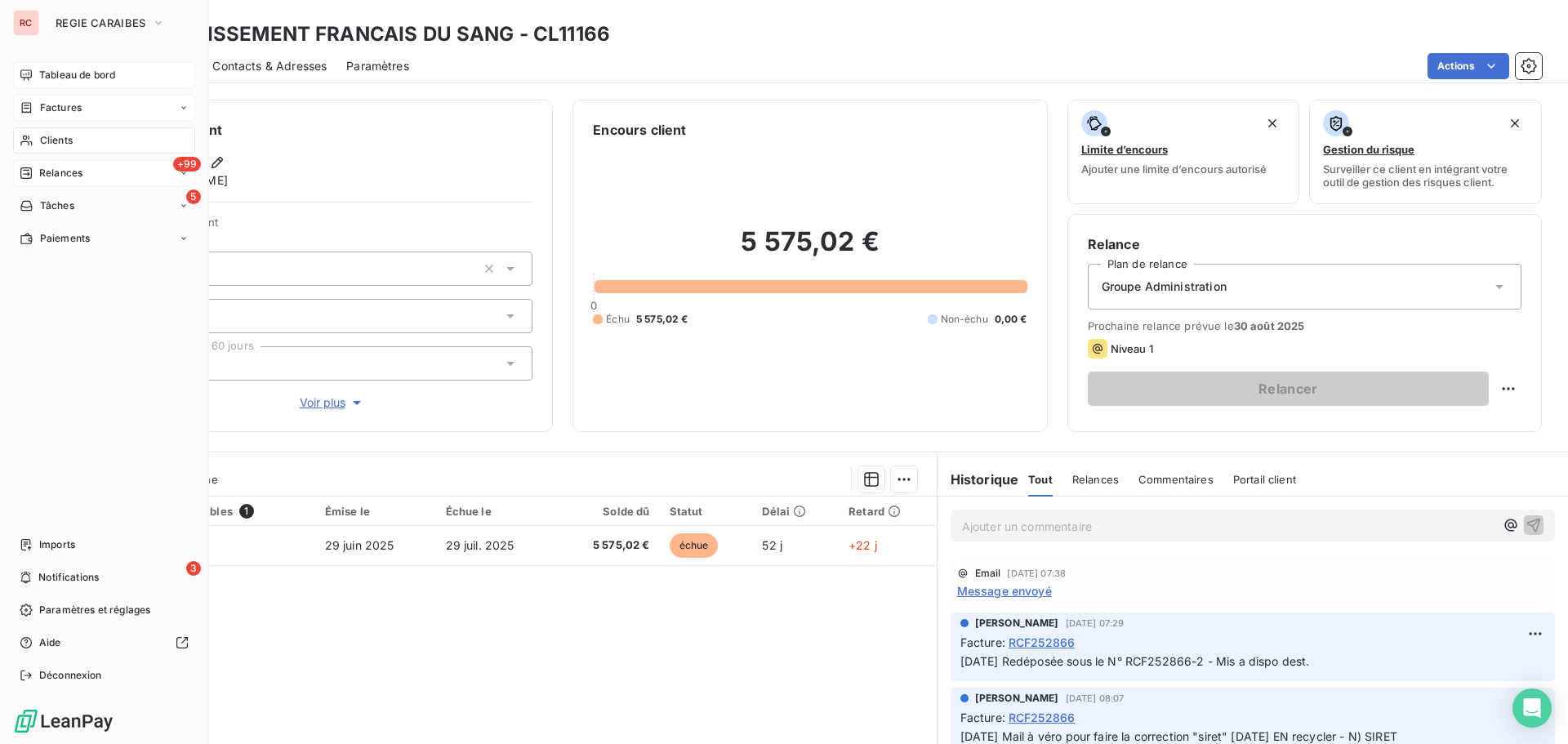
click at [63, 172] on span "Relances" at bounding box center [61, 173] width 43 height 14
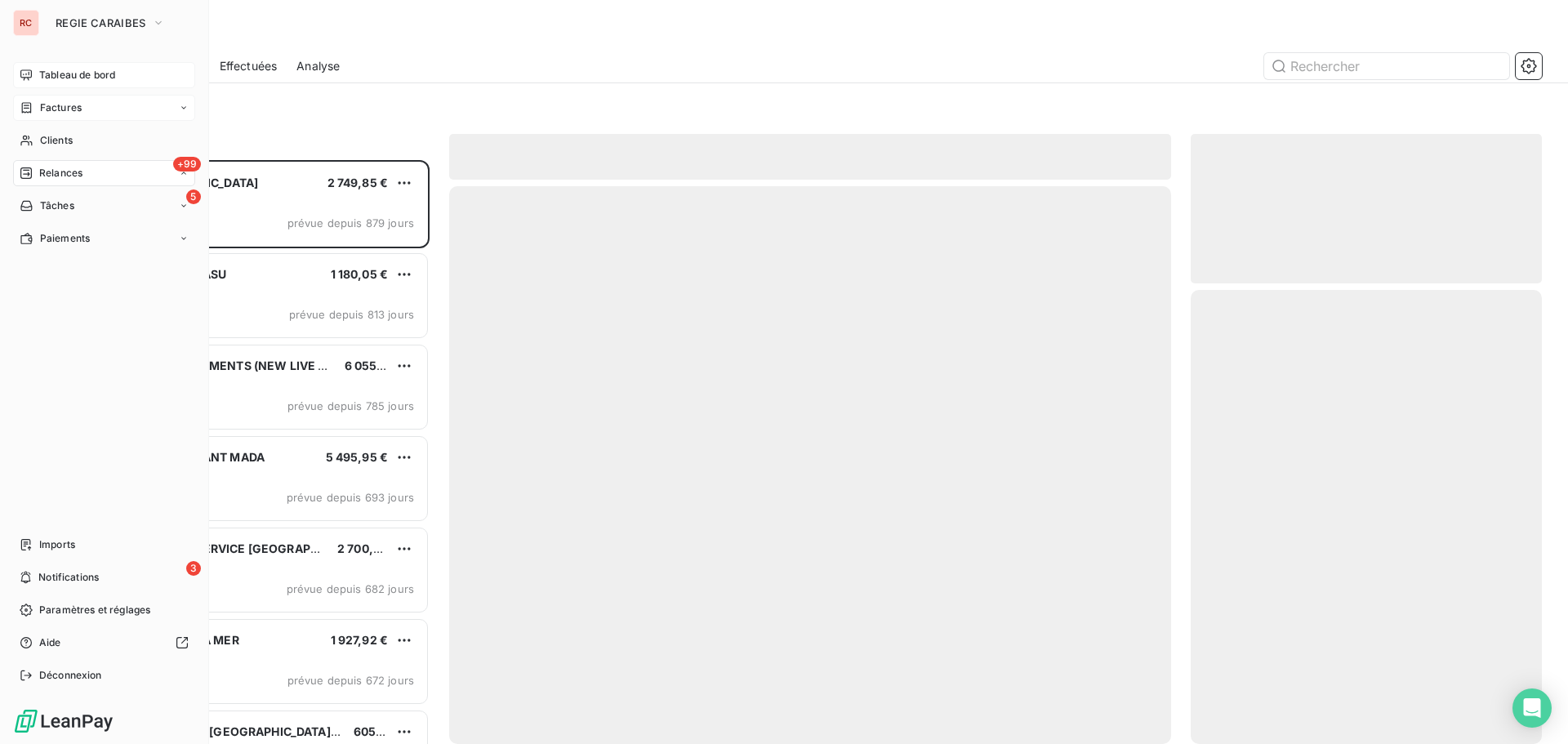
scroll to position [572, 339]
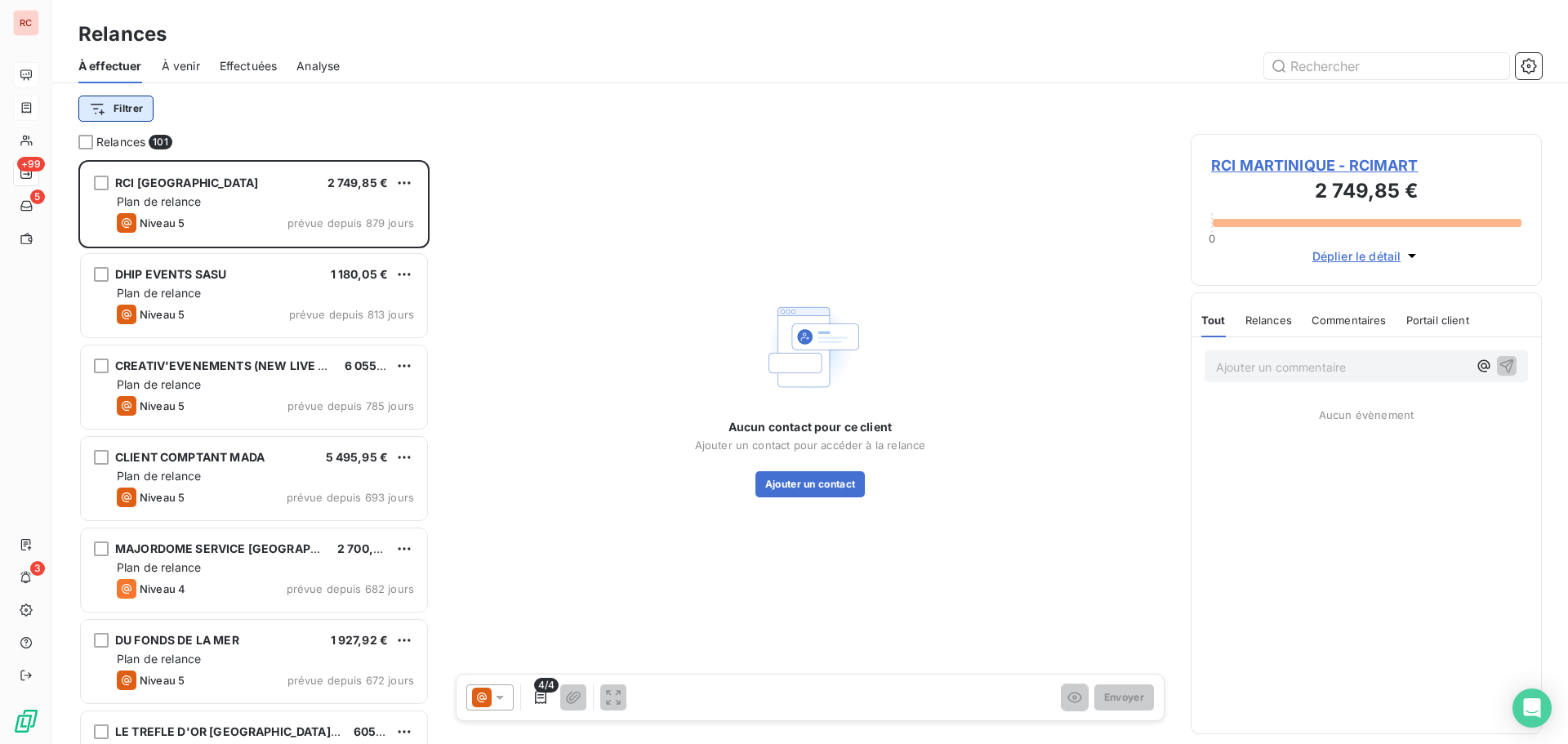
click at [118, 114] on html "RC +99 5 3 Relances À effectuer À venir Effectuées Analyse Filtrer Relances 101…" at bounding box center [784, 372] width 1568 height 744
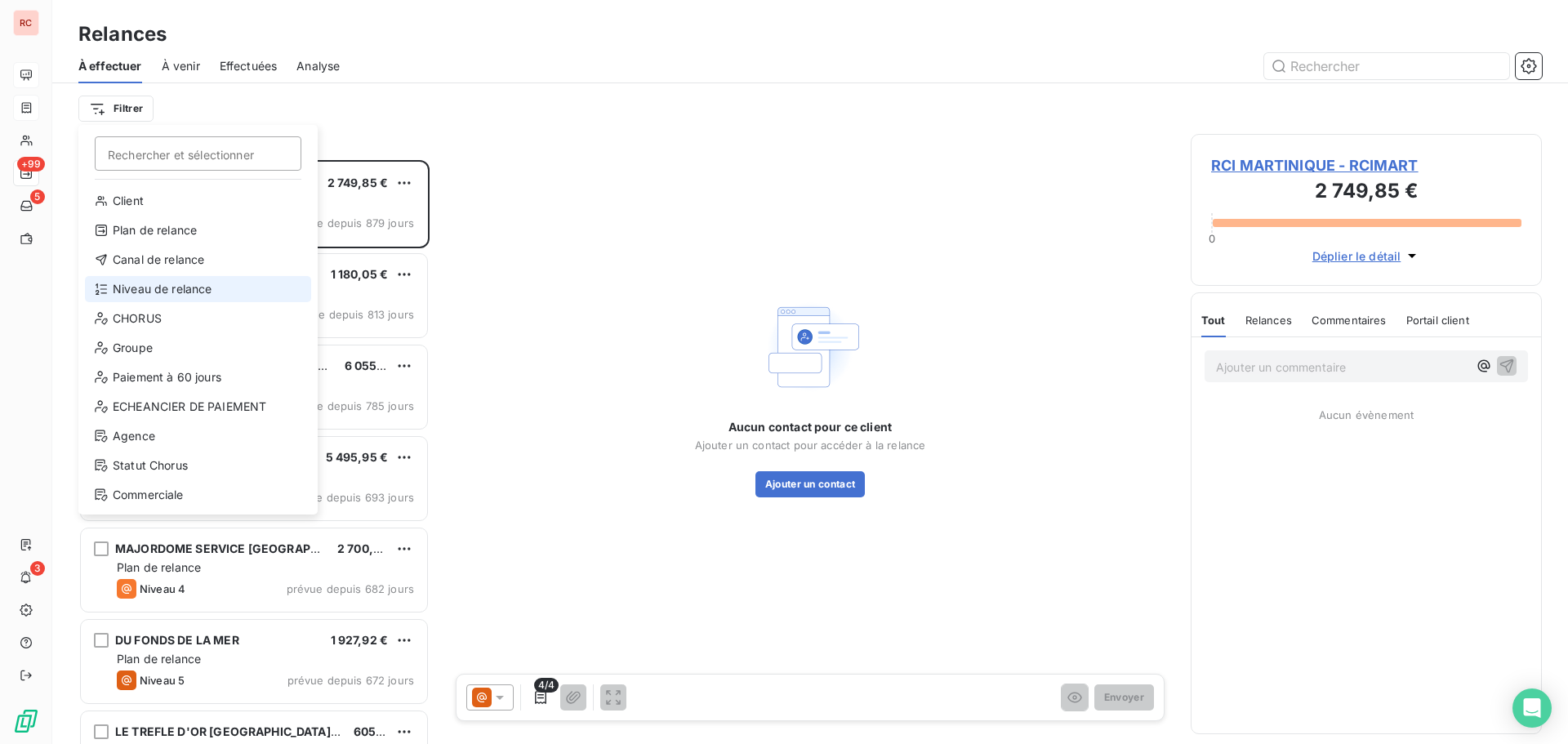
drag, startPoint x: 131, startPoint y: 231, endPoint x: 125, endPoint y: 281, distance: 50.4
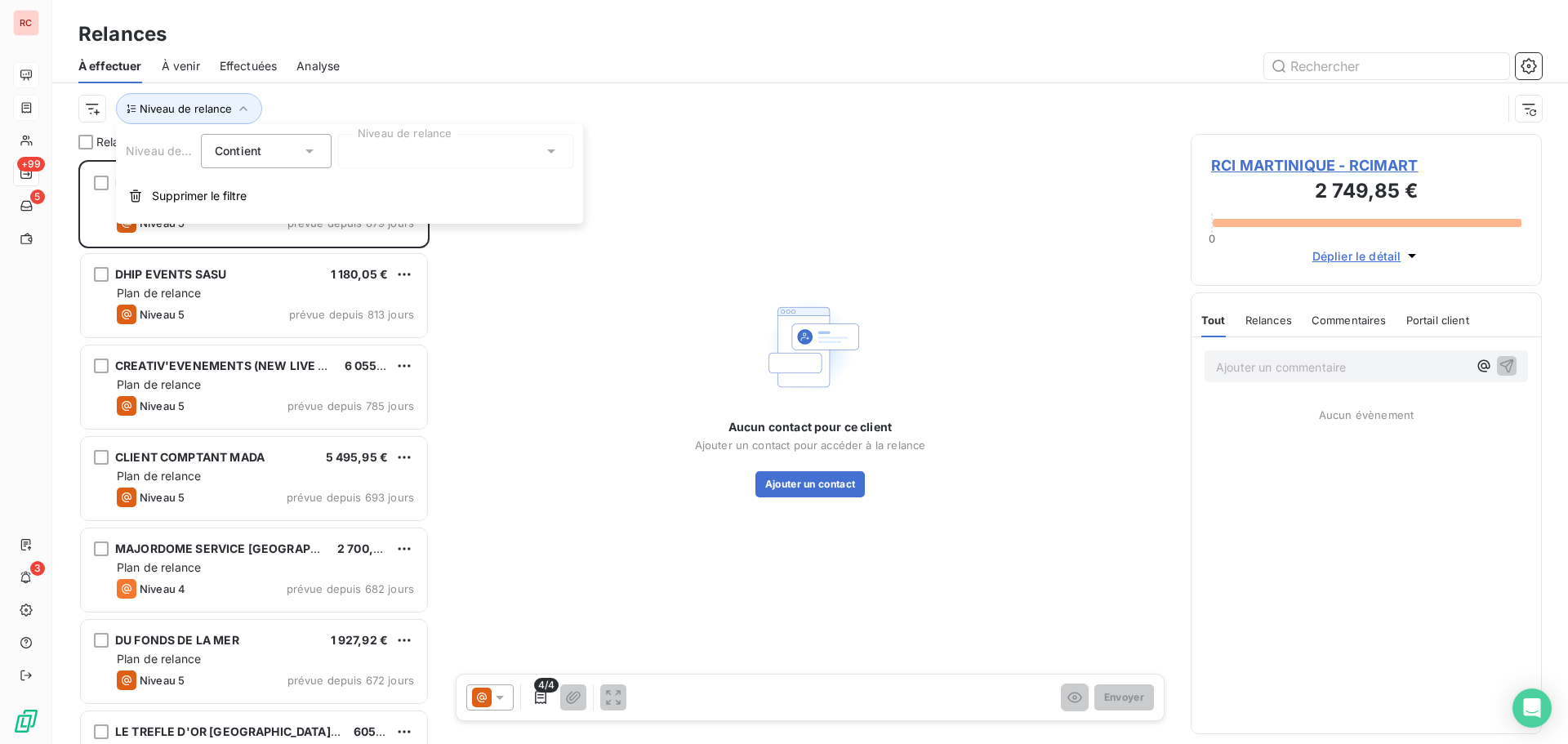
click at [552, 148] on icon at bounding box center [551, 151] width 16 height 16
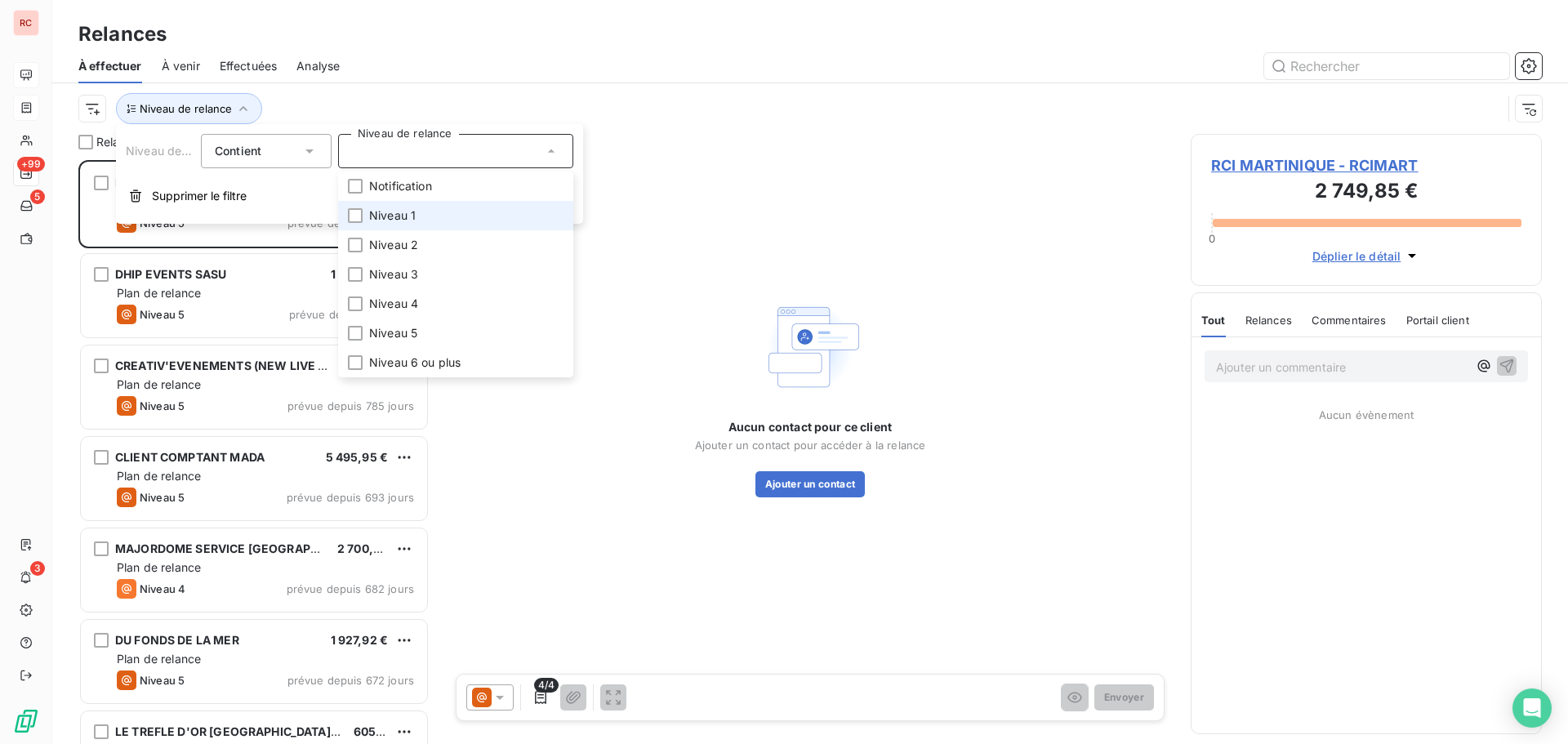
click at [386, 213] on span "Niveau 1" at bounding box center [393, 215] width 47 height 16
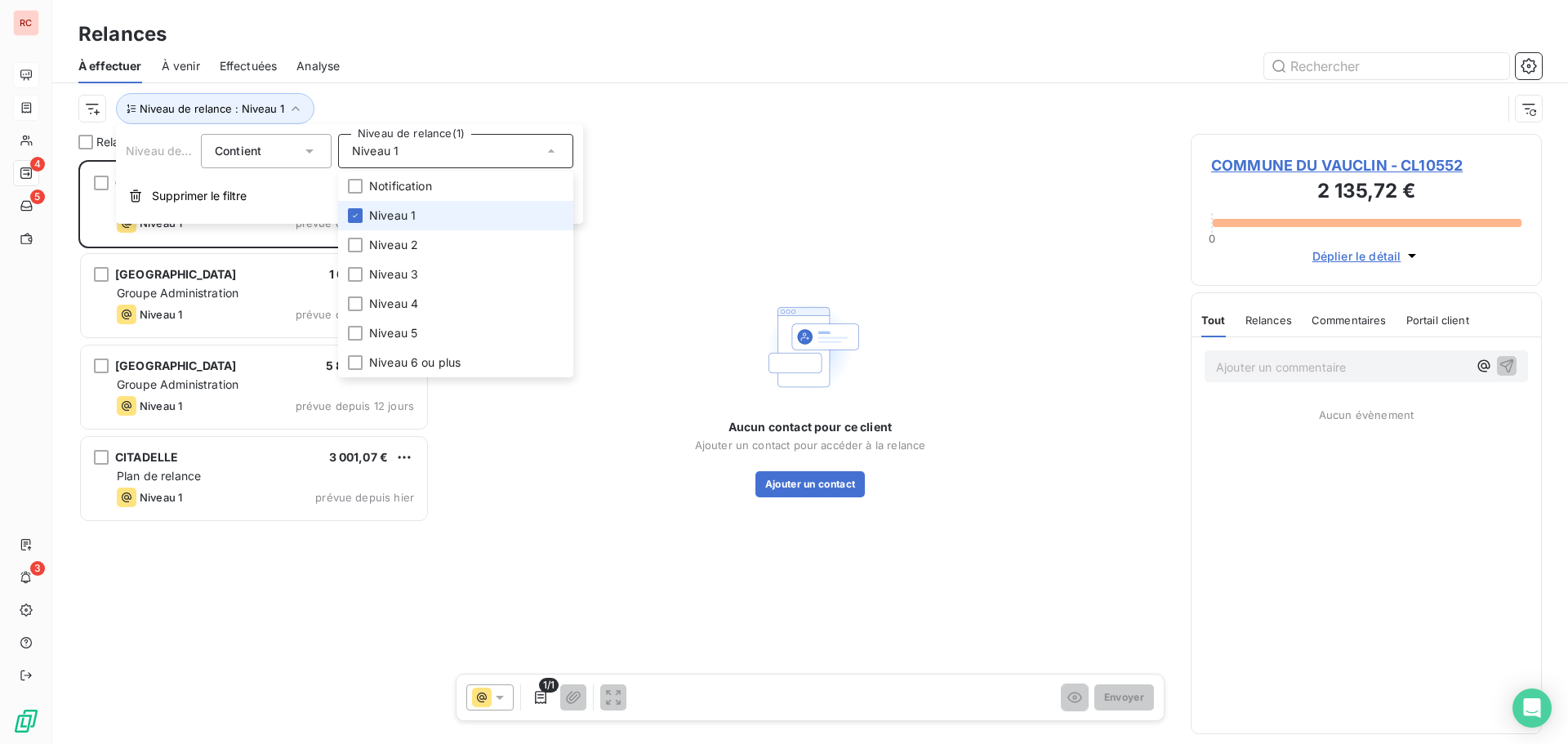
scroll to position [572, 339]
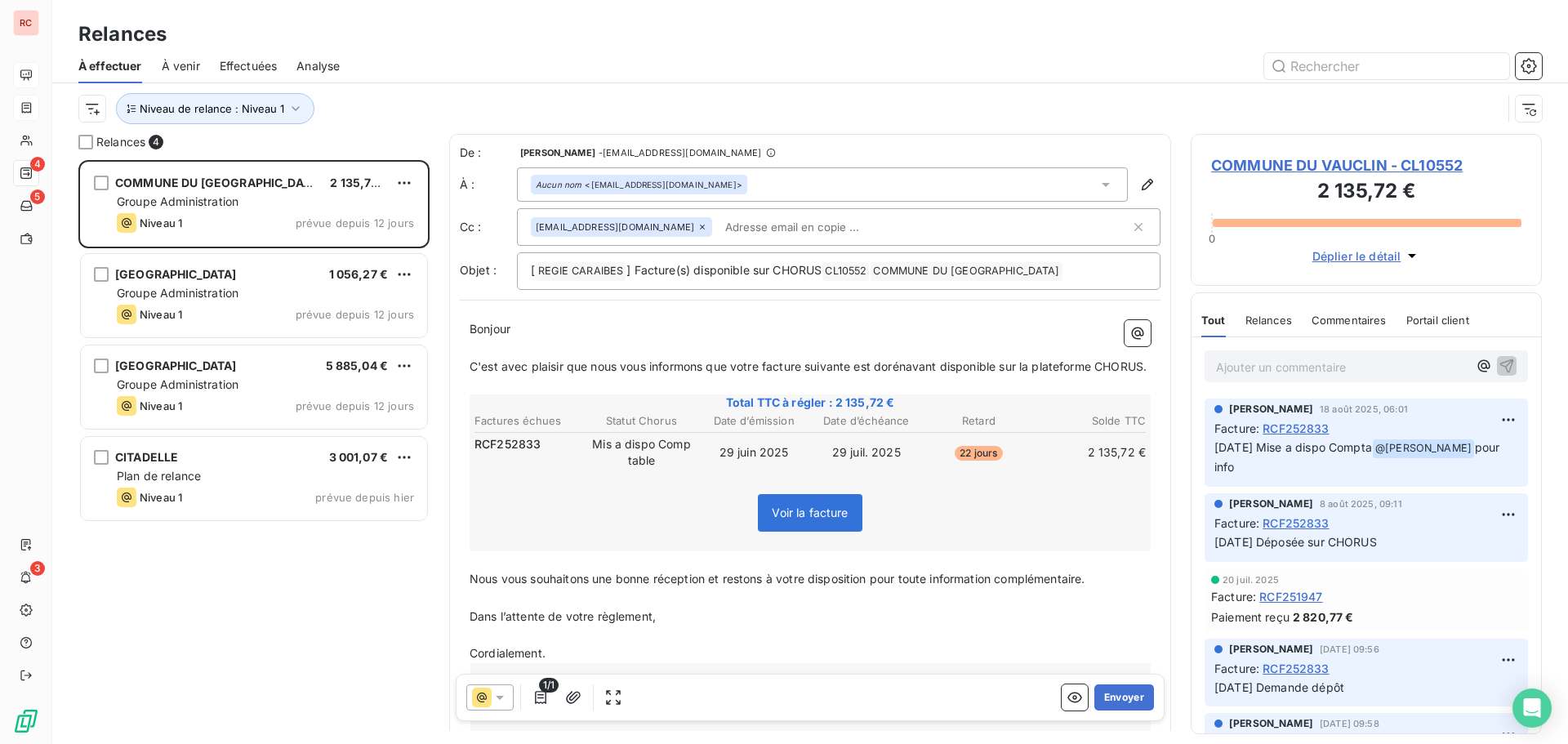
click at [206, 637] on div "COMMUNE DU VAUCLIN 2 135,72 € Groupe Administration Niveau 1 prévue depuis 12 j…" at bounding box center [254, 452] width 351 height 584
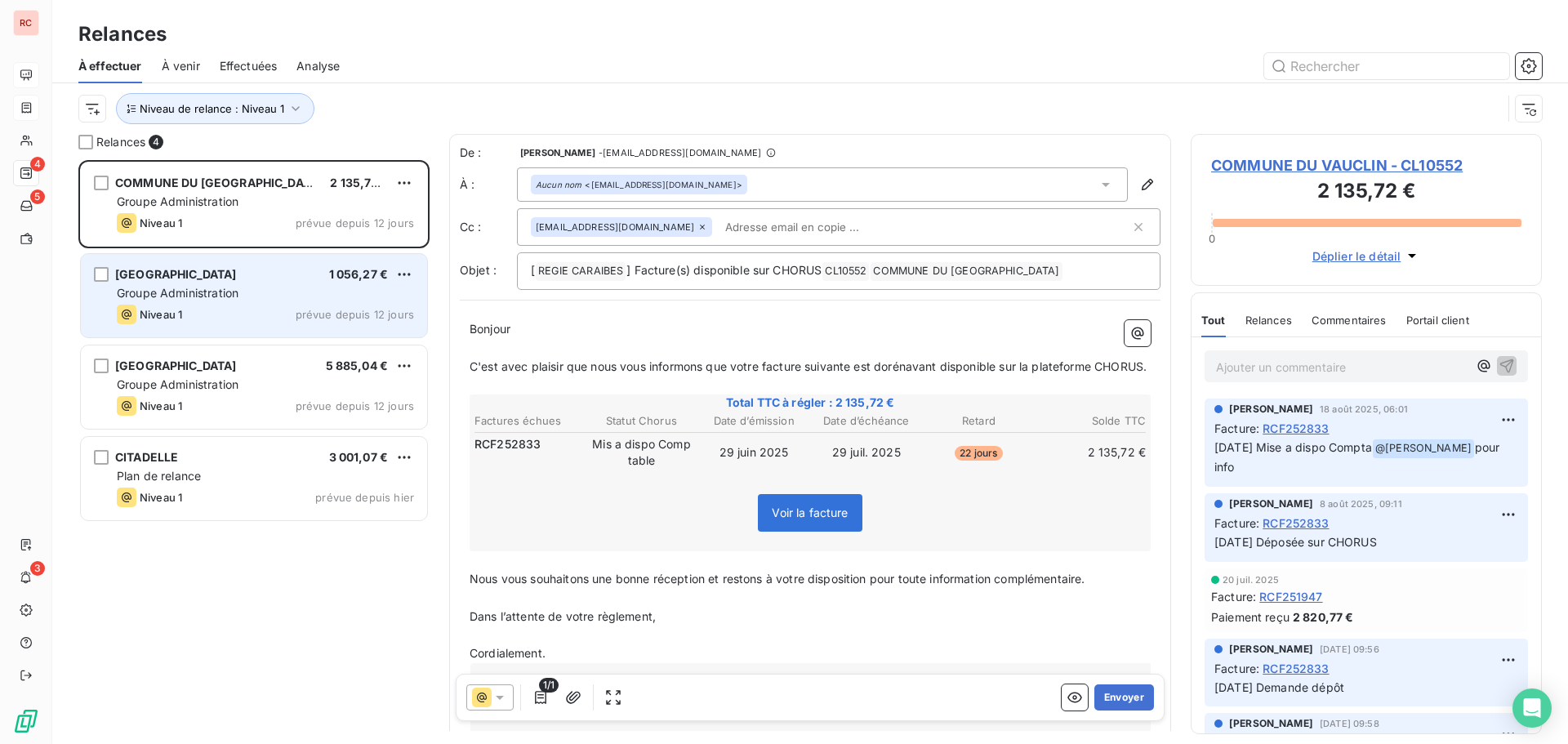
click at [207, 285] on div "MAIRIE DE PETIT BOURG 1 056,27 € Groupe Administration Niveau 1 prévue depuis 1…" at bounding box center [254, 295] width 346 height 83
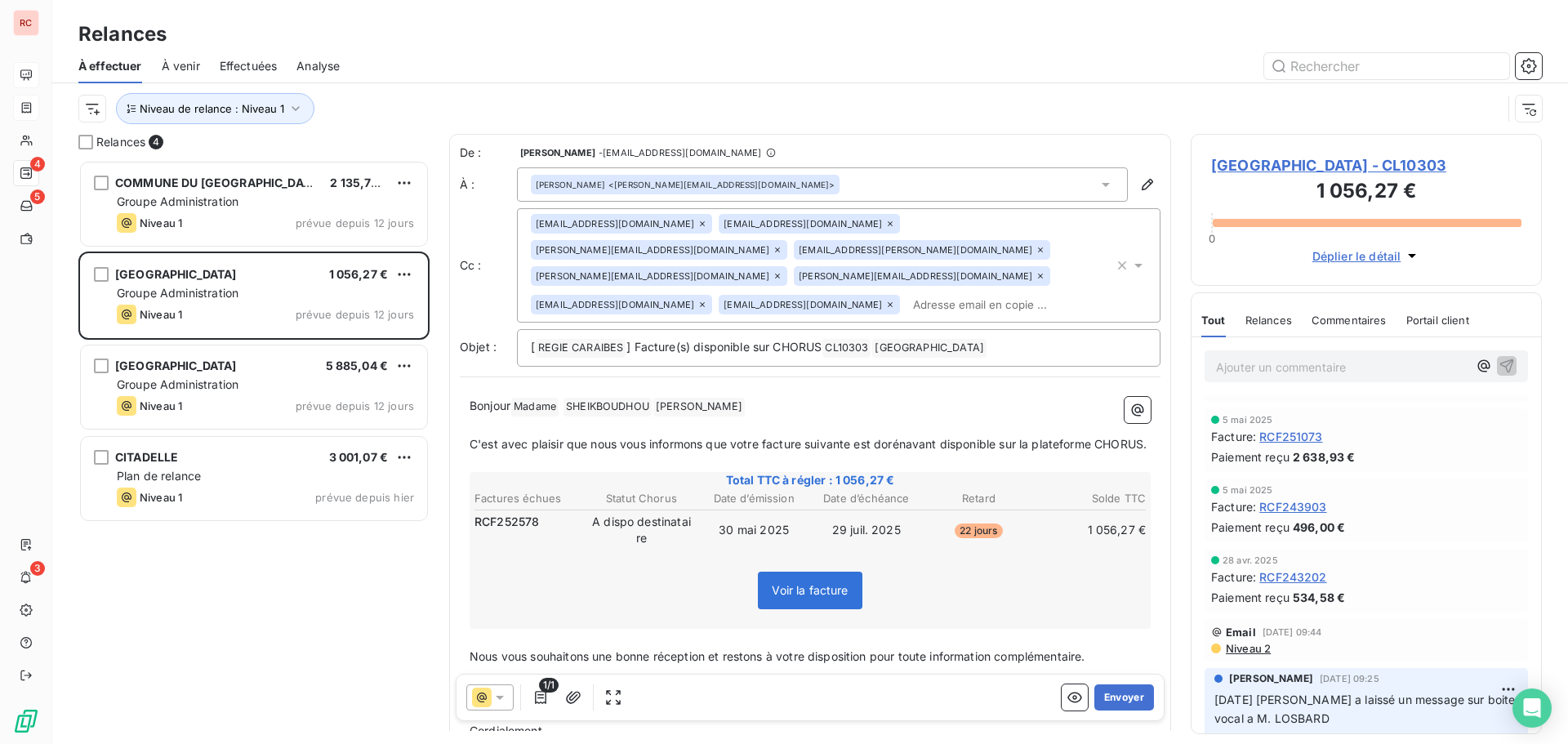
scroll to position [408, 0]
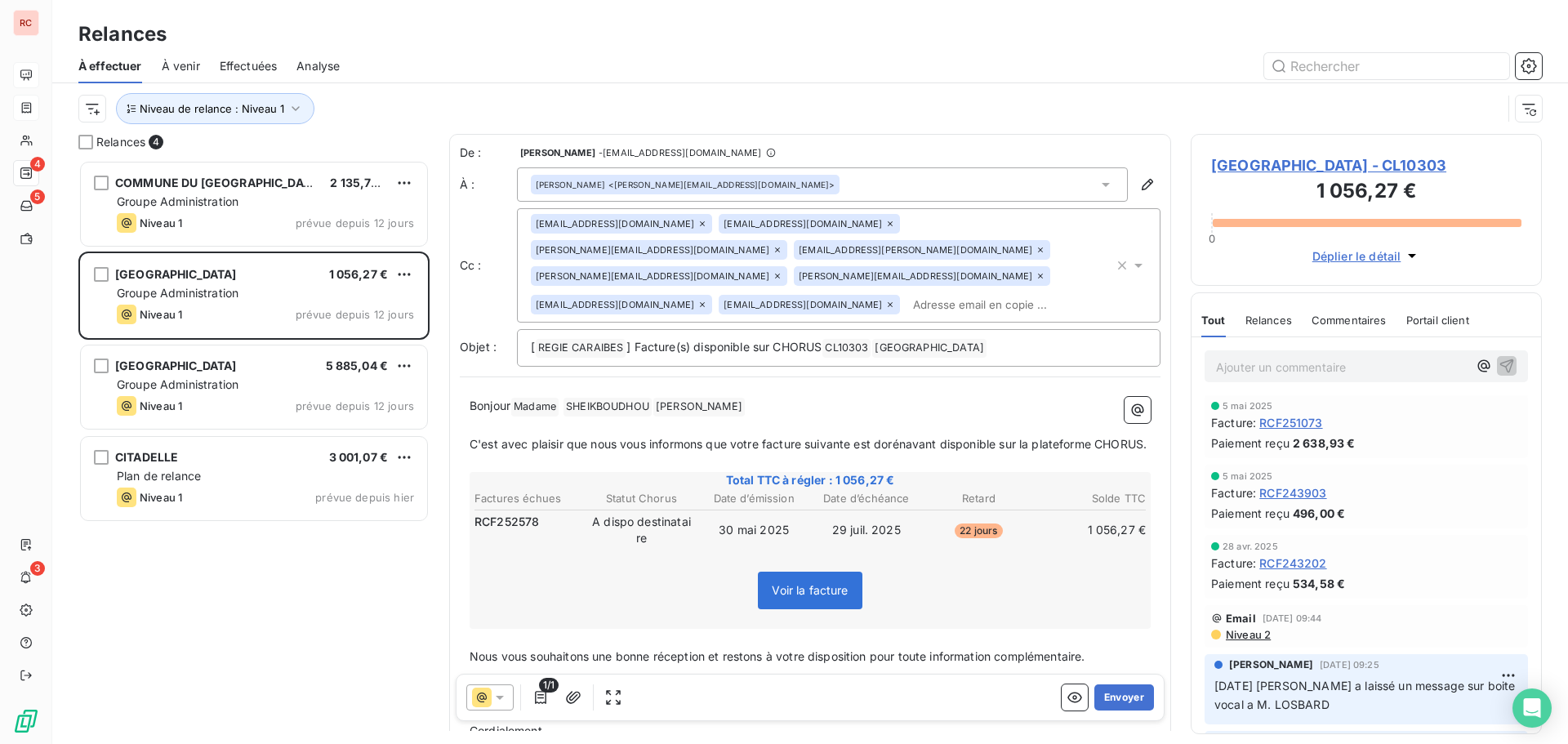
click at [505, 696] on icon at bounding box center [500, 697] width 16 height 16
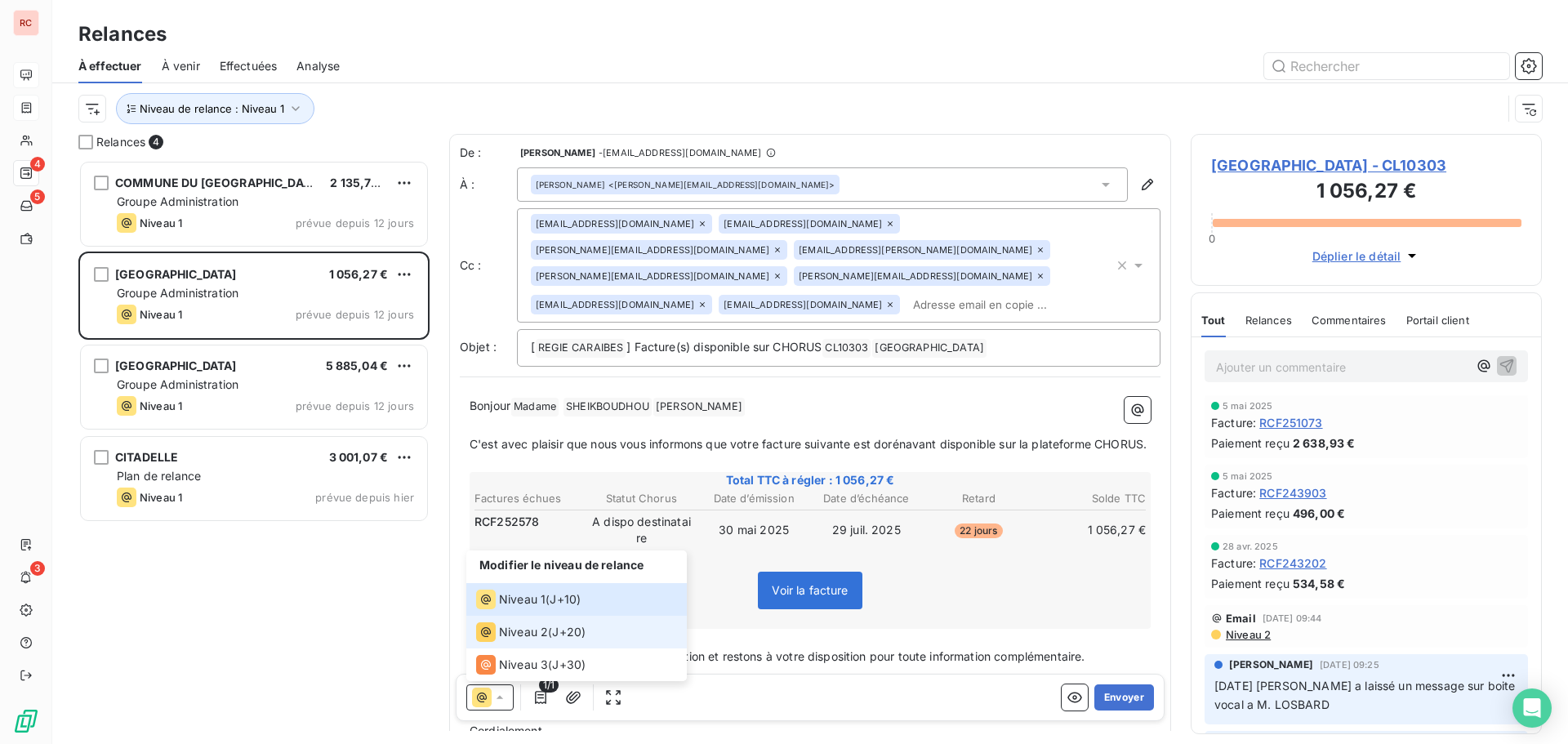
click at [519, 627] on span "Niveau 2" at bounding box center [523, 632] width 49 height 16
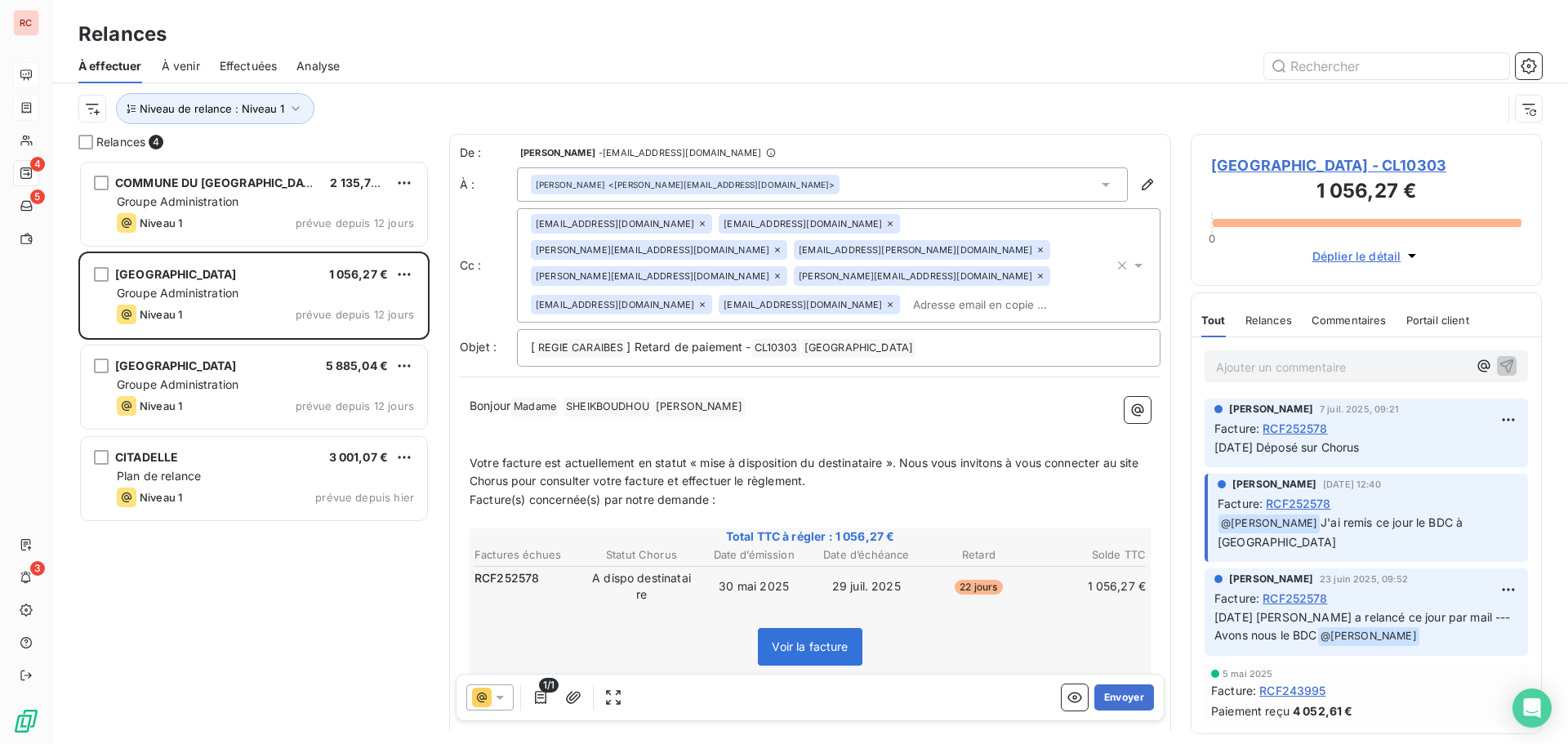
click at [894, 456] on span "Votre facture est actuellement en statut « mise à disposition du destinataire »…" at bounding box center [805, 472] width 673 height 32
click at [705, 224] on icon at bounding box center [702, 223] width 10 height 10
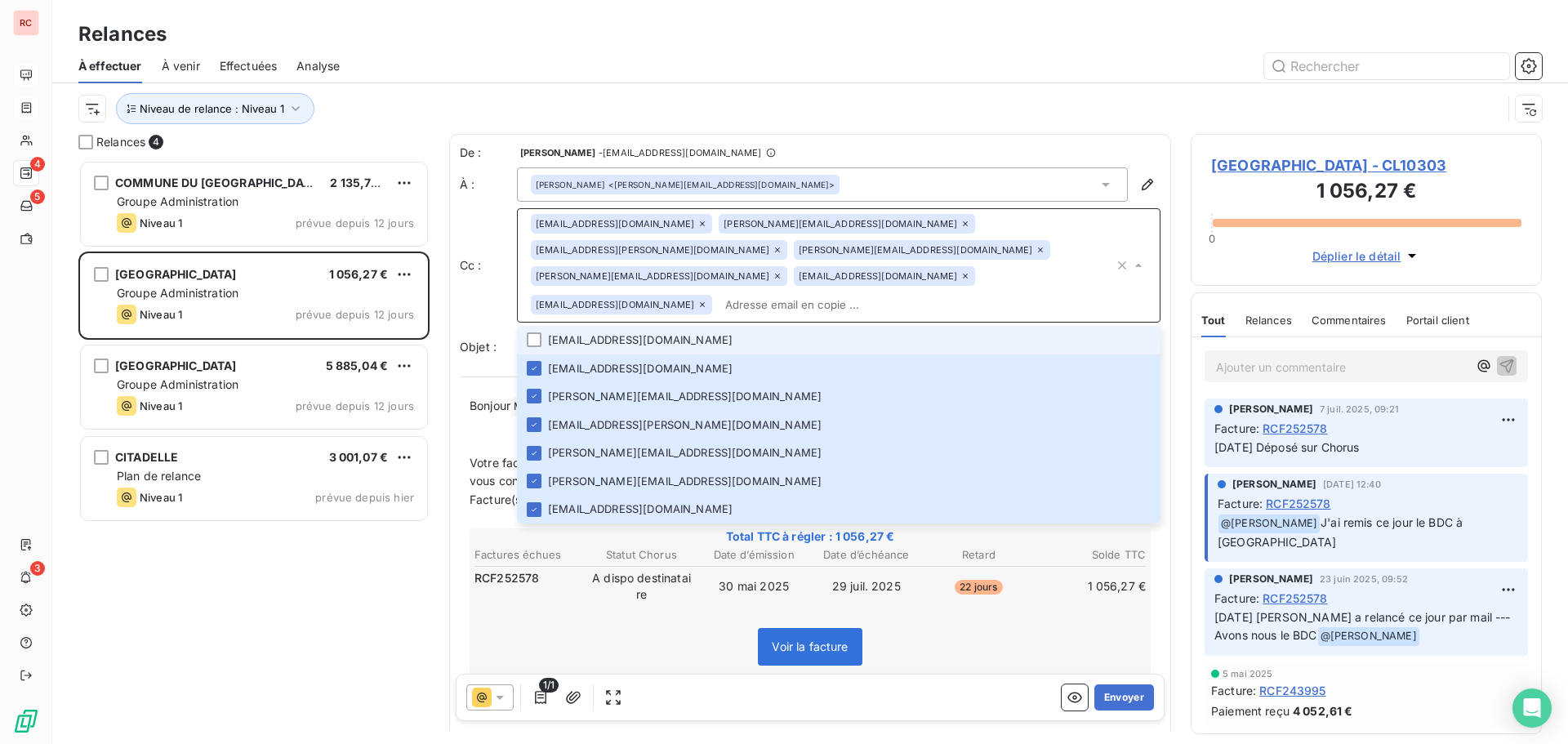
click at [824, 326] on li "veronique.picrode@ville-petitbourg.fr" at bounding box center [838, 340] width 644 height 29
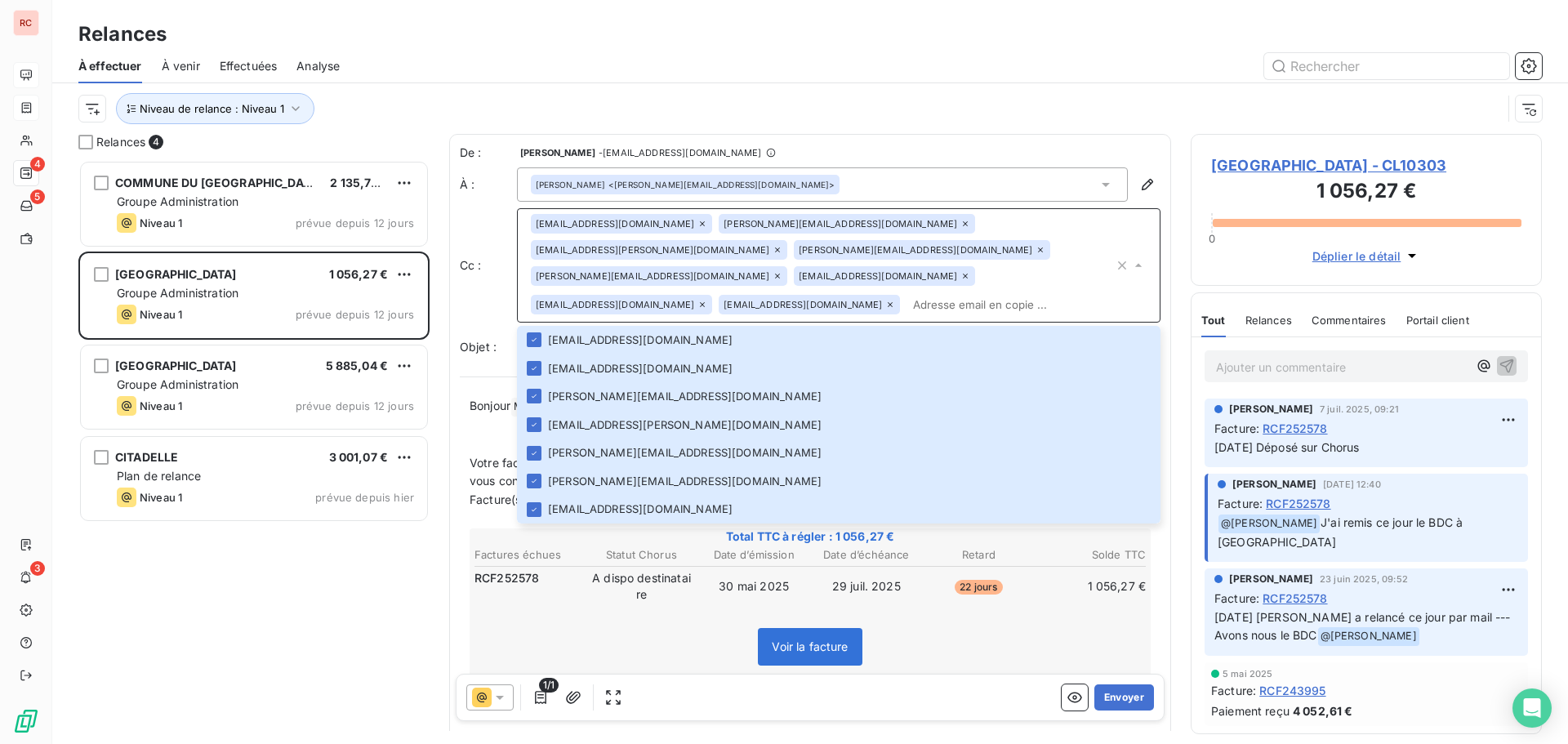
click at [885, 300] on icon at bounding box center [890, 304] width 10 height 10
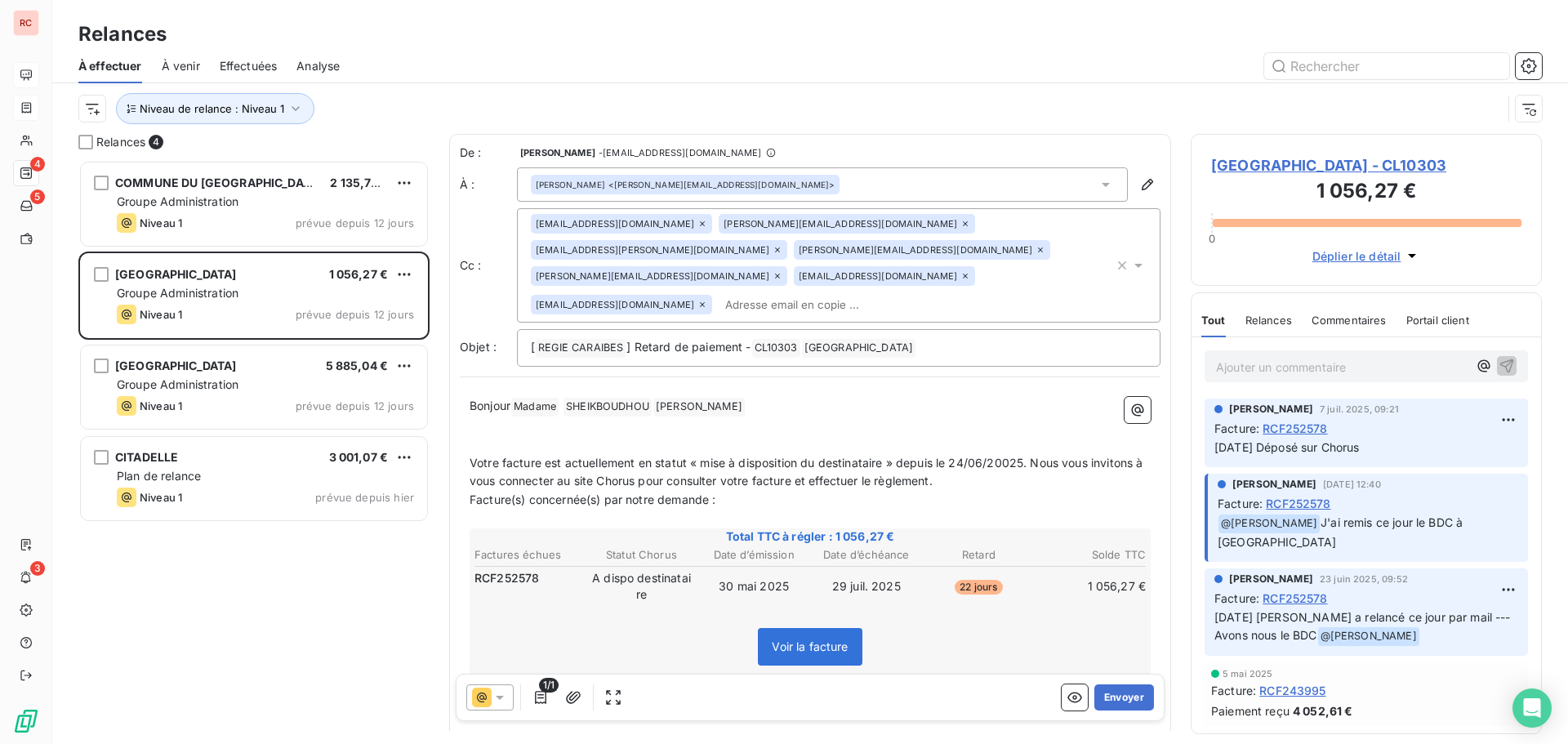
drag, startPoint x: 1117, startPoint y: 696, endPoint x: 983, endPoint y: 437, distance: 291.6
click at [955, 467] on div "De : Claire DELAERE - cdelaere@rcigroup.fr À : Nadia SHEIKBOUDHOU <nadia.sheikb…" at bounding box center [811, 636] width 722 height 1003
click at [1011, 456] on span "Votre facture est actuellement en statut « mise à disposition du destinataire »…" at bounding box center [808, 472] width 677 height 32
click at [1107, 703] on button "Envoyer" at bounding box center [1124, 697] width 59 height 26
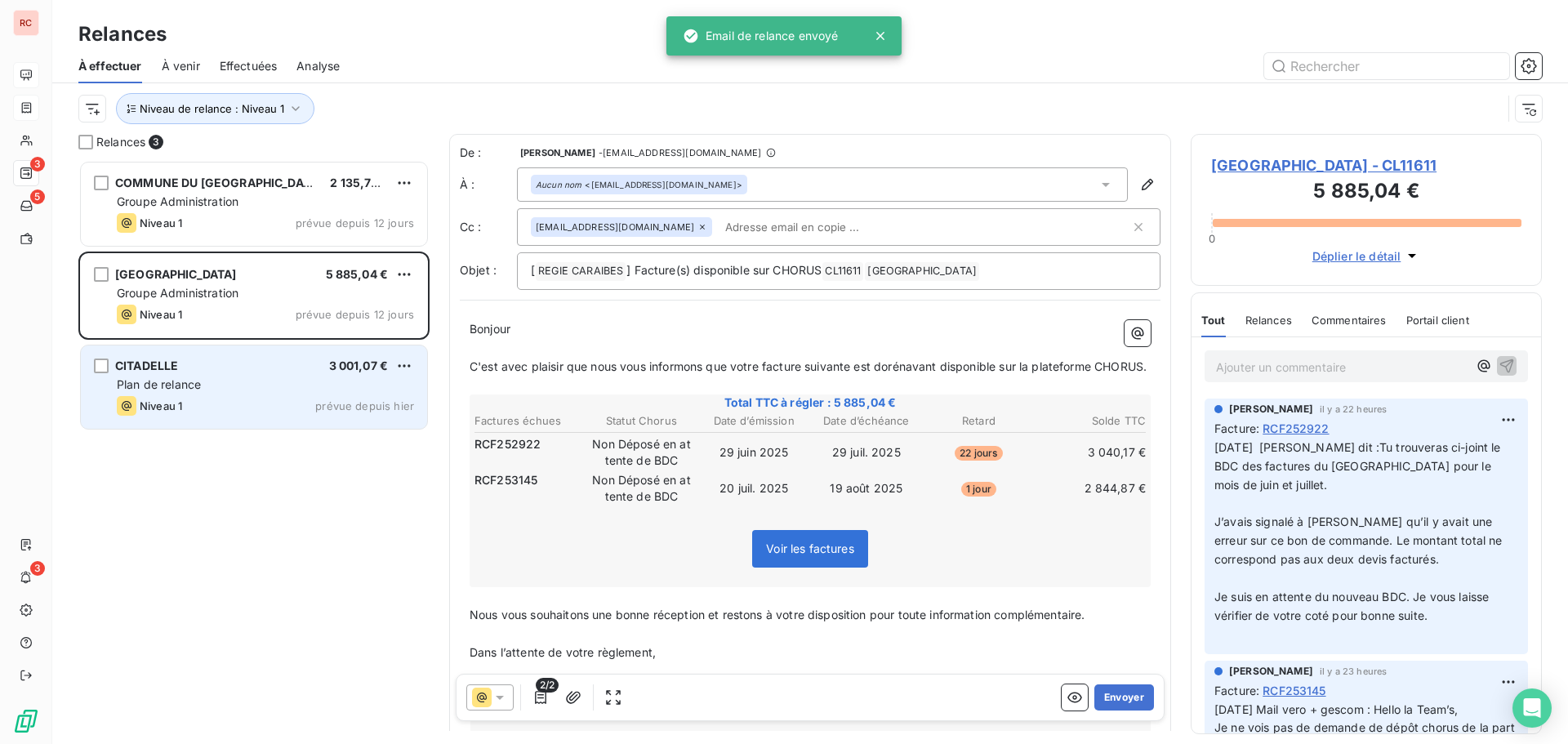
click at [267, 424] on div "CITADELLE 3 001,07 € Plan de relance Niveau 1 prévue depuis hier" at bounding box center [254, 387] width 346 height 83
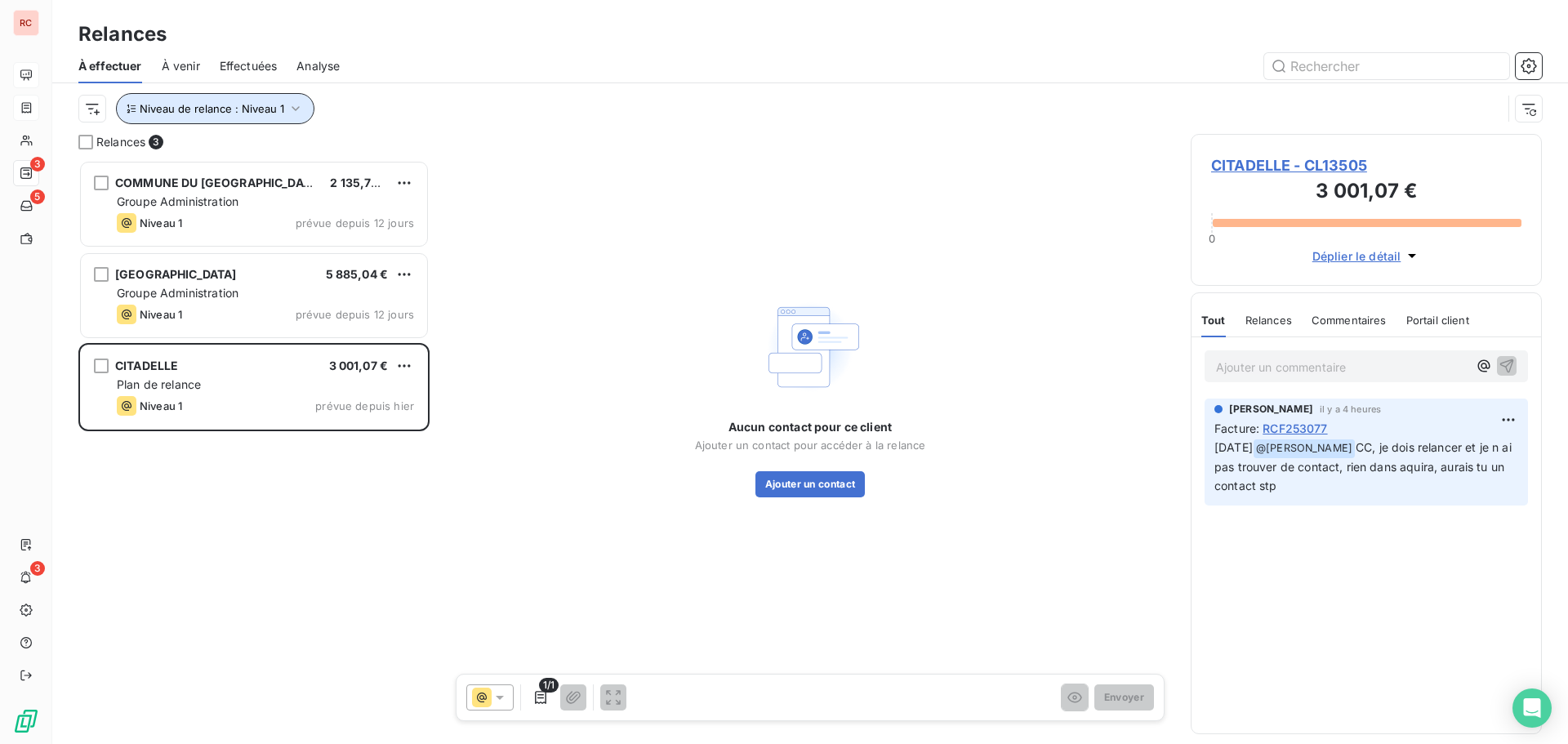
click at [295, 100] on button "Niveau de relance : Niveau 1" at bounding box center [215, 108] width 198 height 31
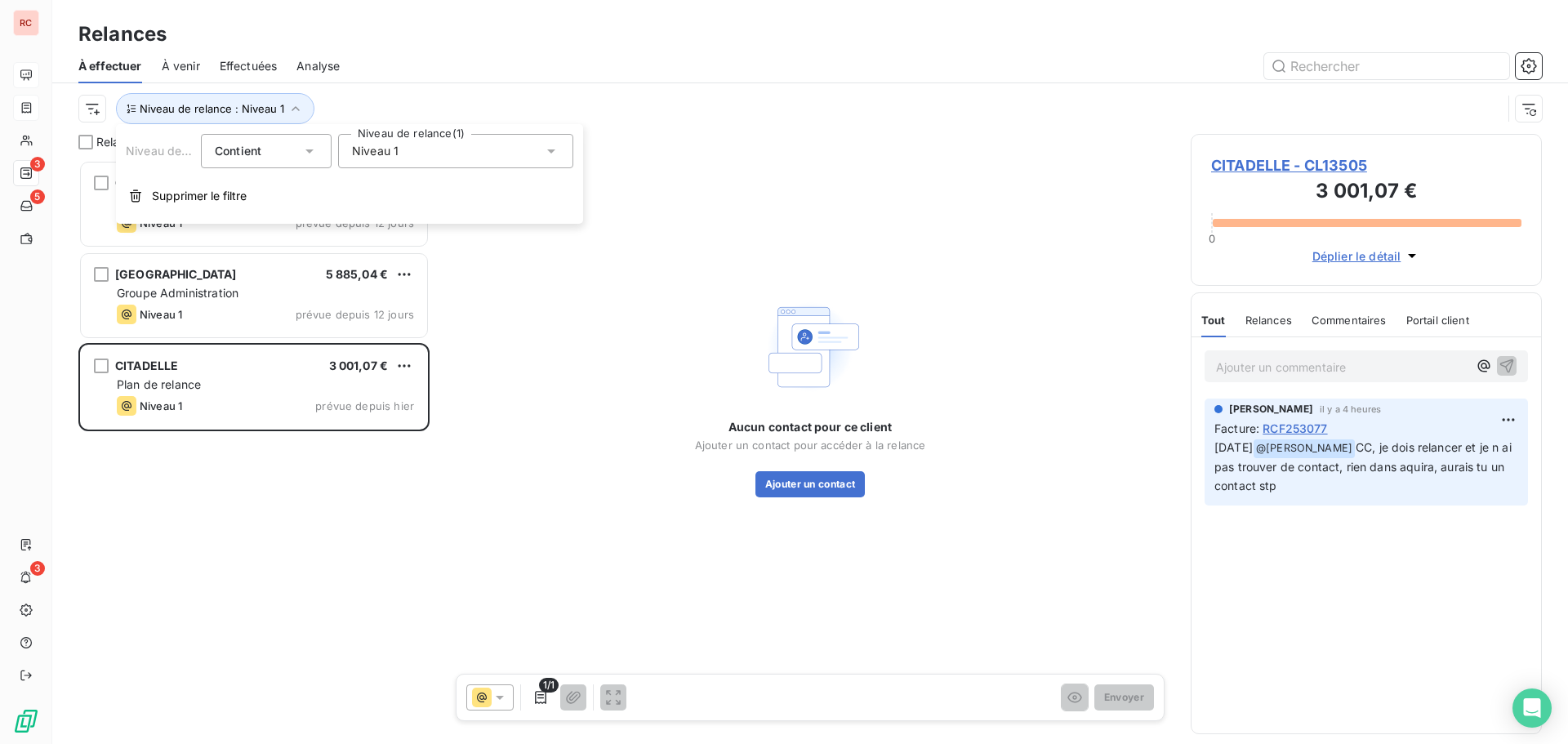
click at [542, 150] on div "Niveau 1" at bounding box center [455, 151] width 235 height 34
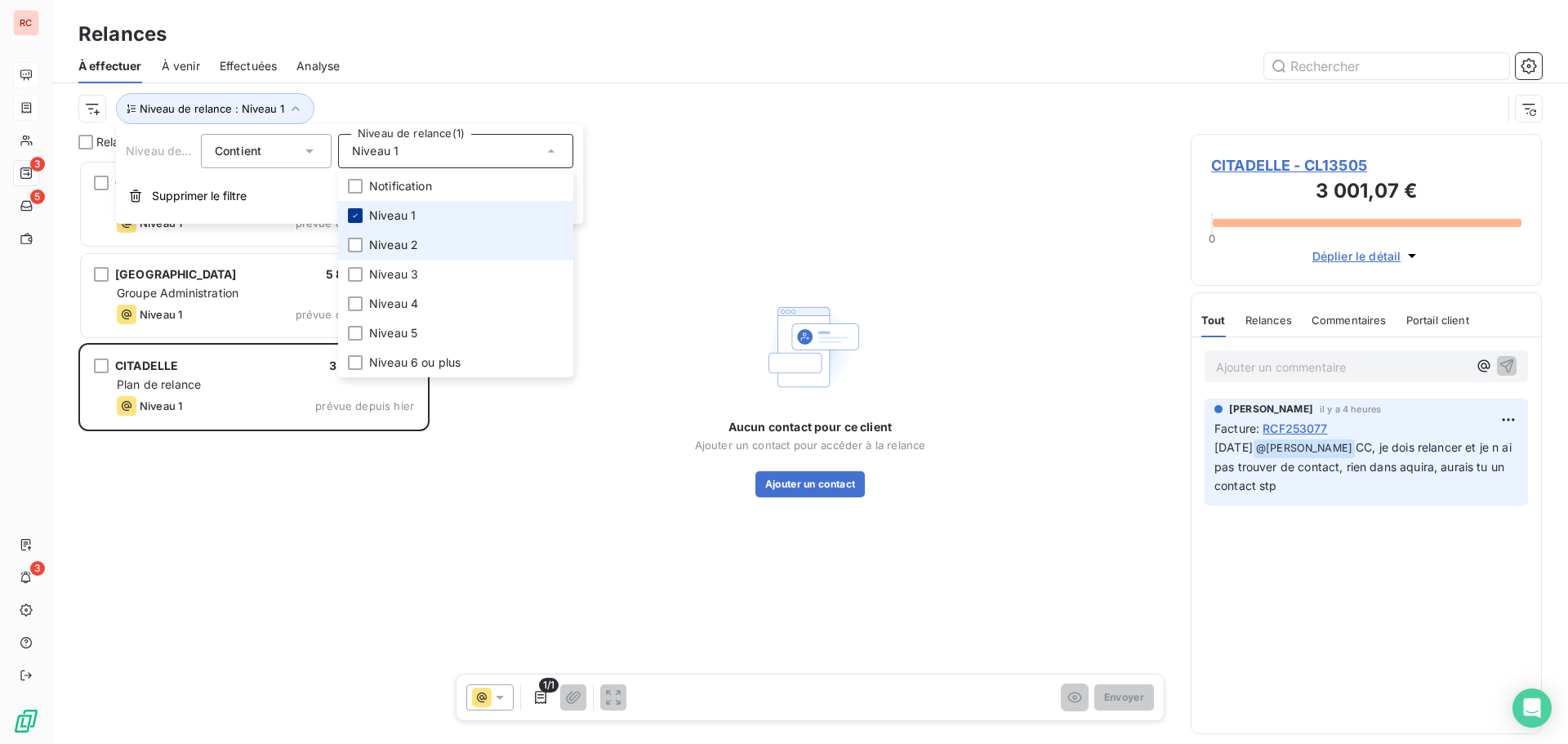
drag, startPoint x: 358, startPoint y: 248, endPoint x: 355, endPoint y: 219, distance: 29.2
click at [358, 248] on div at bounding box center [355, 245] width 14 height 14
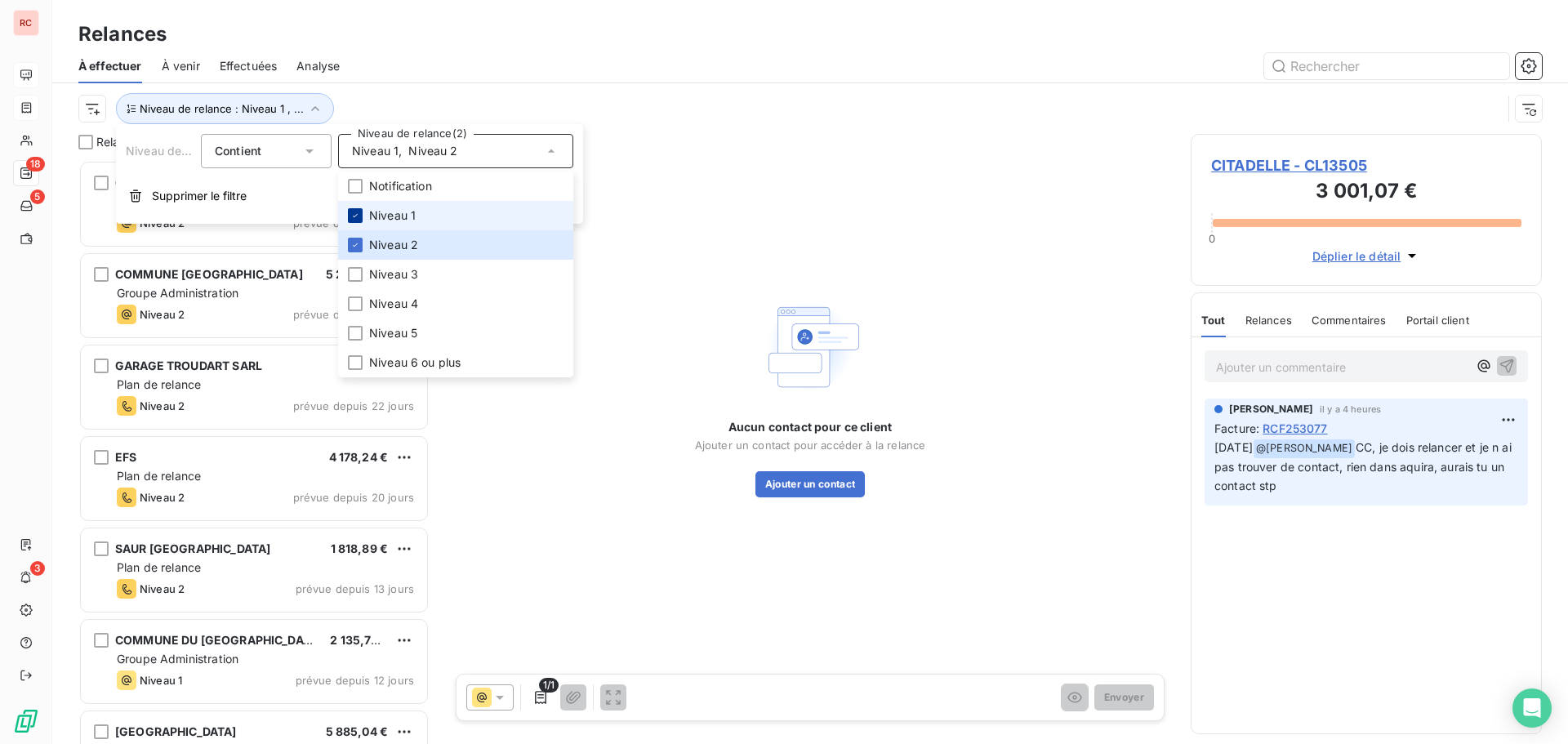
click at [355, 219] on icon at bounding box center [355, 215] width 10 height 10
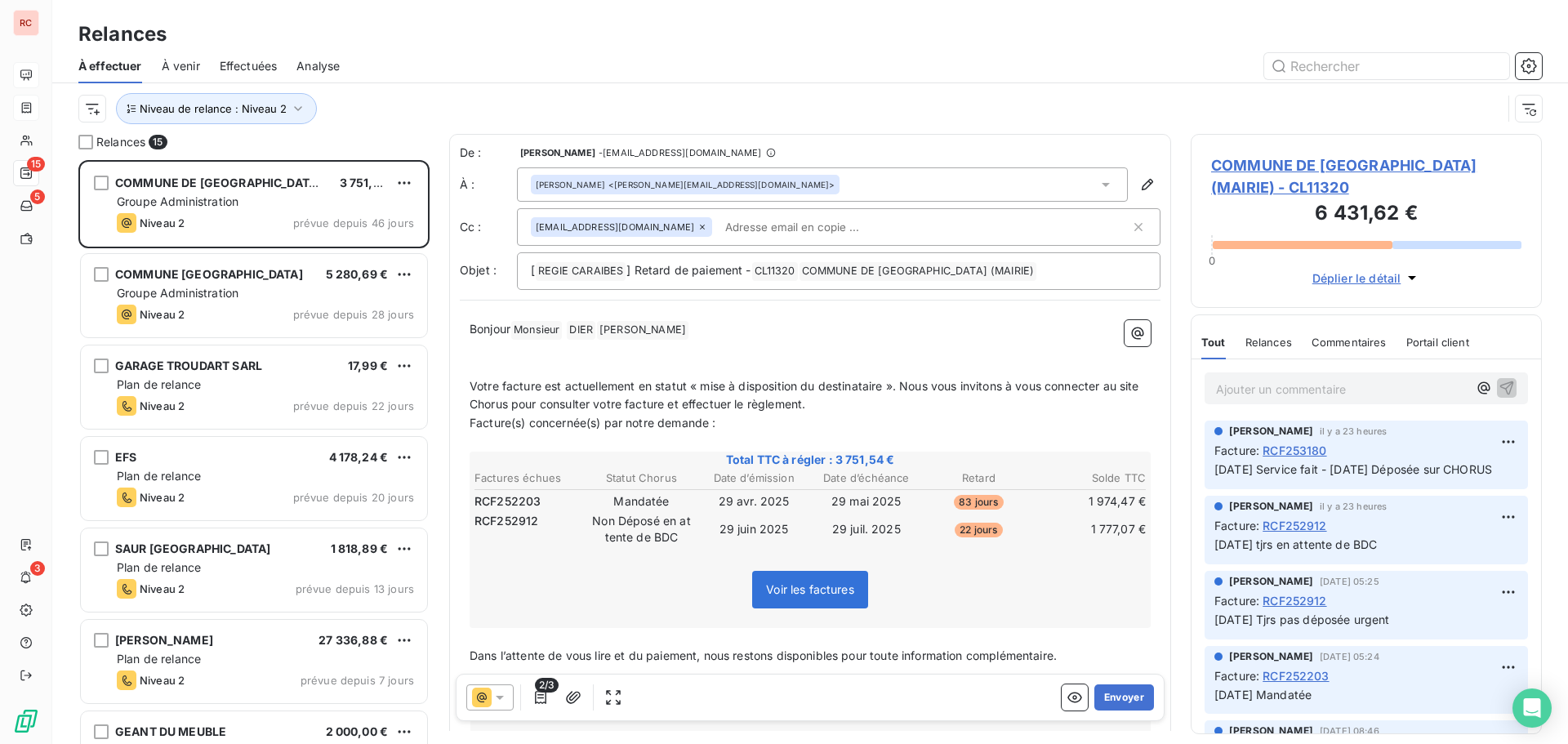
click at [595, 53] on div at bounding box center [950, 66] width 1183 height 26
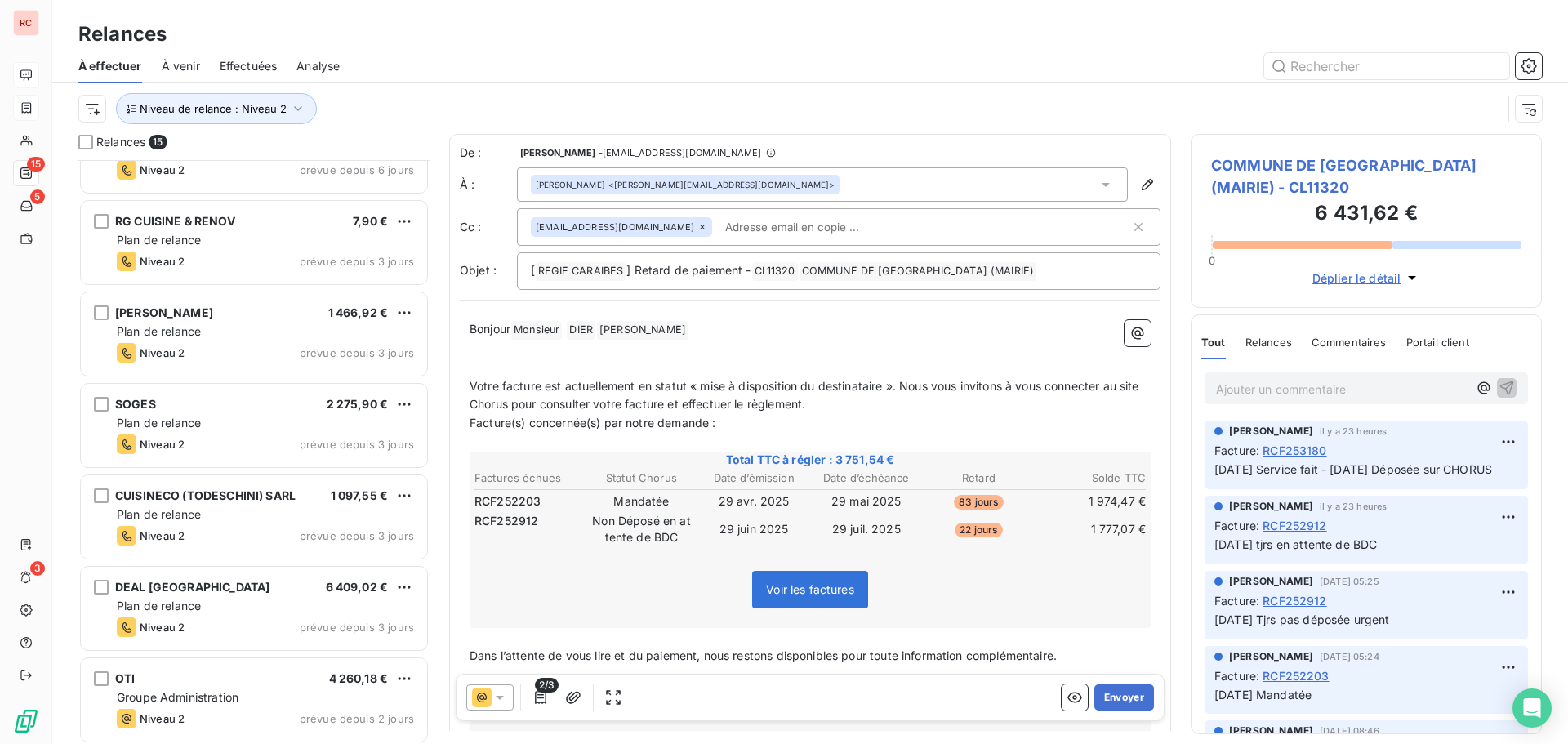
scroll to position [789, 0]
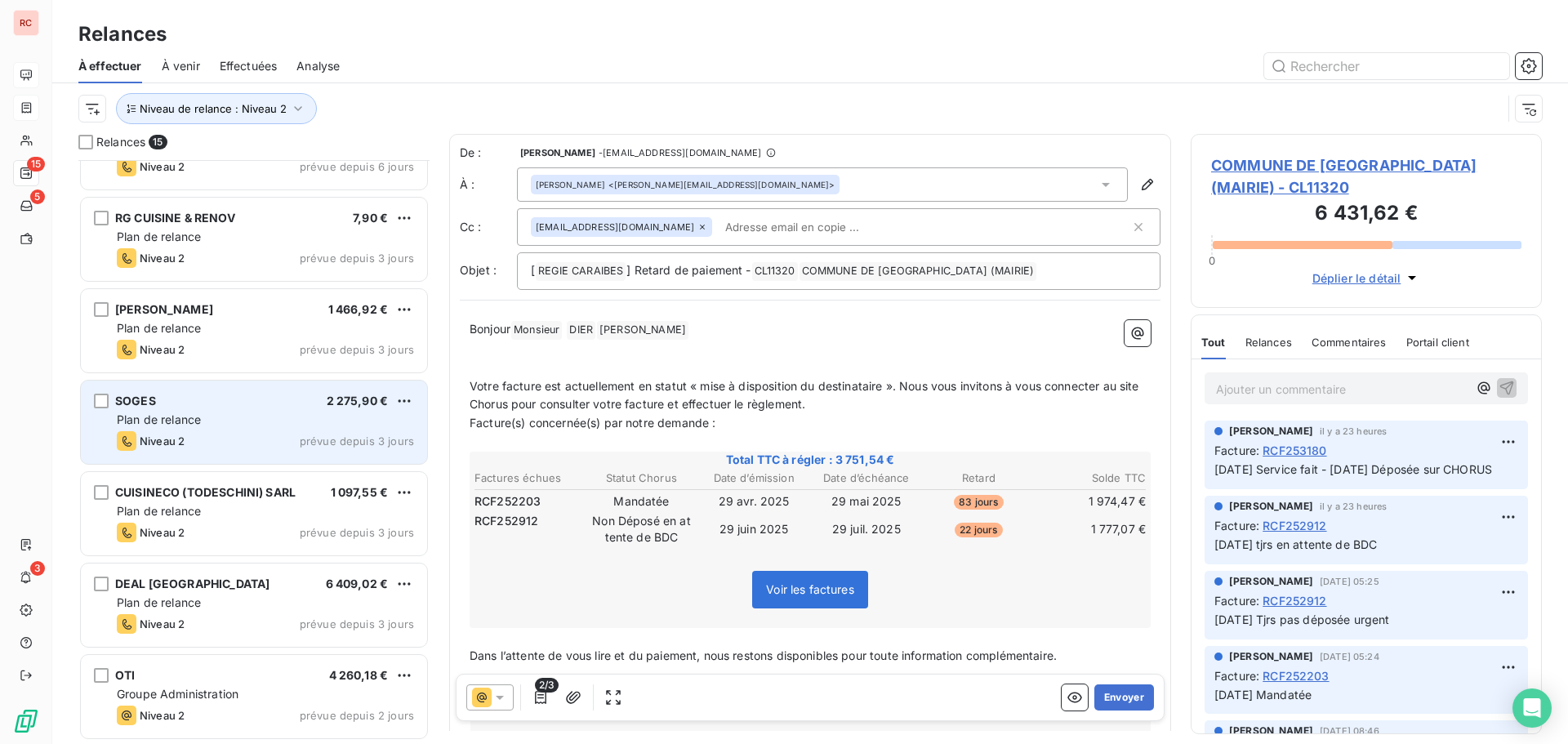
click at [274, 420] on div "Plan de relance" at bounding box center [266, 420] width 297 height 16
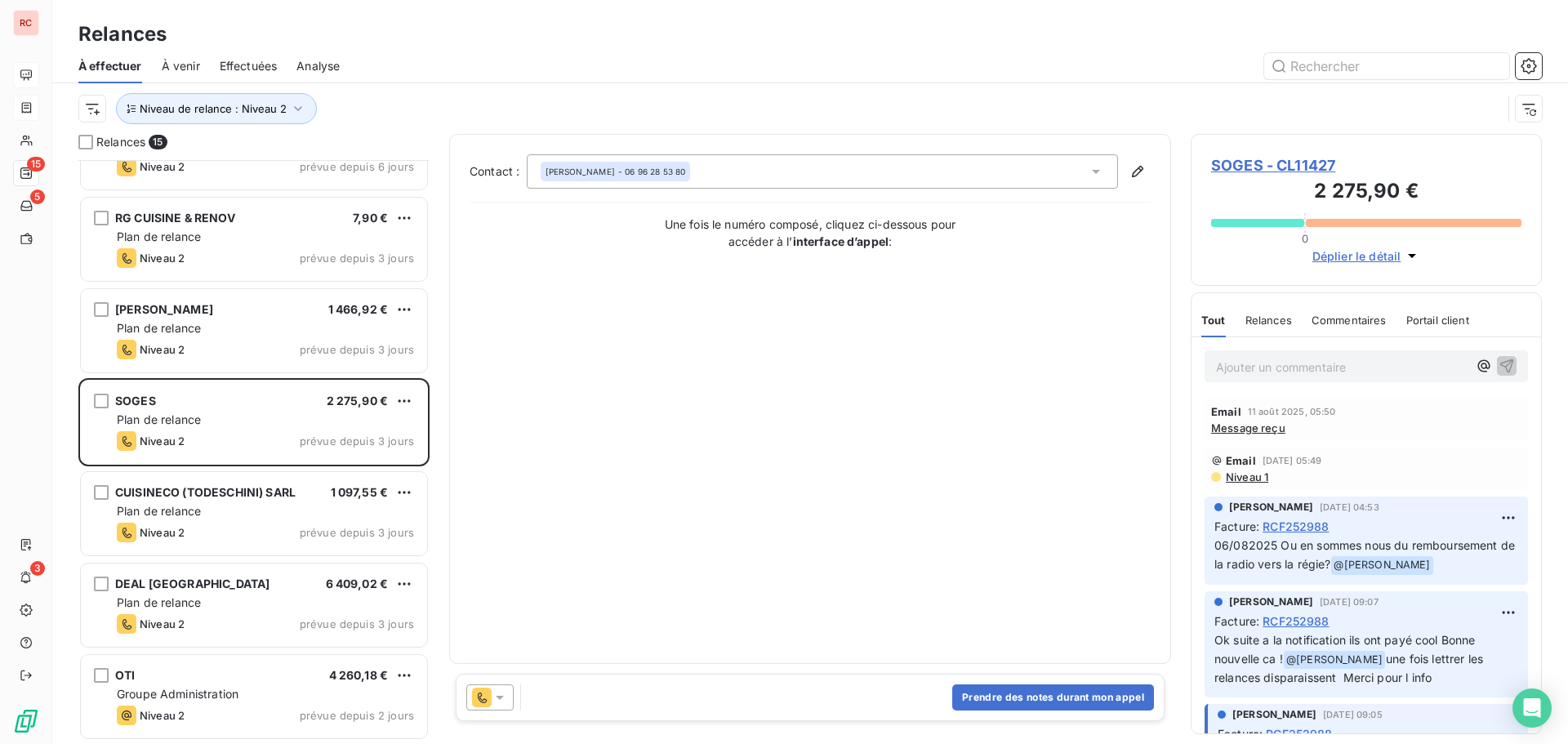
click at [1228, 431] on span "Message reçu" at bounding box center [1248, 428] width 75 height 14
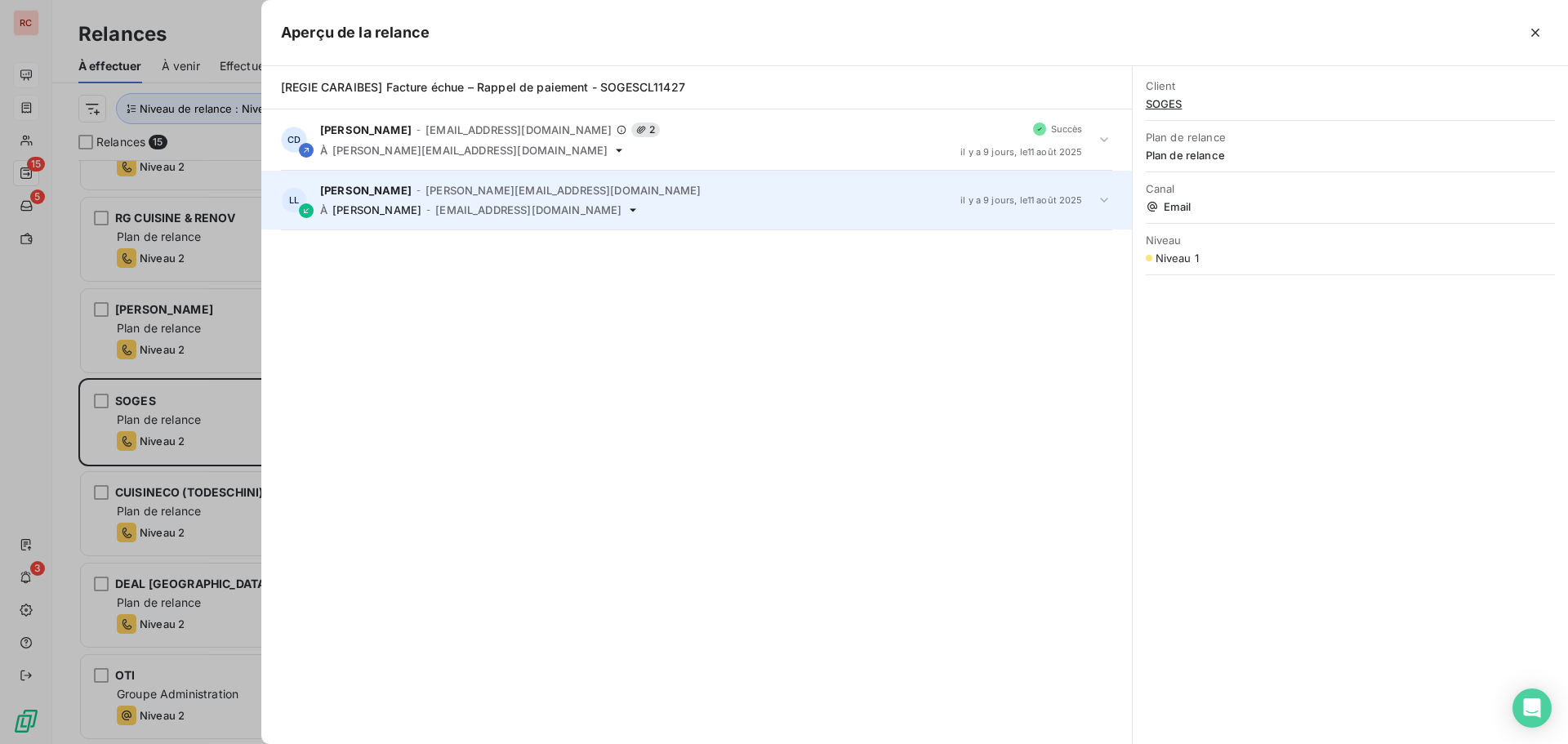
click at [1107, 199] on icon at bounding box center [1103, 199] width 8 height 5
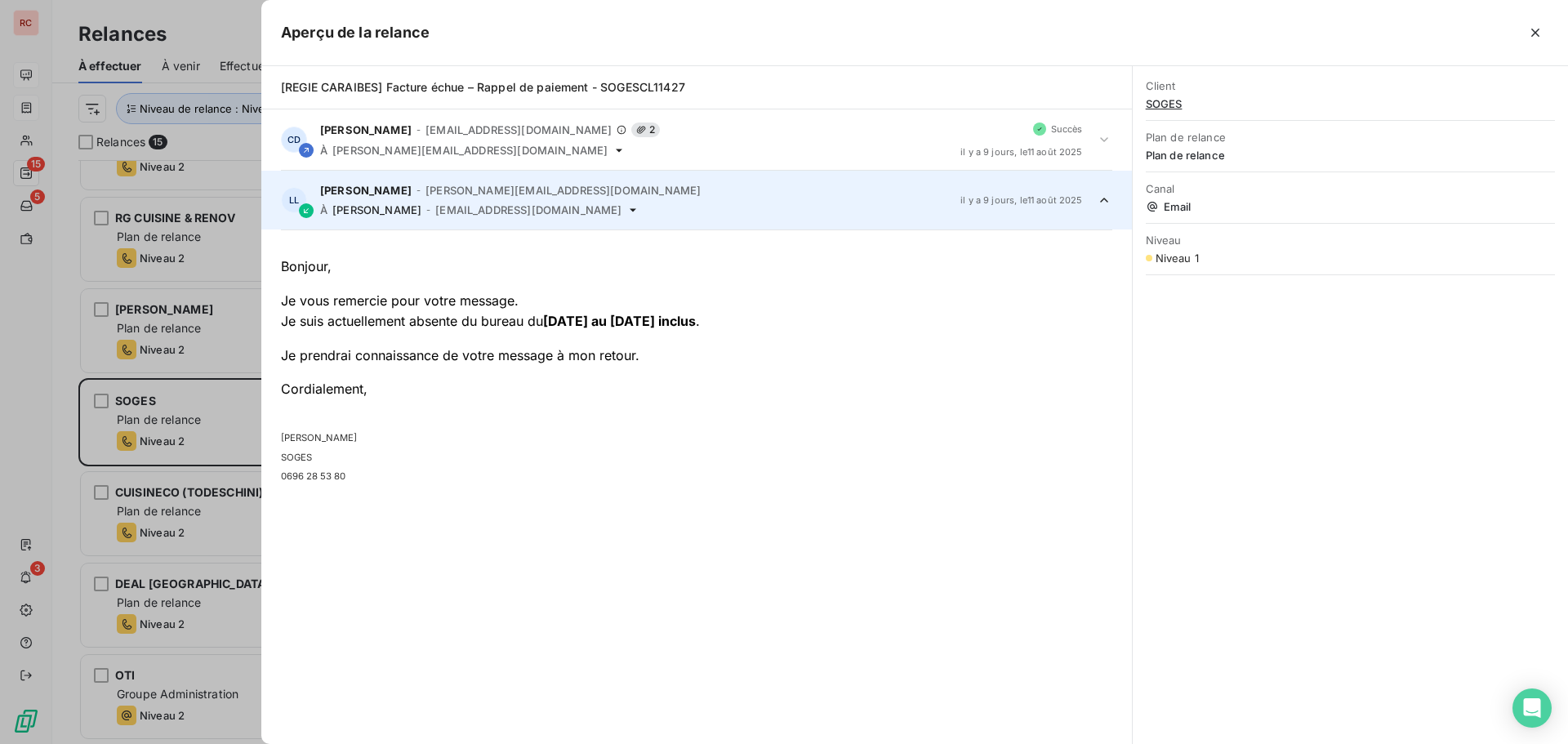
click at [223, 429] on div at bounding box center [784, 372] width 1568 height 744
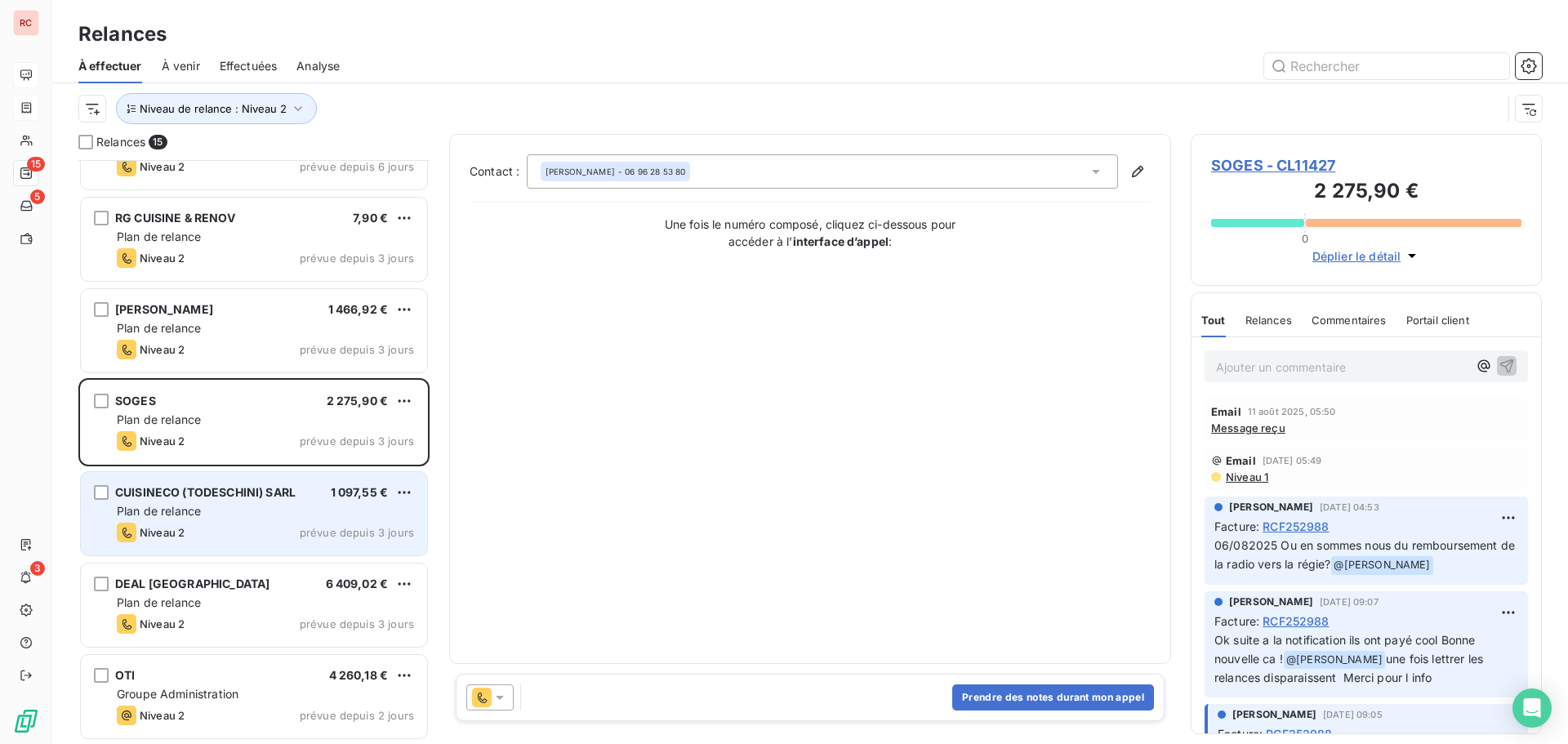
click at [225, 505] on div "Plan de relance" at bounding box center [266, 512] width 297 height 16
